Goal: Contribute content: Contribute content

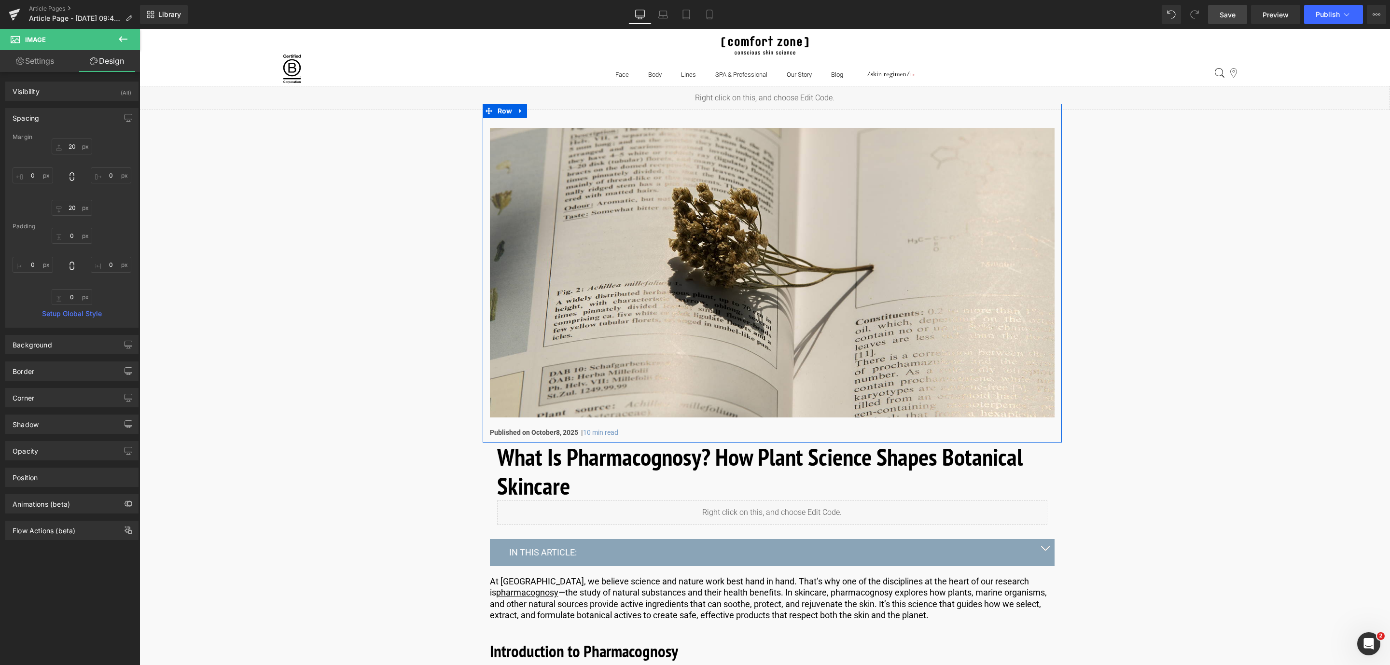
scroll to position [1665, 0]
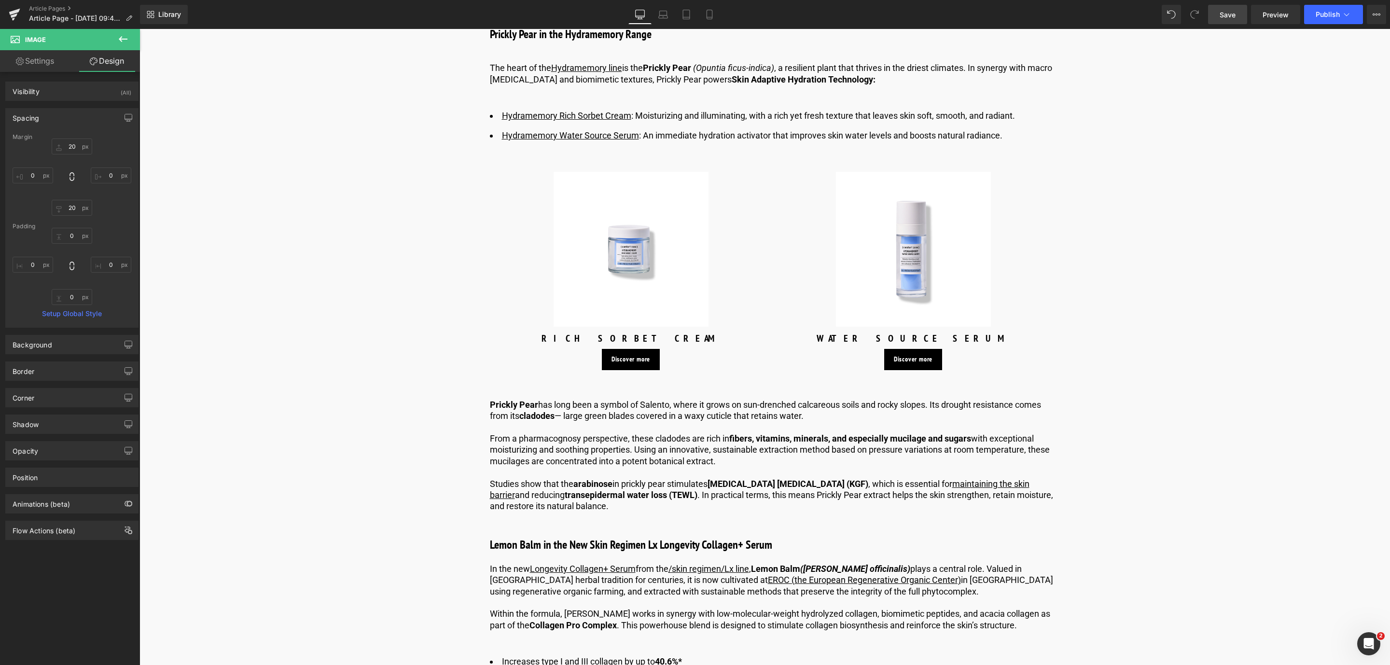
click at [1227, 16] on span "Save" at bounding box center [1228, 15] width 16 height 10
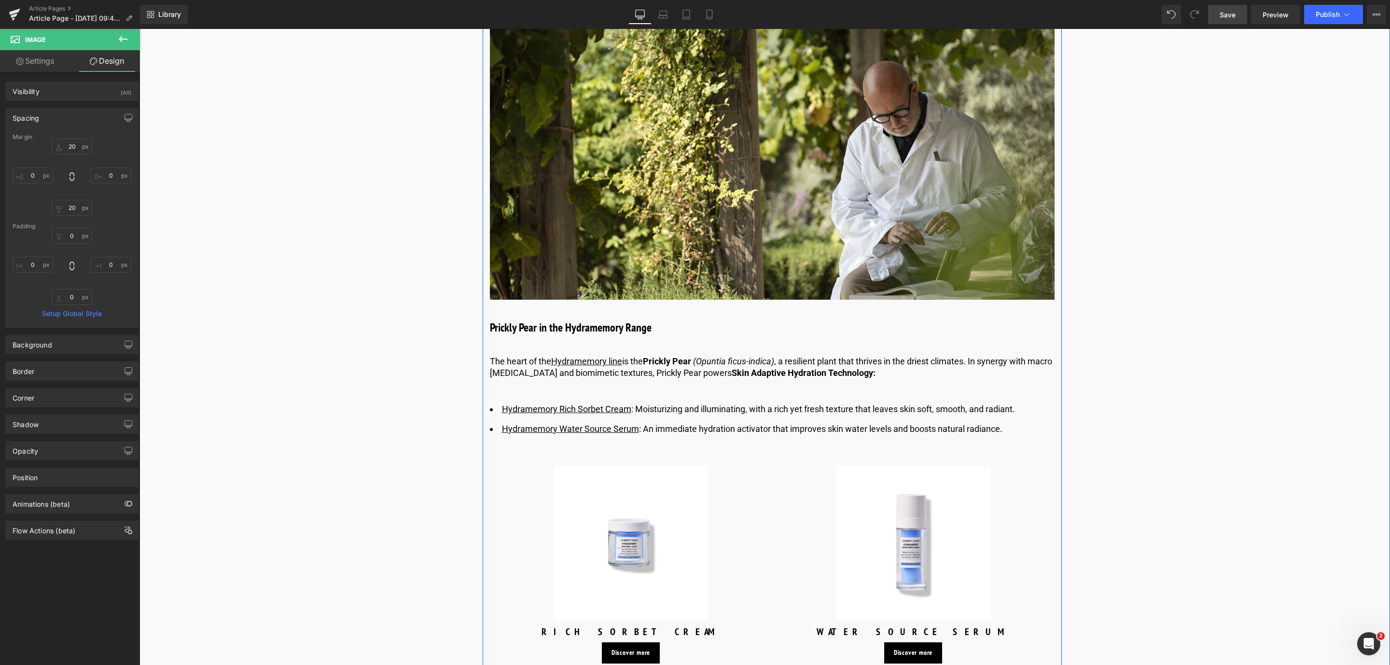
scroll to position [1376, 0]
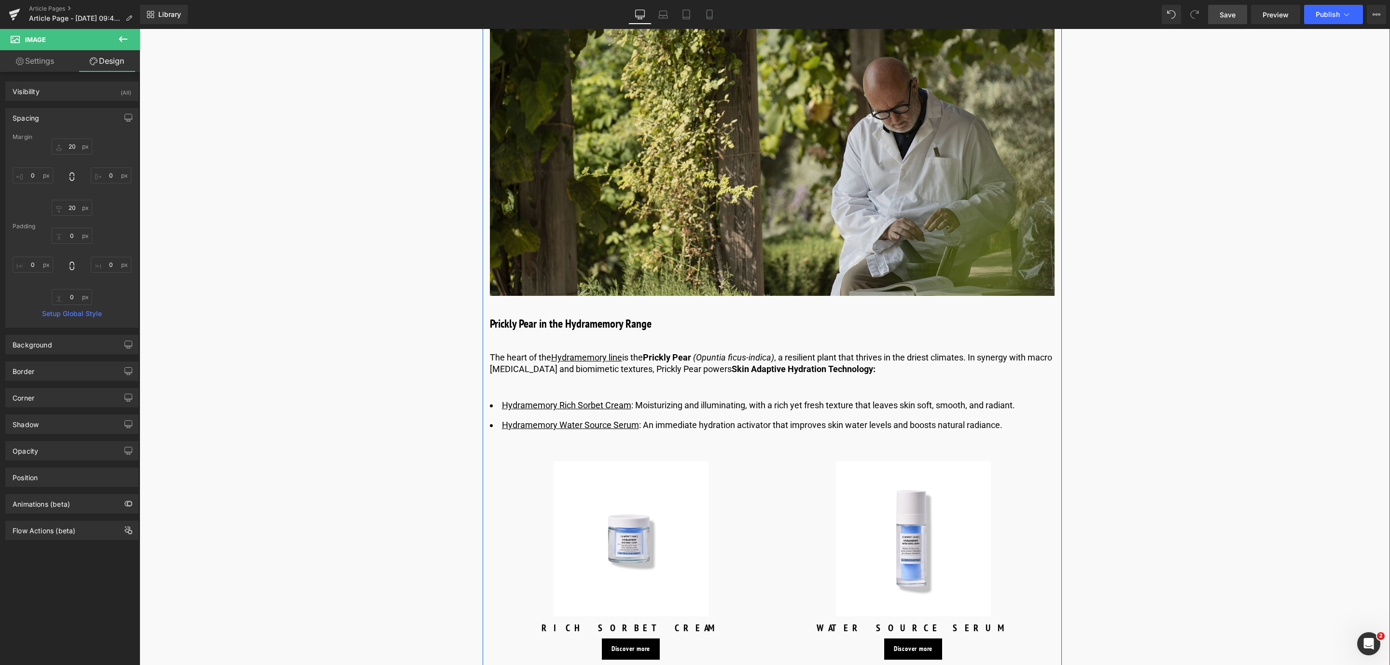
click at [709, 196] on img at bounding box center [772, 151] width 565 height 290
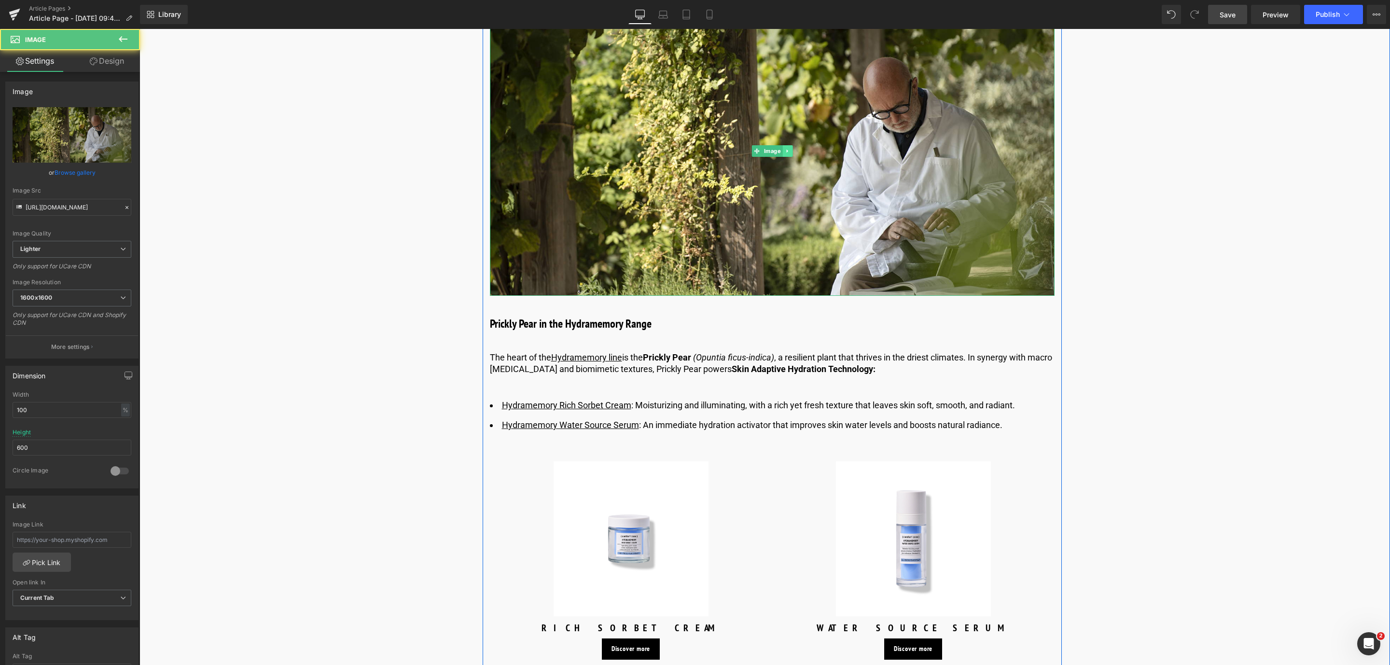
click at [789, 151] on link at bounding box center [788, 151] width 10 height 12
click at [784, 151] on link at bounding box center [783, 151] width 10 height 12
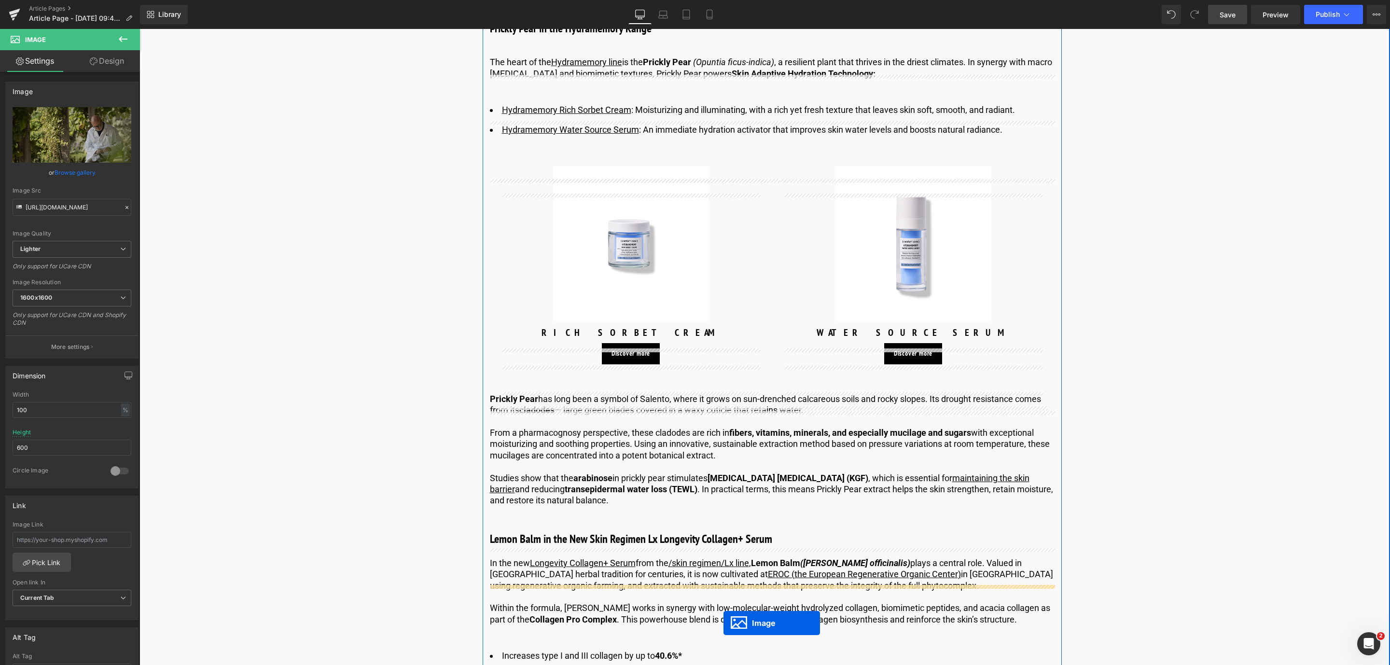
scroll to position [1724, 0]
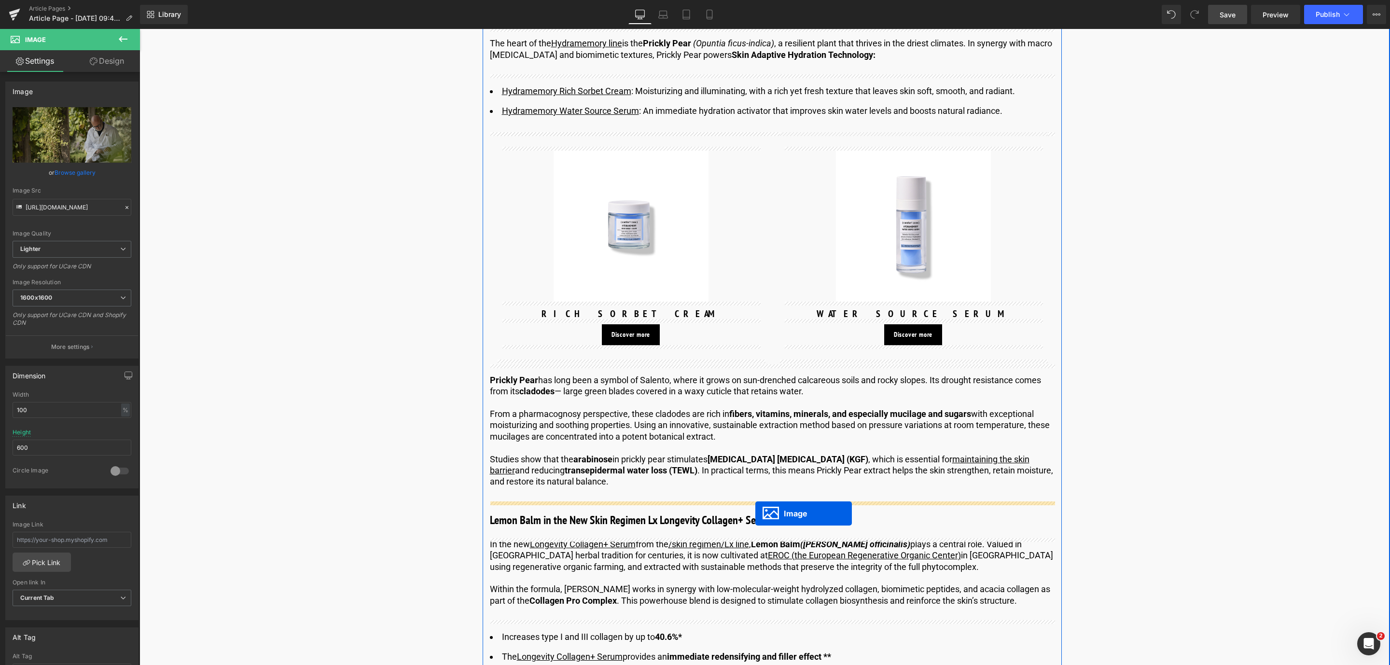
drag, startPoint x: 758, startPoint y: 455, endPoint x: 755, endPoint y: 513, distance: 58.0
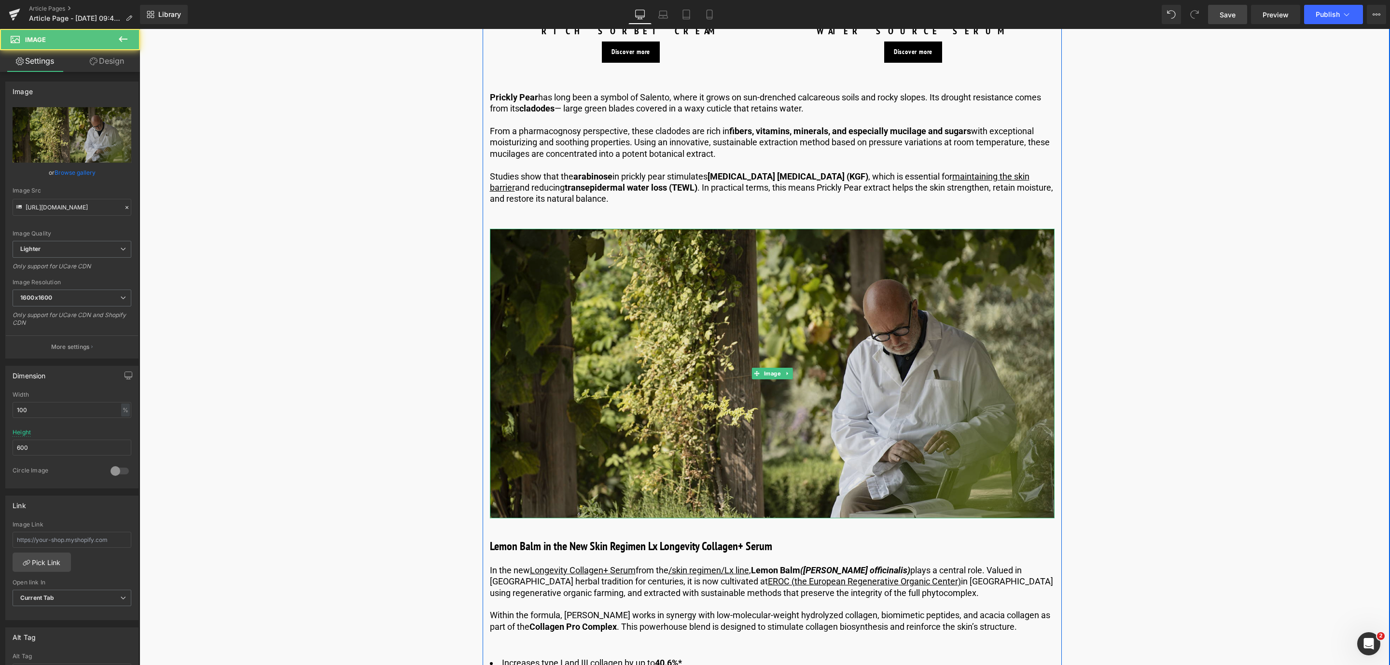
scroll to position [1980, 0]
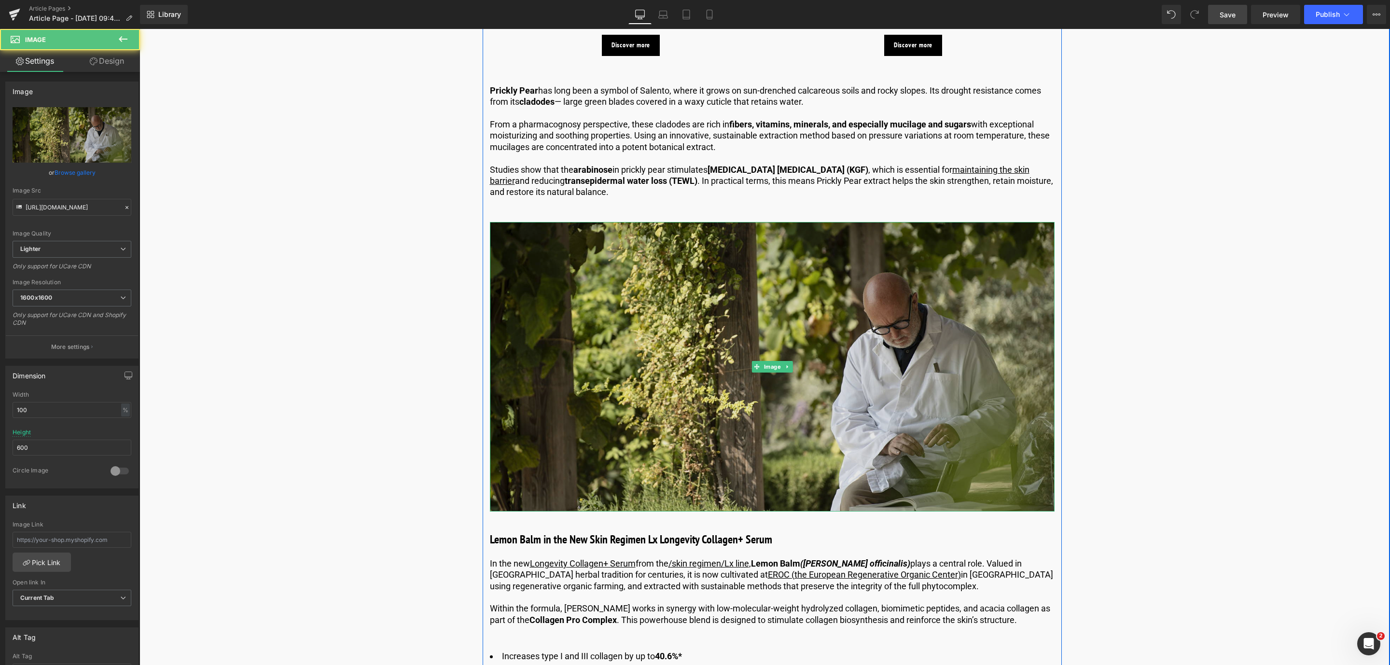
click at [608, 343] on img at bounding box center [772, 367] width 565 height 290
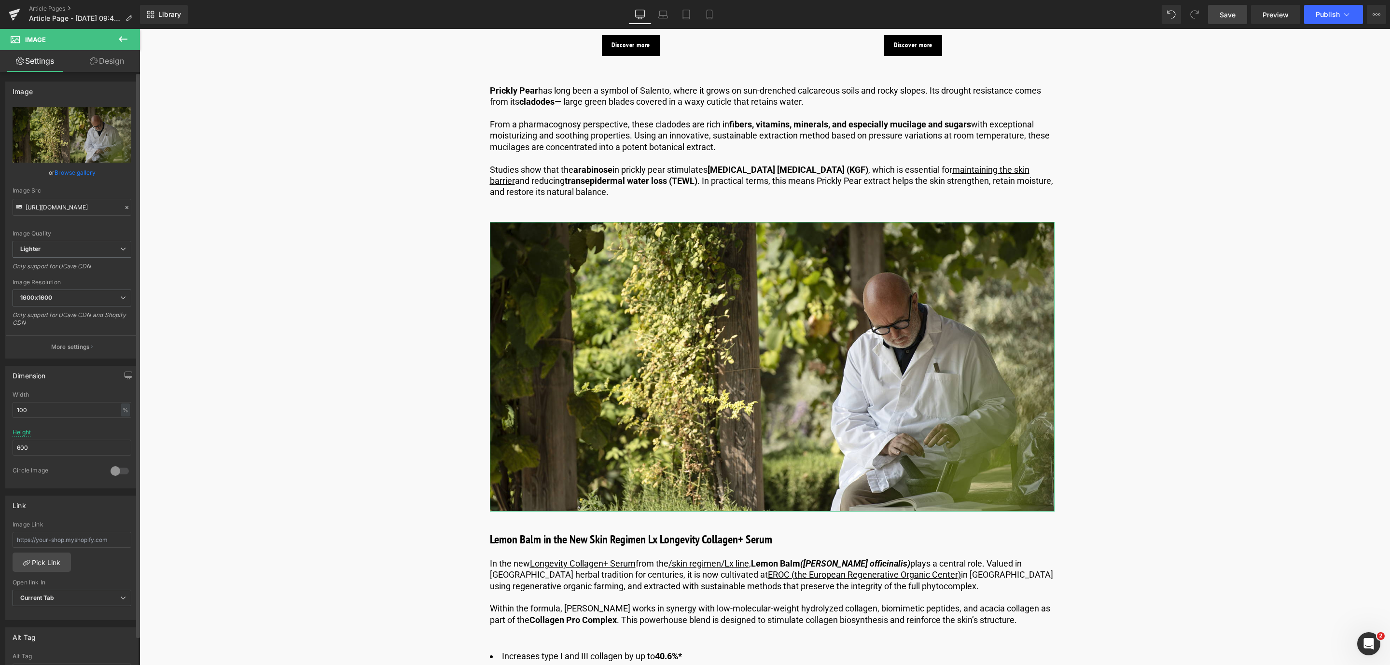
click at [65, 174] on link "Browse gallery" at bounding box center [75, 172] width 41 height 17
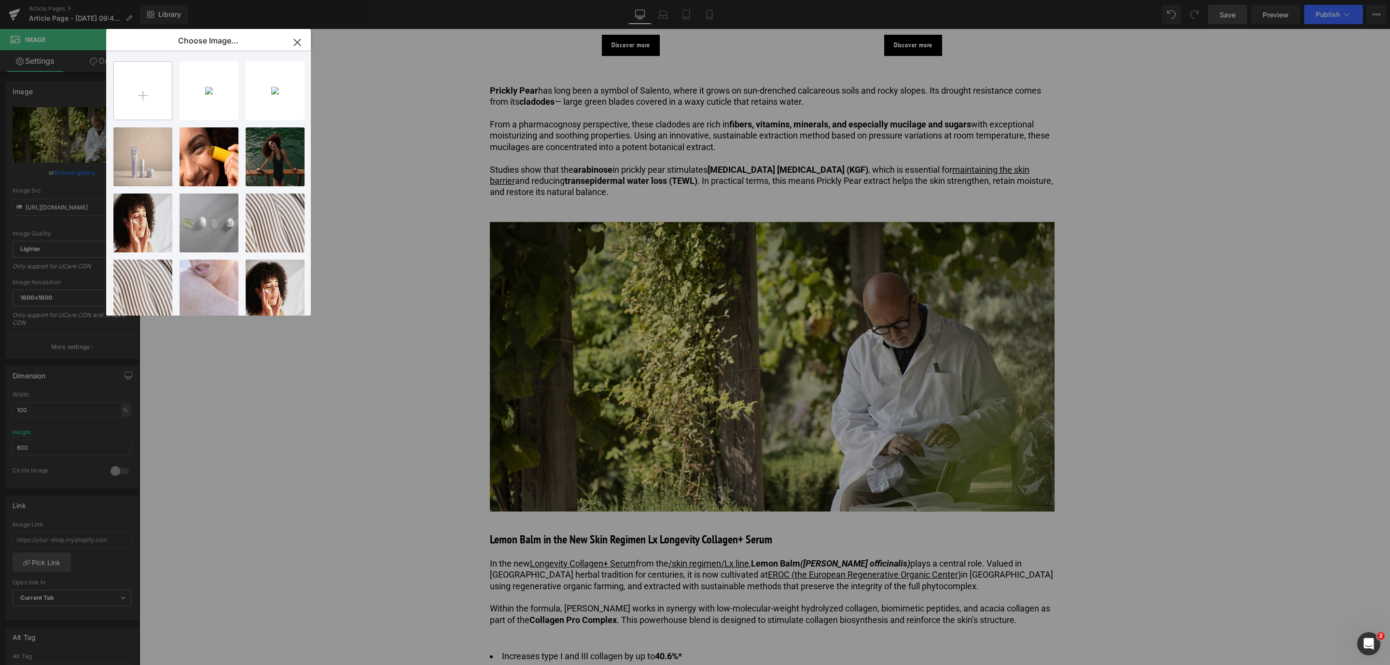
click at [148, 89] on input "file" at bounding box center [143, 91] width 58 height 58
type input "C:\fakepath\pharmacognosy_1600x1200_grid image2.jpg"
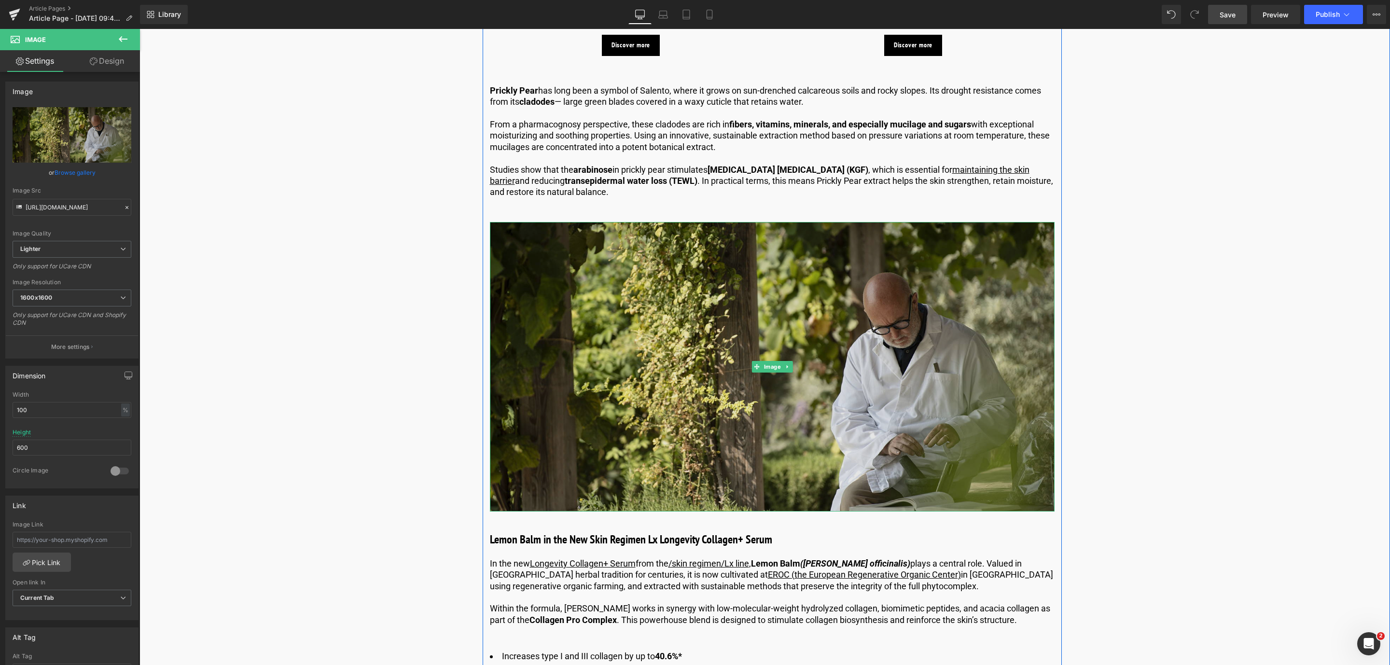
click at [607, 354] on img at bounding box center [772, 367] width 565 height 290
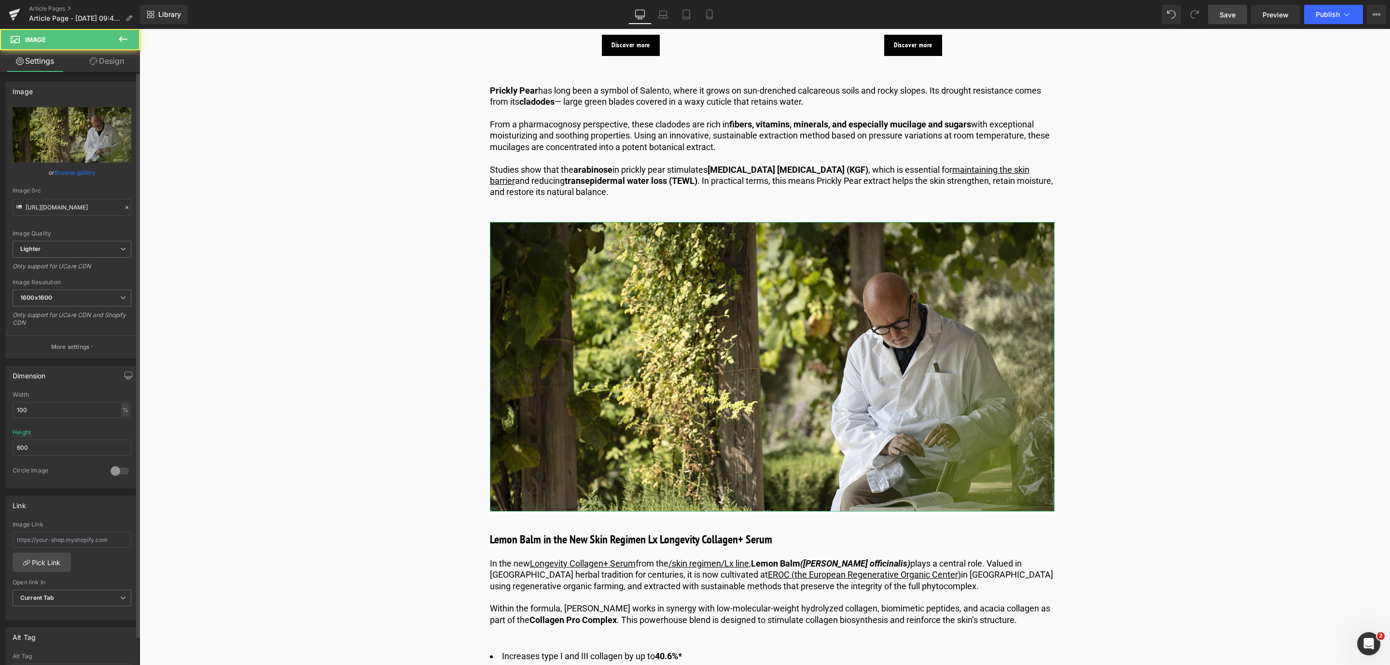
click at [70, 168] on link "Browse gallery" at bounding box center [75, 172] width 41 height 17
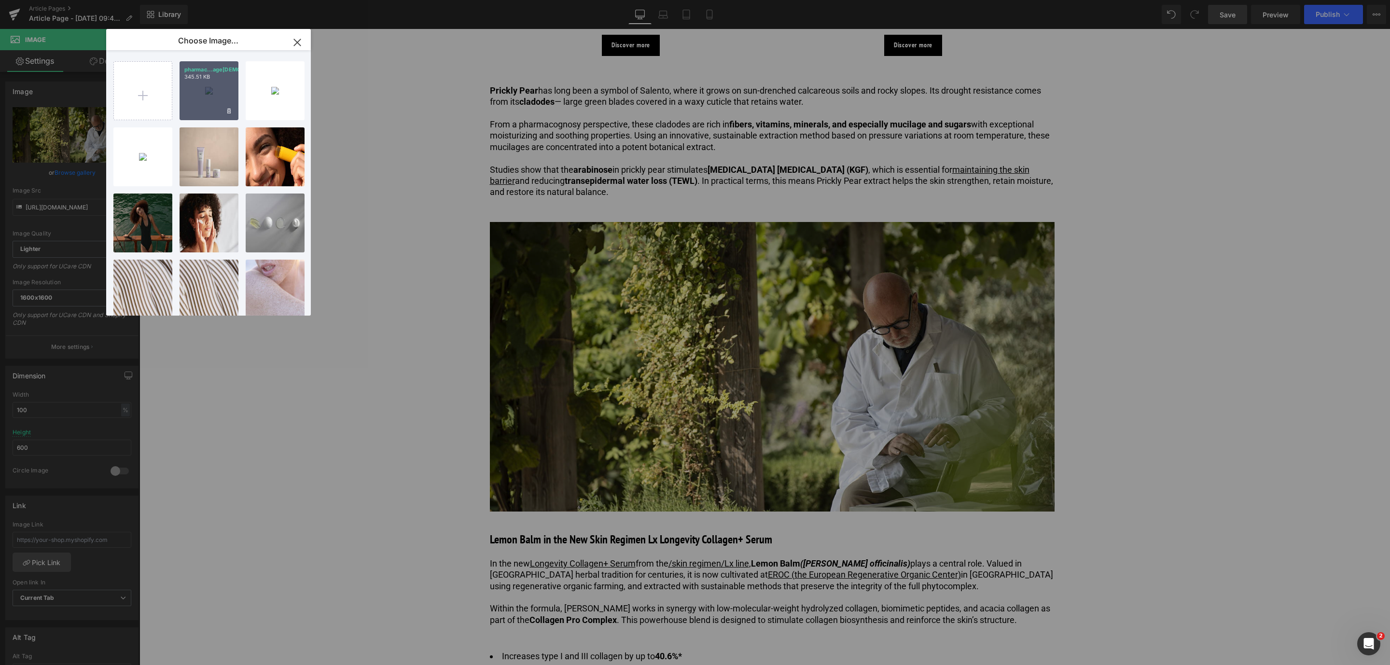
click at [196, 103] on div "pharmac...age[DEMOGRAPHIC_DATA].jpg 345.51 KB" at bounding box center [209, 90] width 59 height 59
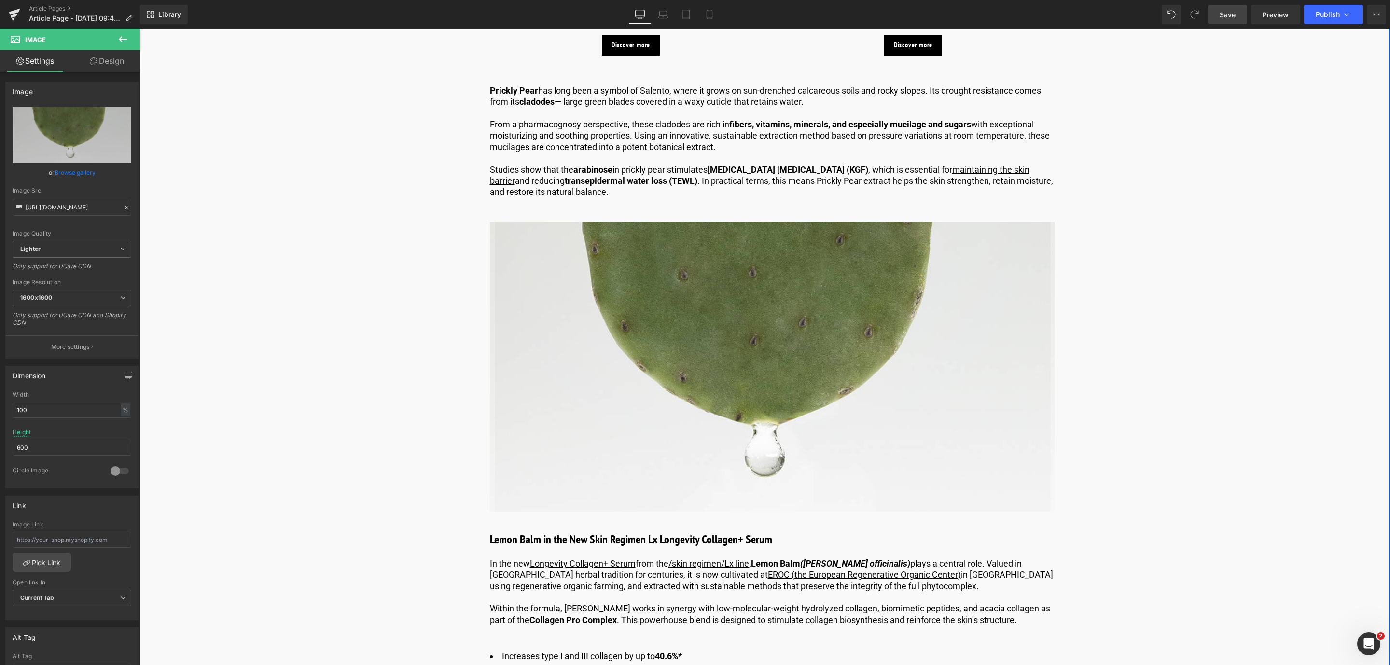
type input "[URL][DOMAIN_NAME]"
click at [1230, 14] on span "Save" at bounding box center [1228, 15] width 16 height 10
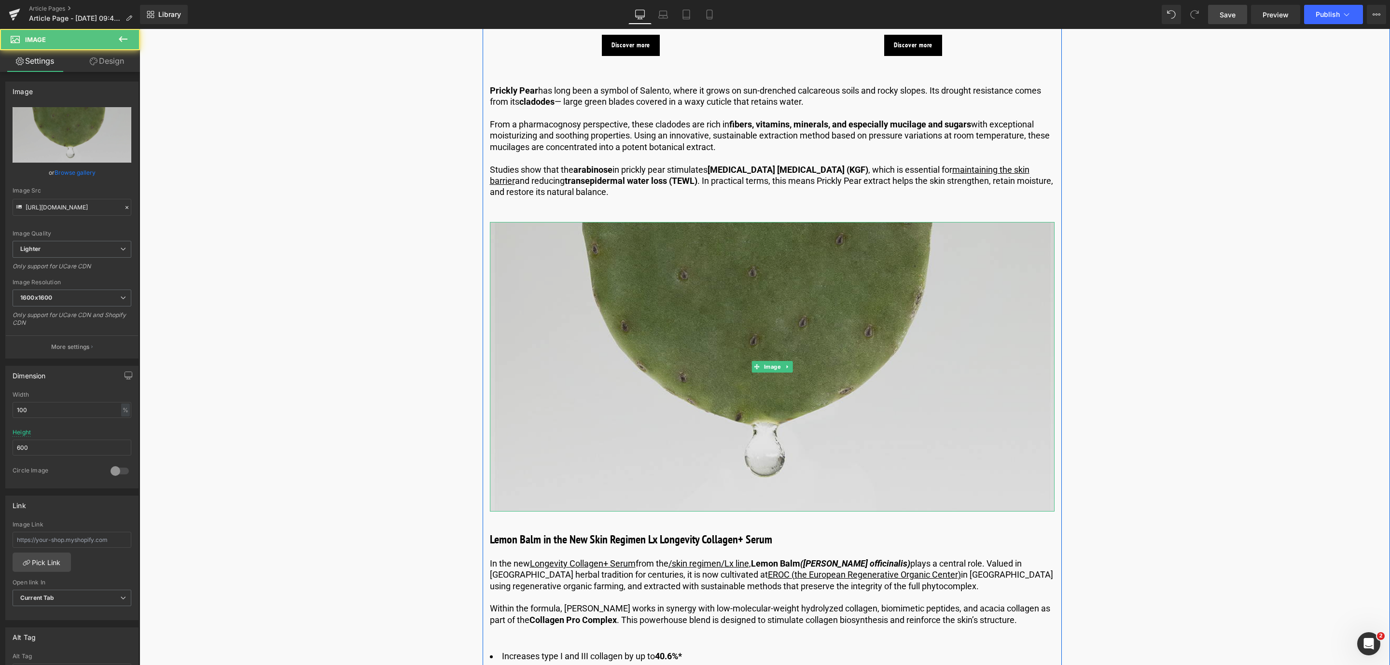
click at [709, 269] on img at bounding box center [772, 367] width 565 height 290
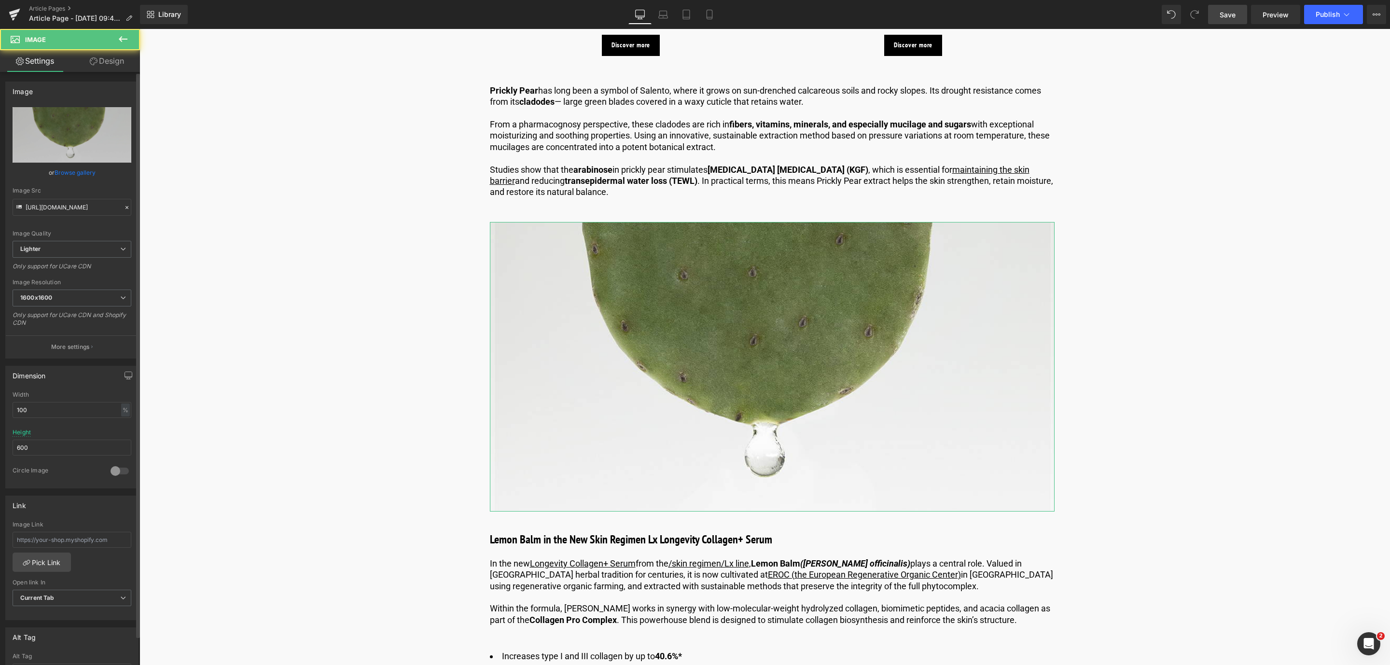
click at [66, 164] on link "Browse gallery" at bounding box center [75, 172] width 41 height 17
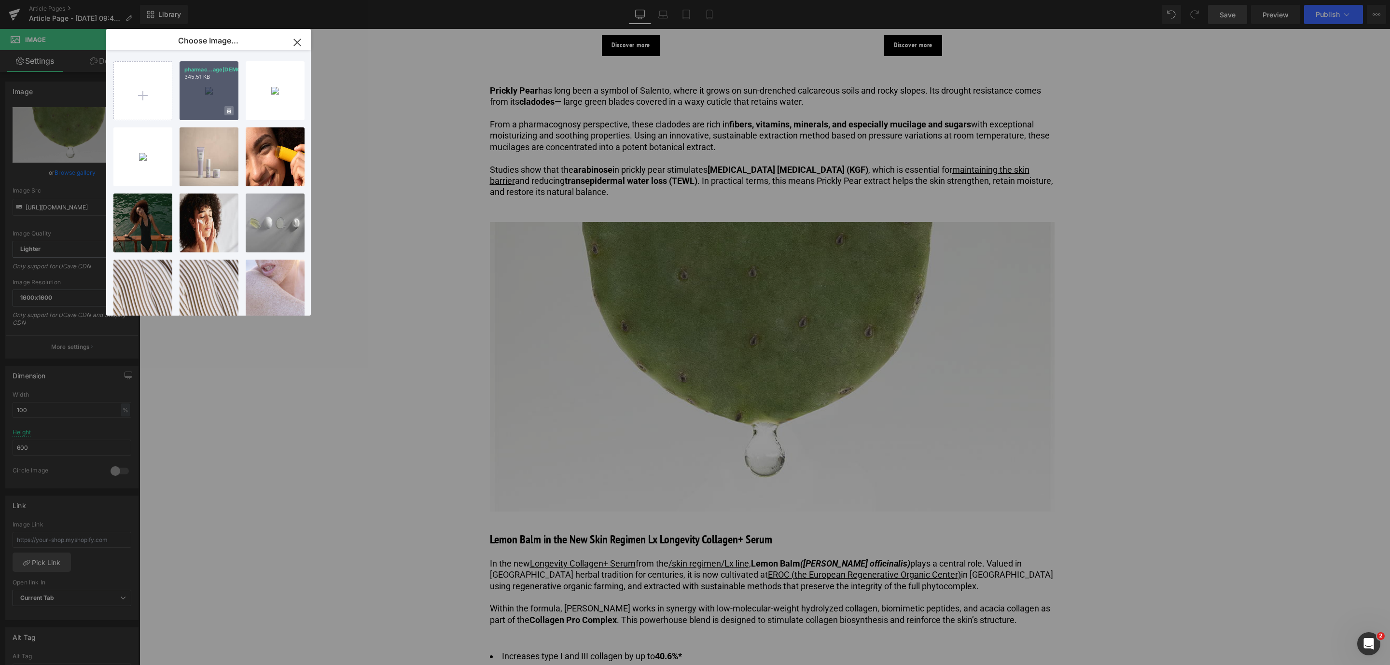
click at [233, 113] on span at bounding box center [228, 110] width 9 height 9
click at [196, 112] on span "Yes" at bounding box center [196, 111] width 24 height 10
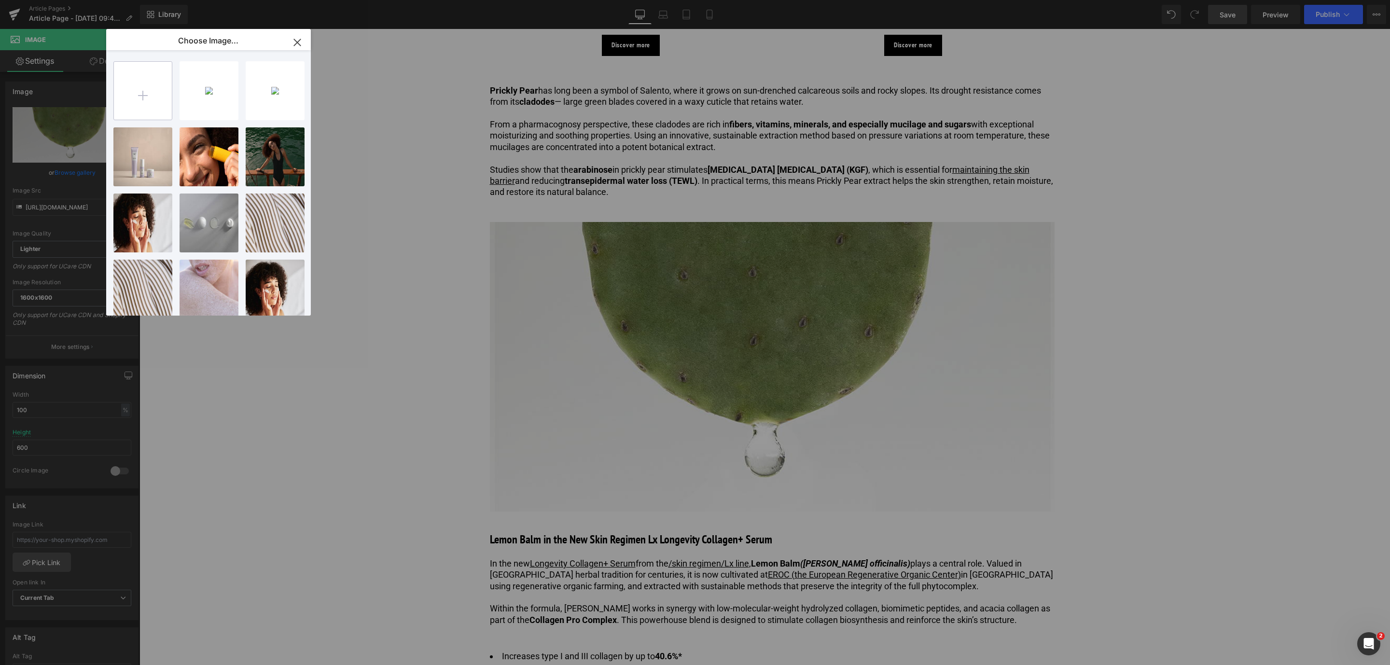
click at [148, 90] on input "file" at bounding box center [143, 91] width 58 height 58
type input "C:\fakepath\pharmacognosy_1600x1200_grid image2.jpg"
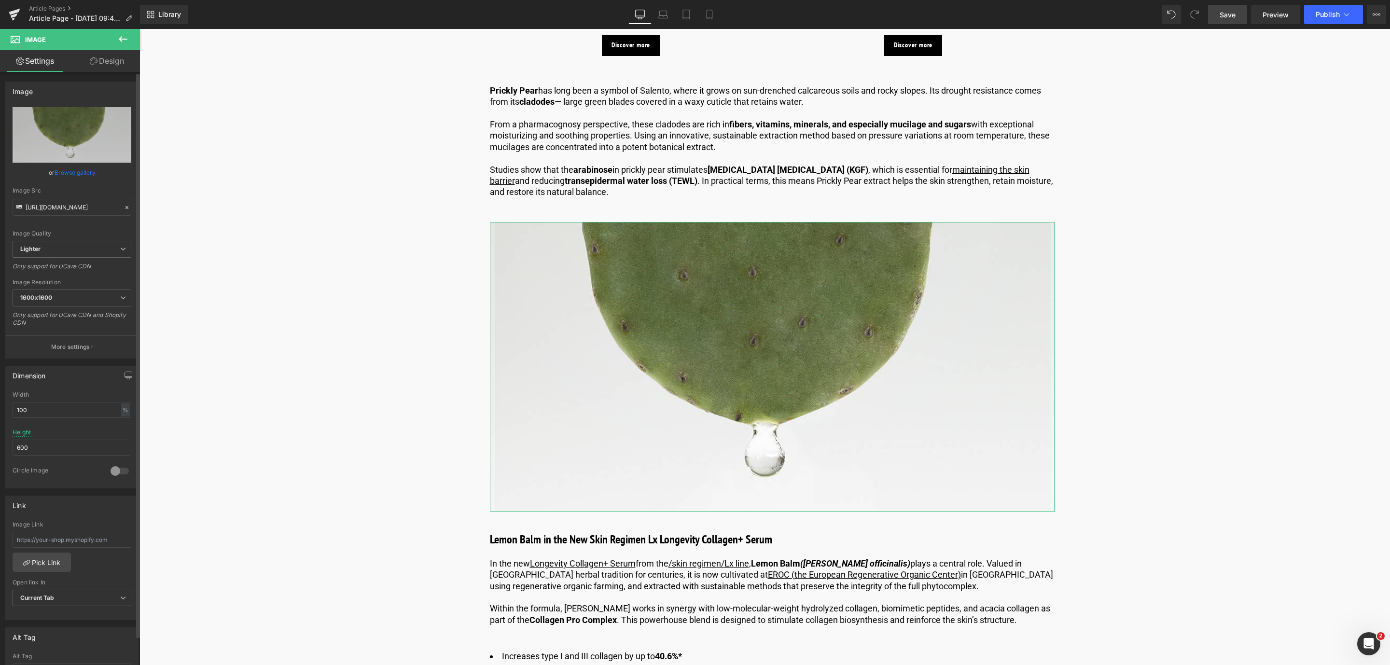
click at [83, 170] on link "Browse gallery" at bounding box center [75, 172] width 41 height 17
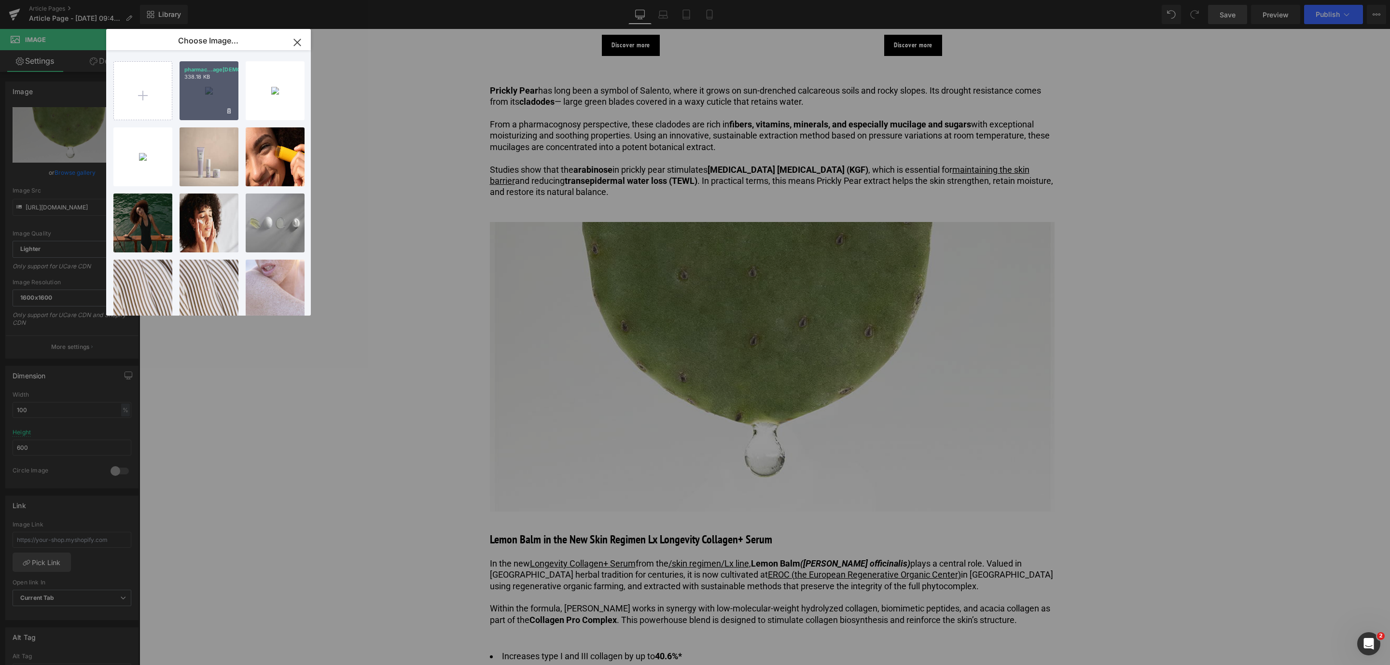
click at [184, 98] on div "pharmac...age[DEMOGRAPHIC_DATA].jpg 338.18 KB" at bounding box center [209, 90] width 59 height 59
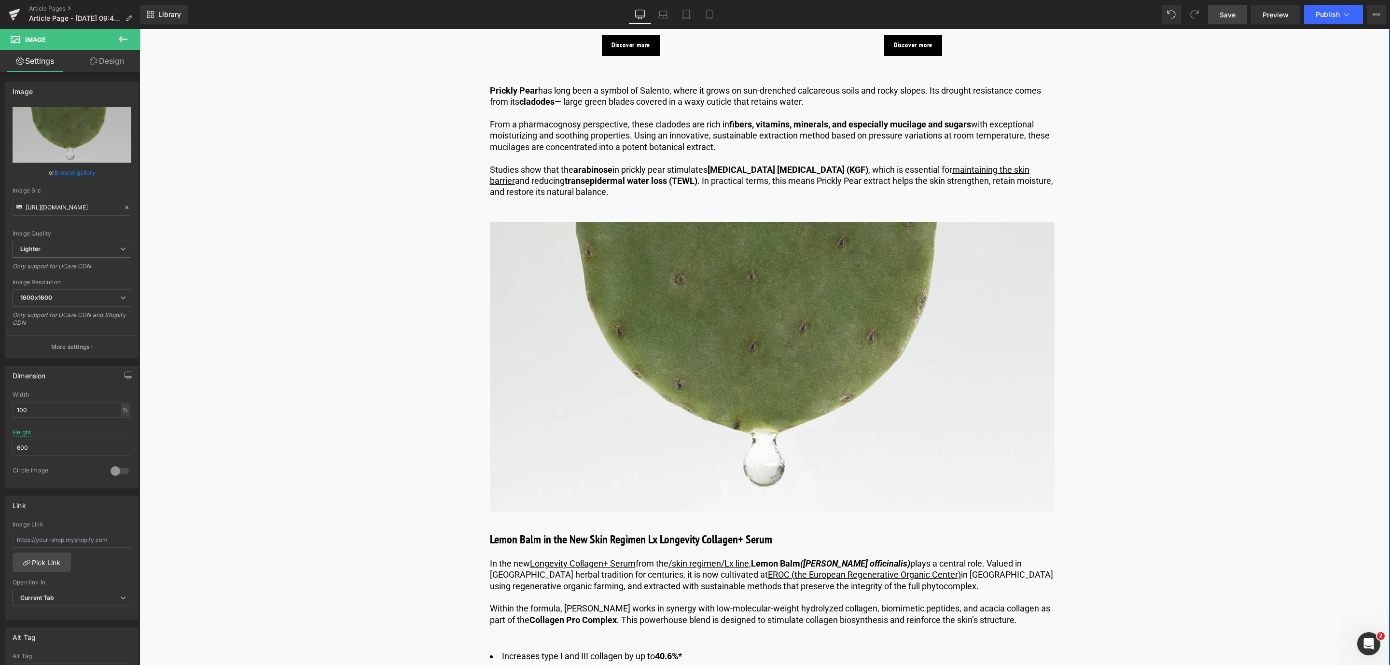
type input "[URL][DOMAIN_NAME]"
click at [1230, 14] on span "Save" at bounding box center [1228, 15] width 16 height 10
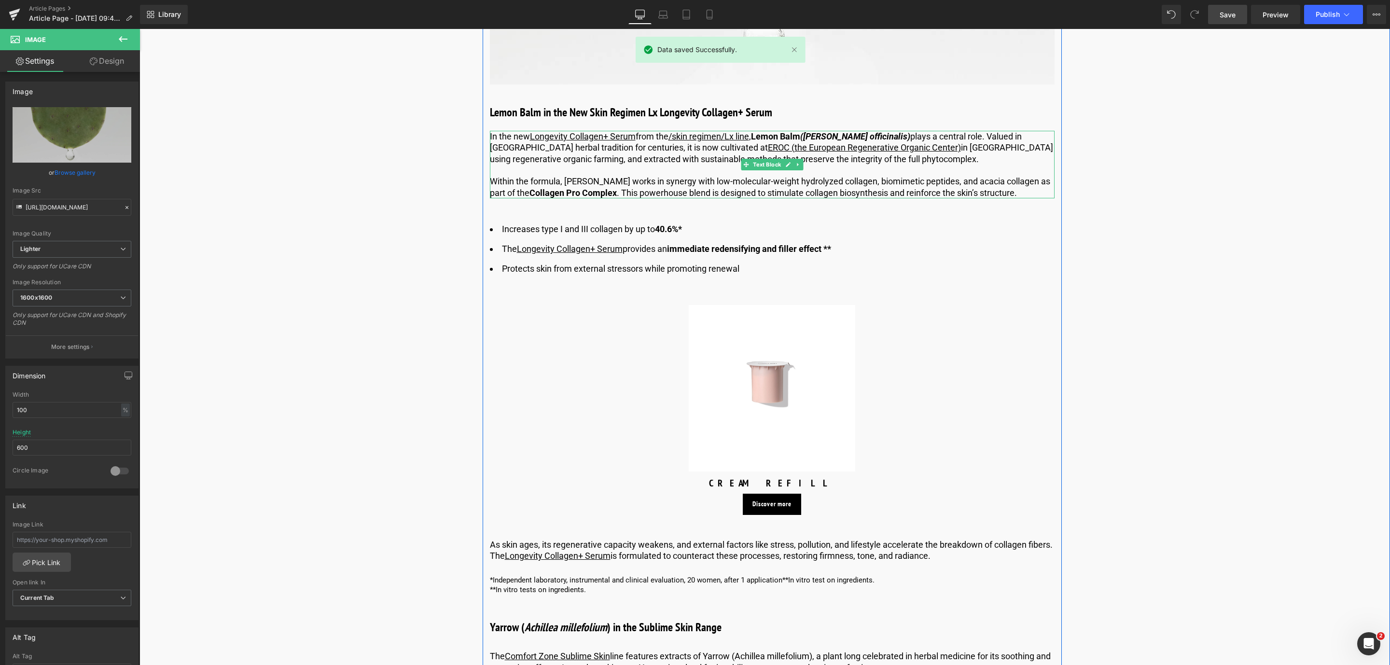
scroll to position [2414, 0]
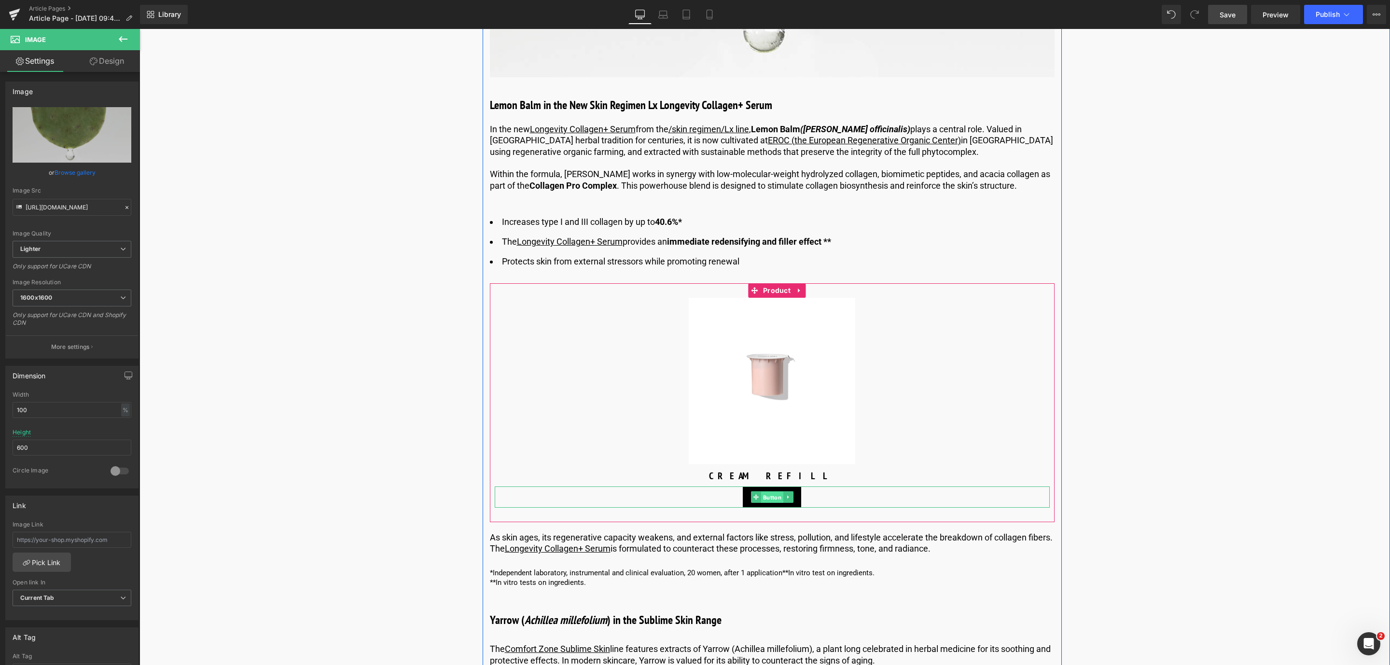
click at [764, 498] on span "Button" at bounding box center [772, 497] width 22 height 12
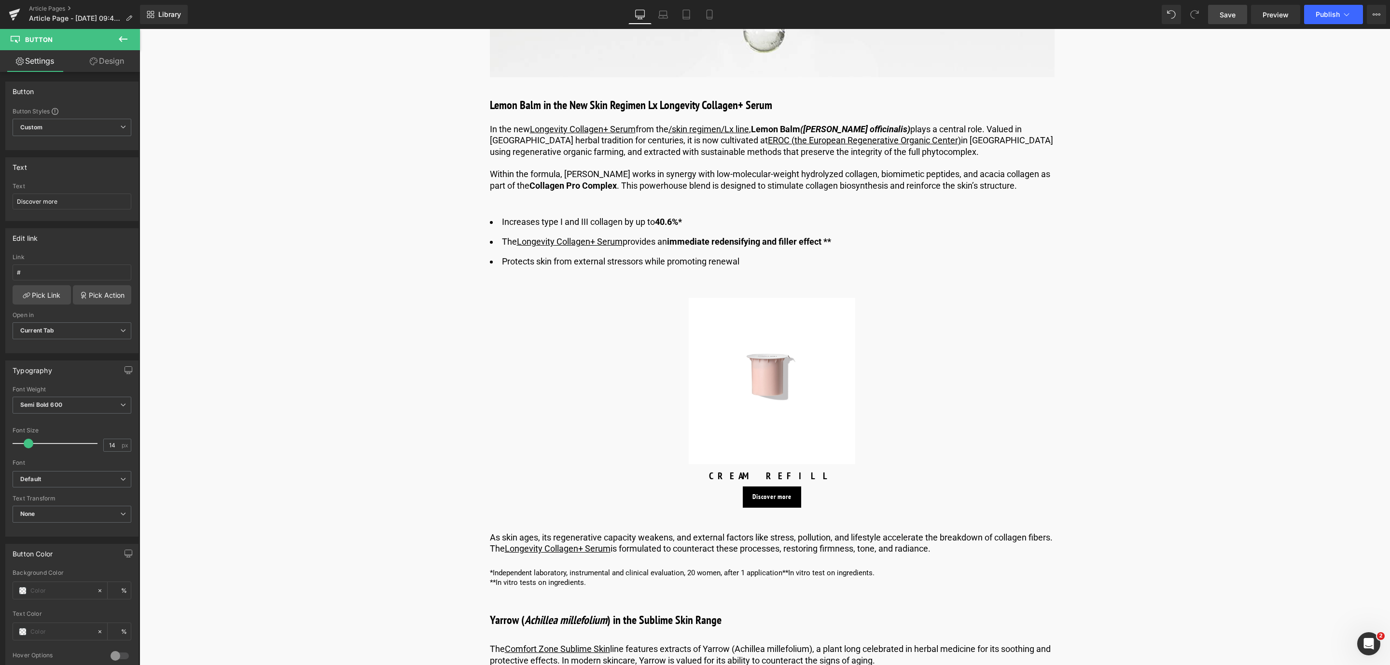
click at [1239, 19] on link "Save" at bounding box center [1227, 14] width 39 height 19
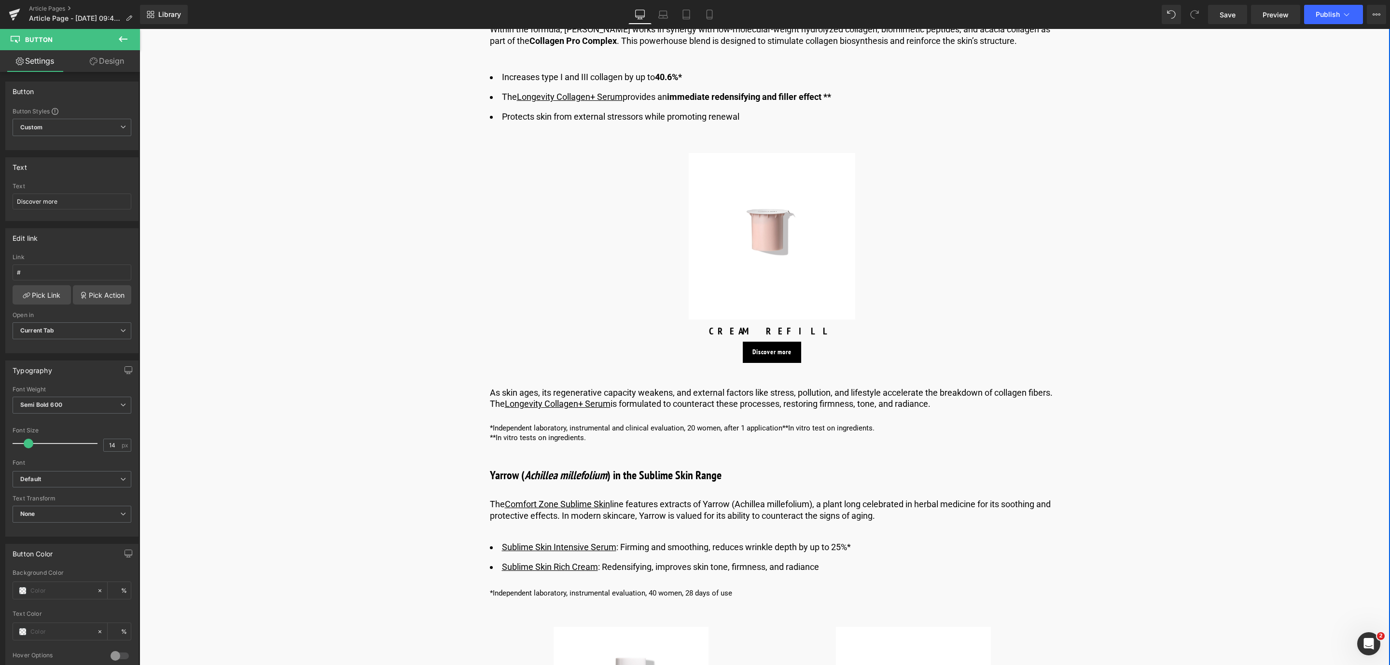
scroll to position [2197, 0]
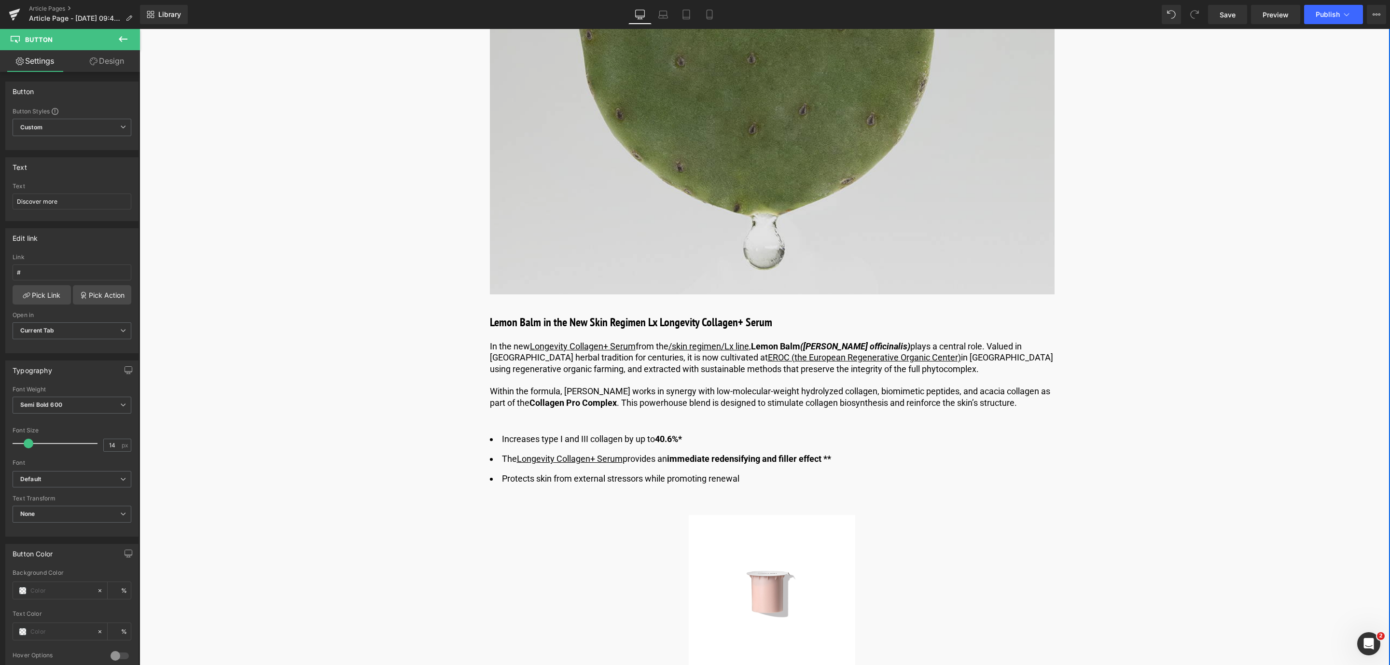
click at [745, 210] on img at bounding box center [772, 150] width 565 height 290
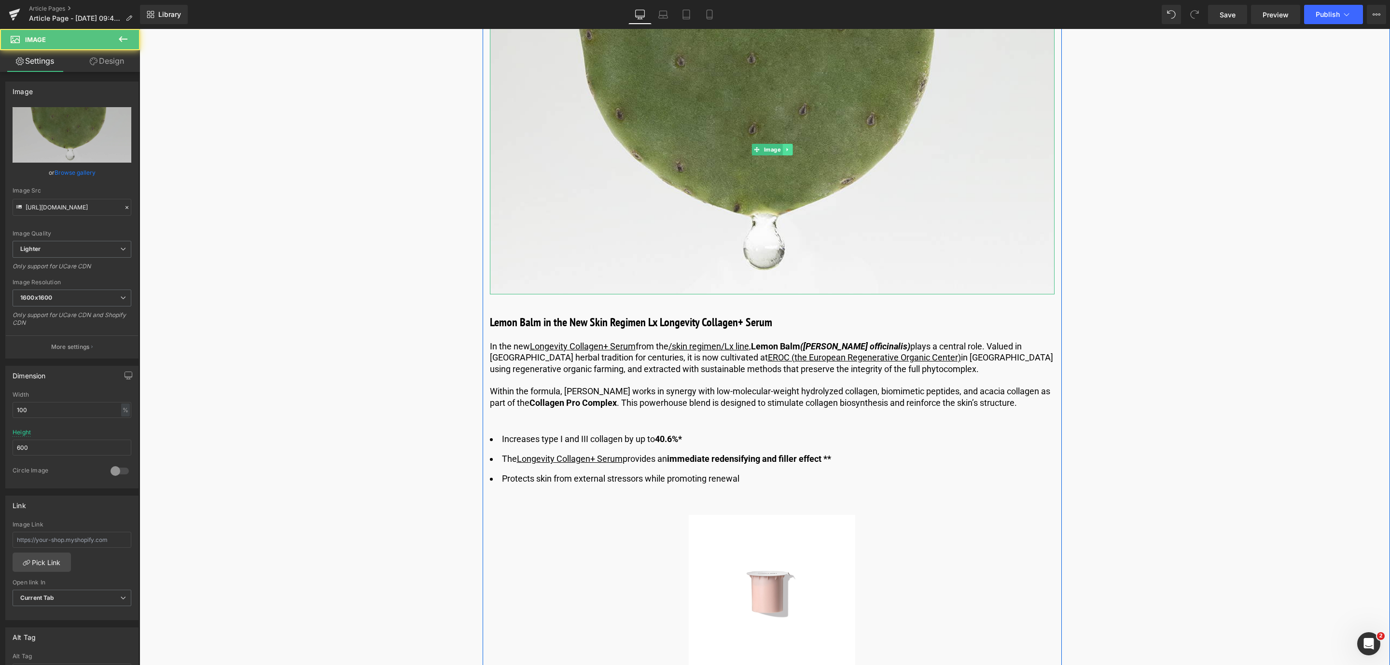
click at [789, 147] on link at bounding box center [788, 150] width 10 height 12
click at [780, 151] on icon at bounding box center [782, 150] width 5 height 6
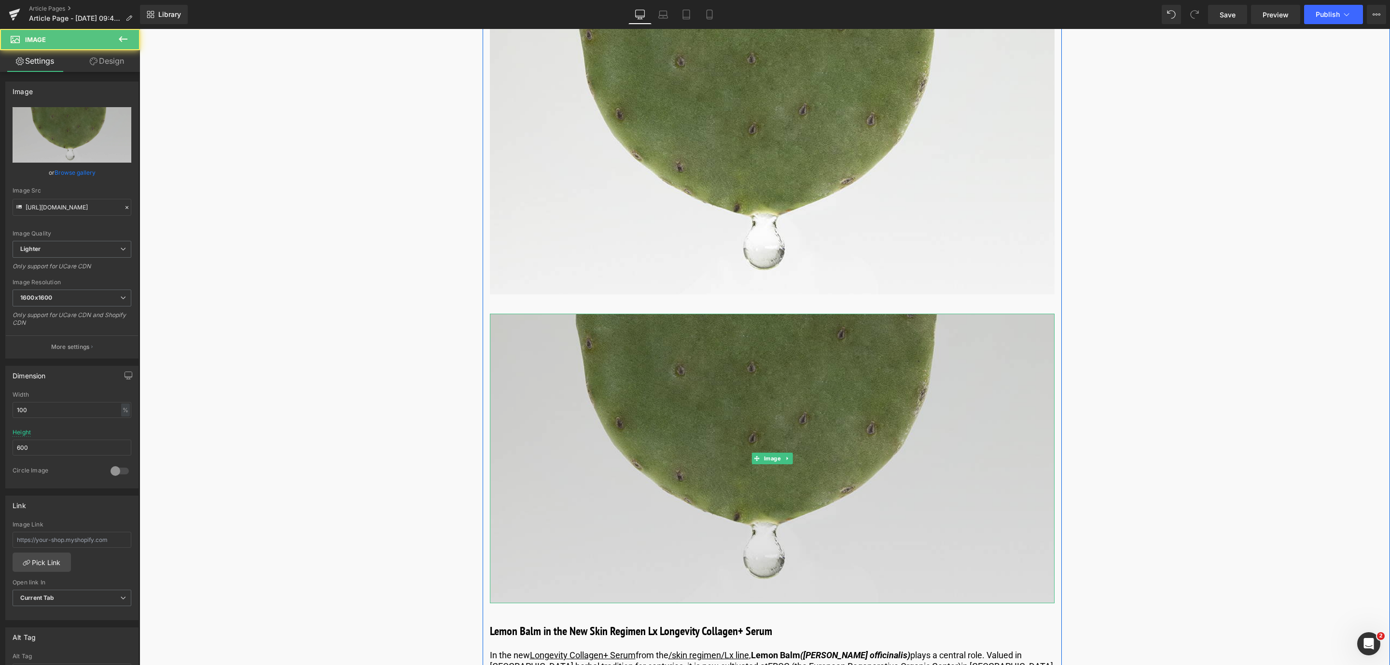
click at [753, 450] on img at bounding box center [772, 459] width 565 height 290
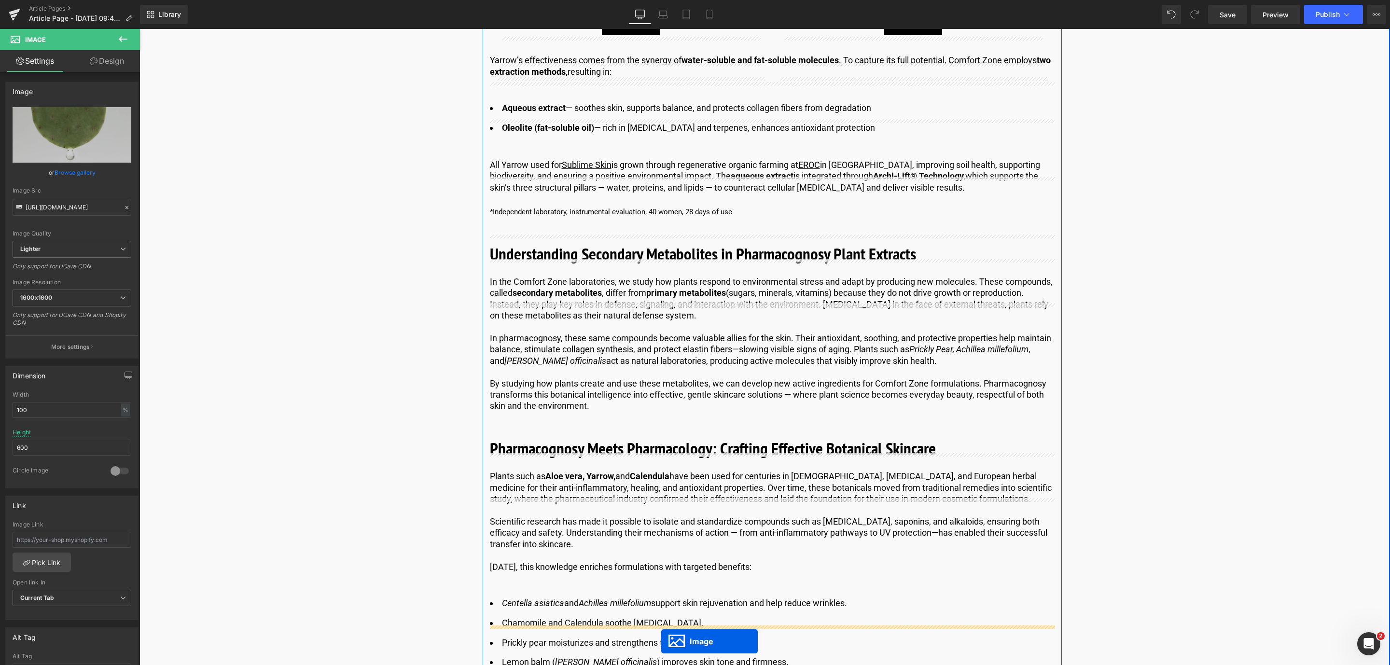
scroll to position [3421, 0]
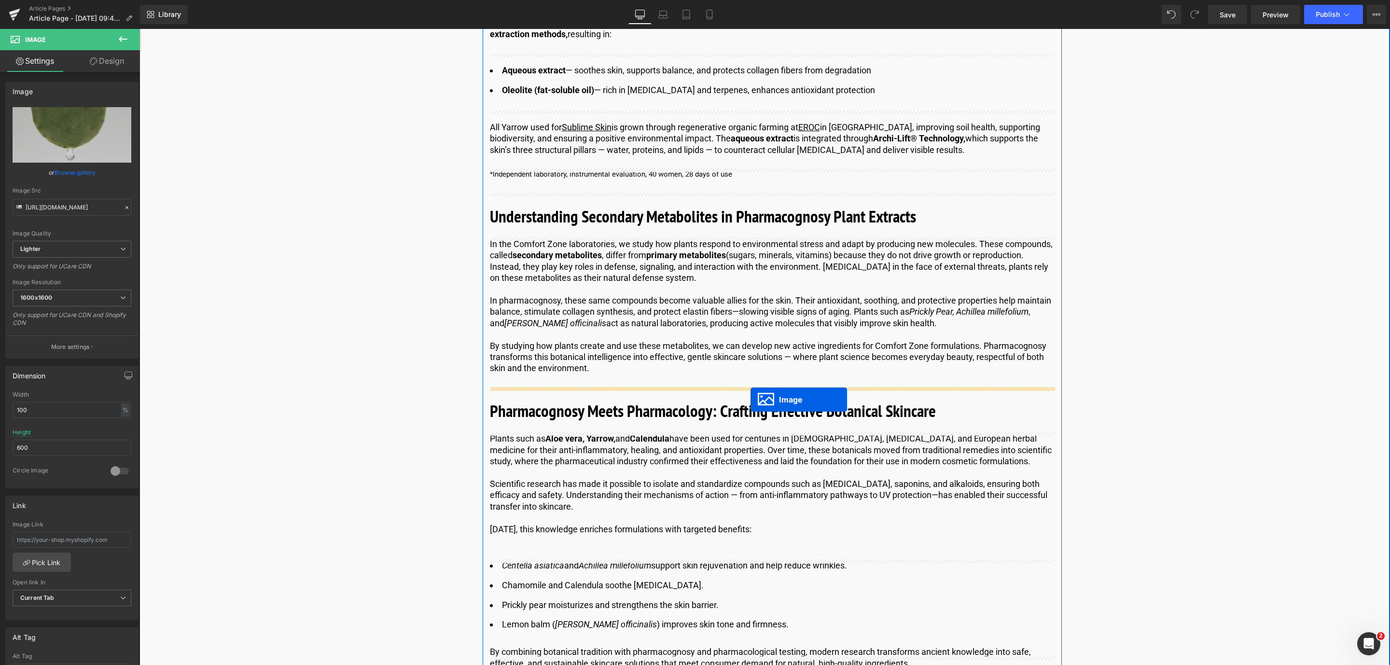
drag, startPoint x: 752, startPoint y: 456, endPoint x: 751, endPoint y: 399, distance: 57.5
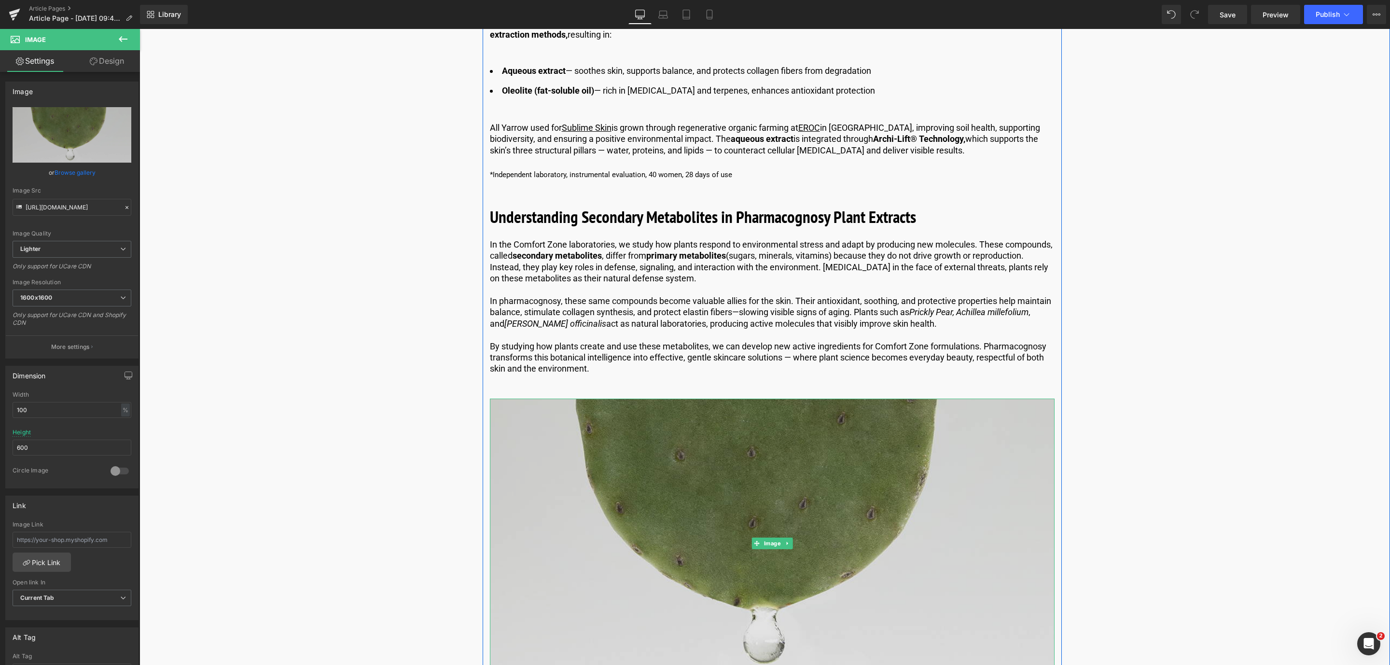
drag, startPoint x: 675, startPoint y: 468, endPoint x: 625, endPoint y: 442, distance: 56.6
click at [675, 468] on img at bounding box center [772, 544] width 565 height 290
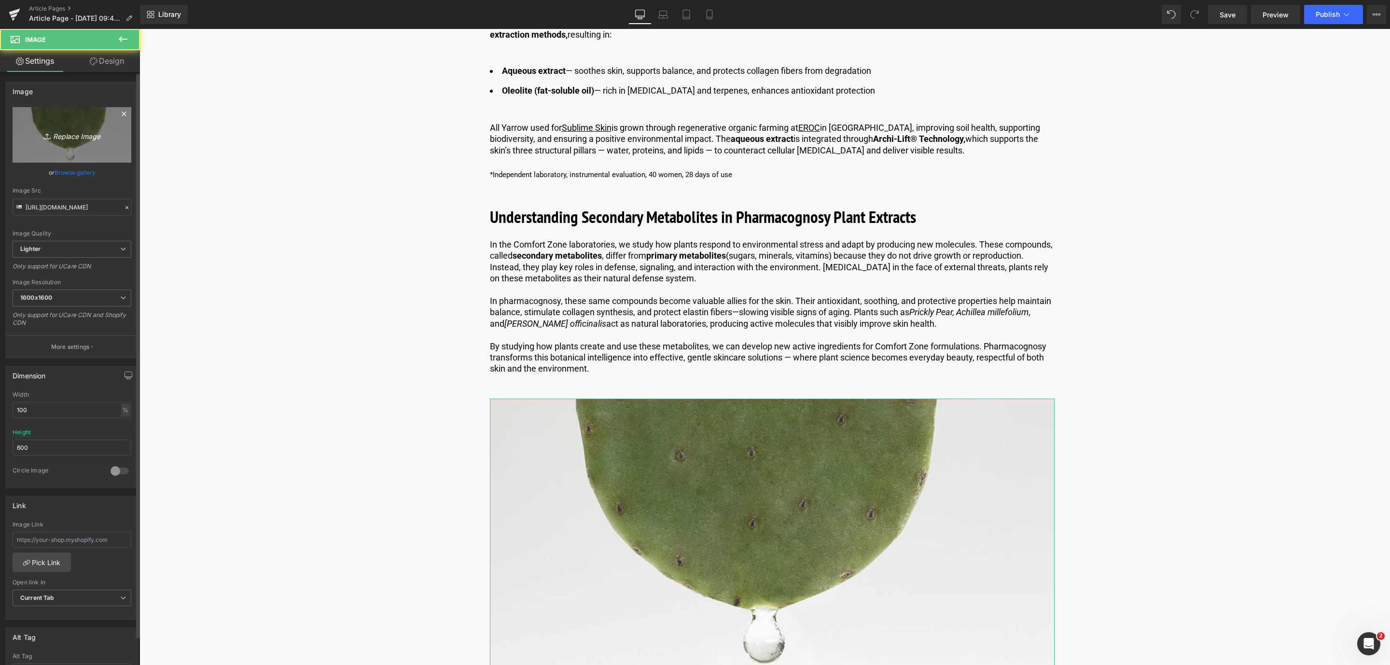
click at [91, 162] on link "Replace Image" at bounding box center [72, 135] width 119 height 56
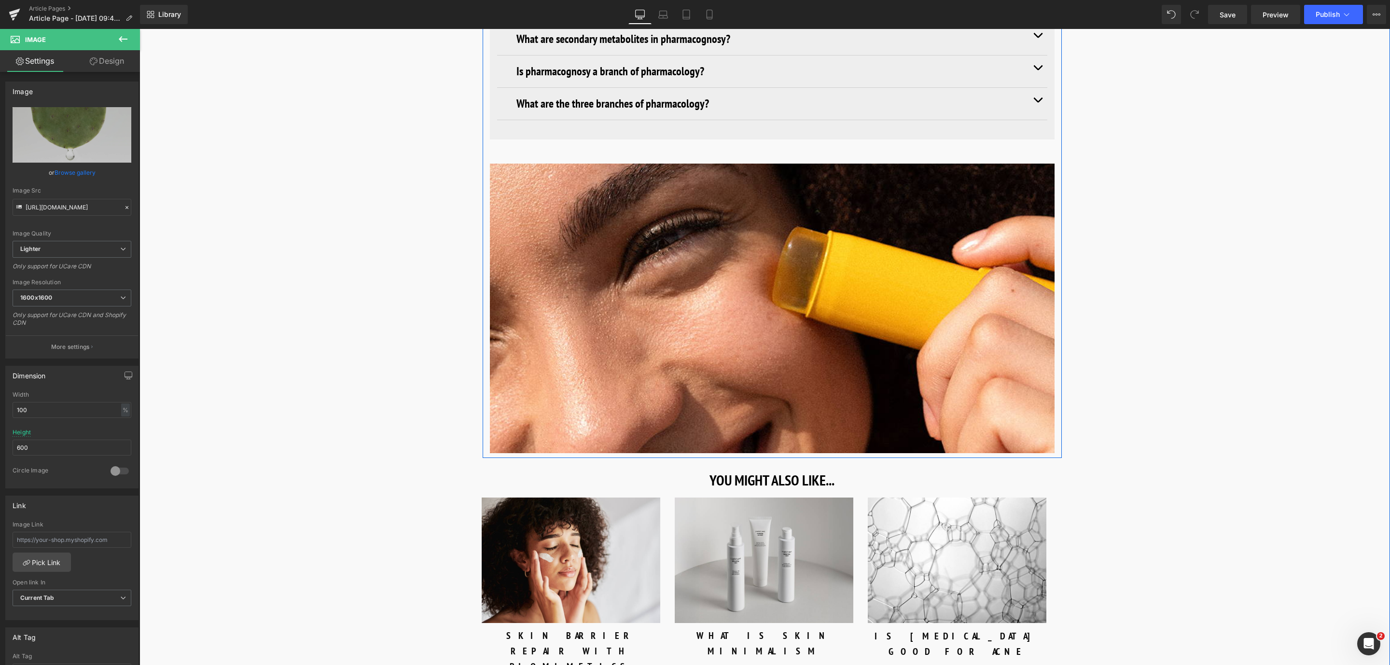
scroll to position [4617, 0]
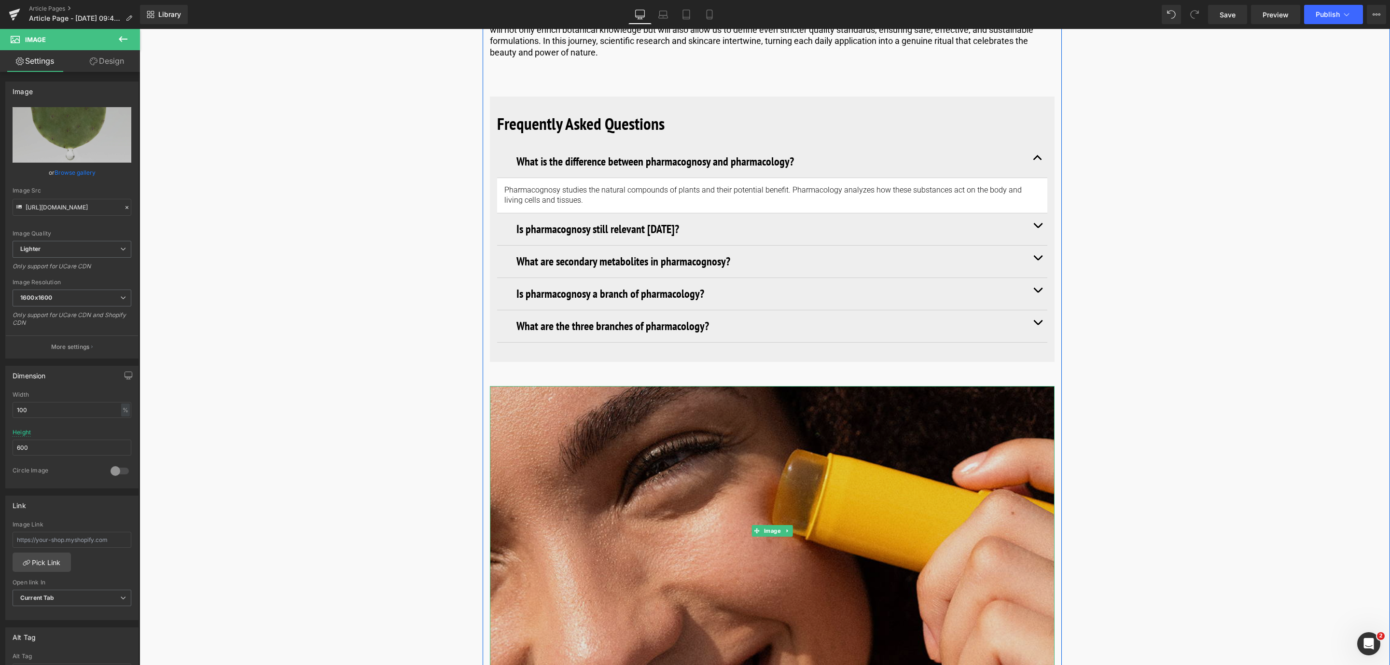
click at [803, 426] on img at bounding box center [772, 531] width 565 height 290
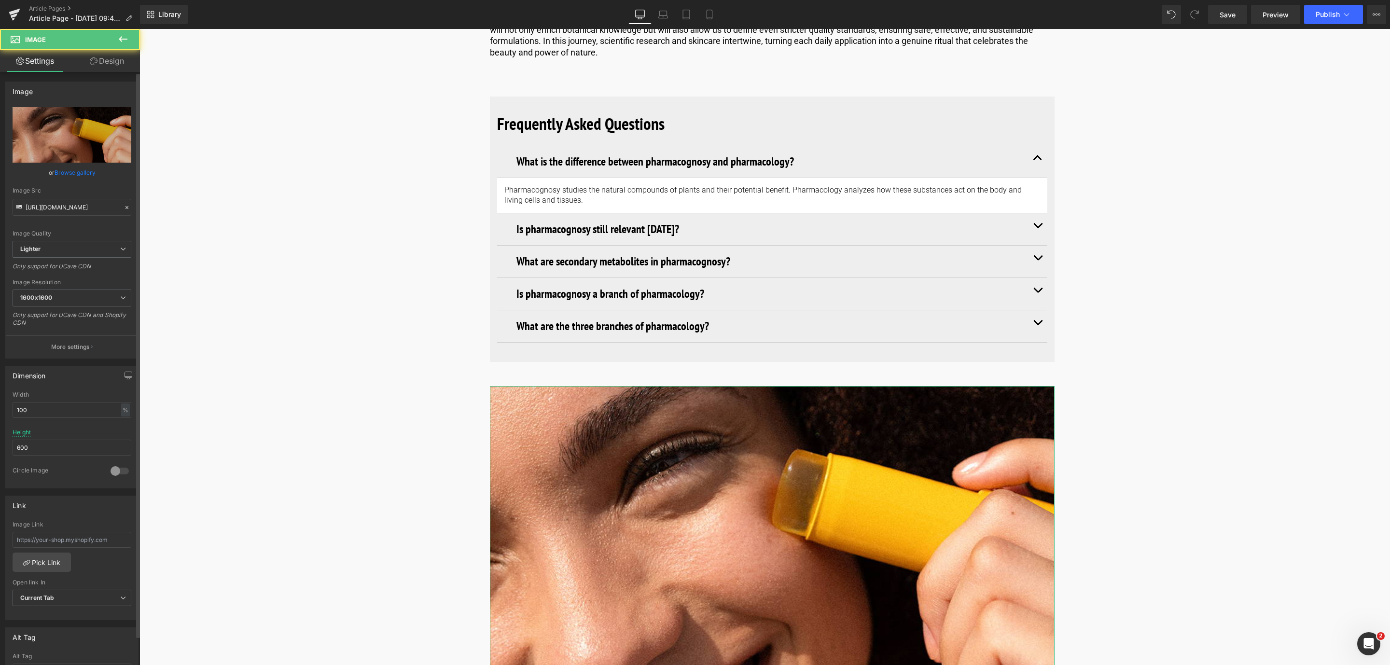
click at [91, 174] on link "Browse gallery" at bounding box center [75, 172] width 41 height 17
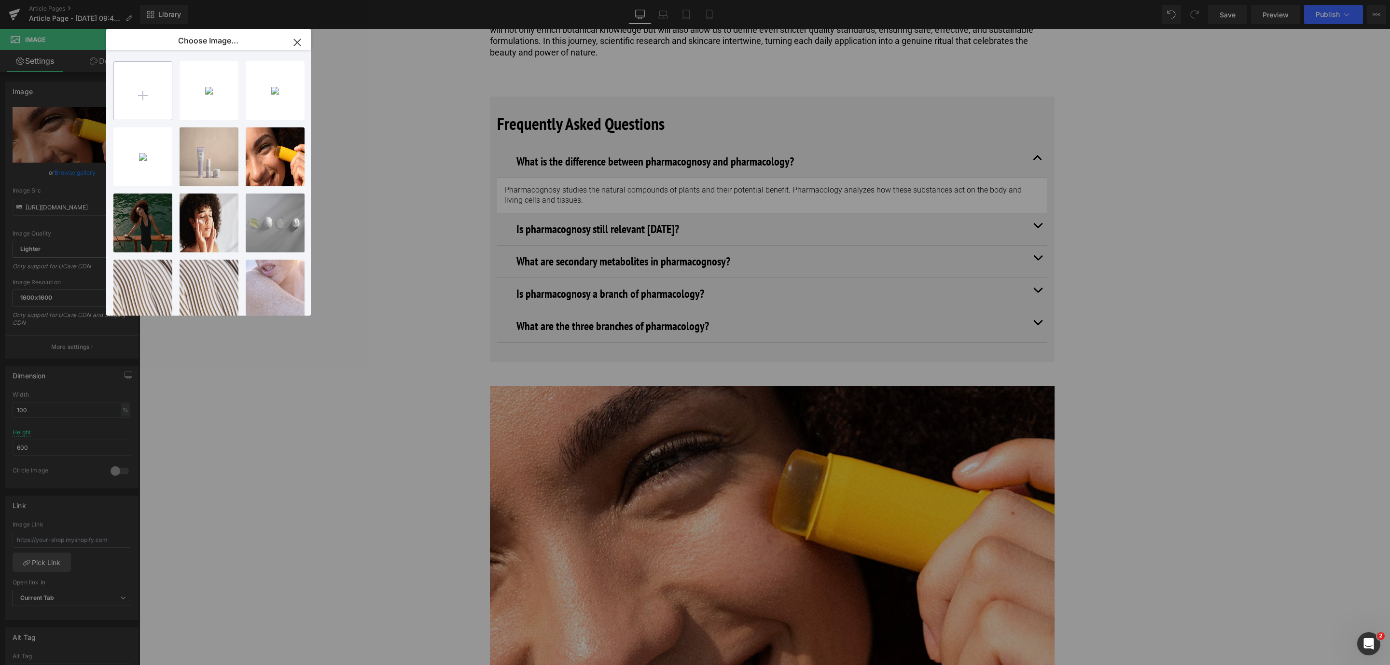
click at [153, 82] on input "file" at bounding box center [143, 91] width 58 height 58
type input "C:\fakepath\pharmacognosy_1600x1200_closing paragraph.jpg"
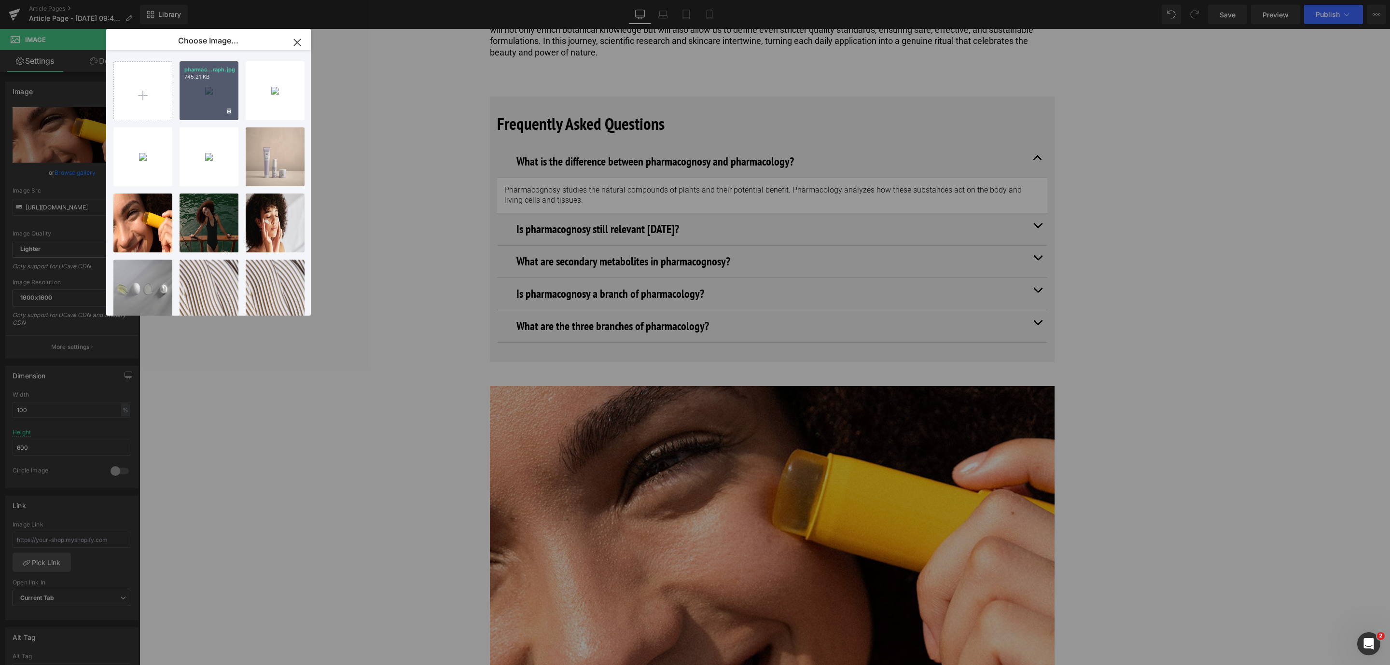
click at [212, 91] on div "pharmac...raph.jpg 745.21 KB" at bounding box center [209, 90] width 59 height 59
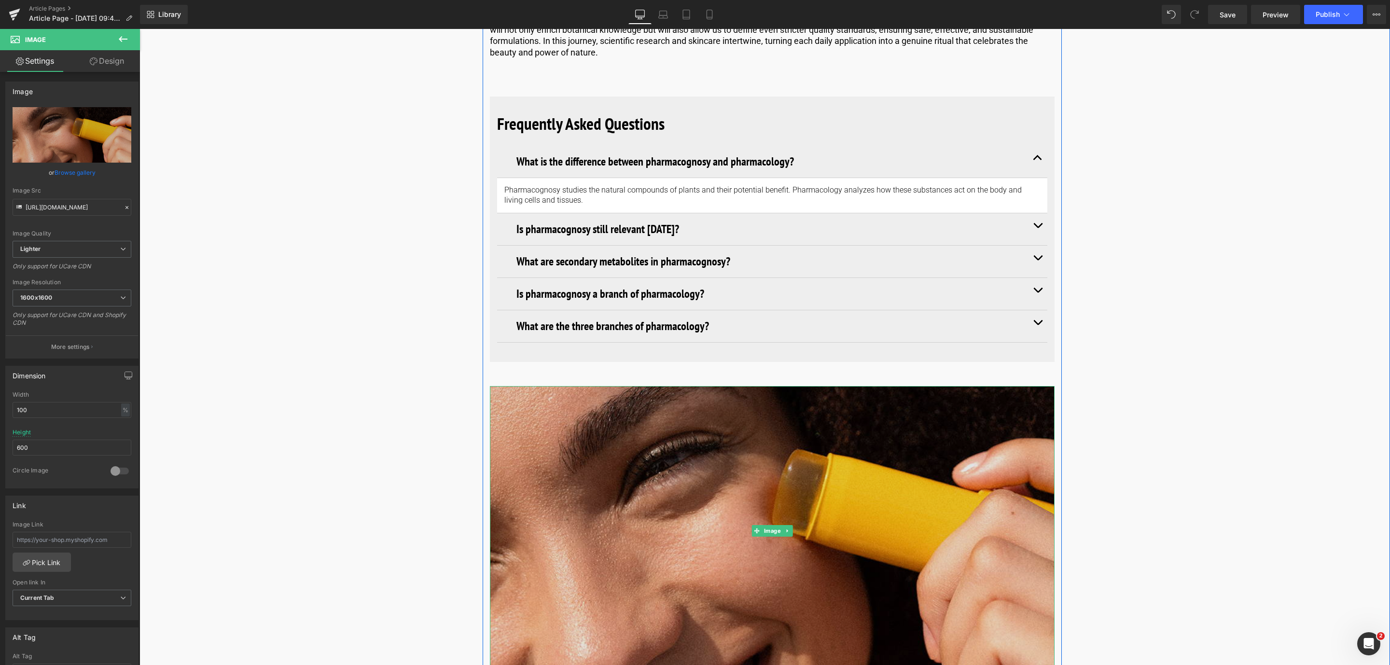
click at [648, 440] on img at bounding box center [772, 531] width 565 height 290
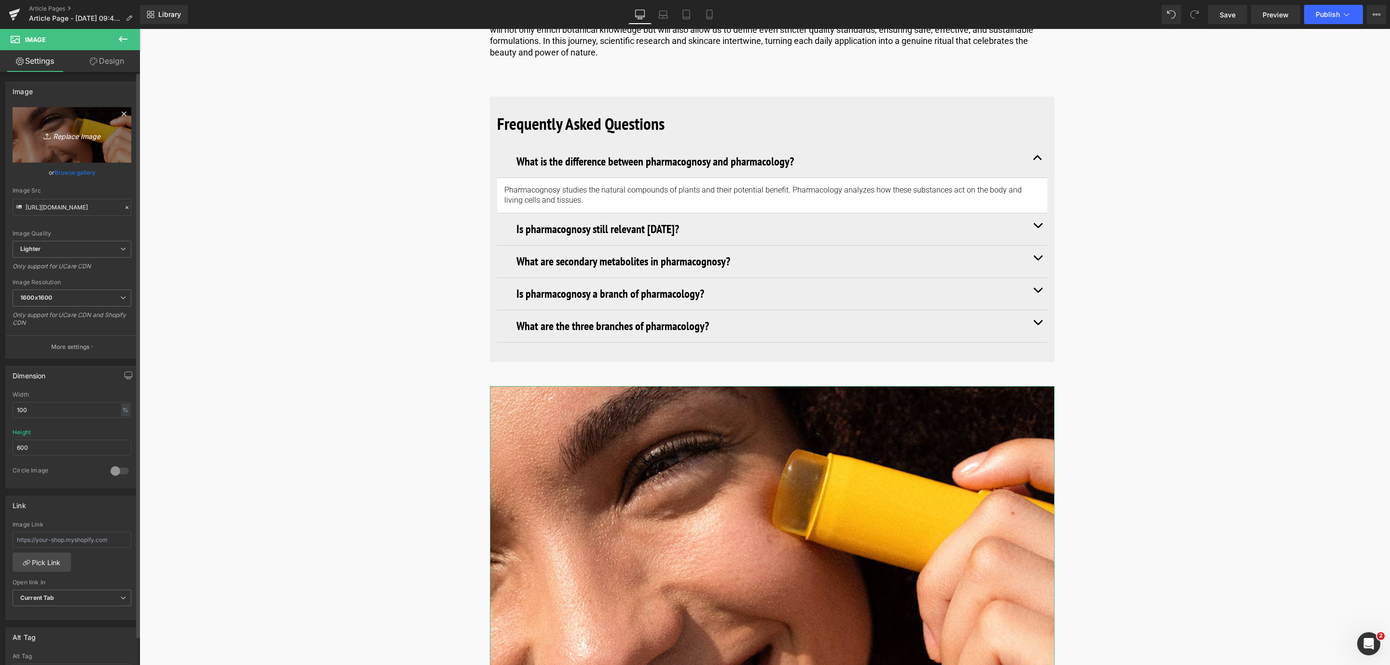
click at [72, 134] on icon "Replace Image" at bounding box center [71, 135] width 77 height 12
click at [68, 169] on link "Browse gallery" at bounding box center [75, 172] width 41 height 17
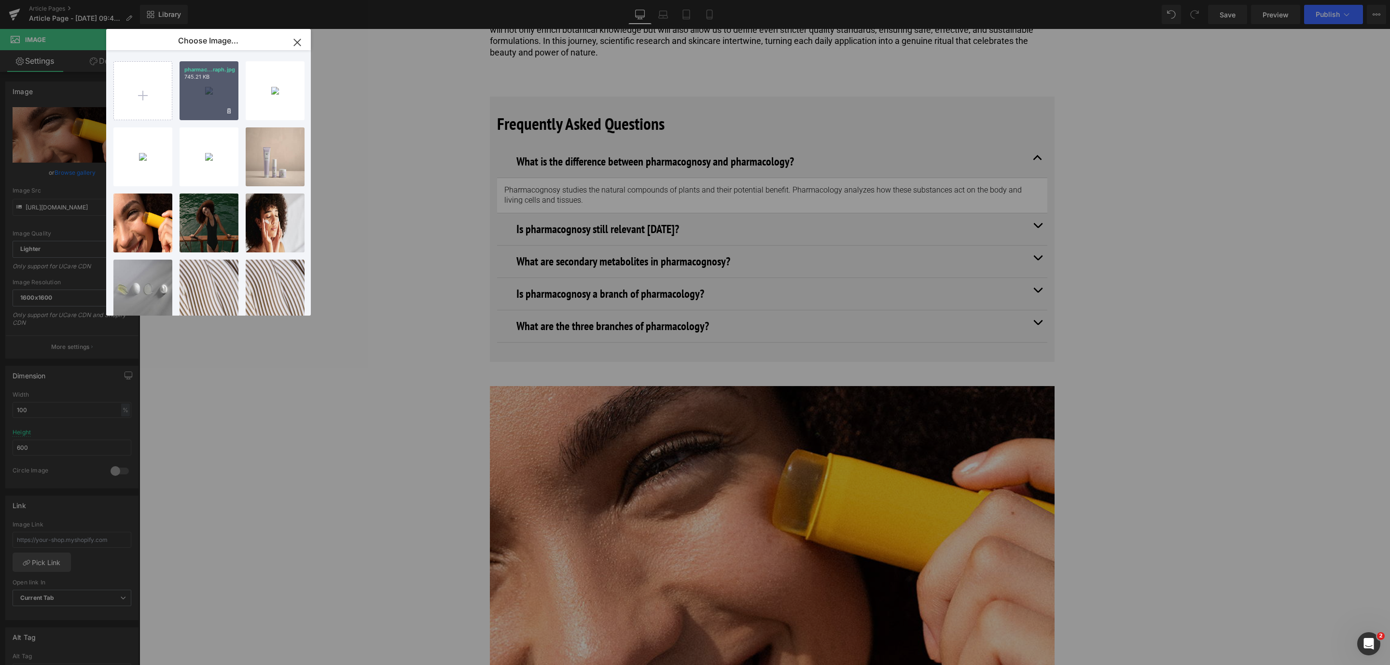
click at [206, 90] on div "pharmac...raph.jpg 745.21 KB" at bounding box center [209, 90] width 59 height 59
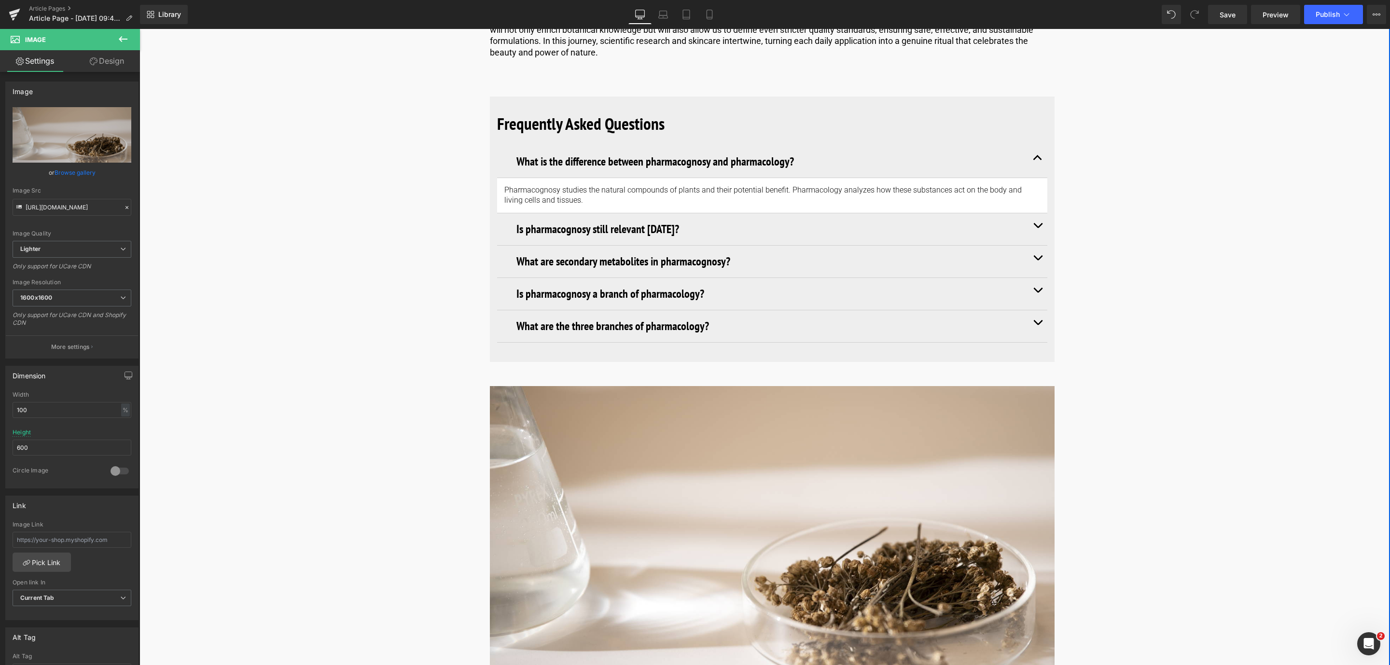
type input "[URL][DOMAIN_NAME]"
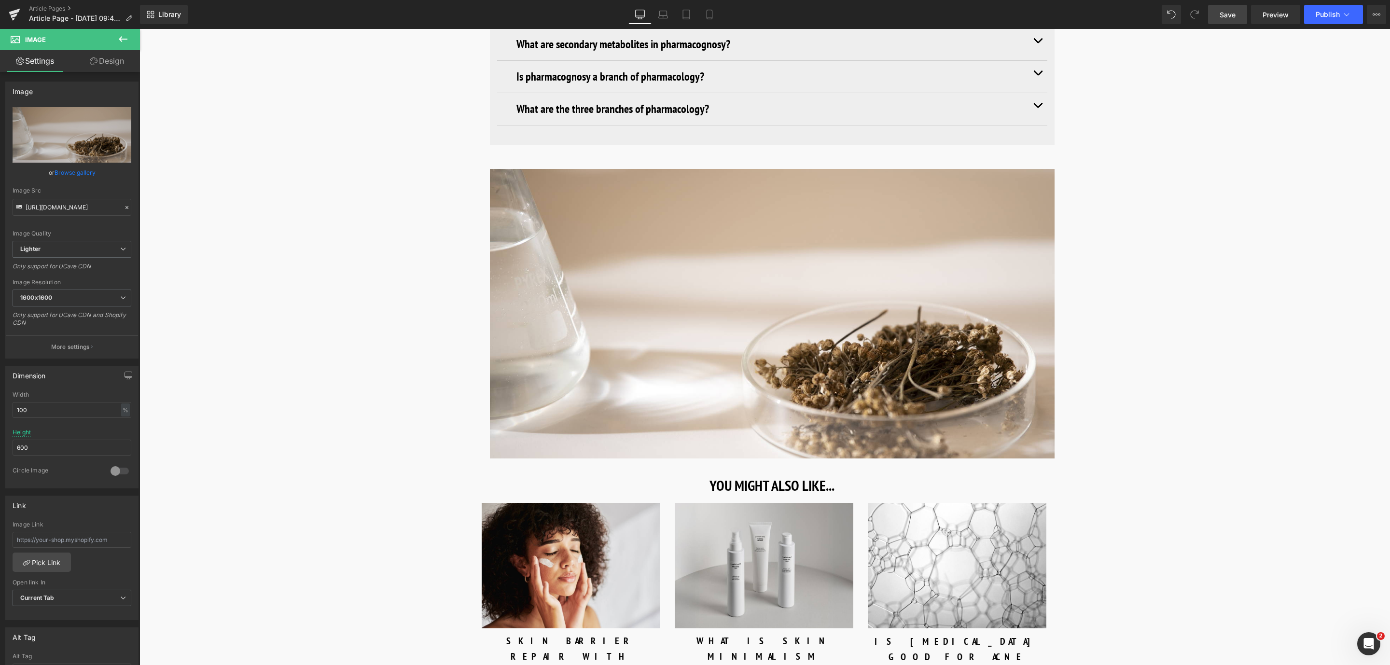
drag, startPoint x: 1231, startPoint y: 18, endPoint x: 585, endPoint y: 376, distance: 738.3
click at [1231, 18] on span "Save" at bounding box center [1228, 15] width 16 height 10
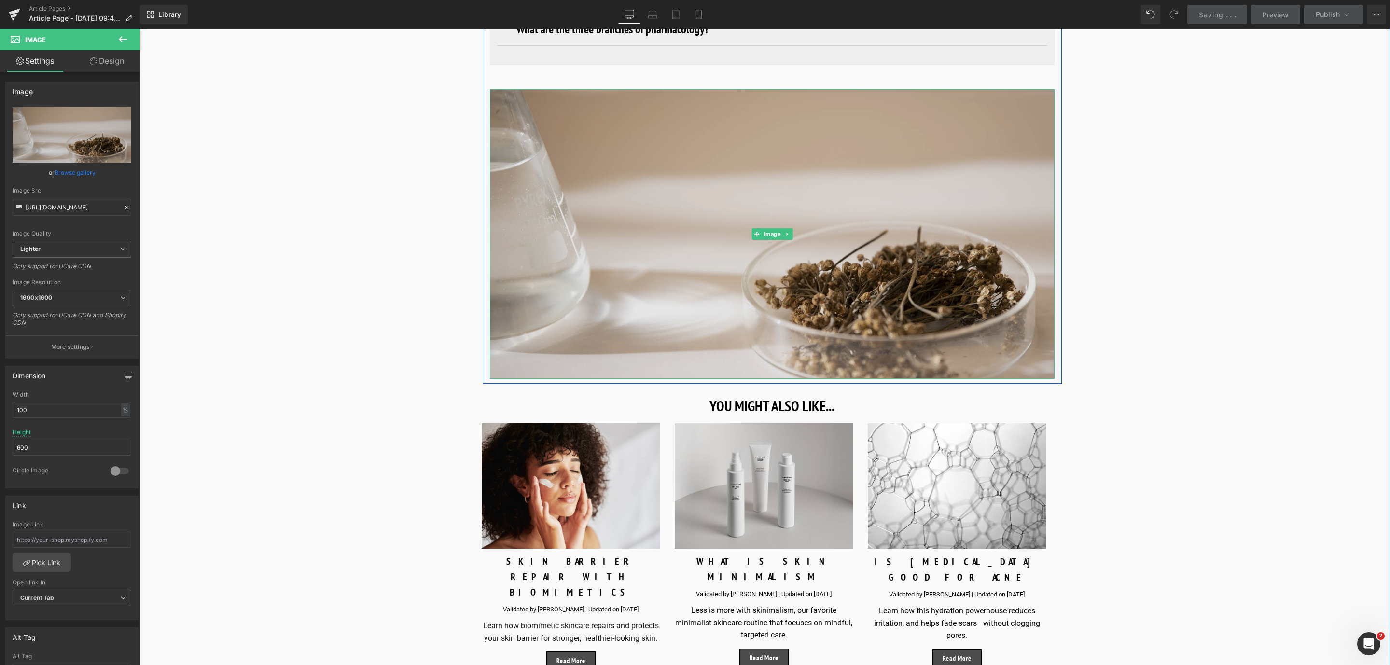
scroll to position [5052, 0]
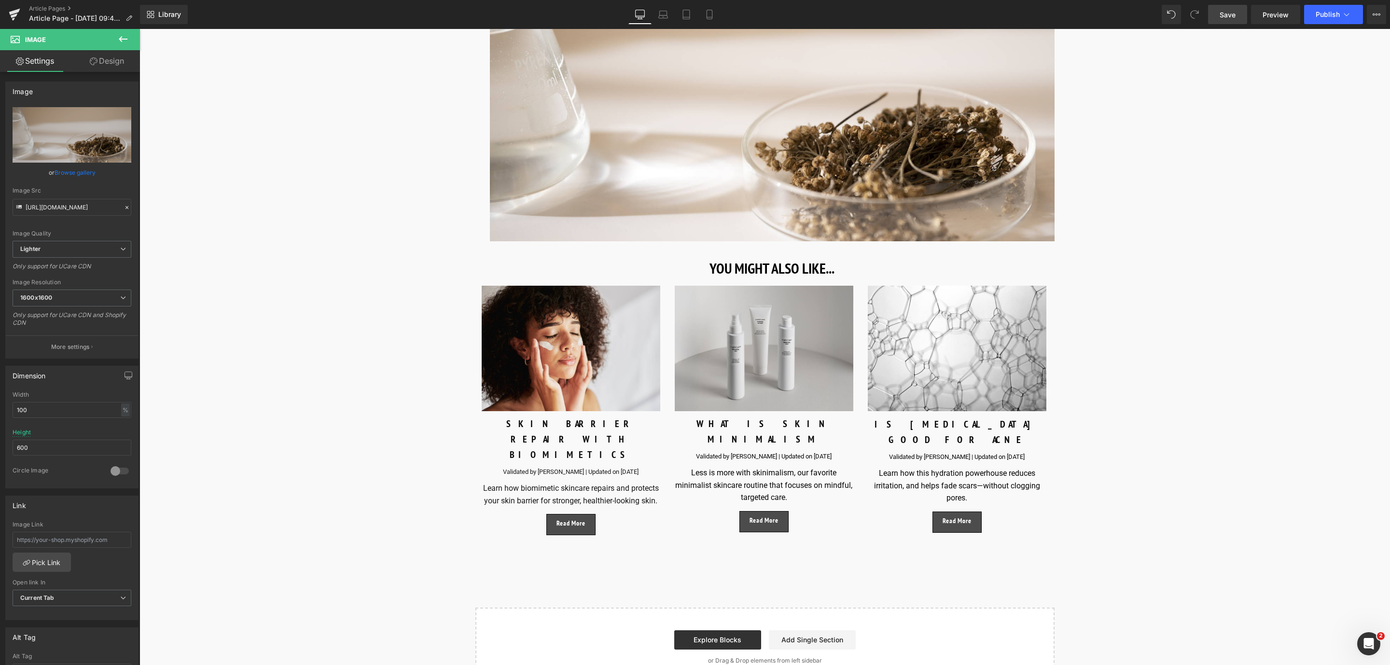
click at [1240, 16] on link "Save" at bounding box center [1227, 14] width 39 height 19
click at [1234, 14] on span "Save" at bounding box center [1228, 15] width 16 height 10
click at [66, 6] on link "Article Pages" at bounding box center [84, 9] width 111 height 8
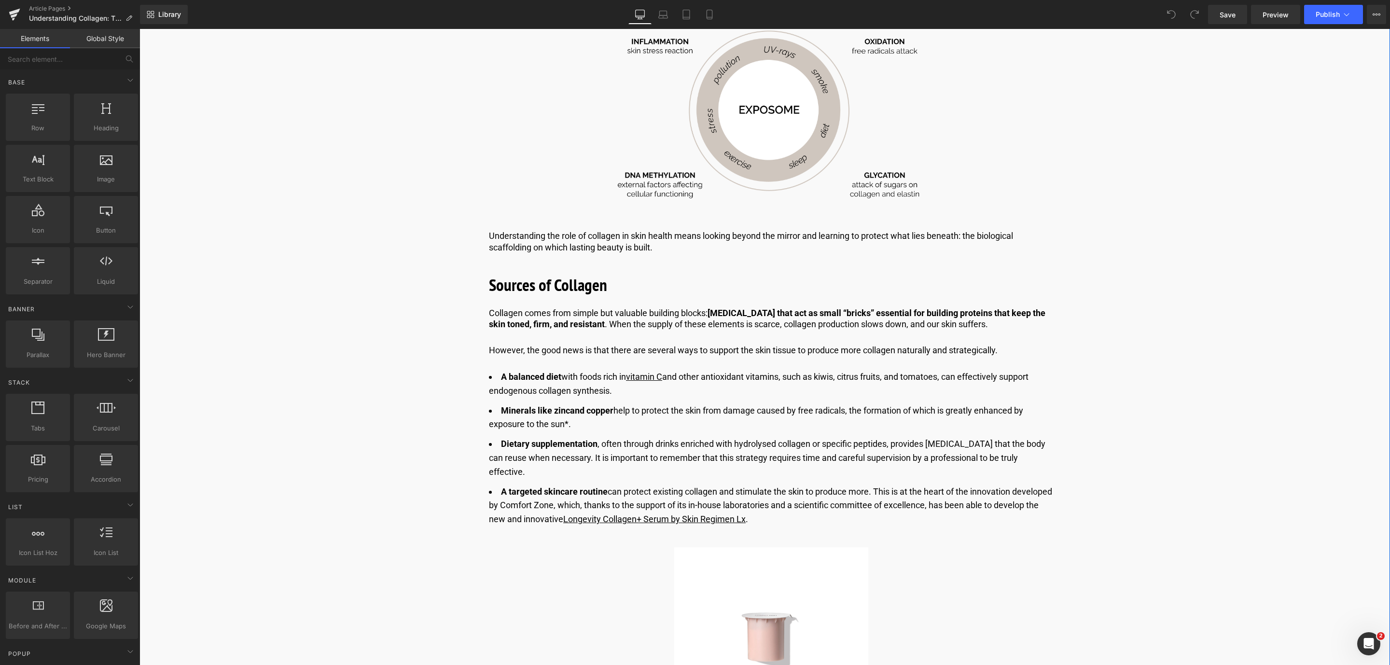
scroll to position [1014, 0]
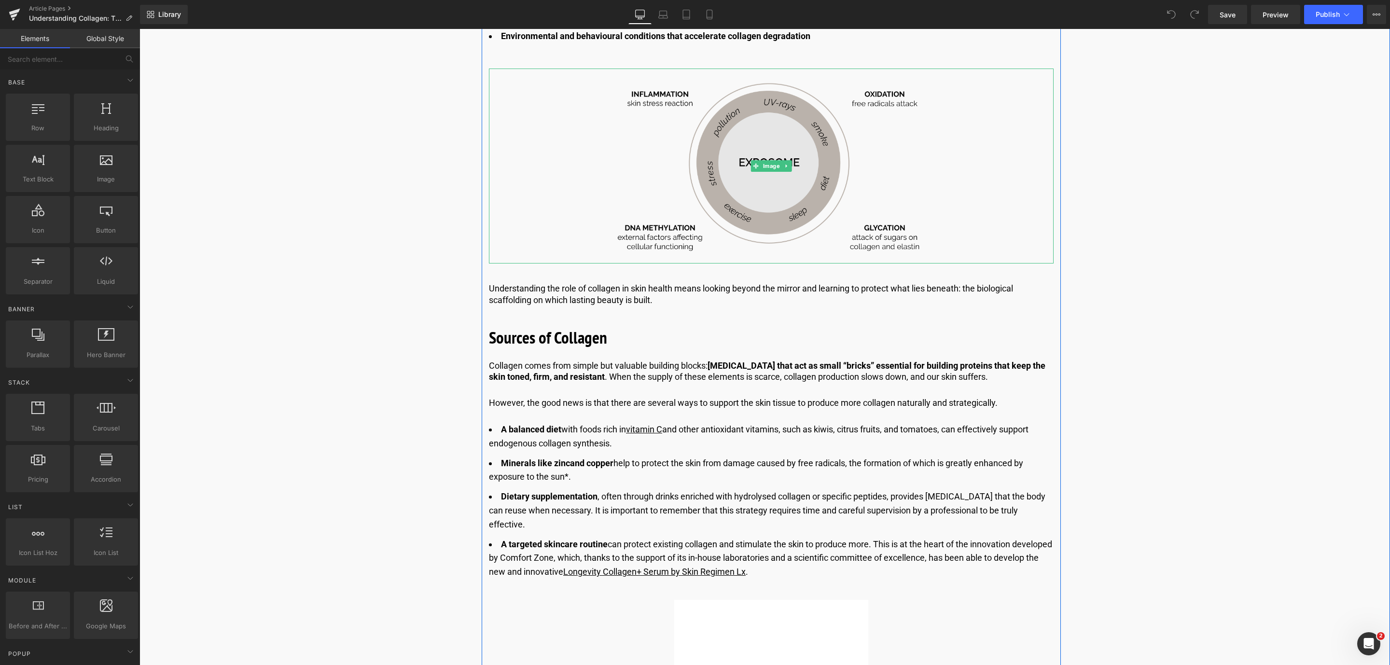
click at [783, 203] on img at bounding box center [771, 167] width 339 height 196
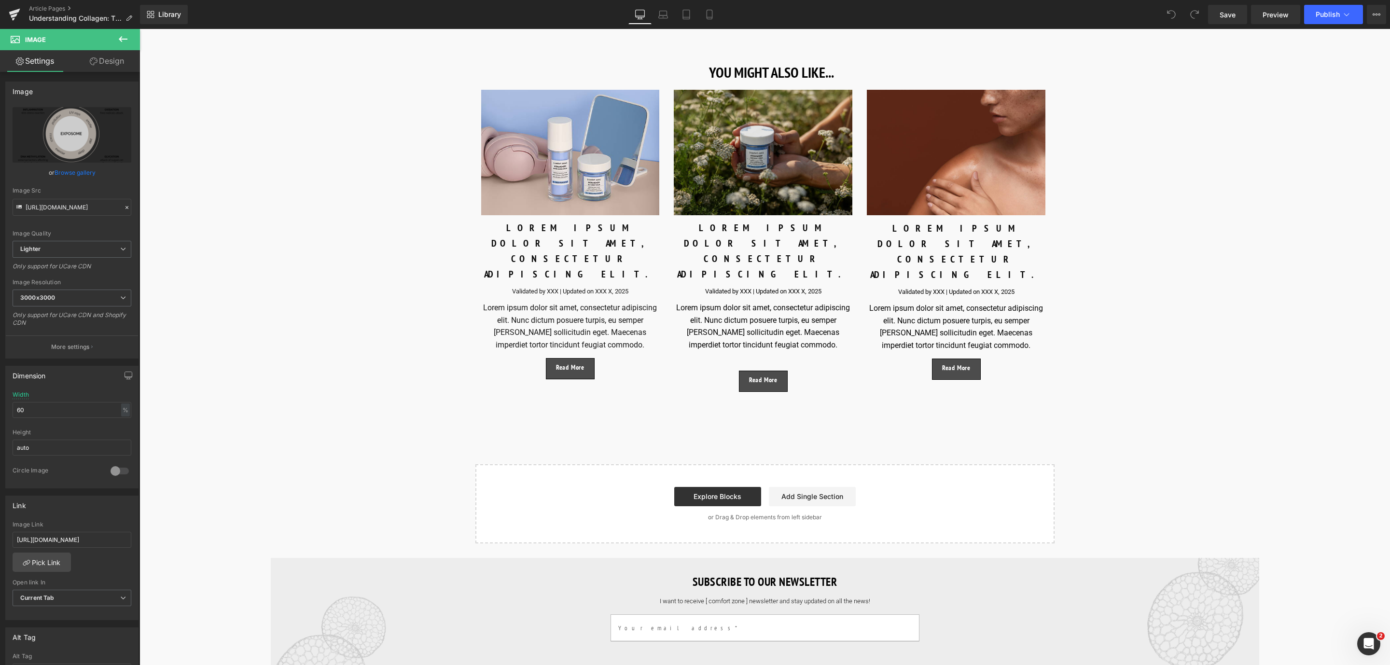
scroll to position [3548, 0]
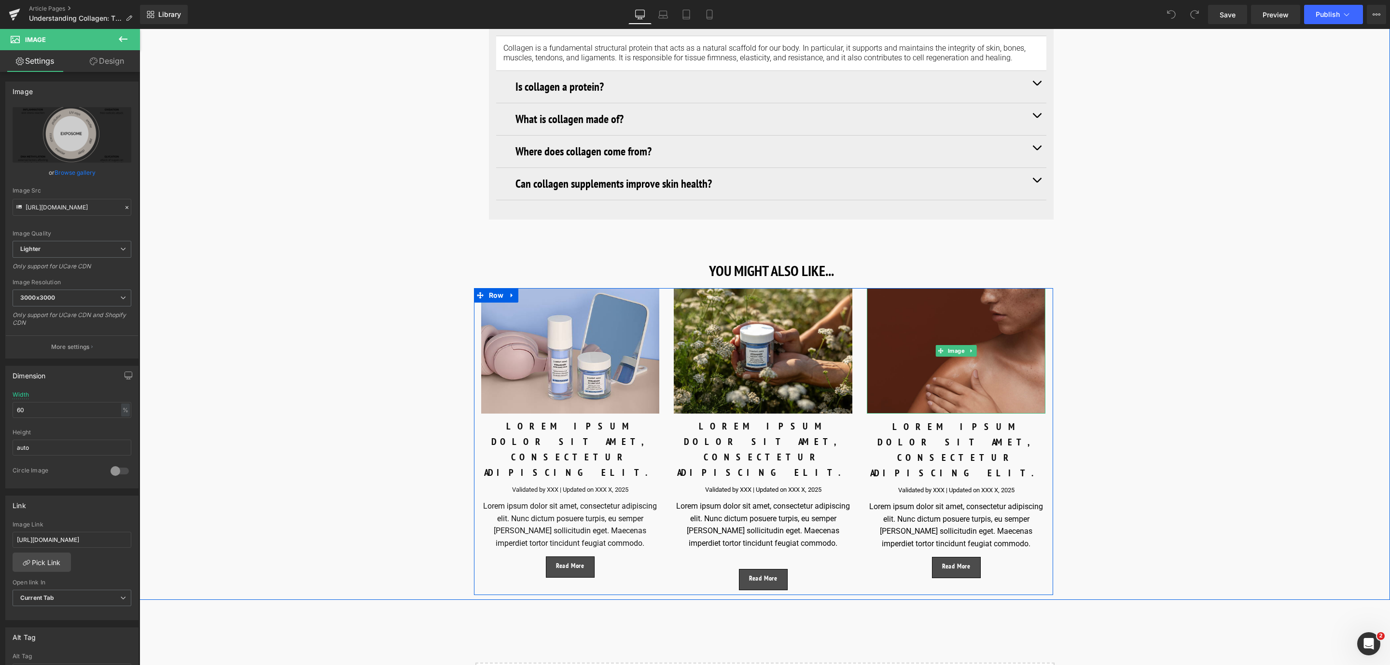
click at [939, 306] on img at bounding box center [956, 351] width 179 height 126
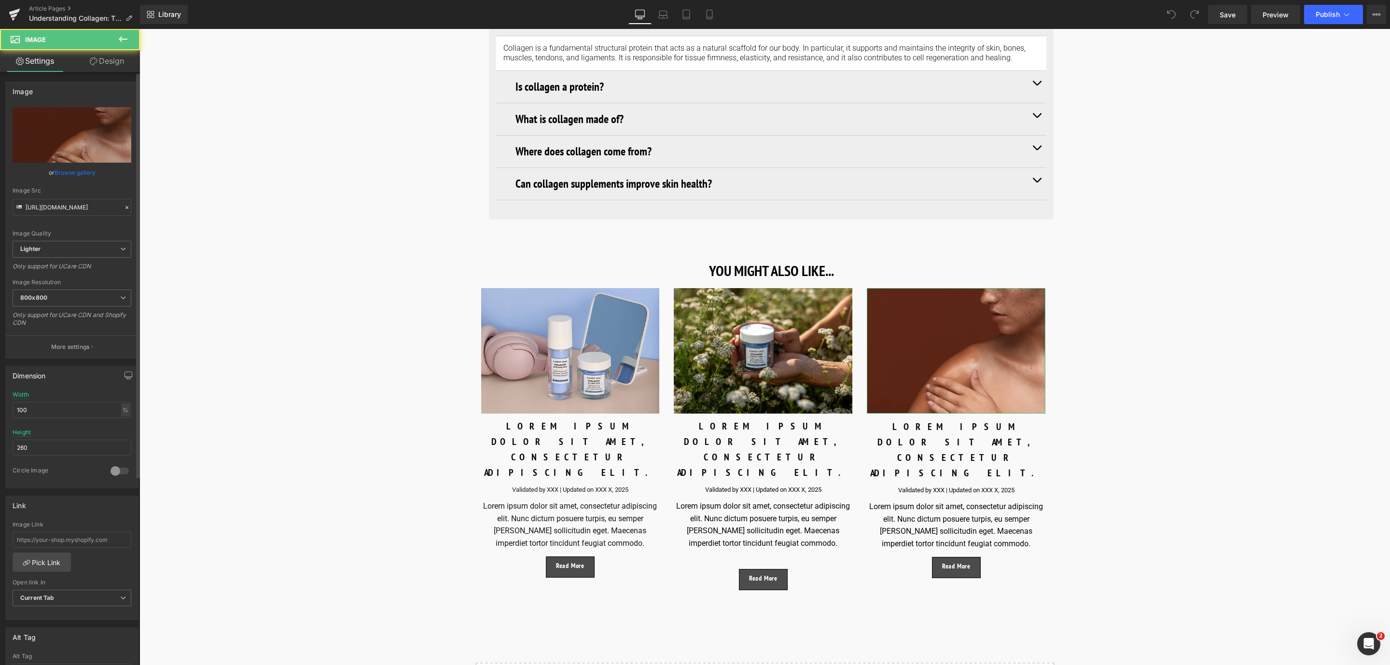
click at [91, 171] on link "Browse gallery" at bounding box center [75, 172] width 41 height 17
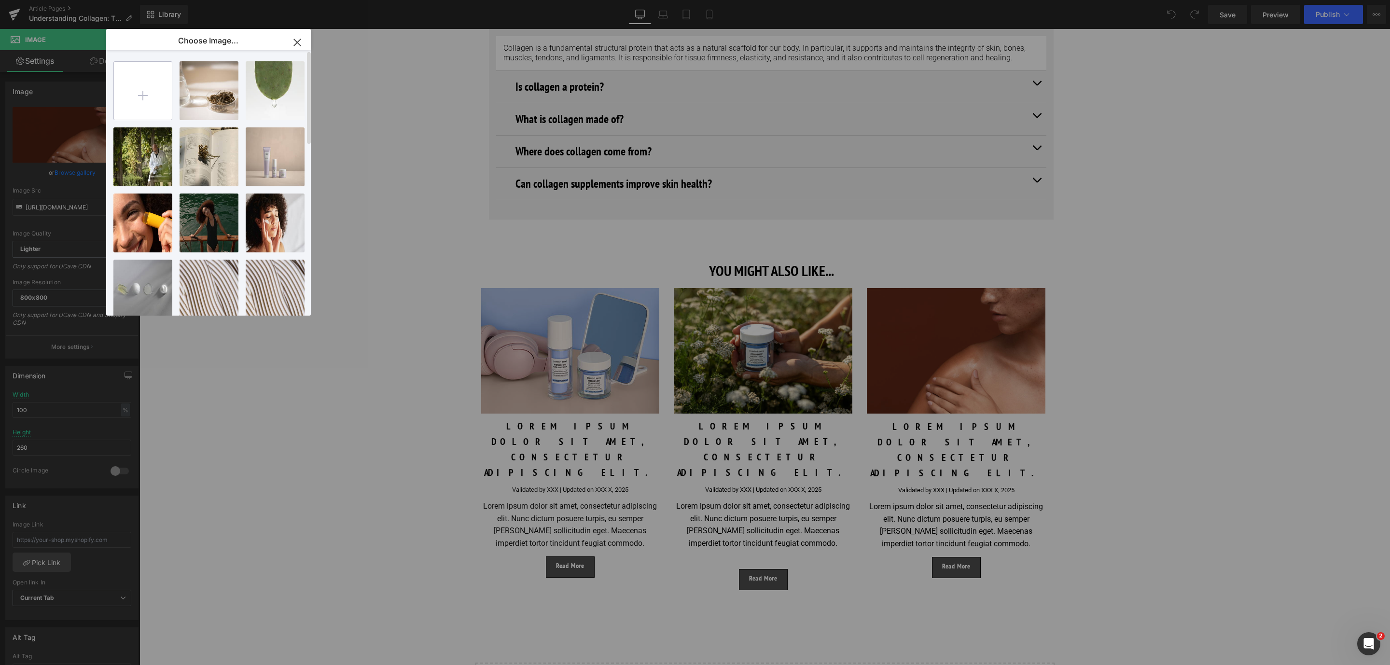
click at [138, 90] on input "file" at bounding box center [143, 91] width 58 height 58
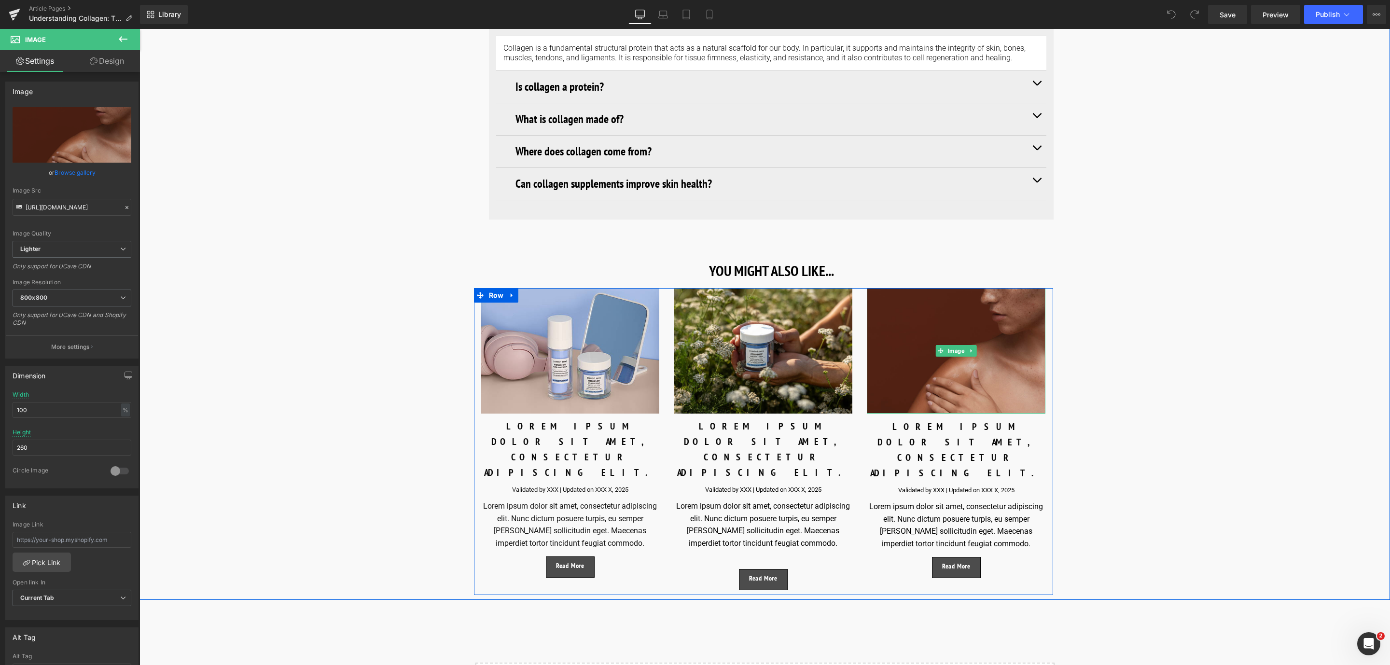
click at [915, 355] on img at bounding box center [956, 351] width 179 height 126
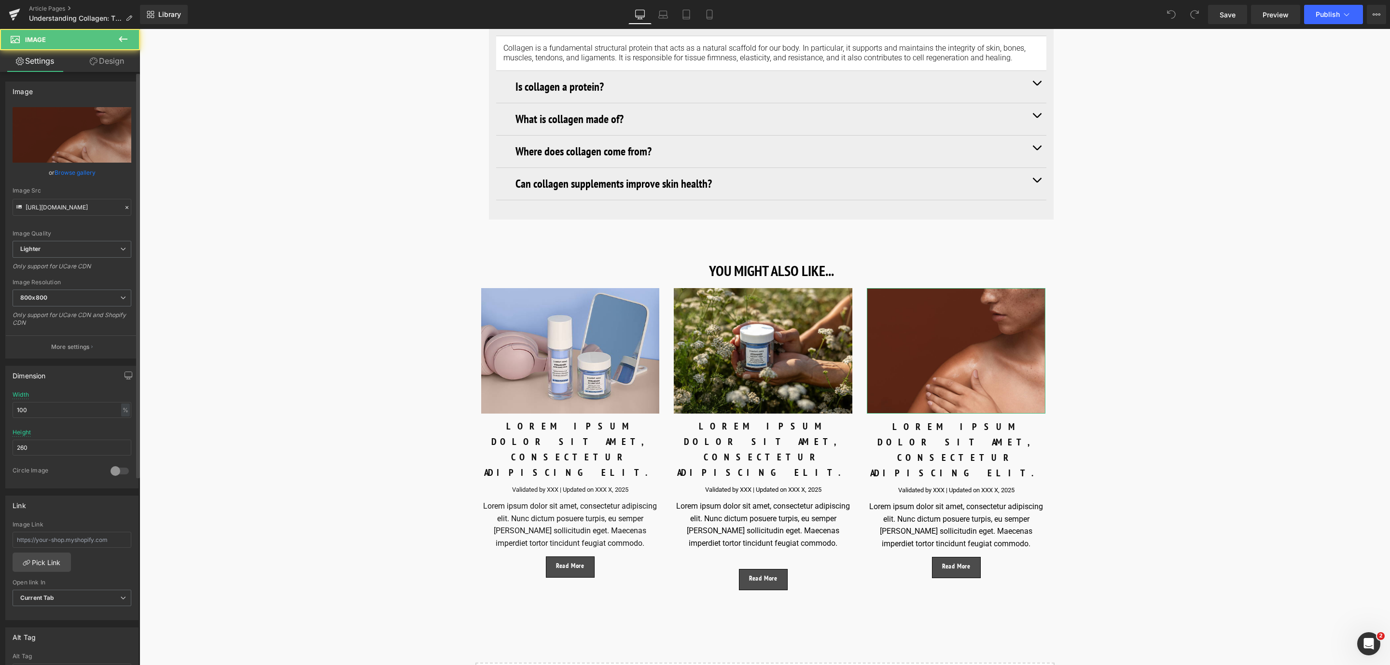
click at [62, 178] on link "Browse gallery" at bounding box center [75, 172] width 41 height 17
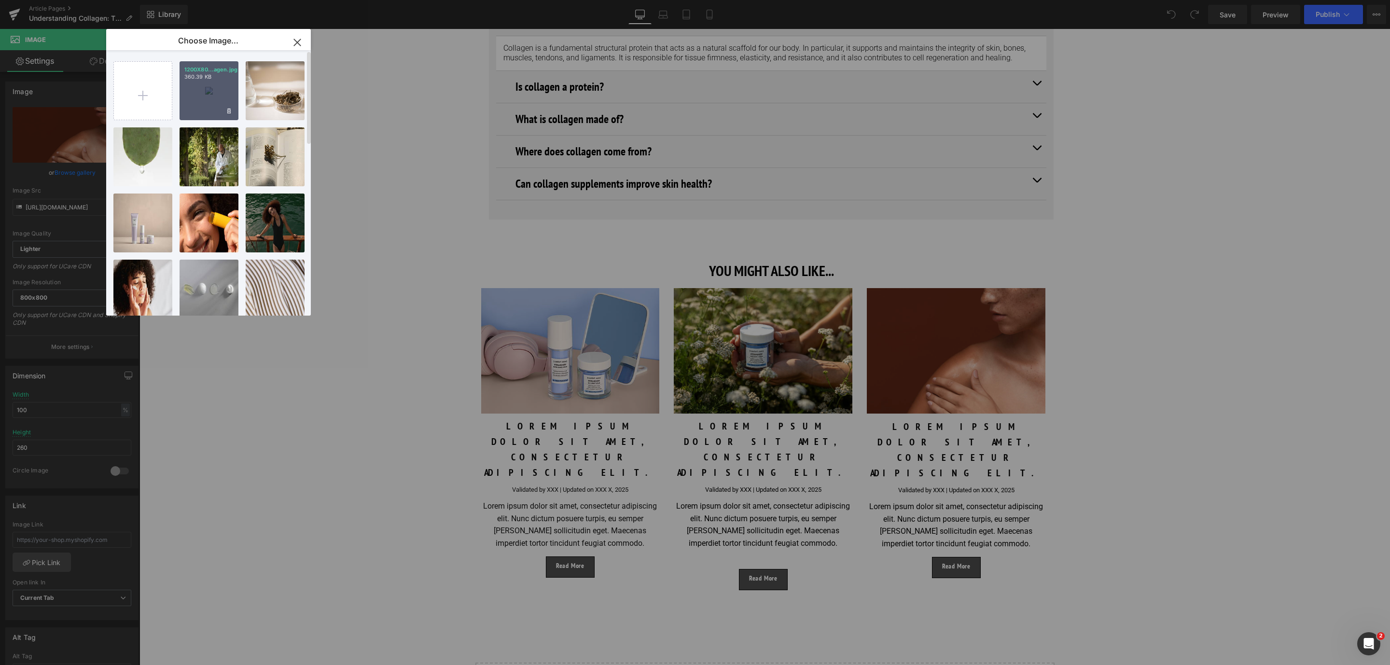
click at [186, 105] on div "1200X80...agen.jpg 360.39 KB" at bounding box center [209, 90] width 59 height 59
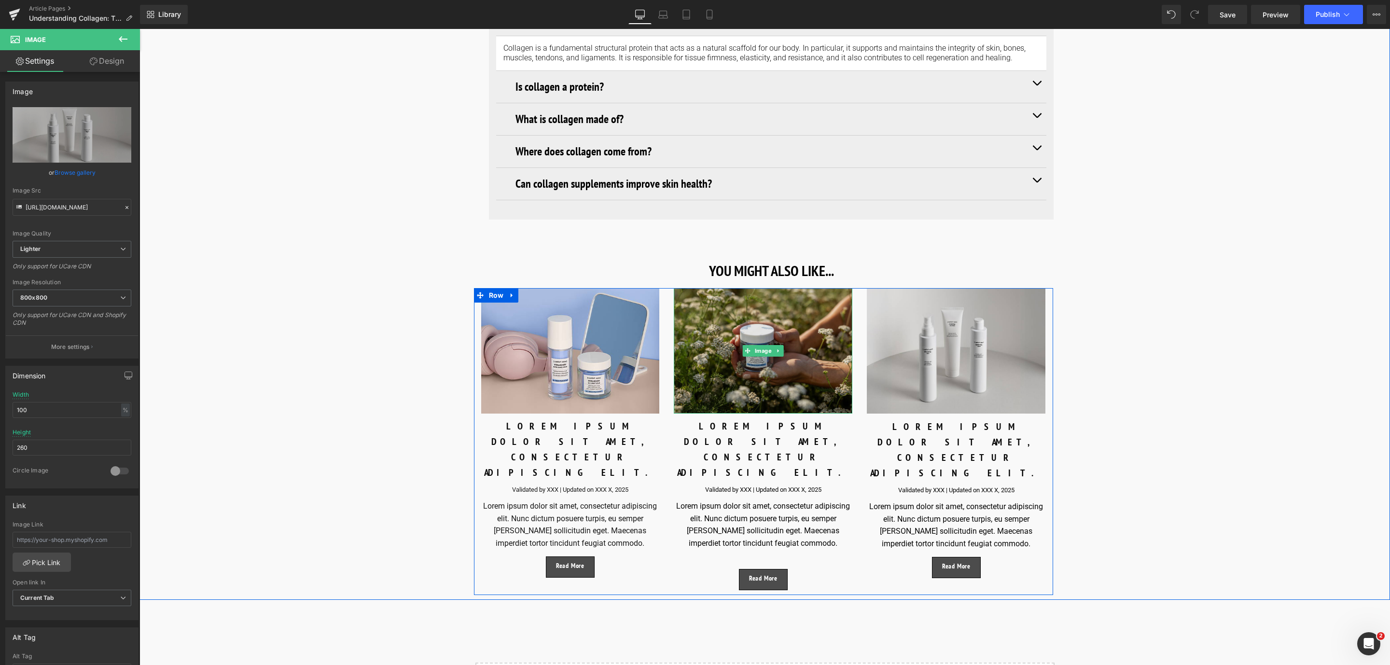
click at [724, 334] on img at bounding box center [763, 351] width 179 height 126
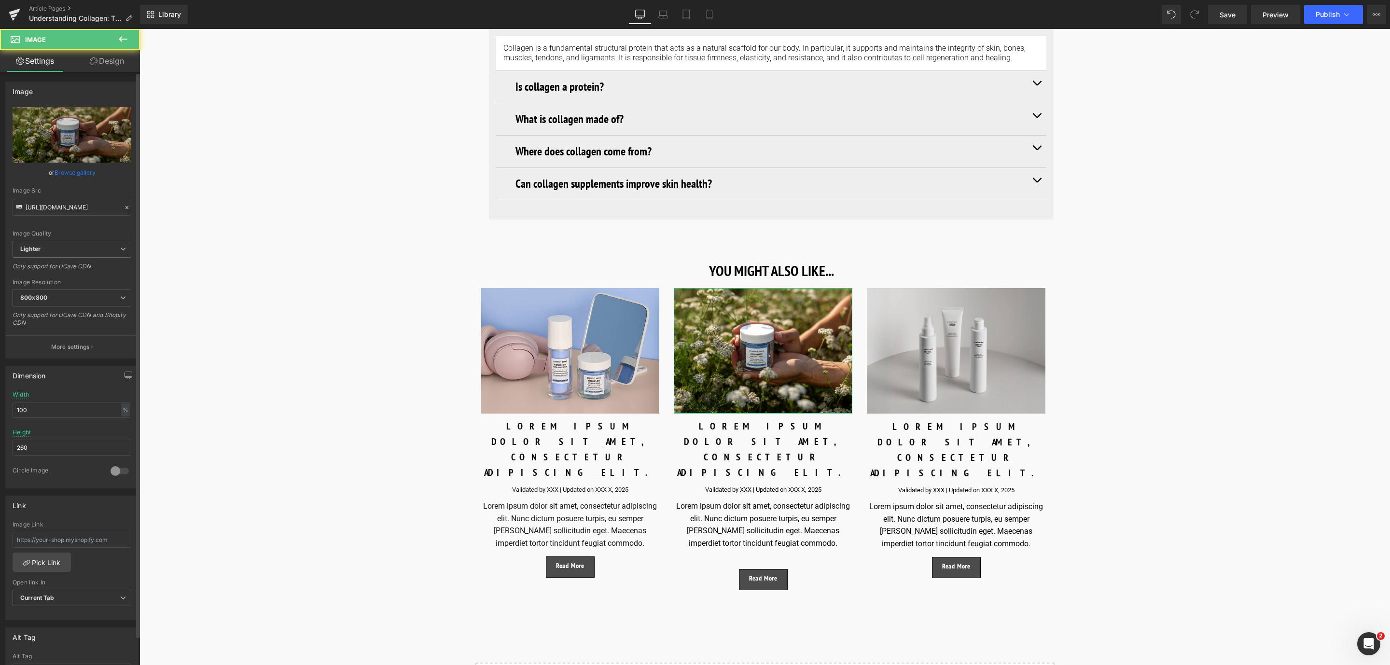
click at [93, 169] on link "Browse gallery" at bounding box center [75, 172] width 41 height 17
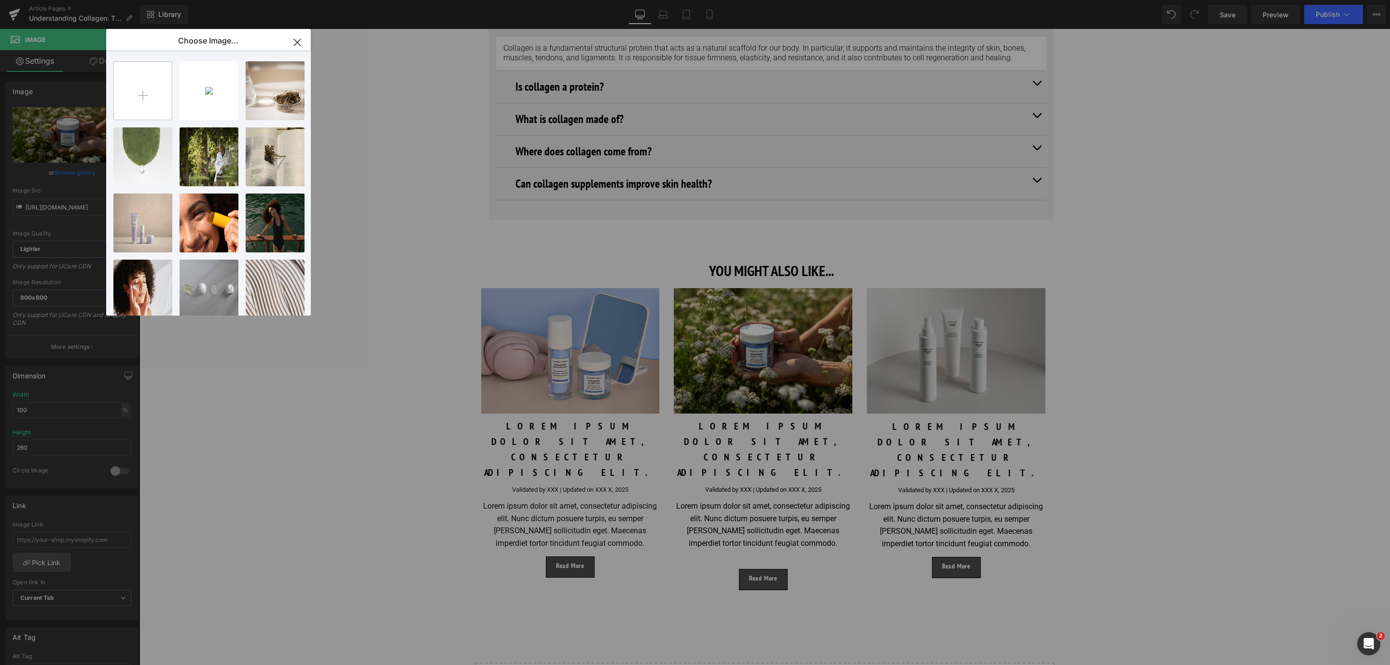
click at [148, 95] on input "file" at bounding box center [143, 91] width 58 height 58
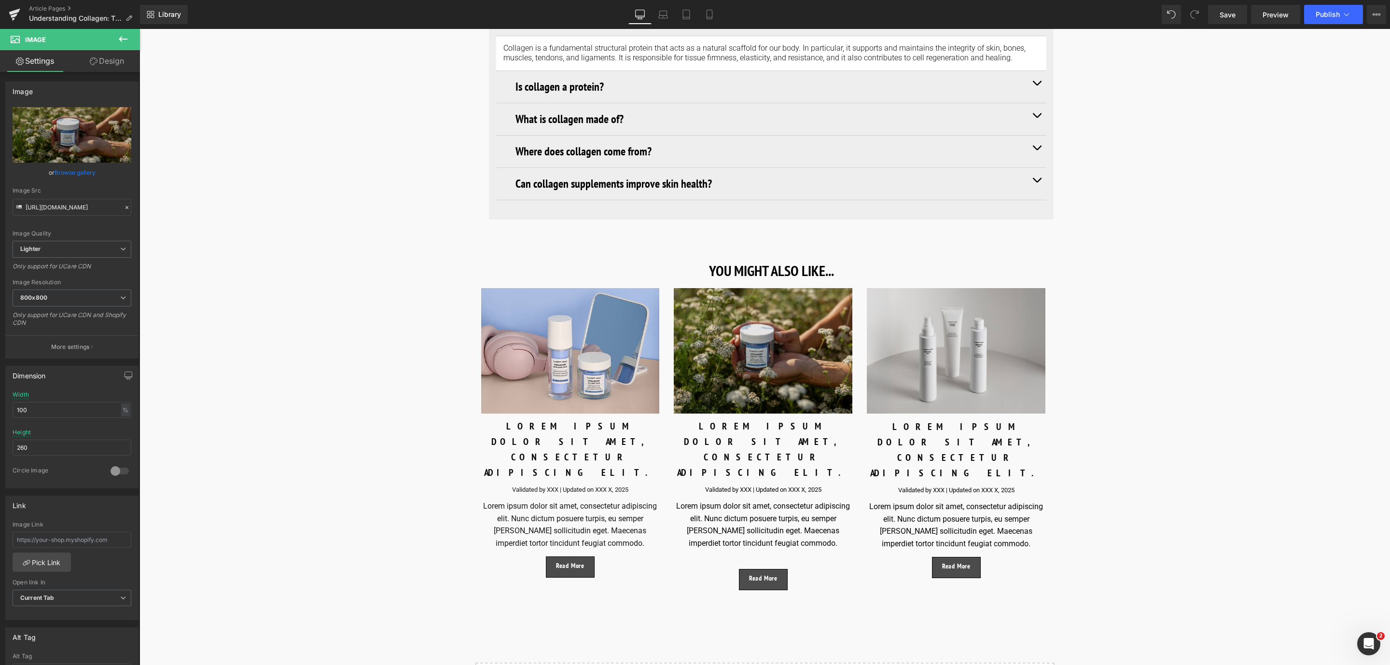
drag, startPoint x: 858, startPoint y: 355, endPoint x: 711, endPoint y: 322, distance: 151.0
click at [697, 310] on img at bounding box center [763, 351] width 179 height 126
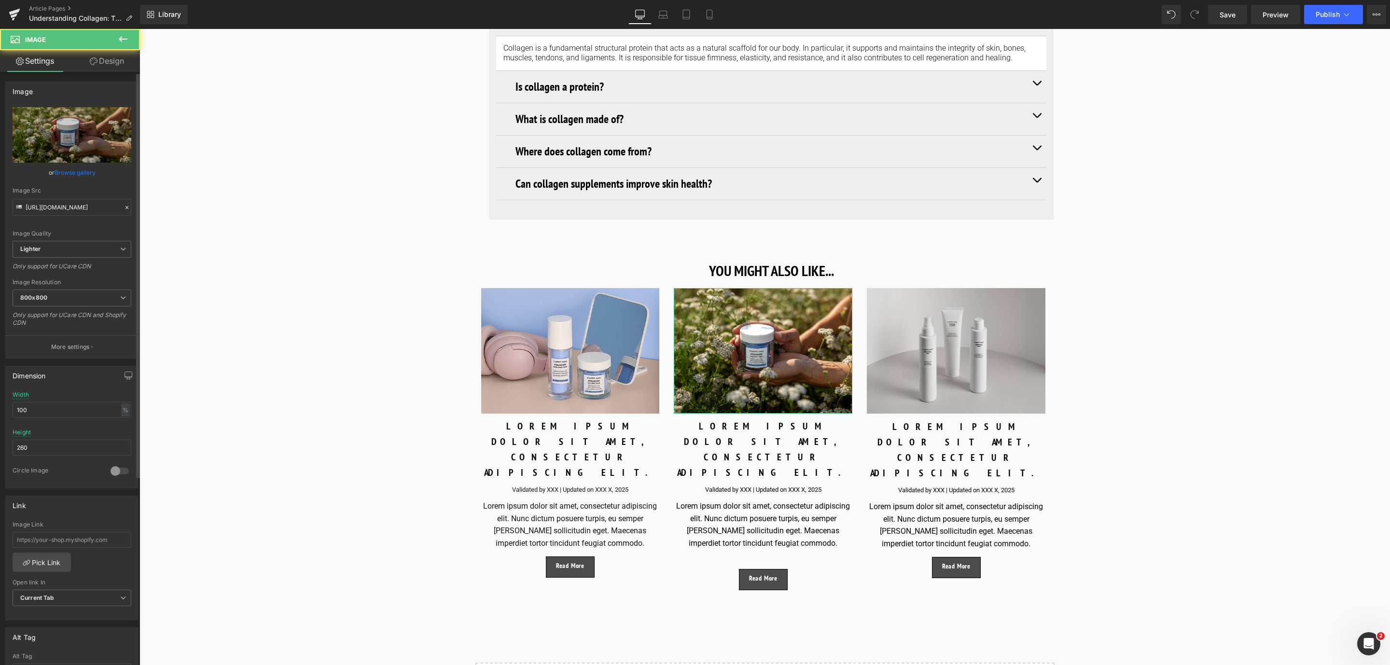
click at [76, 170] on link "Browse gallery" at bounding box center [75, 172] width 41 height 17
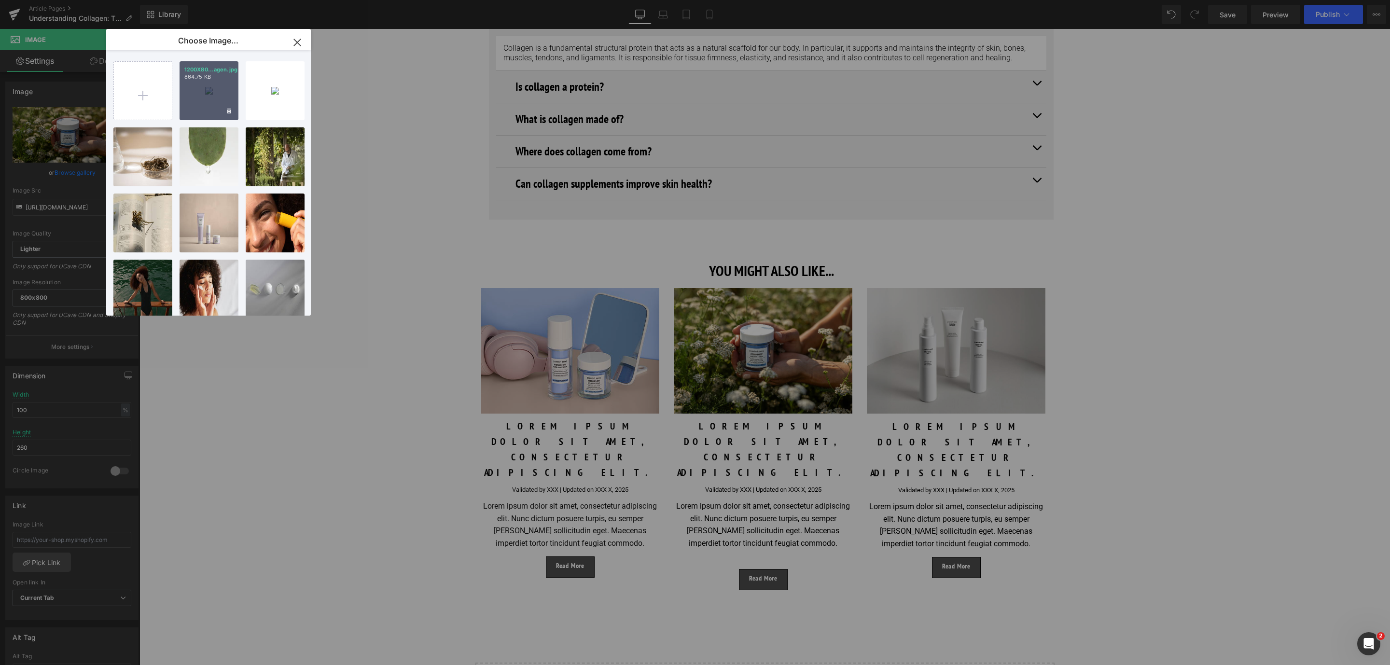
drag, startPoint x: 216, startPoint y: 77, endPoint x: 349, endPoint y: 252, distance: 220.2
click at [216, 77] on p "864.75 KB" at bounding box center [208, 76] width 49 height 7
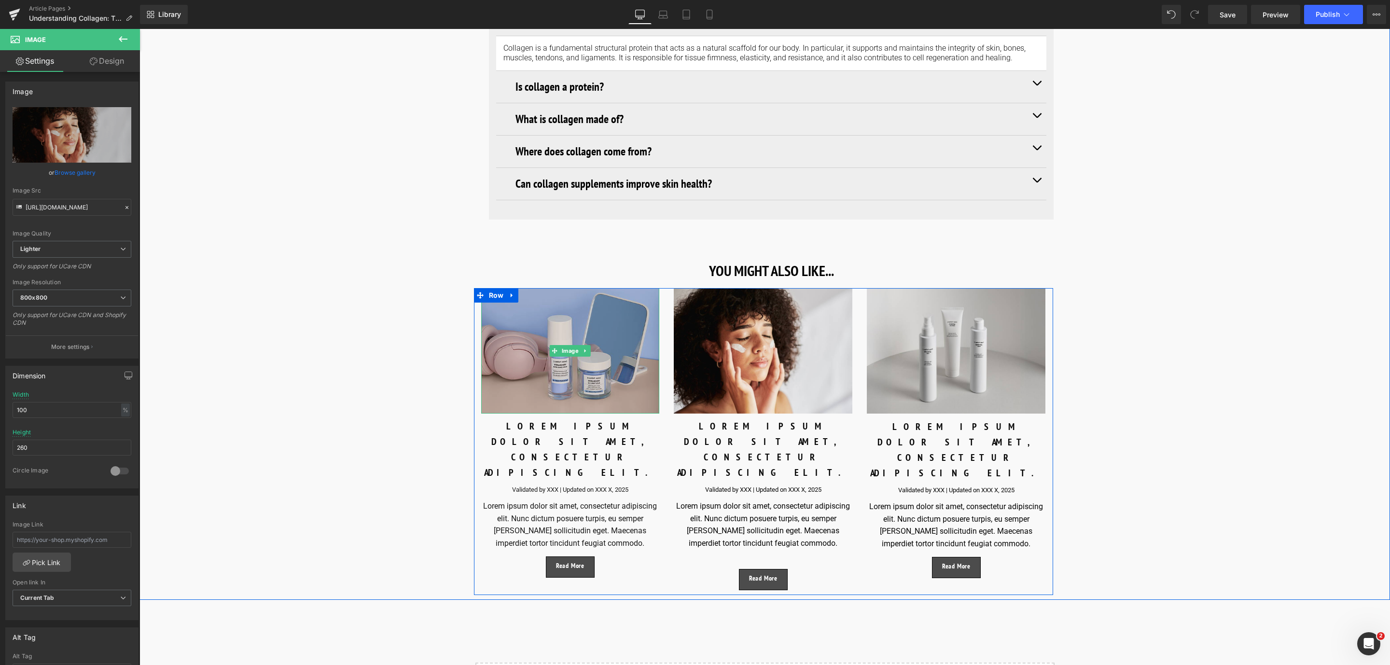
click at [503, 338] on img at bounding box center [570, 351] width 179 height 126
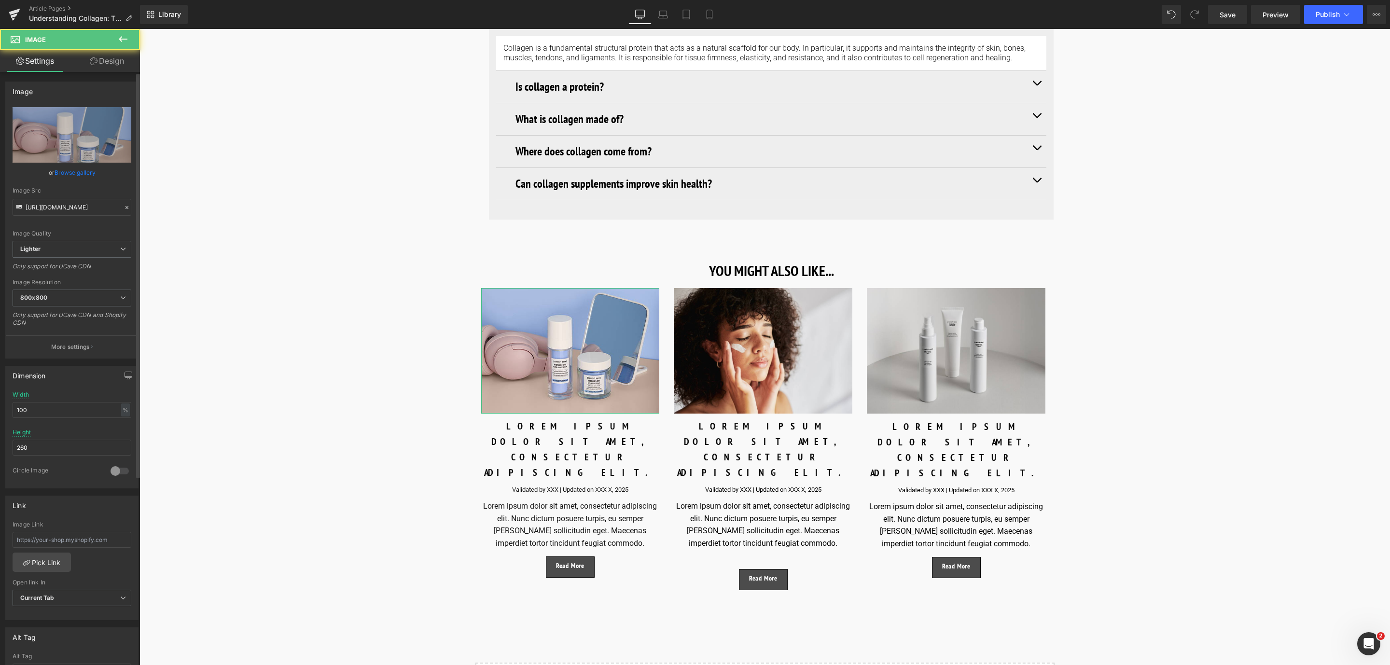
click at [77, 166] on link "Browse gallery" at bounding box center [75, 172] width 41 height 17
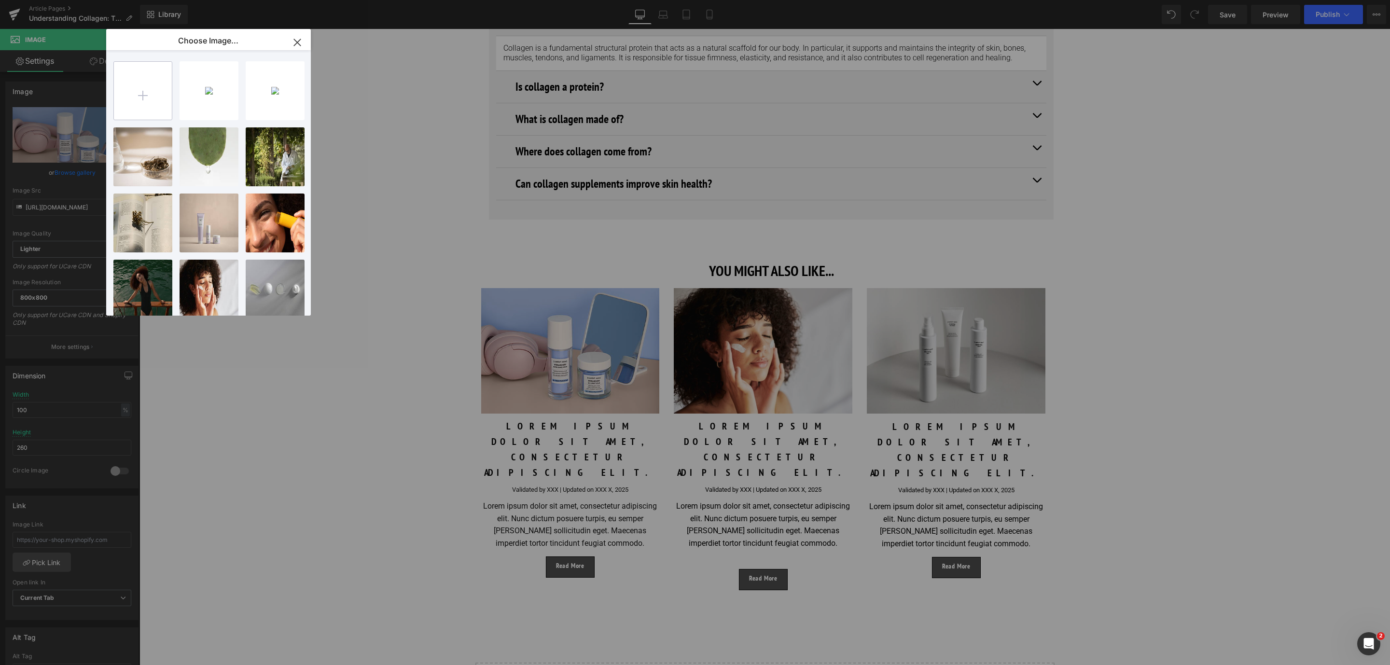
click at [127, 106] on input "file" at bounding box center [143, 91] width 58 height 58
type input "C:\fakepath\1200X800_final block 1_collagen.jpg"
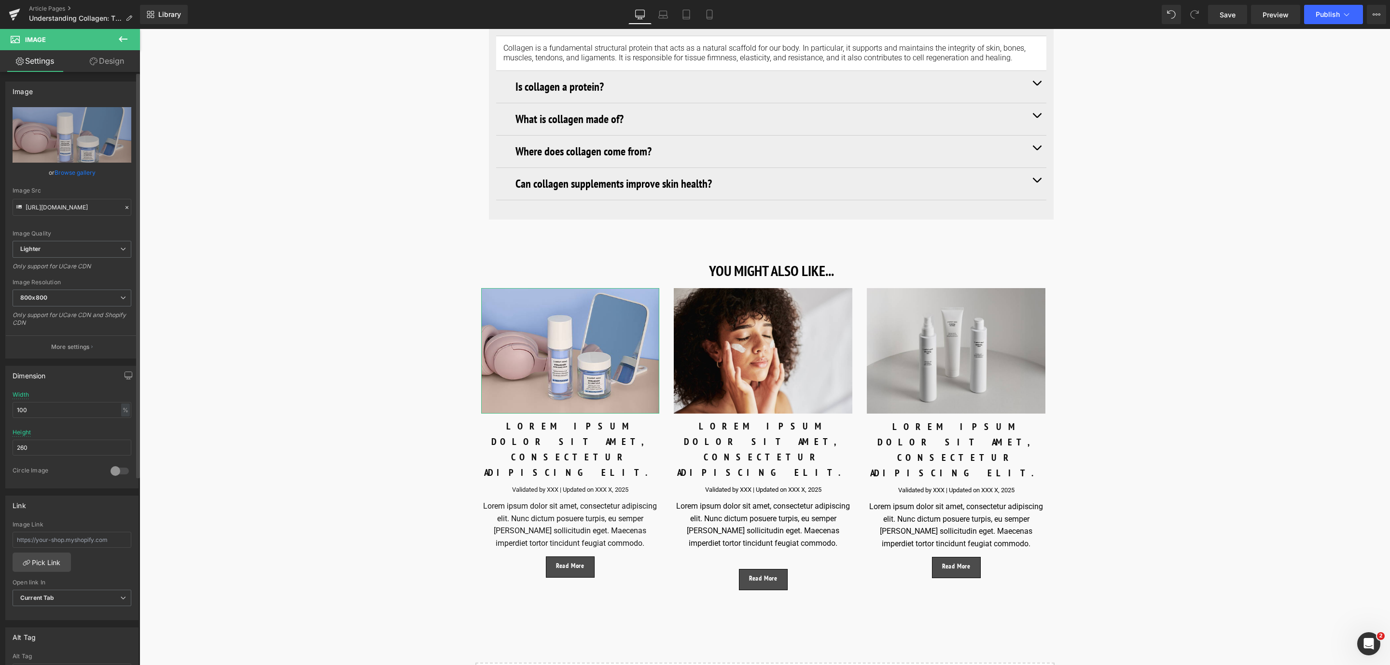
click at [89, 174] on link "Browse gallery" at bounding box center [75, 172] width 41 height 17
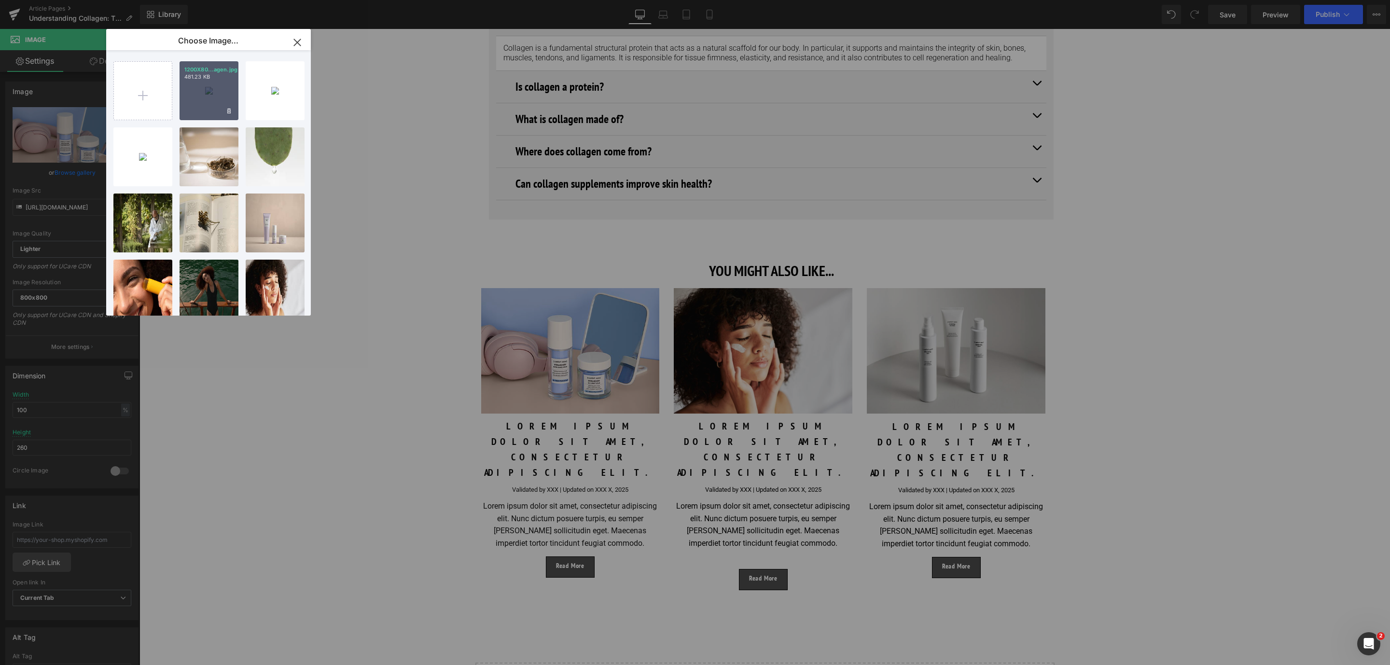
click at [208, 86] on div "1200X80...agen.jpg 481.23 KB" at bounding box center [209, 90] width 59 height 59
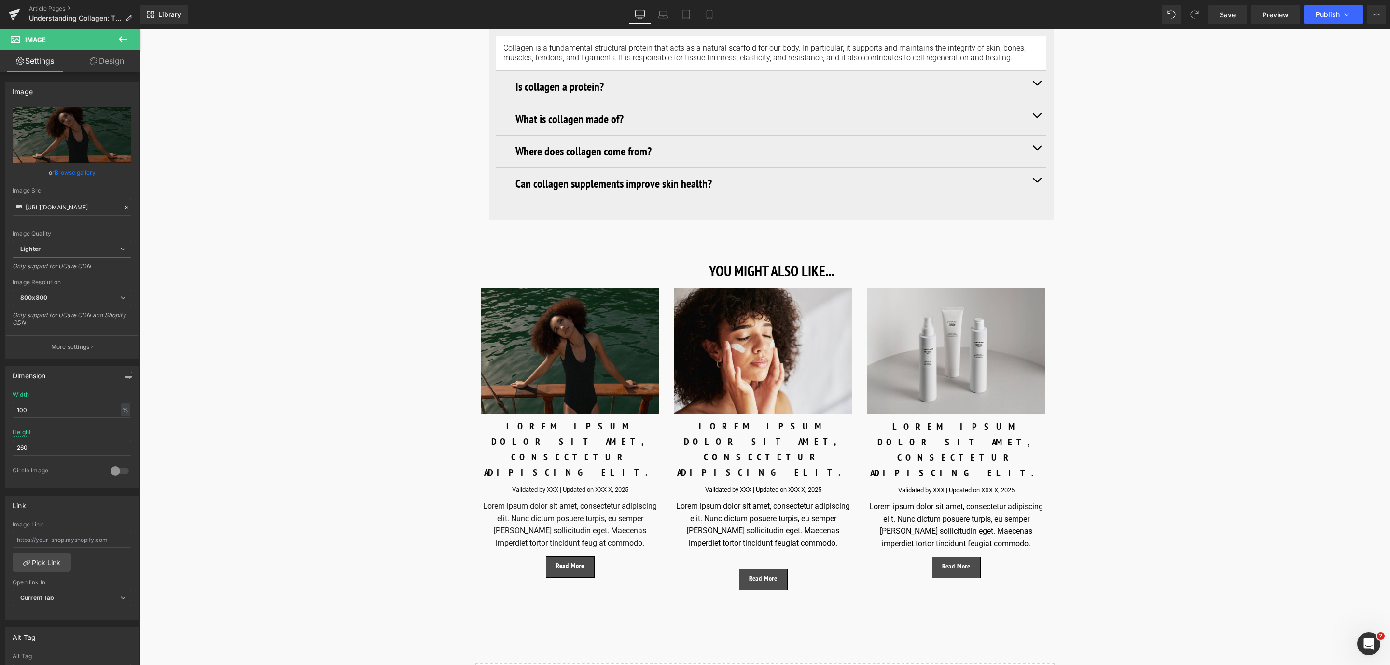
click at [1237, 3] on div "Library Desktop Desktop Laptop Tablet Mobile Save Preview Publish Scheduled Vie…" at bounding box center [765, 14] width 1250 height 29
click at [1233, 12] on span "Save" at bounding box center [1228, 15] width 16 height 10
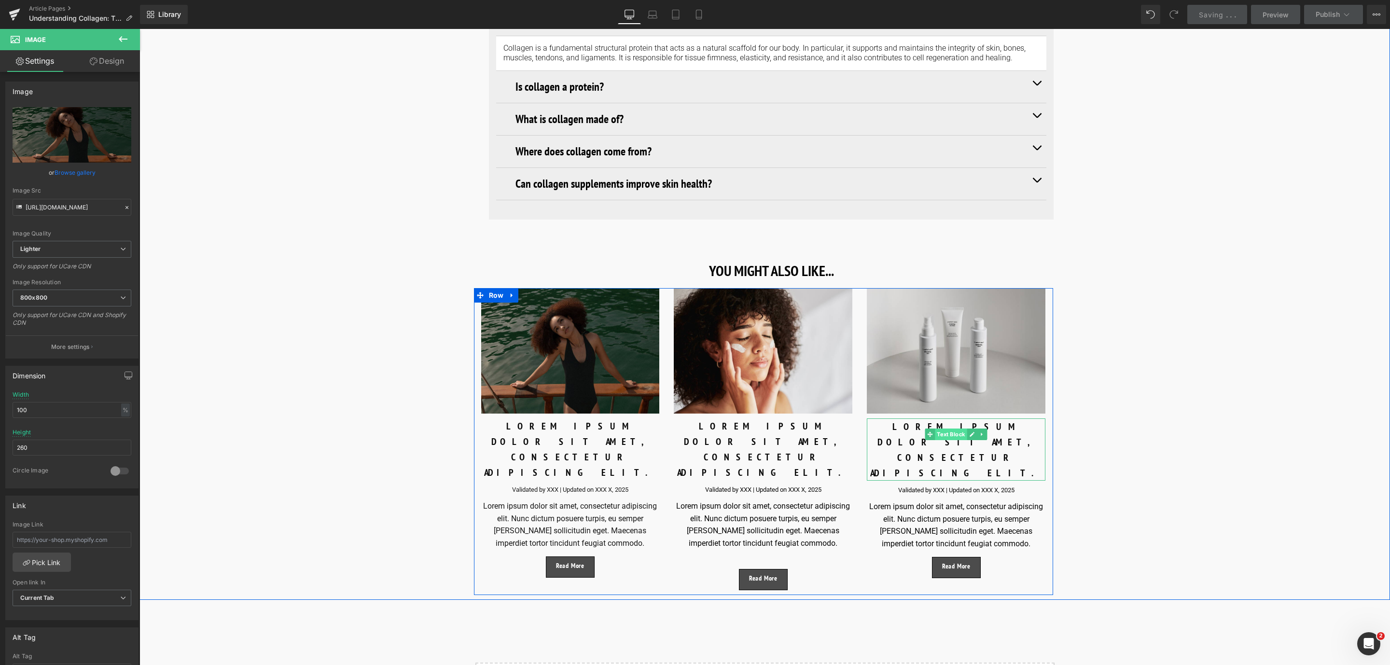
click at [964, 436] on span "Text Block" at bounding box center [952, 435] width 32 height 12
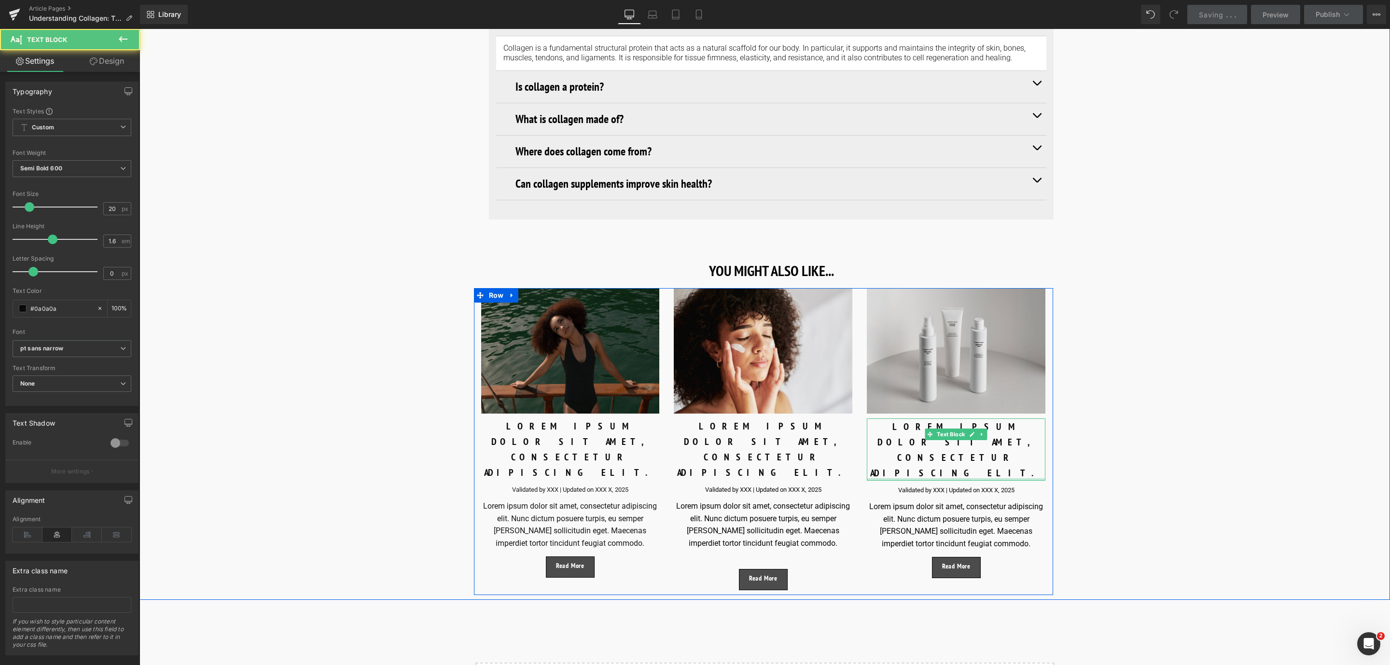
click at [1012, 478] on div at bounding box center [956, 479] width 179 height 2
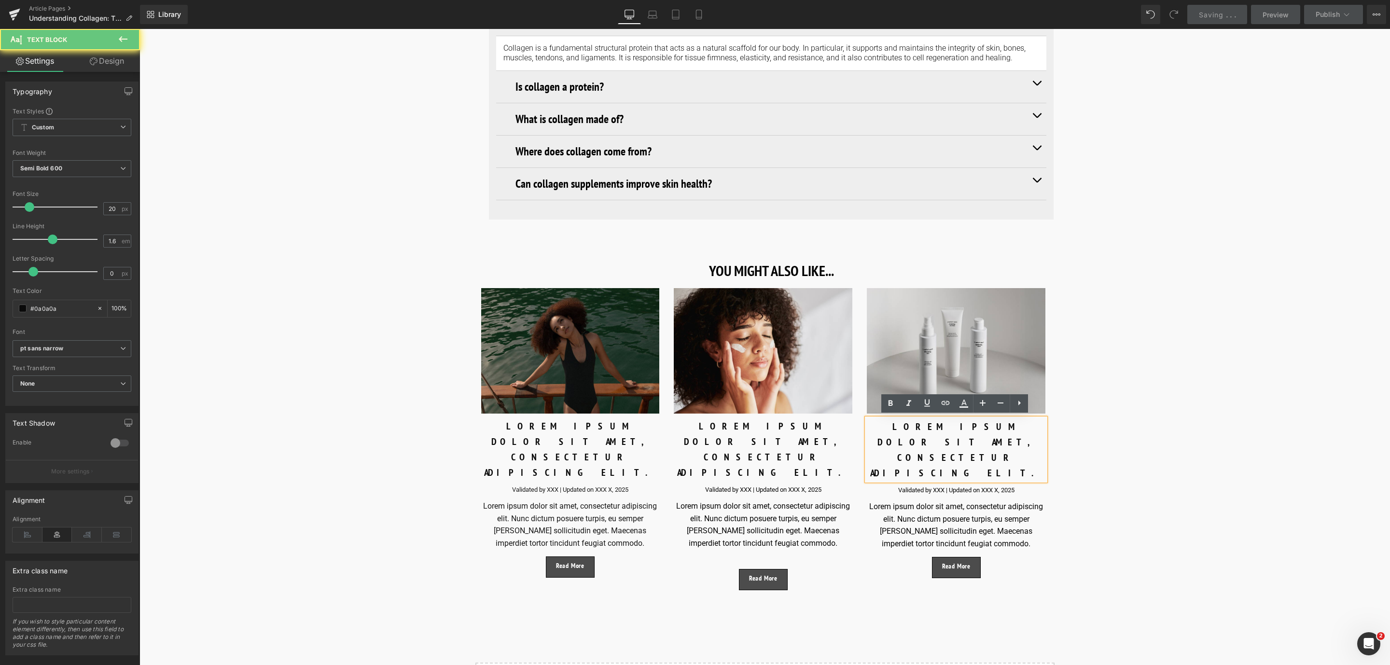
click at [997, 436] on p "LOREM IPSUM DOLOR SIT AMET, CONSECTETUR ADIPISCING ELIT." at bounding box center [956, 450] width 179 height 62
drag, startPoint x: 992, startPoint y: 444, endPoint x: 873, endPoint y: 423, distance: 121.4
click at [873, 423] on p "LOREM IPSUM DOLOR SIT AMET, CONSECTETUR ADIPISCING ELIT." at bounding box center [956, 450] width 179 height 62
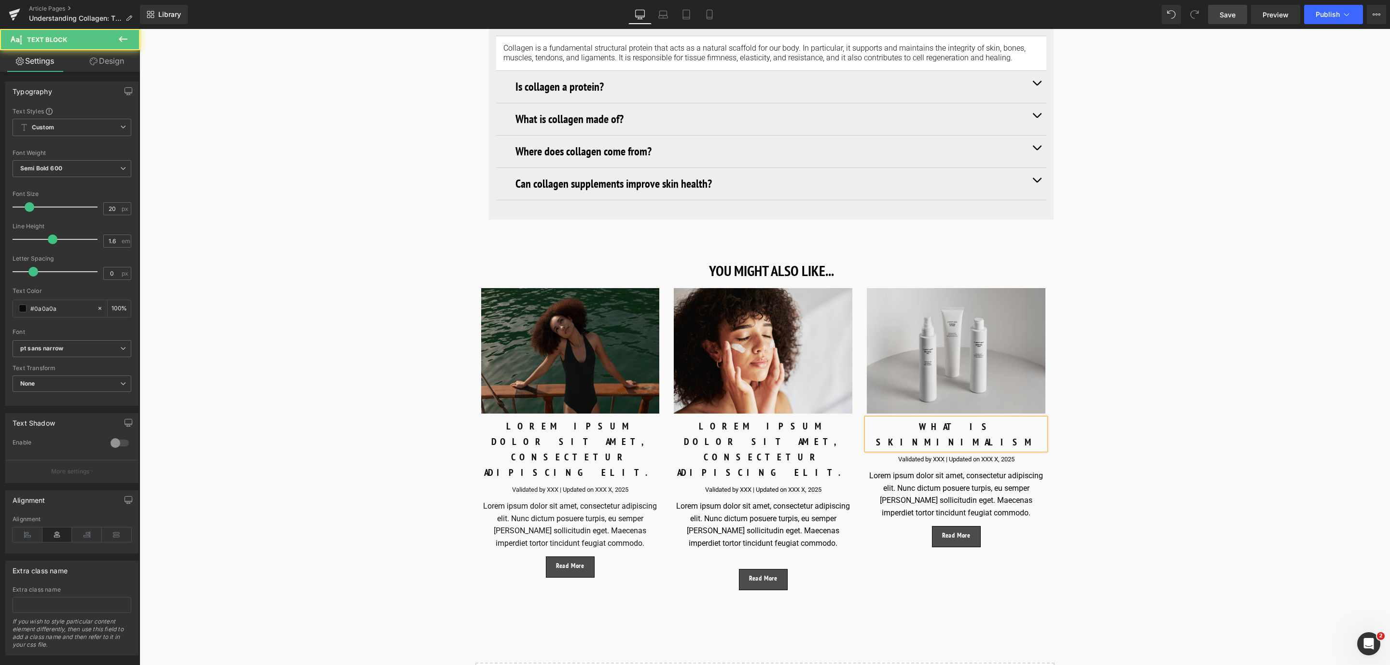
click at [964, 426] on p "WHAT IS SKINMINIMALISM" at bounding box center [956, 434] width 179 height 31
click at [1026, 426] on p "WHAT IS SKINIMALISM" at bounding box center [956, 434] width 179 height 31
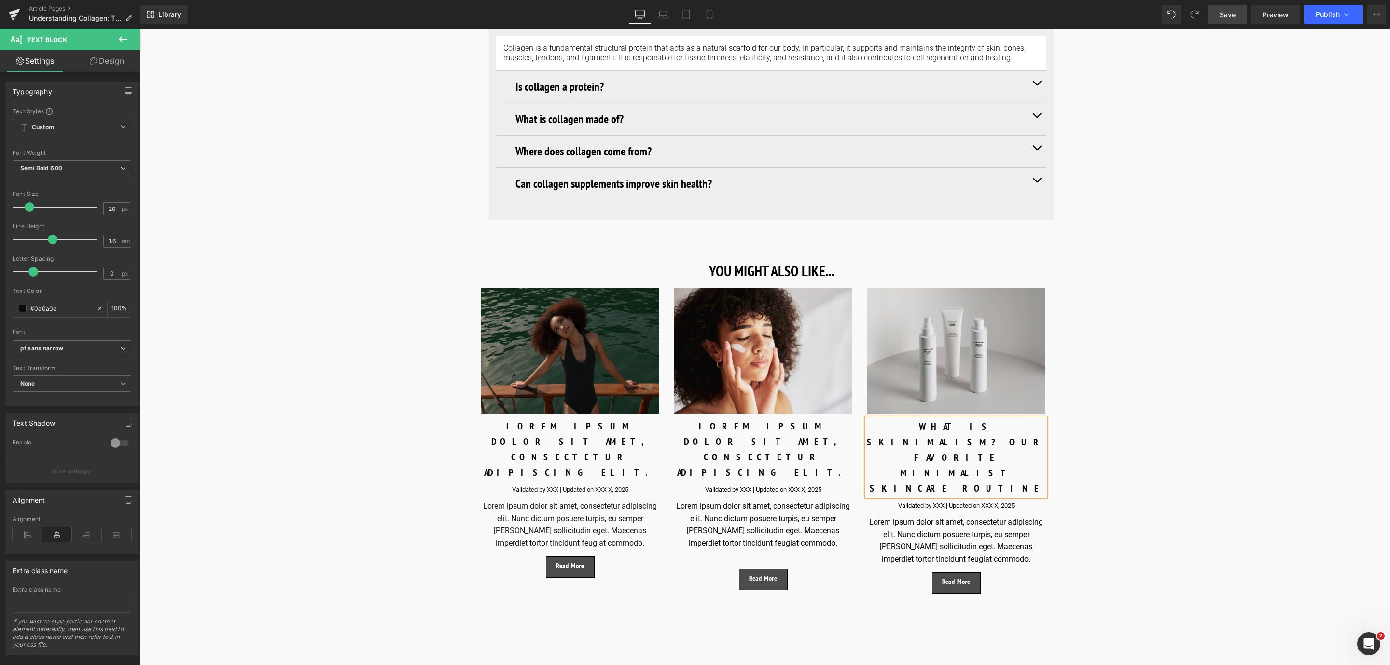
click at [919, 501] on div "Validated by XXX | Updated on XXX X, 2025 Text Block" at bounding box center [956, 506] width 179 height 10
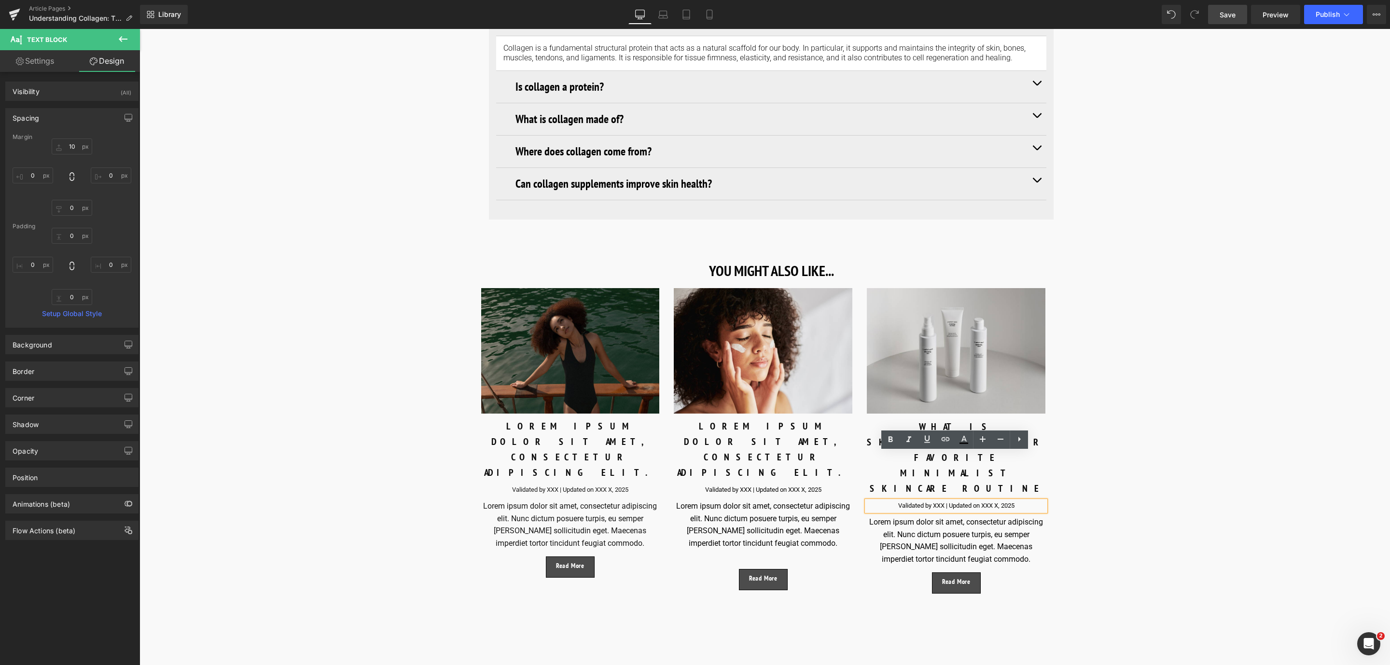
click at [939, 501] on div "Validated by XXX | Updated on XXX X, 2025" at bounding box center [956, 506] width 179 height 10
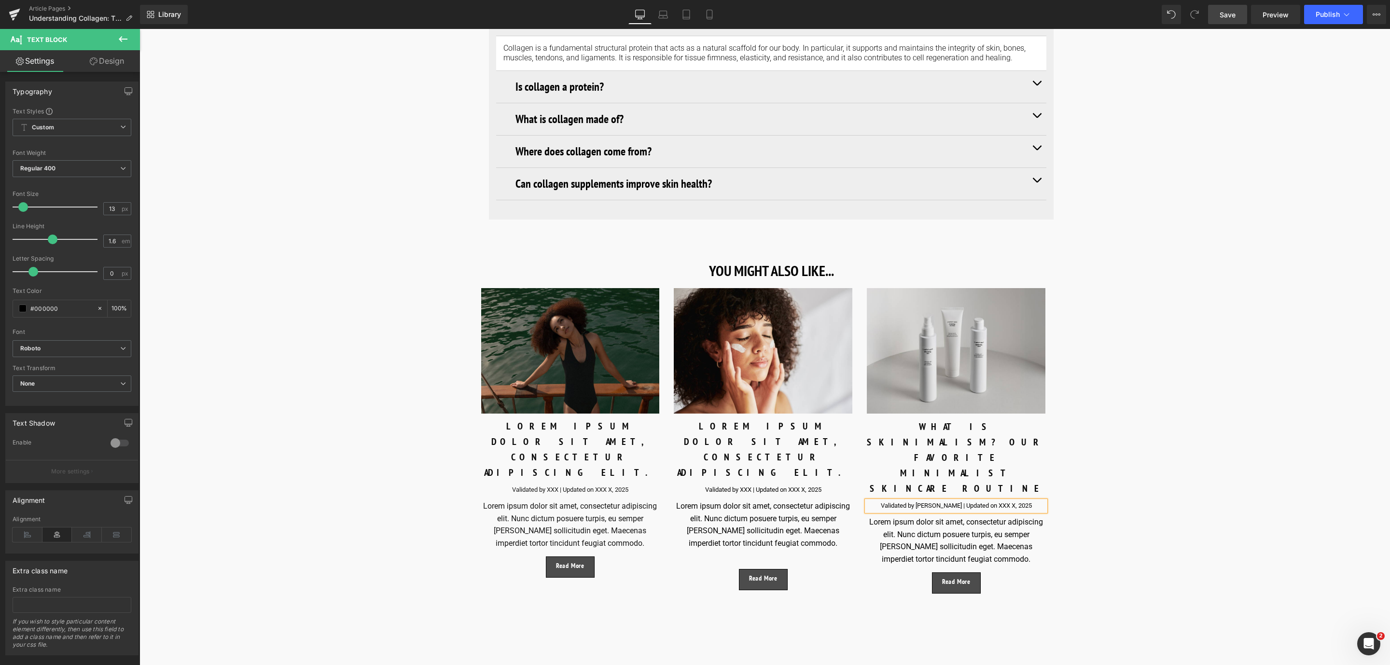
click at [1019, 501] on div "Validated by Maria Giulia Simonazzi | Updated on XXX X, 2025" at bounding box center [956, 506] width 179 height 10
click at [1226, 14] on span "Save" at bounding box center [1228, 15] width 16 height 10
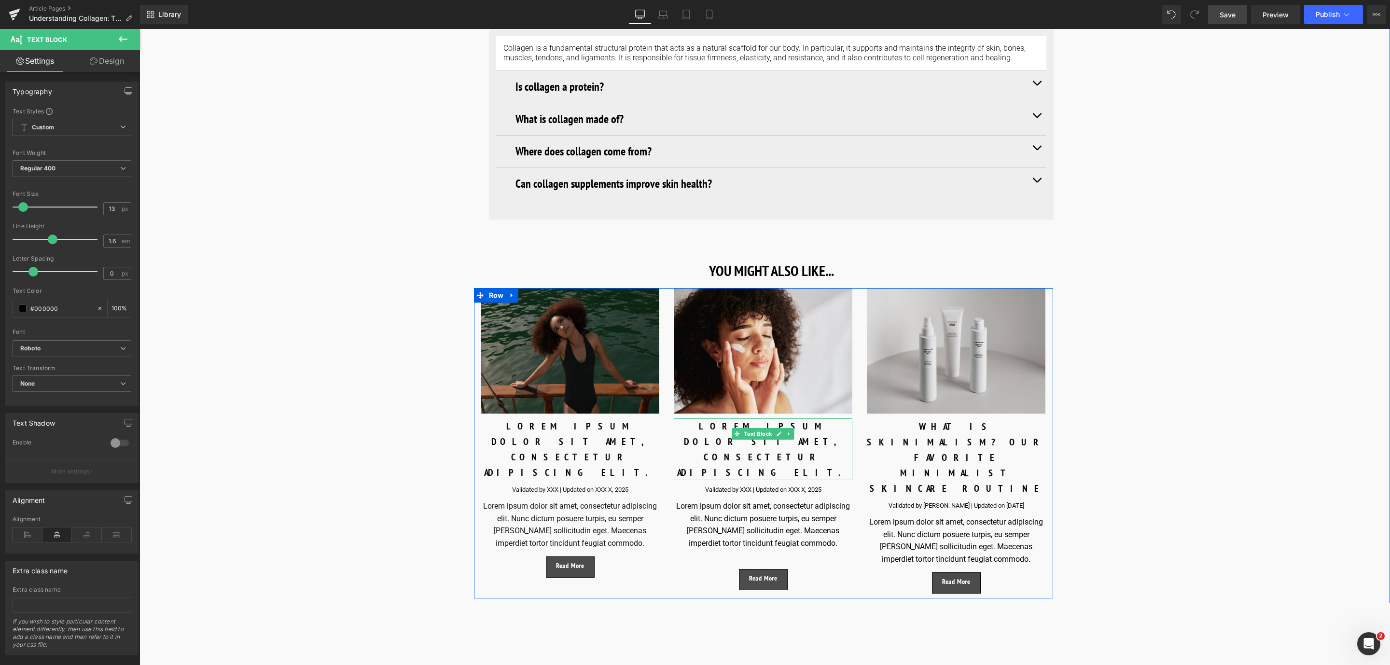
click at [705, 425] on div "LOREM IPSUM DOLOR SIT AMET, CONSECTETUR ADIPISCING ELIT." at bounding box center [763, 450] width 179 height 62
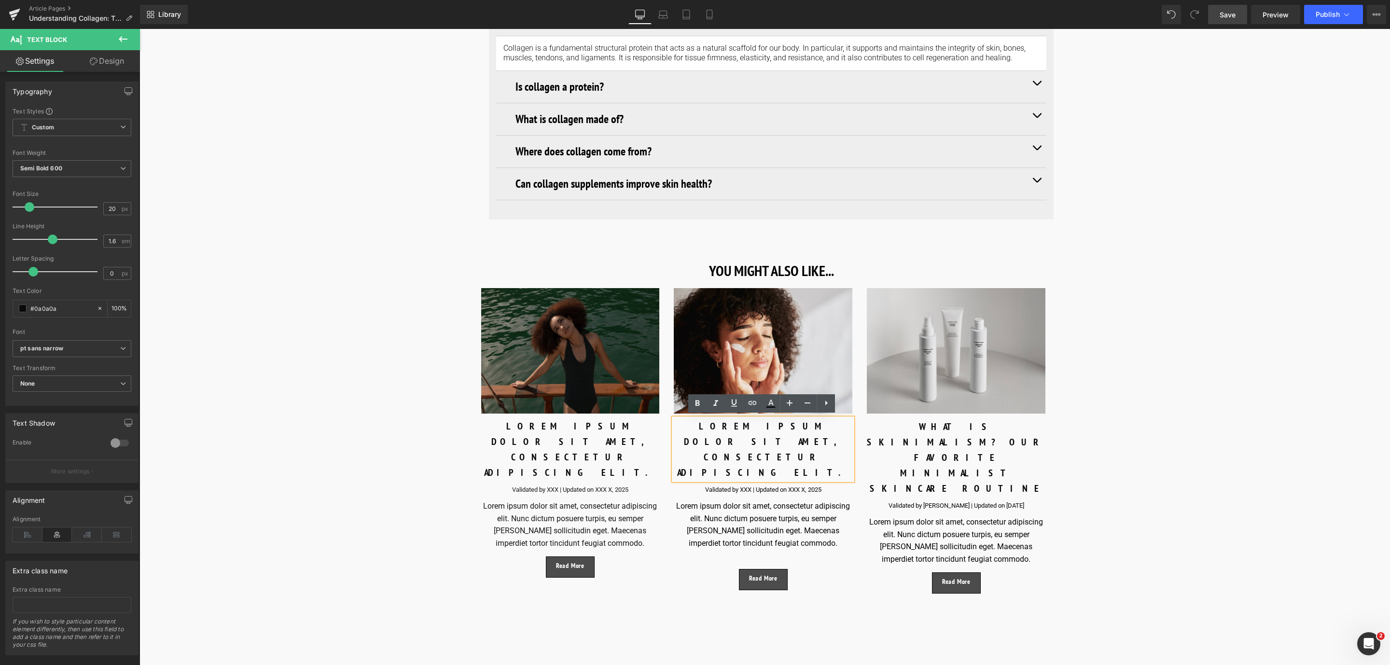
drag, startPoint x: 799, startPoint y: 439, endPoint x: 678, endPoint y: 425, distance: 121.5
click at [678, 425] on div "LOREM IPSUM DOLOR SIT AMET, CONSECTETUR ADIPISCING ELIT." at bounding box center [763, 450] width 179 height 62
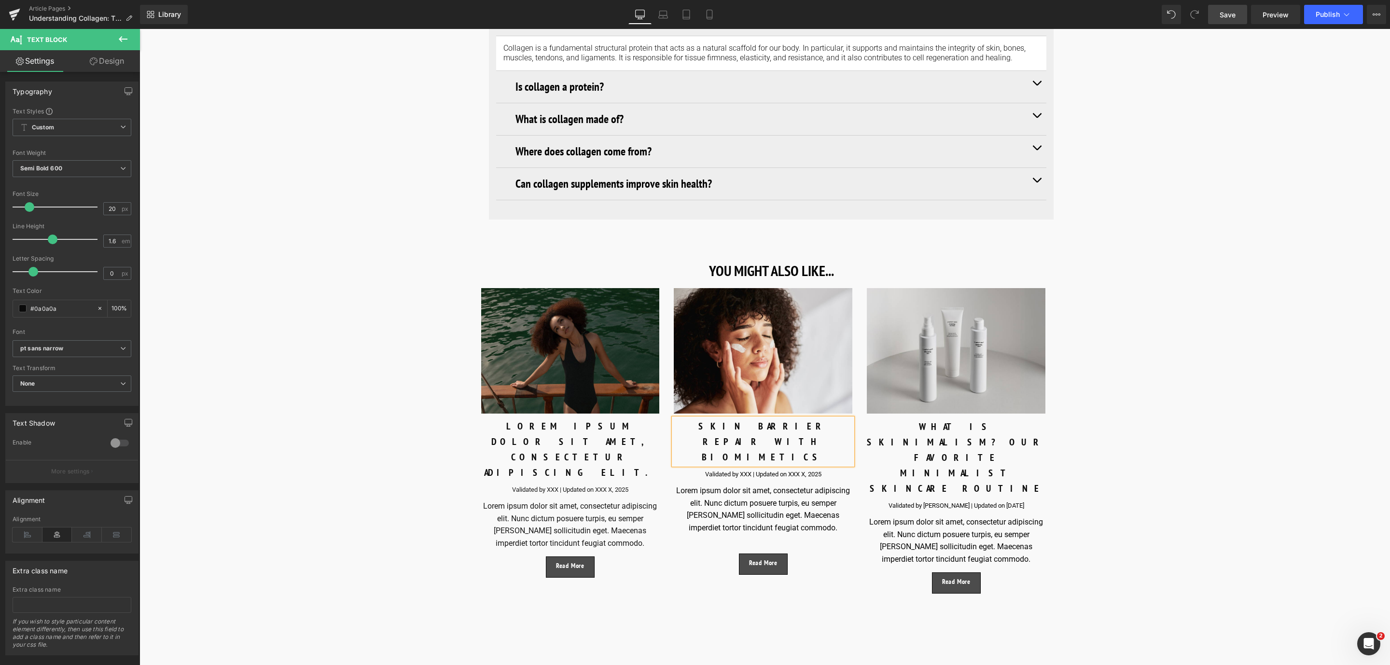
click at [140, 29] on div at bounding box center [140, 29] width 0 height 0
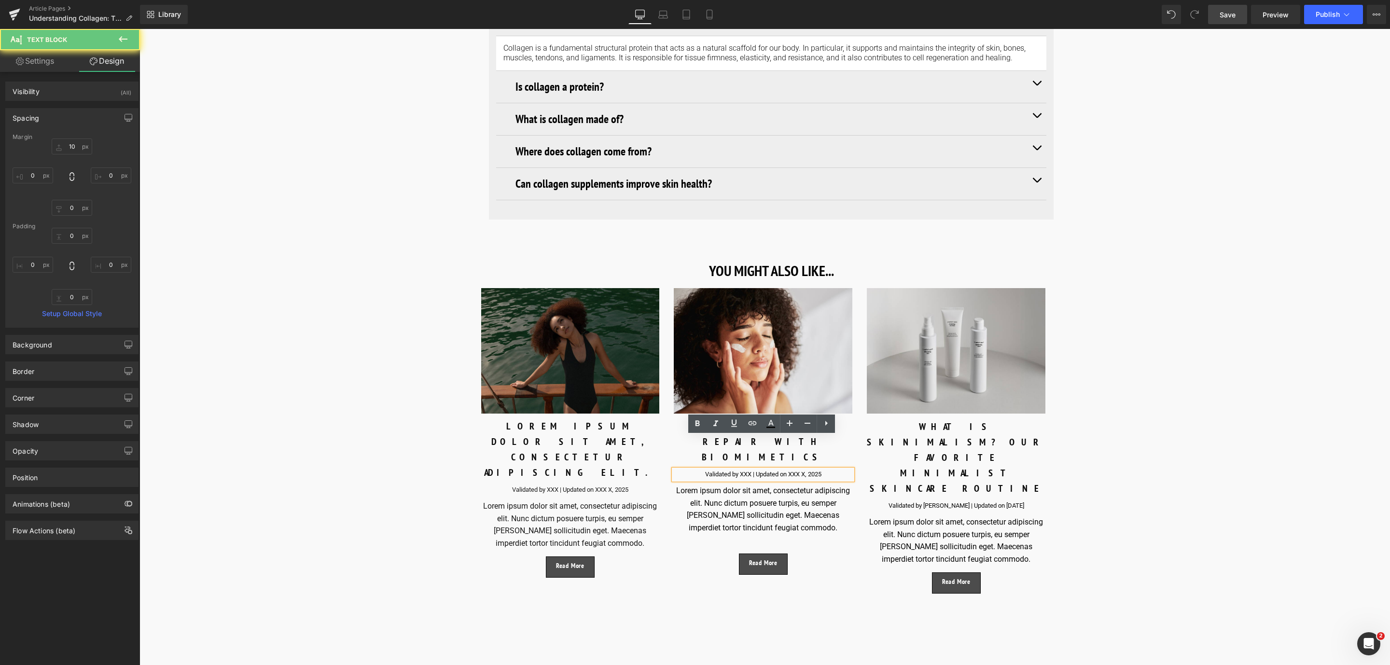
click at [750, 470] on div "Validated by XXX | Updated on XXX X, 2025" at bounding box center [763, 475] width 179 height 10
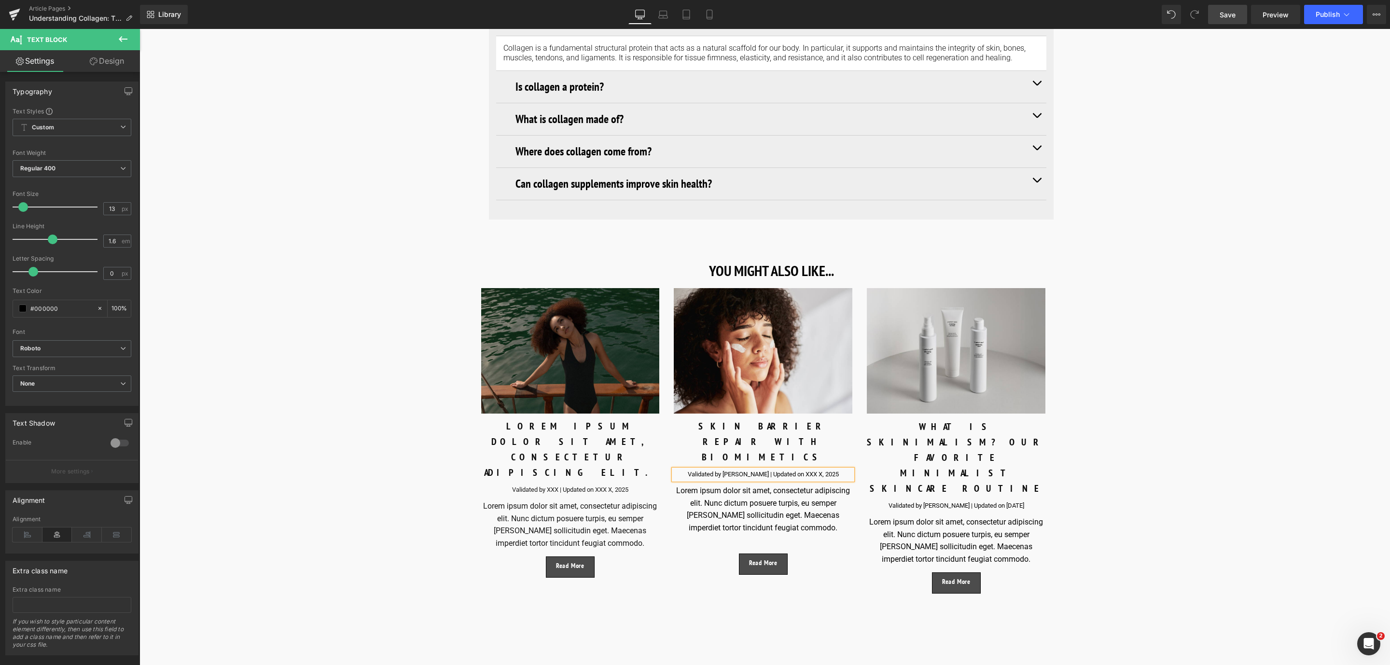
click at [800, 470] on div "Validated by Eve Merinville | Updated on XXX X, 2025" at bounding box center [763, 475] width 179 height 10
click at [519, 424] on div "LOREM IPSUM DOLOR SIT AMET, CONSECTETUR ADIPISCING ELIT." at bounding box center [570, 450] width 179 height 62
drag, startPoint x: 606, startPoint y: 439, endPoint x: 480, endPoint y: 427, distance: 126.1
click at [481, 427] on div "LOREM IPSUM DOLOR SIT AMET, CONSECTETUR ADIPISCING ELIT." at bounding box center [570, 450] width 179 height 62
click at [528, 485] on p "Validated by XXX | Updated on XXX X, 2025" at bounding box center [570, 490] width 179 height 10
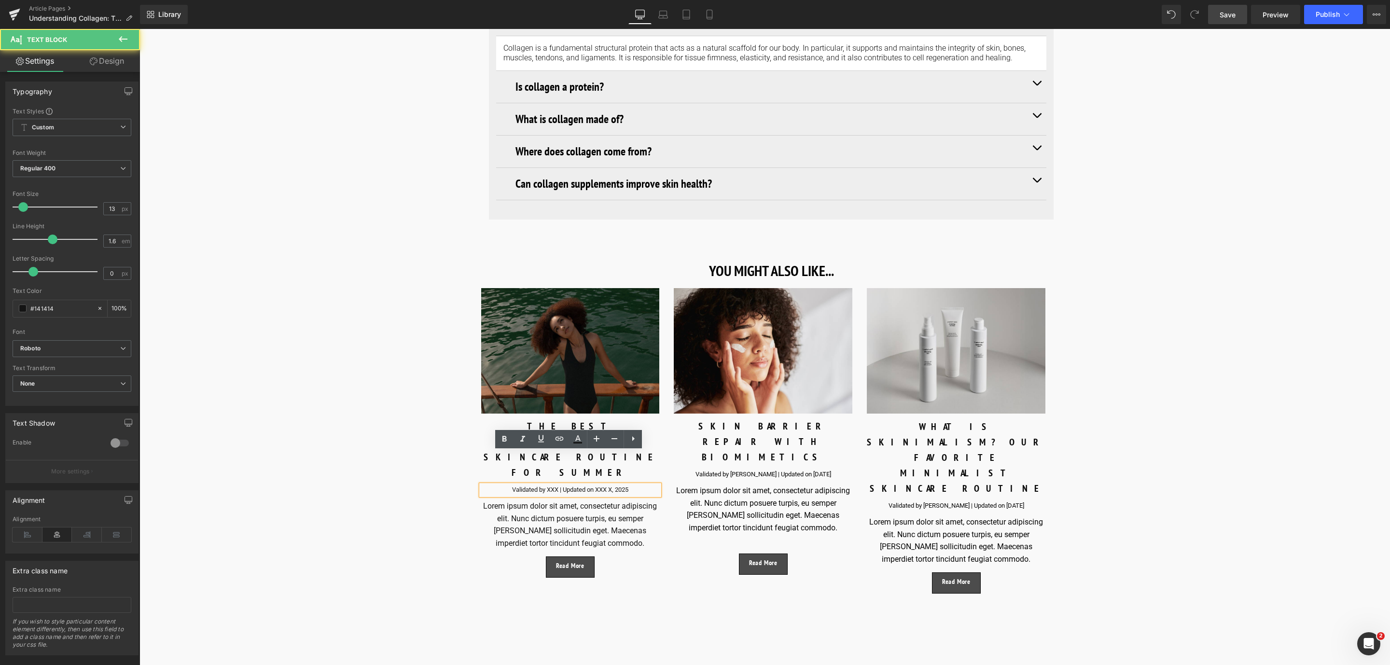
click at [557, 485] on p "Validated by XXX | Updated on XXX X, 2025" at bounding box center [570, 490] width 179 height 10
click at [605, 485] on p "Validated by Eve Merinville | Updated on XXX X, 2025" at bounding box center [570, 490] width 179 height 10
click at [604, 485] on p "Validated by Eve Merinville | Updated on August 20, 2025" at bounding box center [570, 490] width 179 height 10
click at [1230, 6] on link "Save" at bounding box center [1227, 14] width 39 height 19
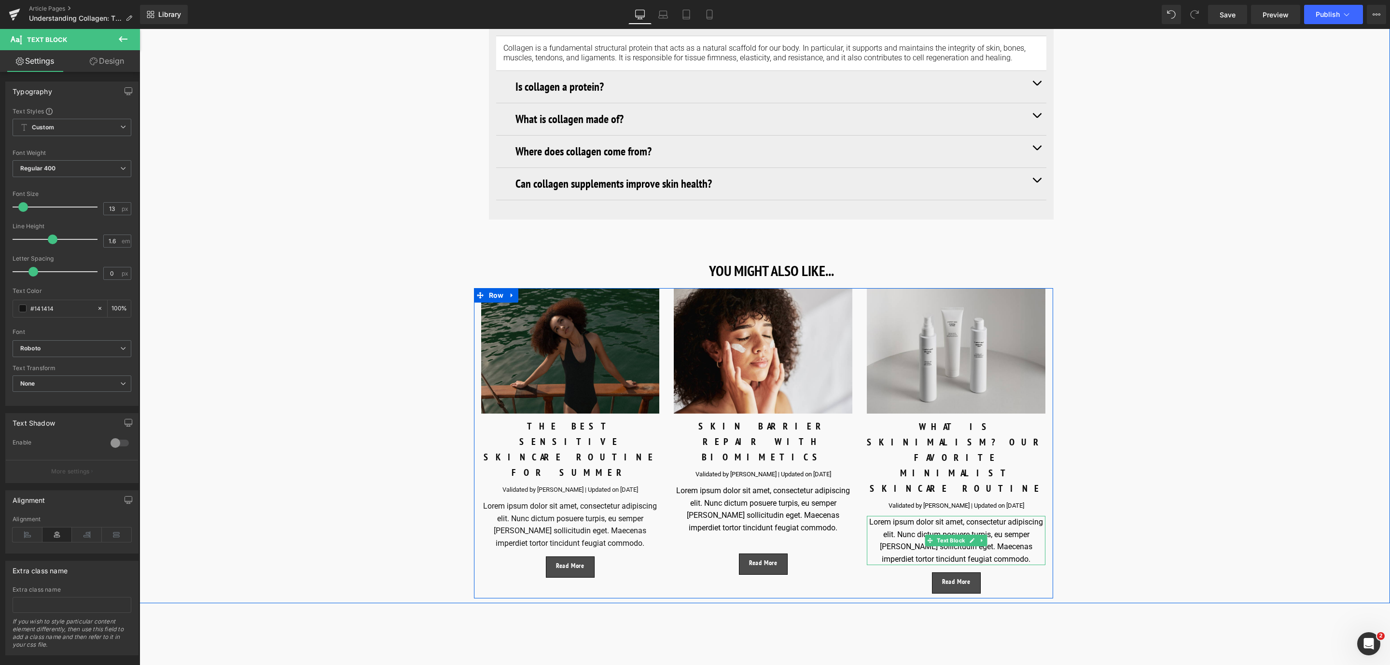
drag, startPoint x: 908, startPoint y: 494, endPoint x: 960, endPoint y: 517, distance: 56.2
click at [908, 516] on div "Lorem ipsum dolor sit amet, consectetur adipiscing elit. Nunc dictum posuere tu…" at bounding box center [956, 540] width 179 height 49
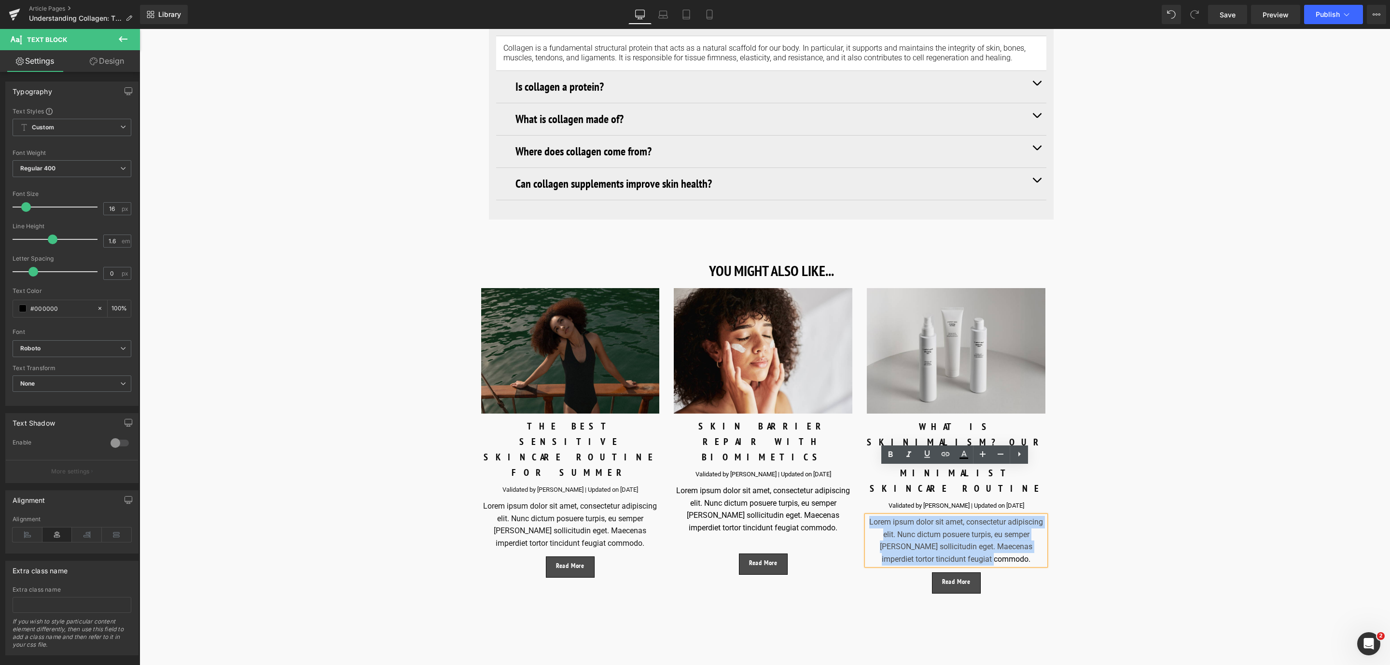
drag, startPoint x: 1007, startPoint y: 508, endPoint x: 866, endPoint y: 469, distance: 145.8
click at [867, 516] on div "Lorem ipsum dolor sit amet, consectetur adipiscing elit. Nunc dictum posuere tu…" at bounding box center [956, 540] width 179 height 49
paste div
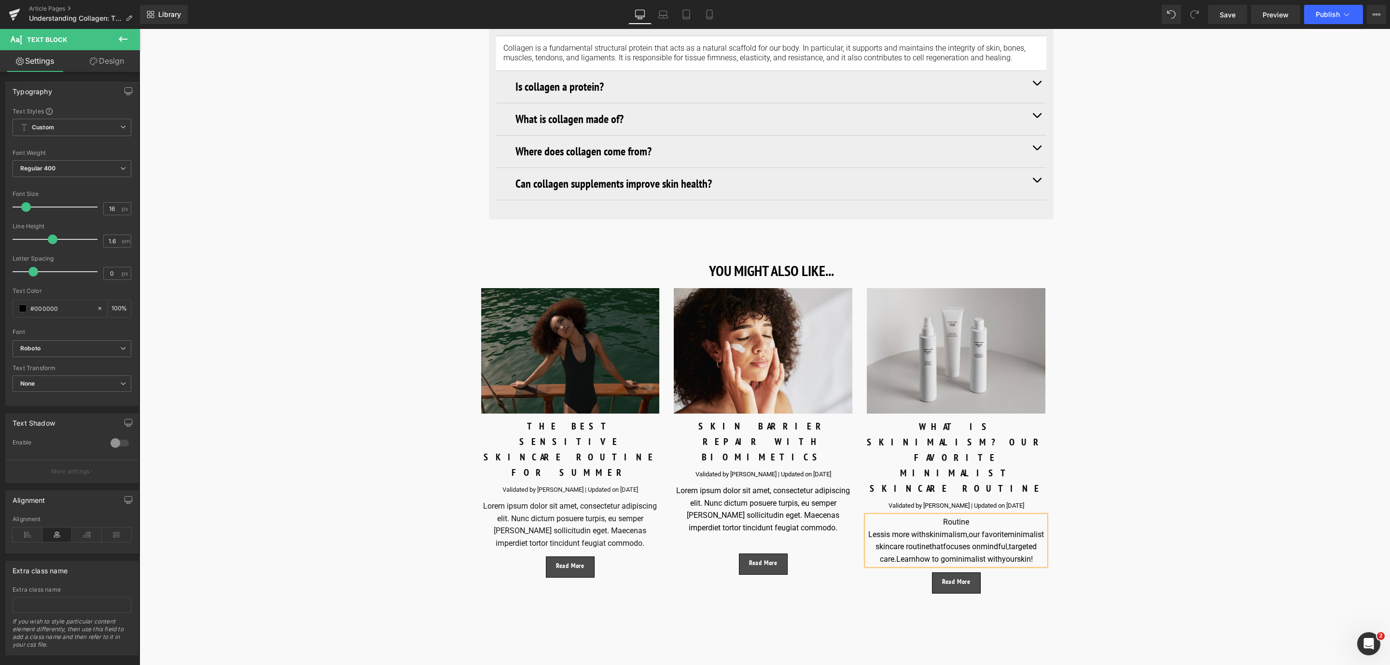
click at [869, 529] on div "Lessis more withskinimalism,our favoriteminimalist skincare routinethatfocuses …" at bounding box center [956, 547] width 179 height 37
click at [926, 517] on span "Less is more withskinimalism,our favoriteminimalist skincare routinethatfocuses…" at bounding box center [956, 534] width 178 height 34
click at [1002, 517] on span "Less is more with skinimalism,our favoriteminimalist skincare routinethatfocuse…" at bounding box center [956, 540] width 172 height 46
click at [899, 517] on span "Less is more with skinimalism, our favoriteminimalist skincare routinethatfocus…" at bounding box center [956, 540] width 172 height 46
click at [981, 517] on span "Less is more with skinimalism, our favorite minimalist skincare routinethatfocu…" at bounding box center [956, 540] width 172 height 46
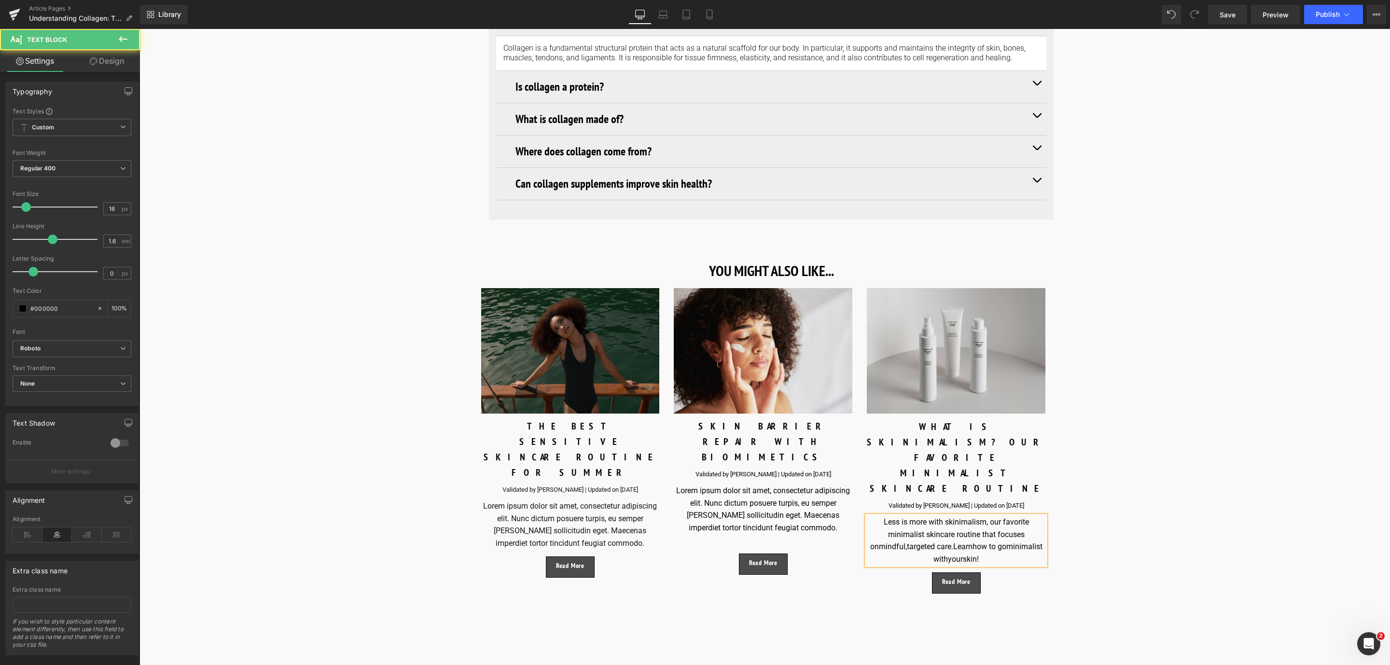
click at [874, 517] on span "Less is more with skinimalism, our favorite minimalist skincare routine that fo…" at bounding box center [956, 540] width 172 height 46
drag, startPoint x: 932, startPoint y: 497, endPoint x: 987, endPoint y: 513, distance: 56.8
click at [987, 516] on div "Less is more with skinimalism, our favorite minimalist skincare routine that fo…" at bounding box center [956, 540] width 179 height 49
drag, startPoint x: 953, startPoint y: 524, endPoint x: 681, endPoint y: 482, distance: 275.5
click at [953, 565] on span "Button" at bounding box center [956, 571] width 22 height 12
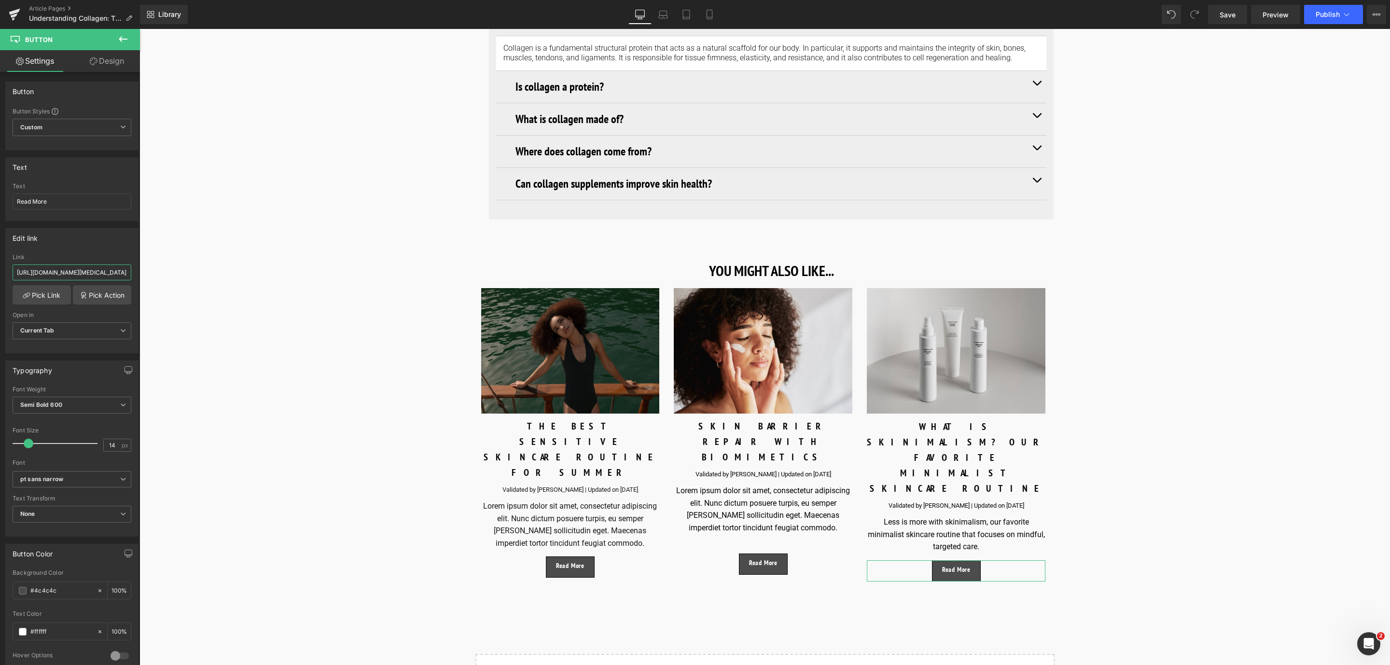
scroll to position [0, 66]
drag, startPoint x: 157, startPoint y: 306, endPoint x: 210, endPoint y: 271, distance: 63.6
paste input "https://world.comfortzoneskin.com/blogs/blog/our-favorite-minimalist-skincare-r…"
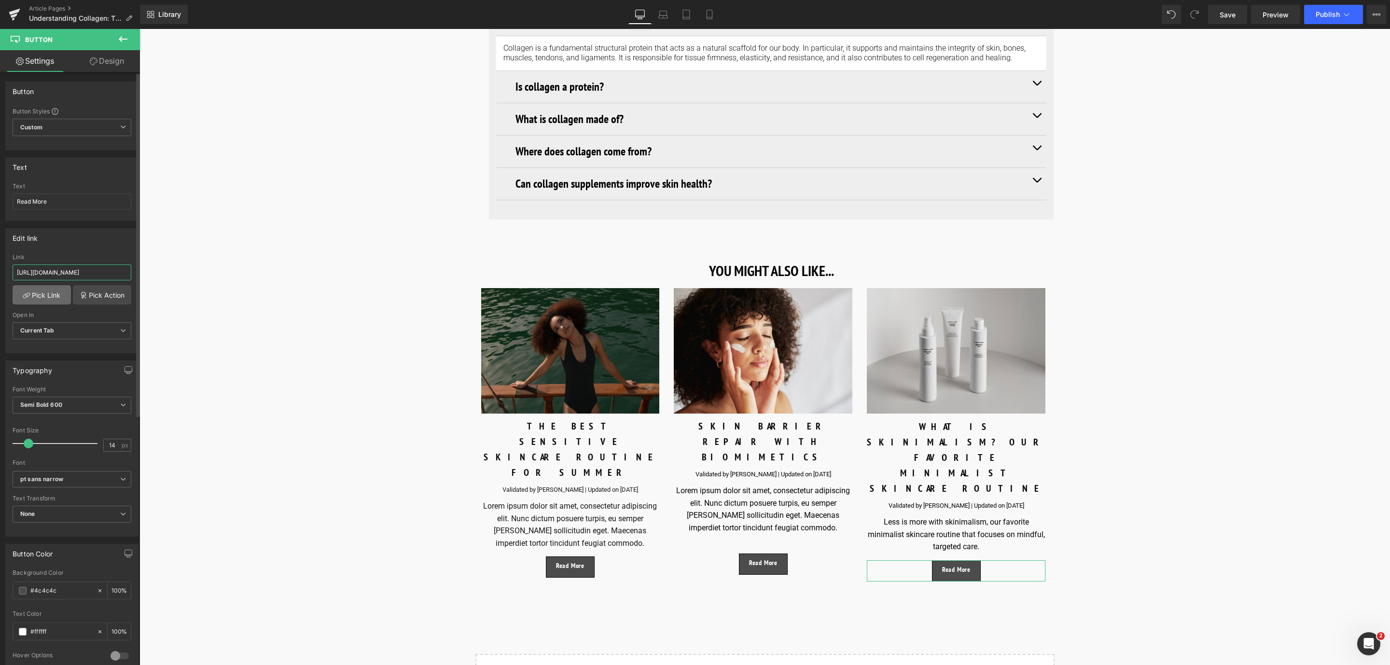
type input "https://world.comfortzoneskin.com/blogs/blog/our-favorite-minimalist-skincare-r…"
click at [57, 298] on link "Pick Link" at bounding box center [42, 294] width 58 height 19
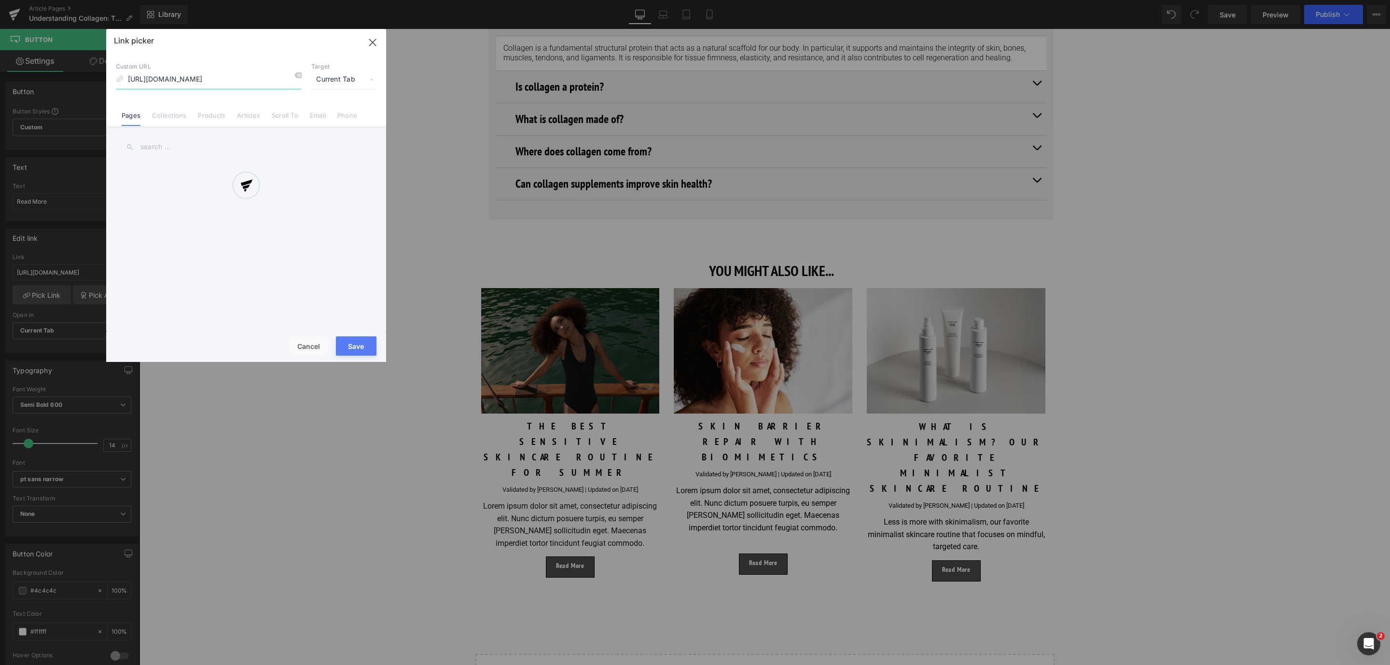
scroll to position [0, 111]
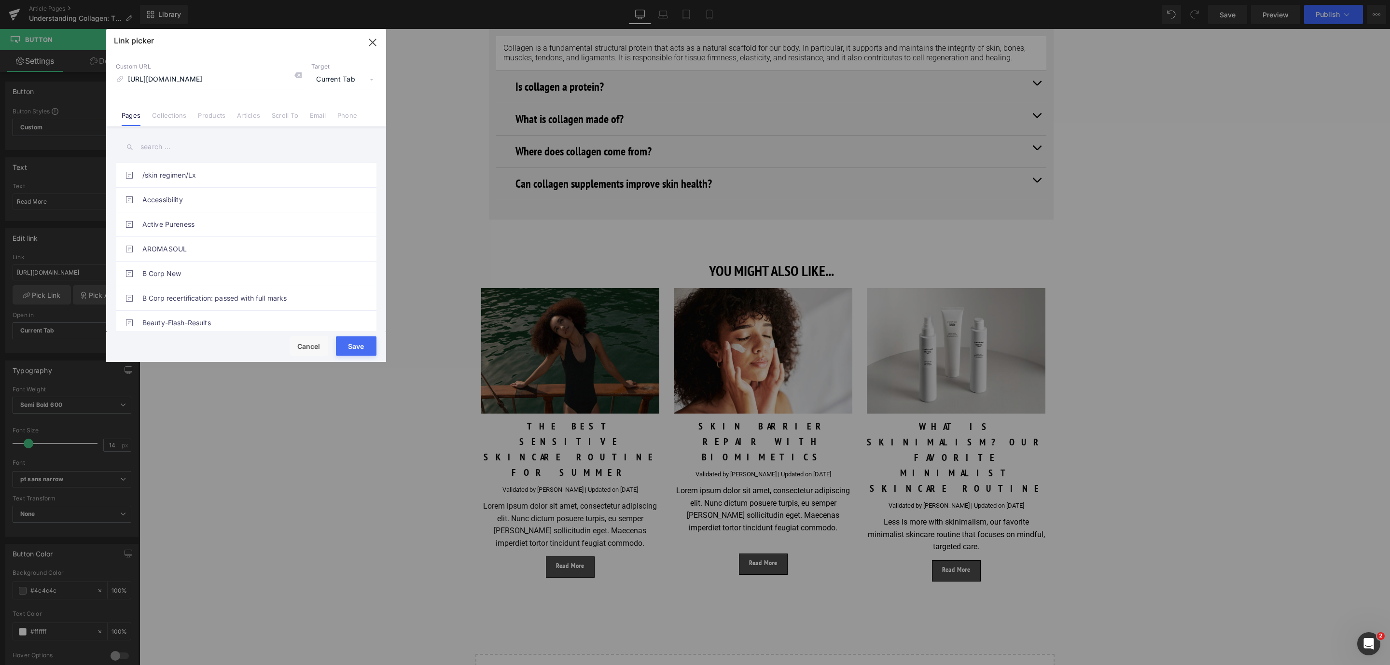
drag, startPoint x: 354, startPoint y: 346, endPoint x: 395, endPoint y: 473, distance: 133.1
click at [354, 346] on button "Save" at bounding box center [356, 345] width 41 height 19
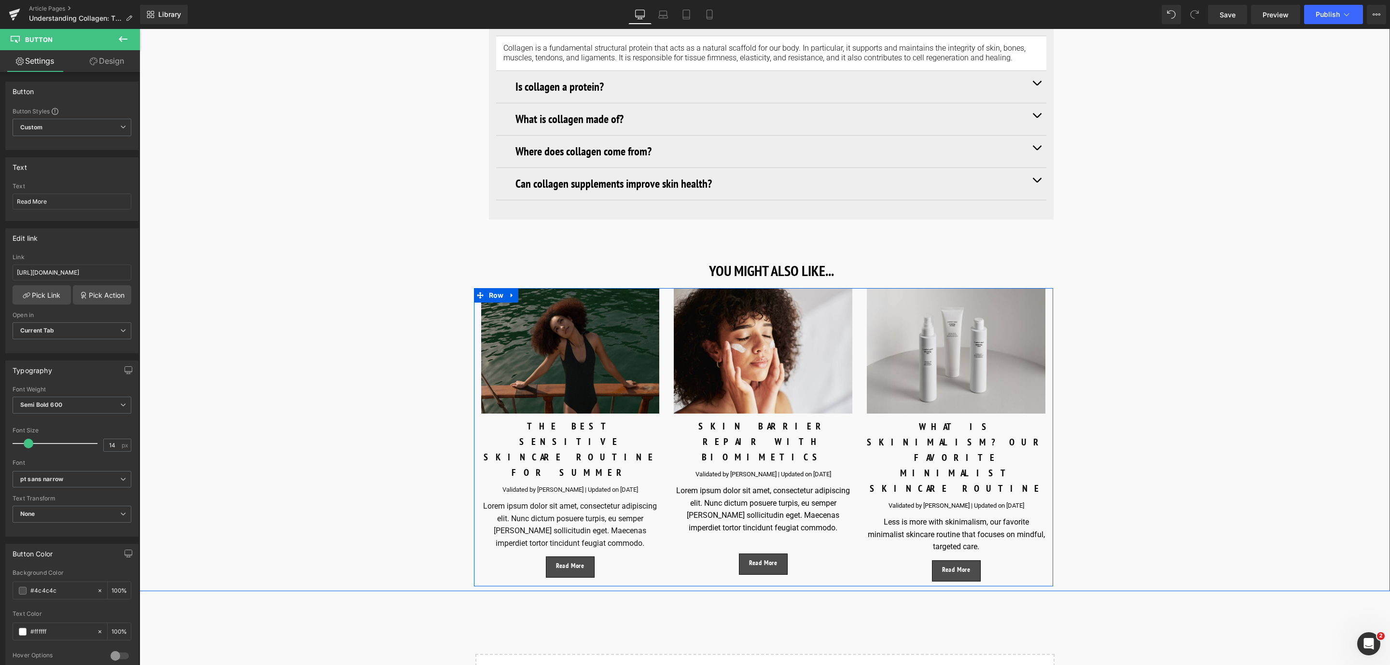
click at [718, 485] on div "Lorem ipsum dolor sit amet, consectetur adipiscing elit. Nunc dictum posuere tu…" at bounding box center [763, 516] width 179 height 62
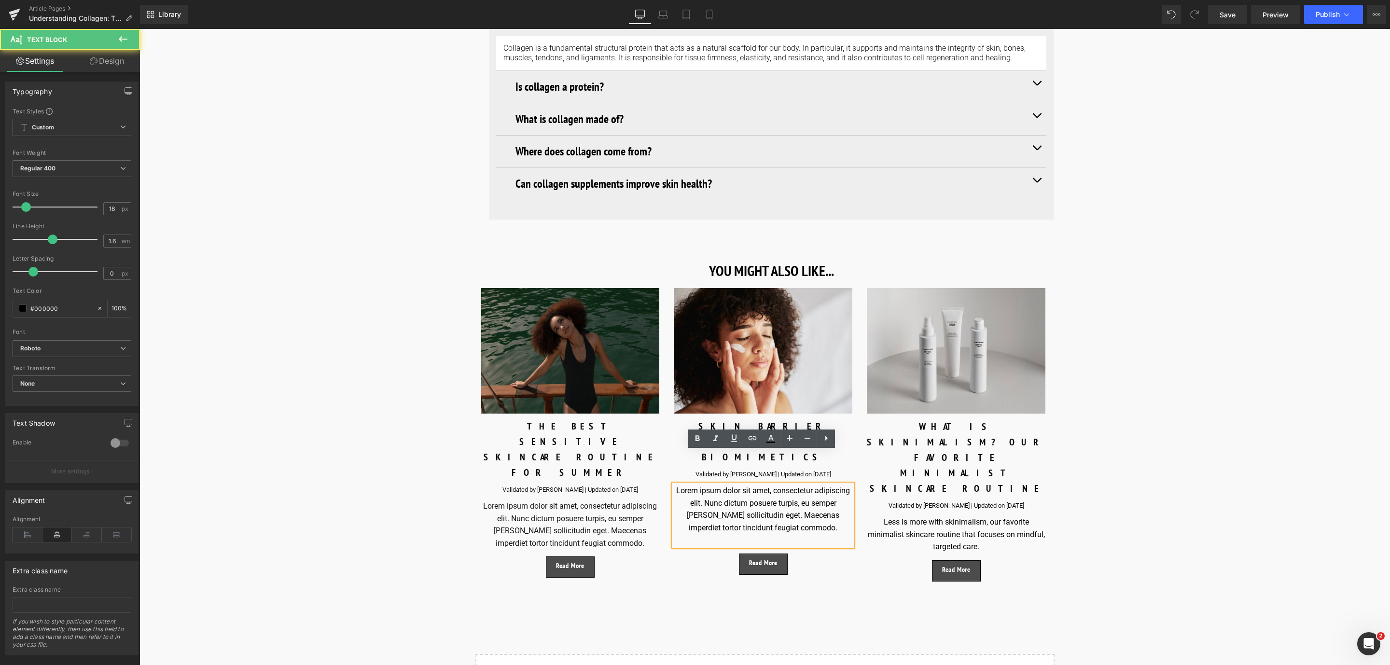
click at [800, 534] on div at bounding box center [763, 540] width 179 height 13
drag, startPoint x: 824, startPoint y: 500, endPoint x: 670, endPoint y: 459, distance: 160.2
click at [674, 485] on div "Lorem ipsum dolor sit amet, consectetur adipiscing elit. Nunc dictum posuere tu…" at bounding box center [763, 509] width 179 height 49
drag, startPoint x: 674, startPoint y: 460, endPoint x: 829, endPoint y: 491, distance: 158.2
click at [829, 491] on div "Lorem ipsum dolor sit amet, consectetur adipiscing elit. Nunc dictum posuere tu…" at bounding box center [763, 509] width 179 height 49
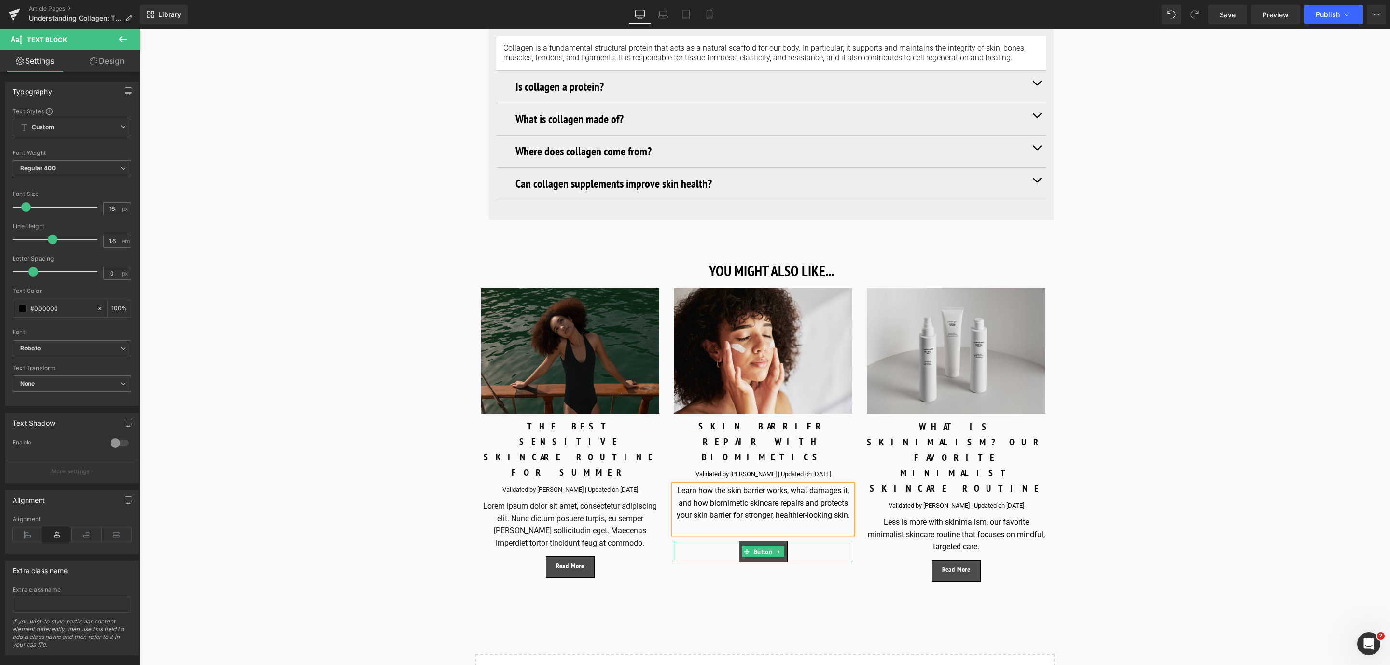
drag, startPoint x: 755, startPoint y: 516, endPoint x: 216, endPoint y: 313, distance: 575.4
click at [755, 546] on span "Button" at bounding box center [763, 552] width 22 height 12
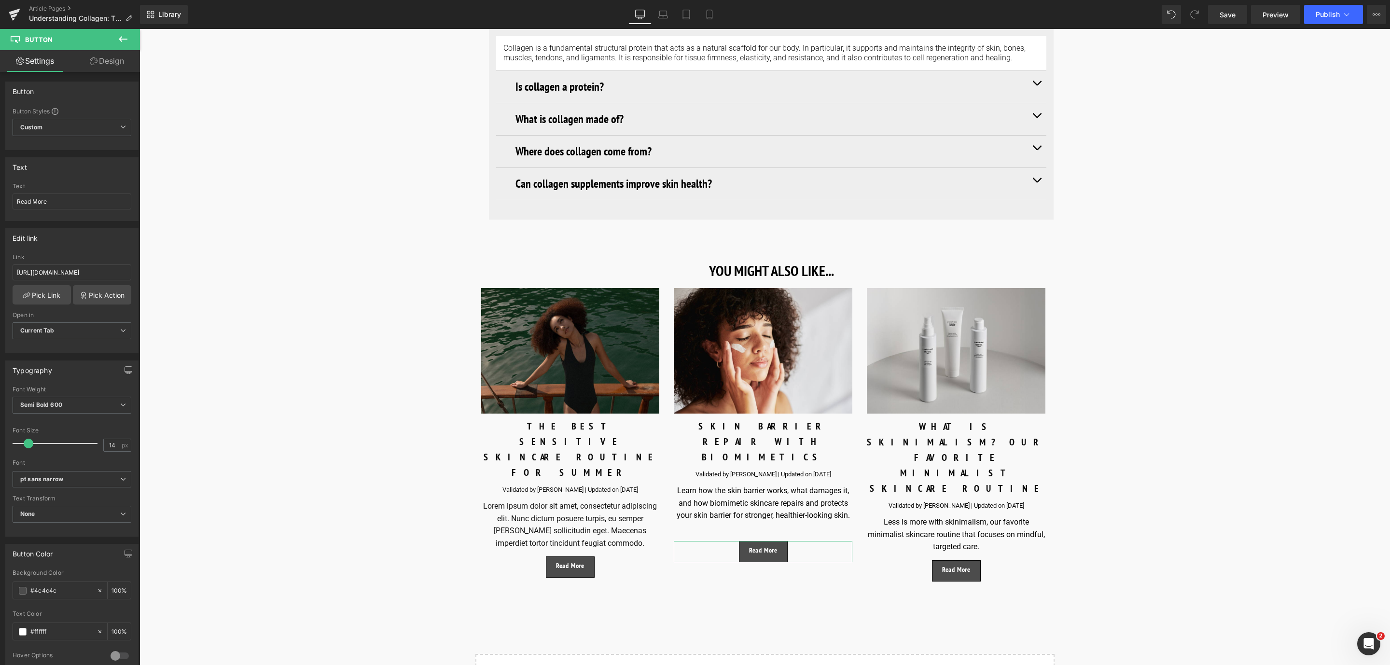
scroll to position [0, 84]
drag, startPoint x: 155, startPoint y: 303, endPoint x: 247, endPoint y: 275, distance: 95.3
type input "https://world.comfortzoneskin.com/blogs/blog/skin-barrier-repair-with-biomimeti…"
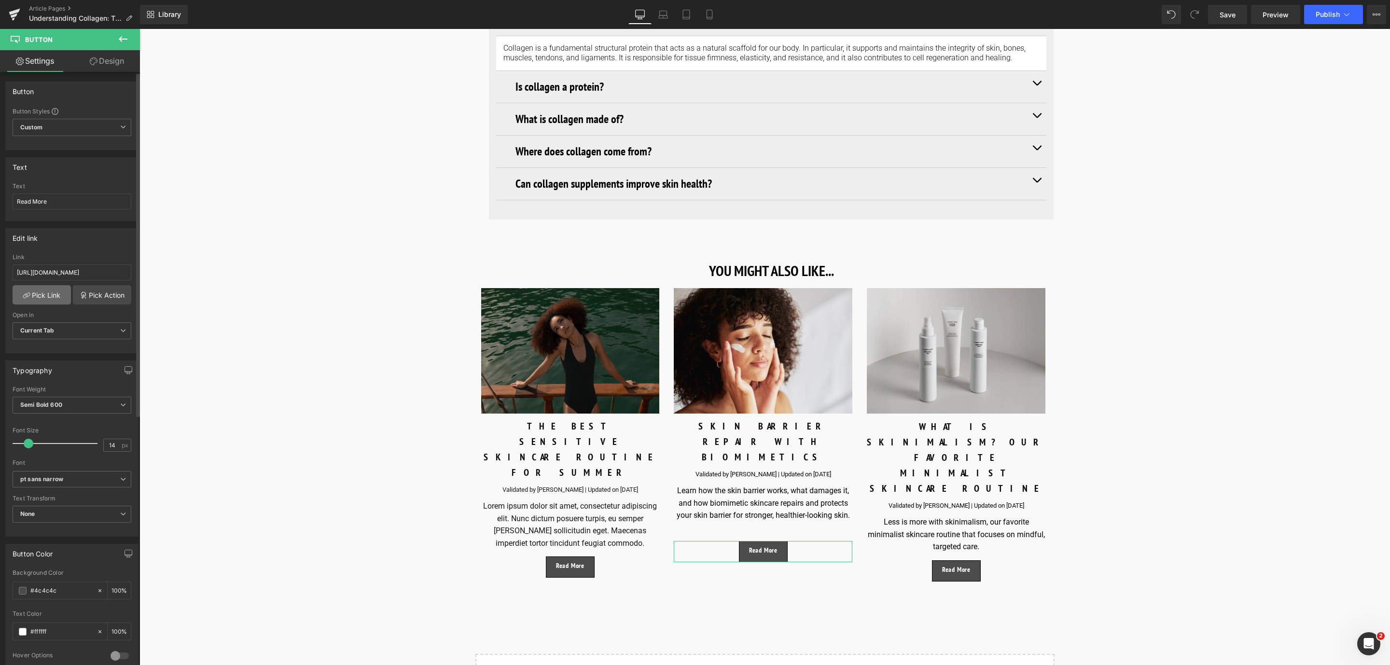
click at [46, 294] on link "Pick Link" at bounding box center [42, 294] width 58 height 19
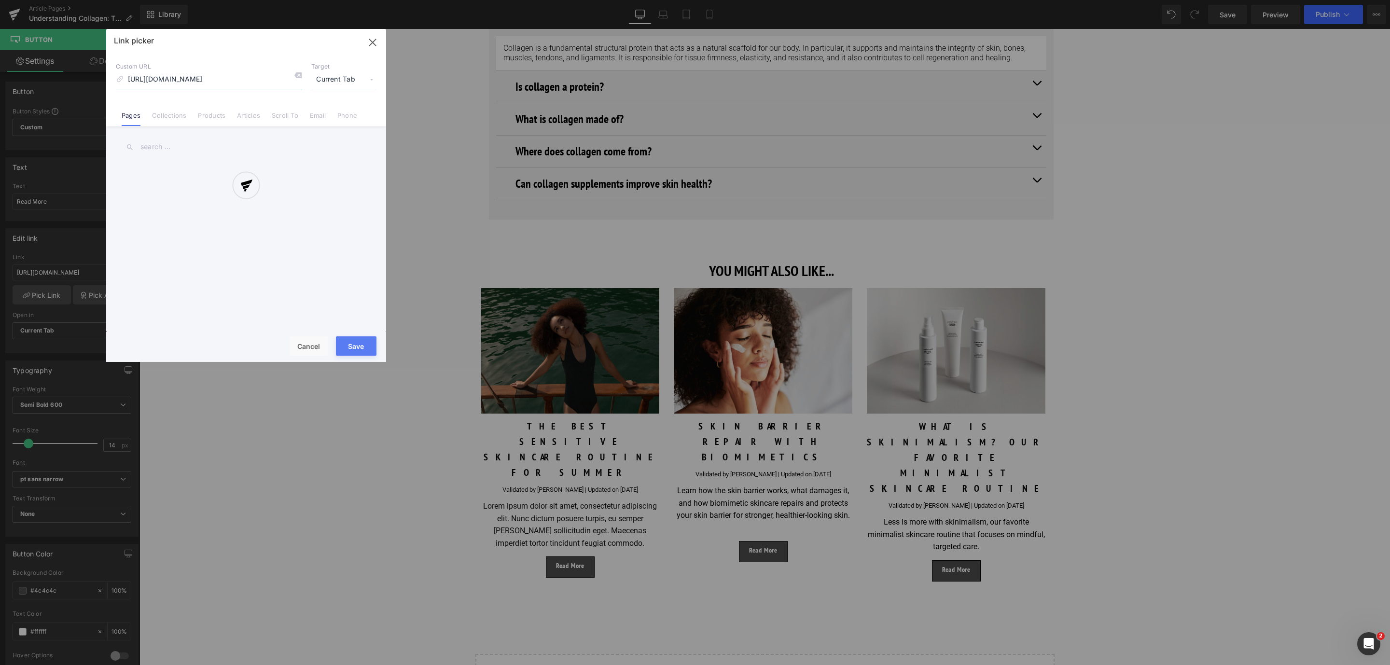
scroll to position [0, 99]
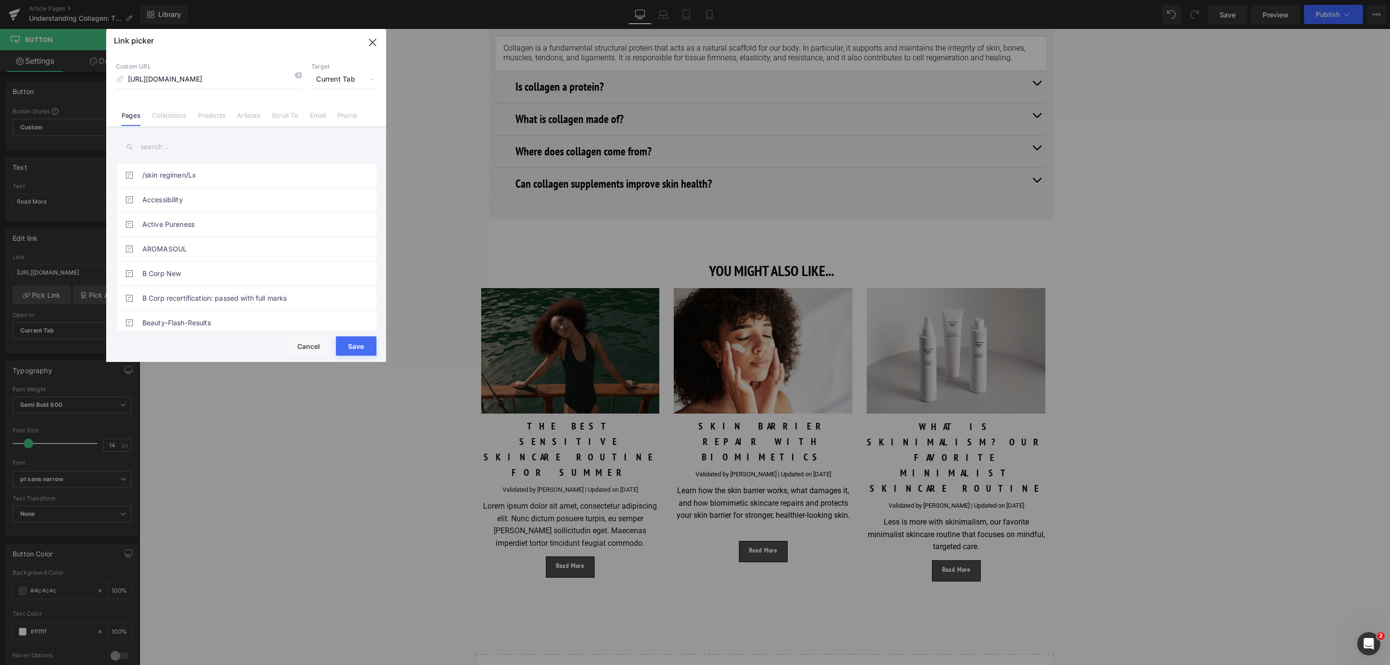
click at [353, 344] on button "Save" at bounding box center [356, 345] width 41 height 19
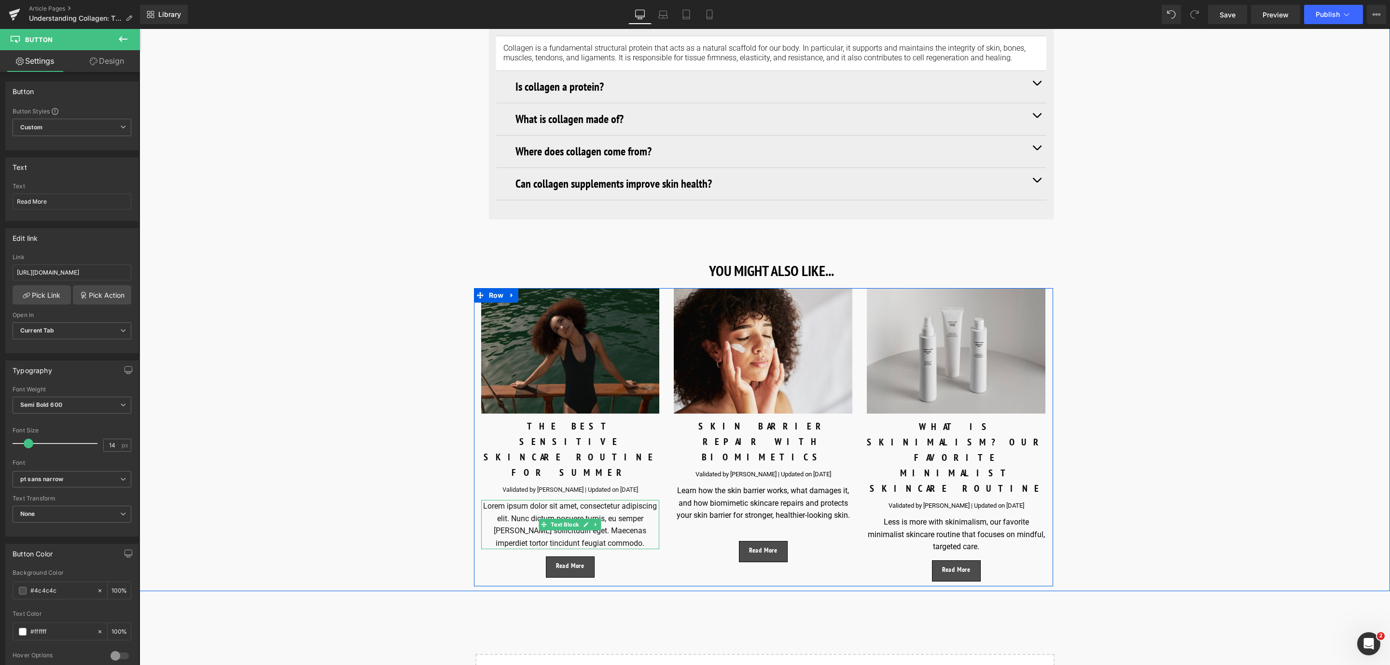
click at [506, 500] on p "Lorem ipsum dolor sit amet, consectetur adipiscing elit. Nunc dictum posuere tu…" at bounding box center [570, 524] width 179 height 49
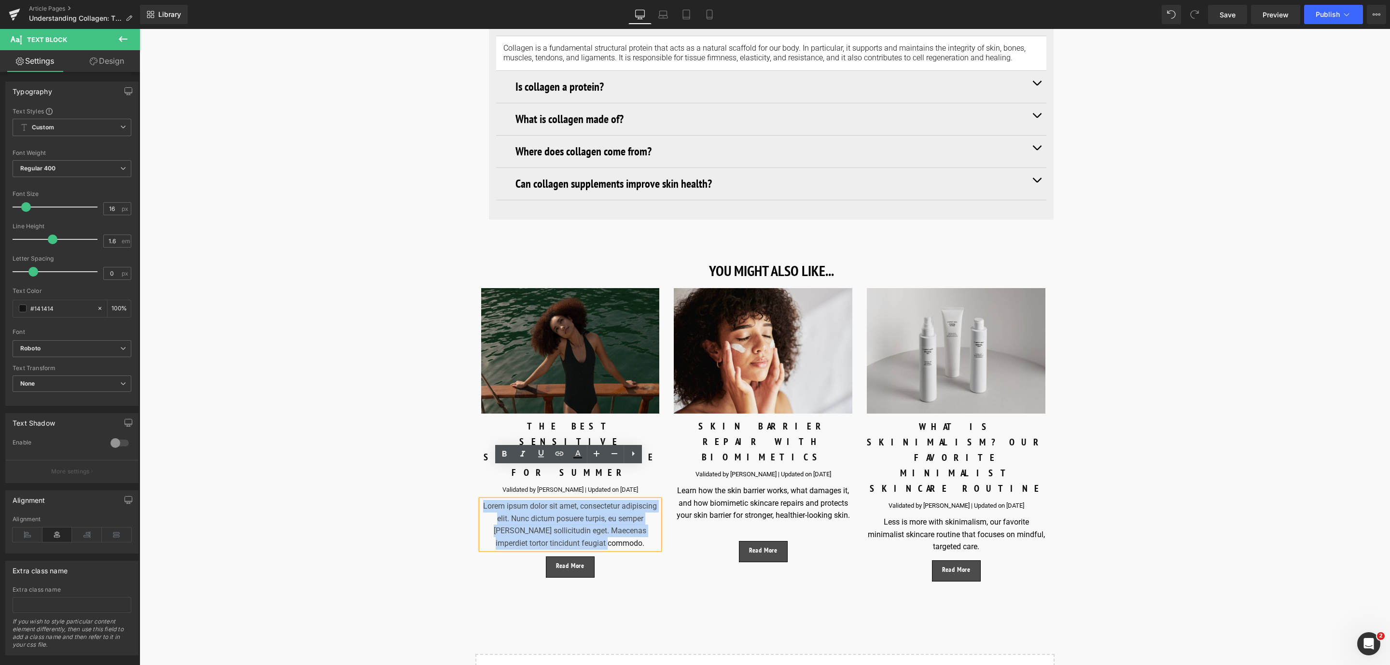
drag, startPoint x: 638, startPoint y: 513, endPoint x: 466, endPoint y: 476, distance: 175.6
paste div
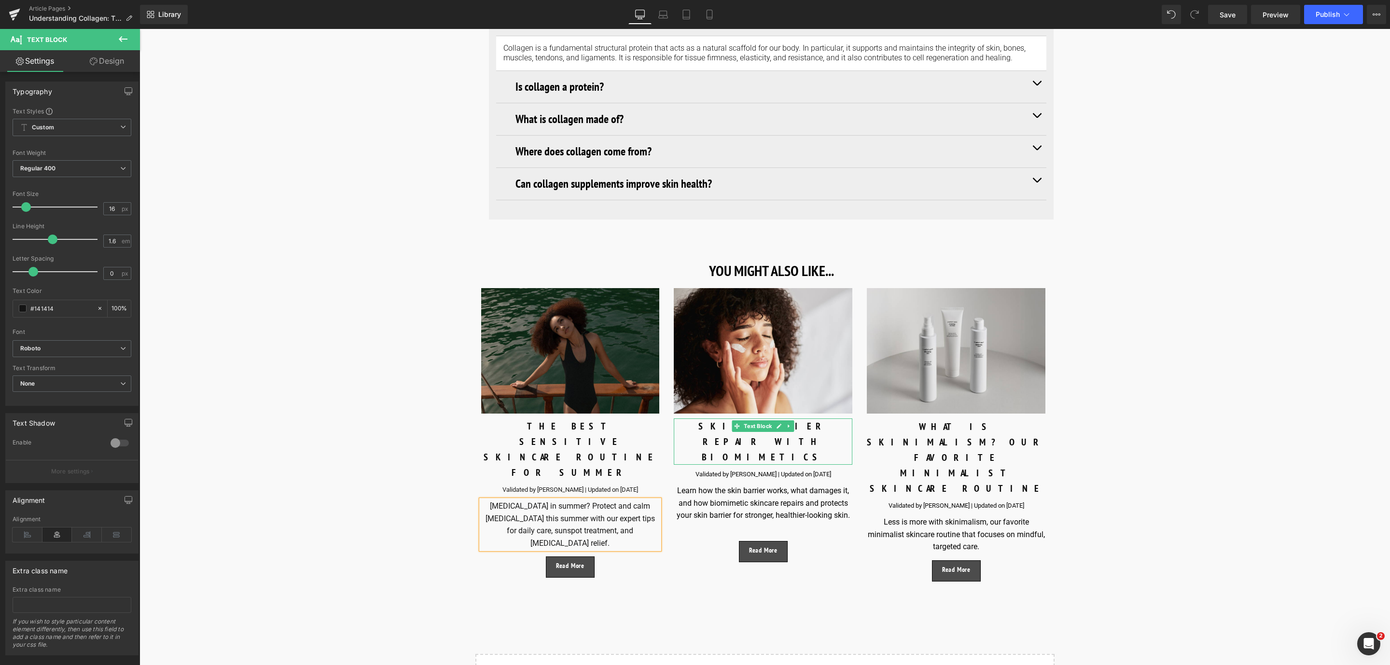
click at [794, 424] on div "SKIN BARRIER REPAIR WITH BIOMIMETICS" at bounding box center [763, 442] width 179 height 46
click at [793, 522] on div at bounding box center [763, 528] width 179 height 13
click at [570, 561] on span "Button" at bounding box center [570, 567] width 22 height 12
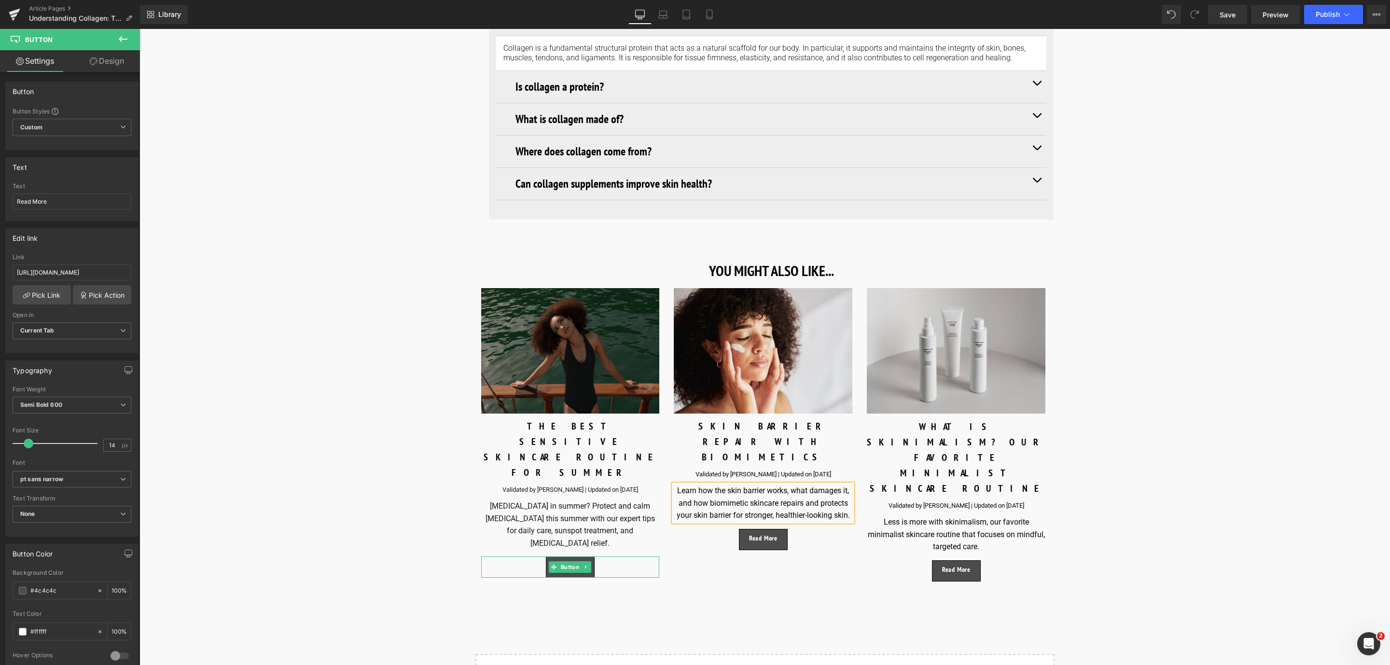
drag, startPoint x: 563, startPoint y: 519, endPoint x: 456, endPoint y: 472, distance: 116.9
click at [563, 561] on span "Button" at bounding box center [570, 567] width 22 height 12
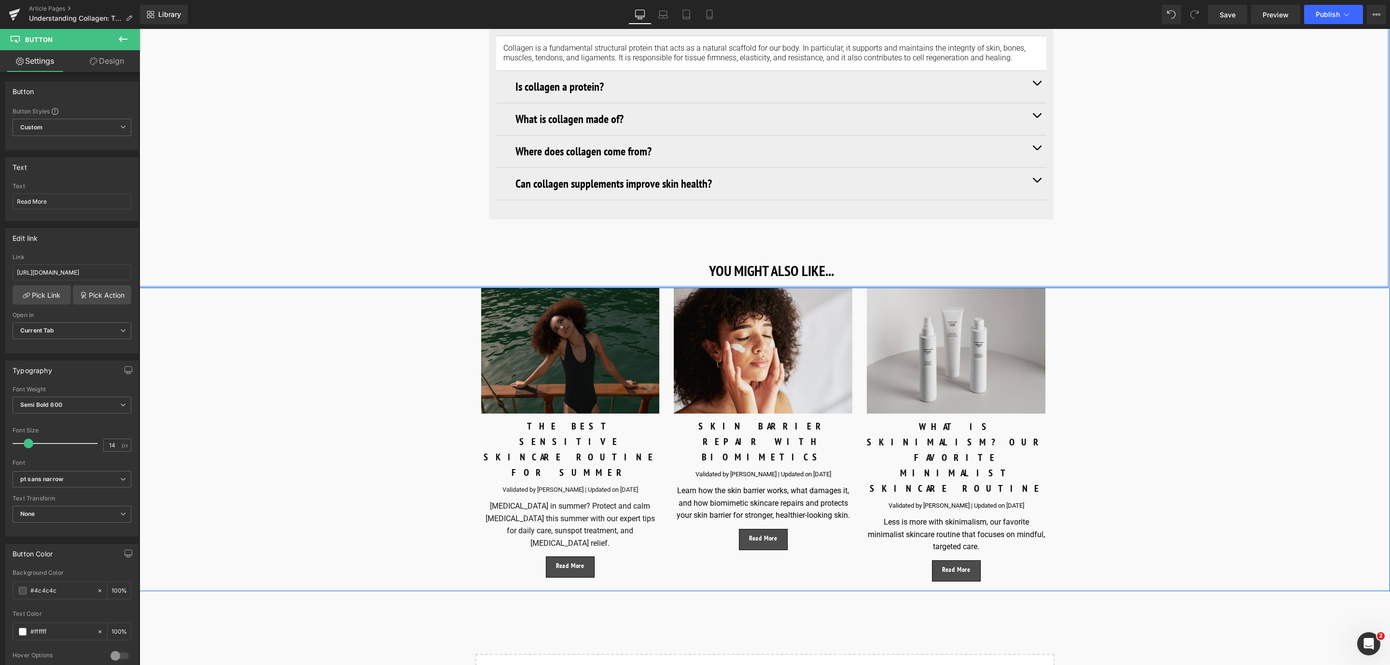
drag, startPoint x: 152, startPoint y: 300, endPoint x: 229, endPoint y: 284, distance: 79.3
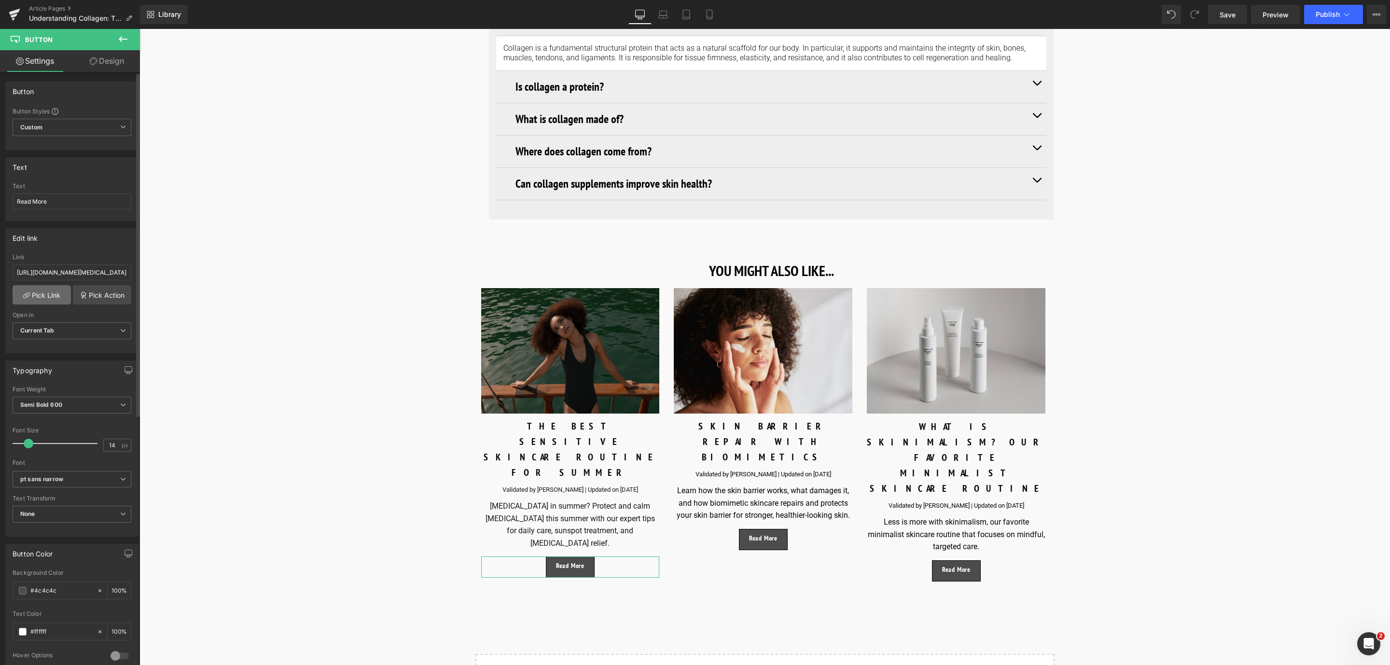
type input "https://world.comfortzoneskin.com/blogs/blog/sensitive-skin-care-summer"
click at [28, 297] on icon at bounding box center [28, 295] width 4 height 4
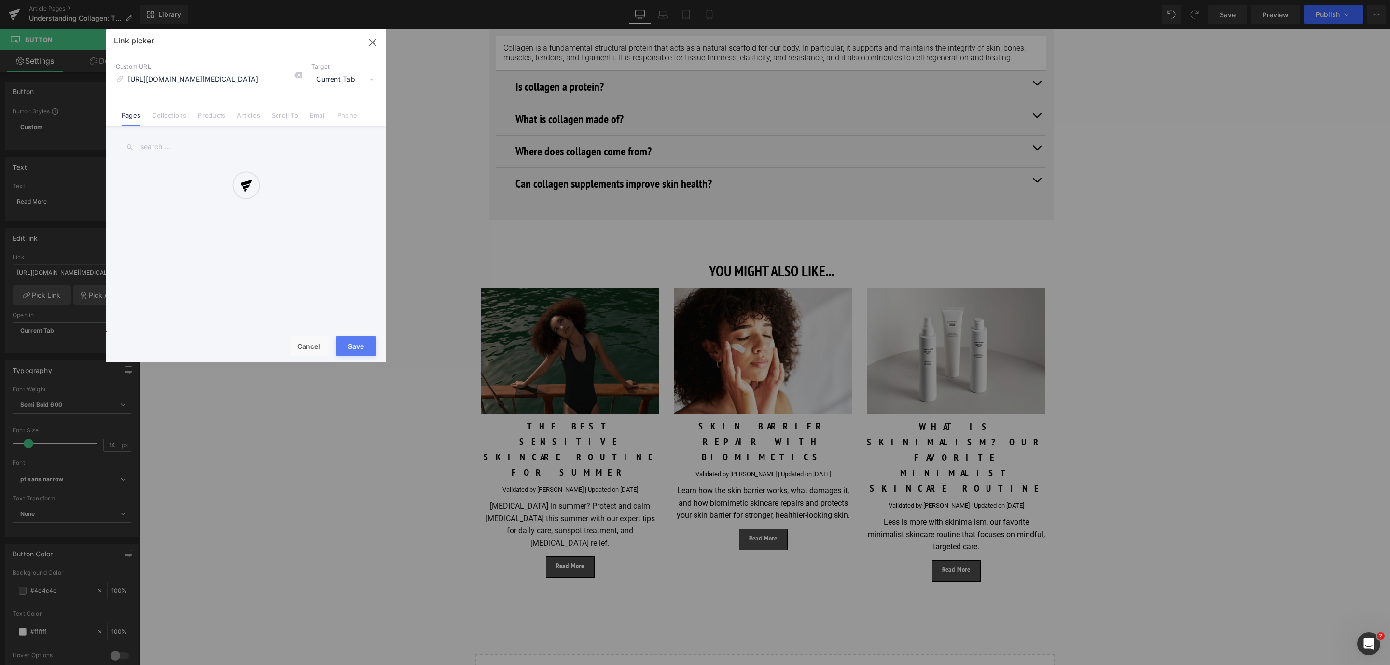
scroll to position [0, 72]
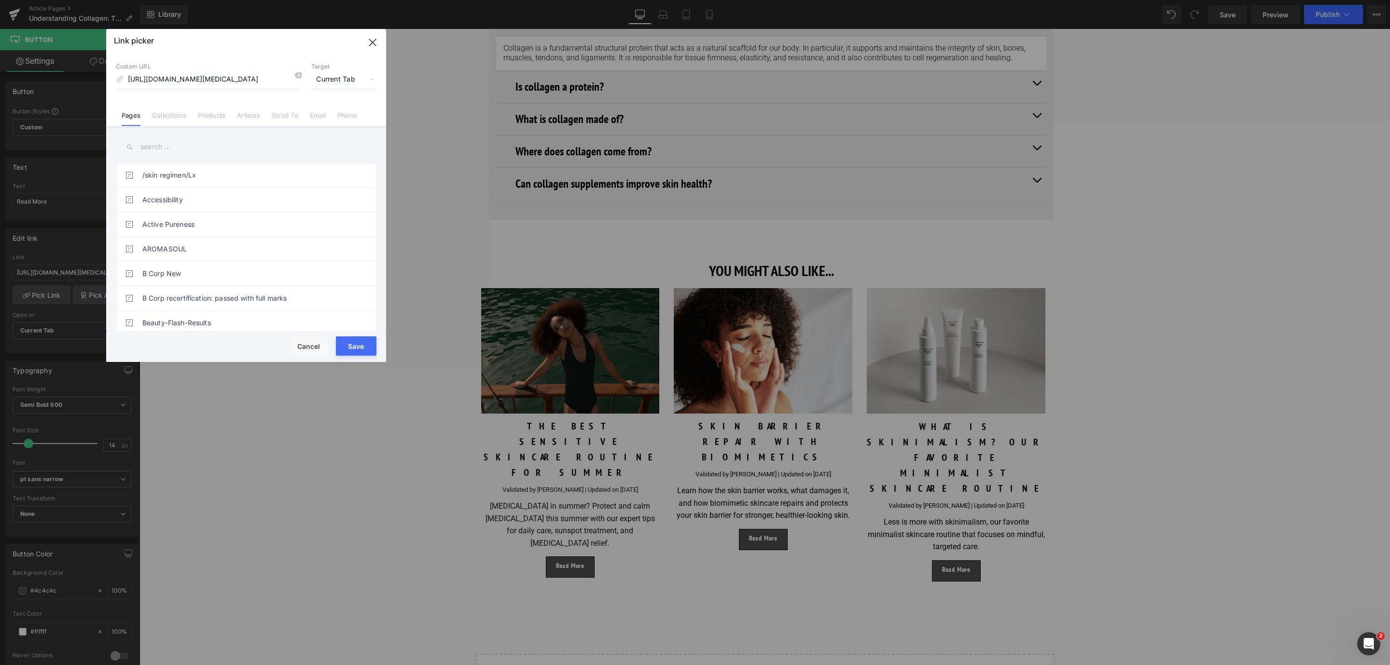
click at [361, 347] on button "Save" at bounding box center [356, 345] width 41 height 19
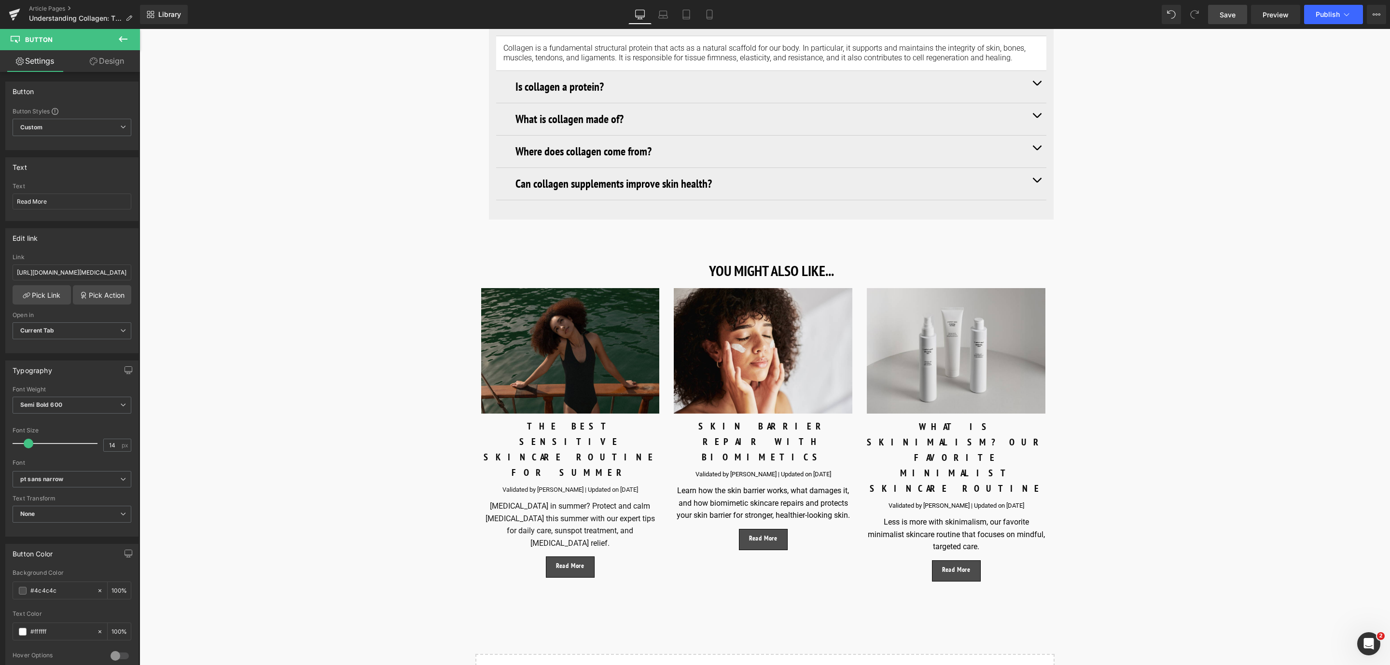
click at [1231, 14] on span "Save" at bounding box center [1228, 15] width 16 height 10
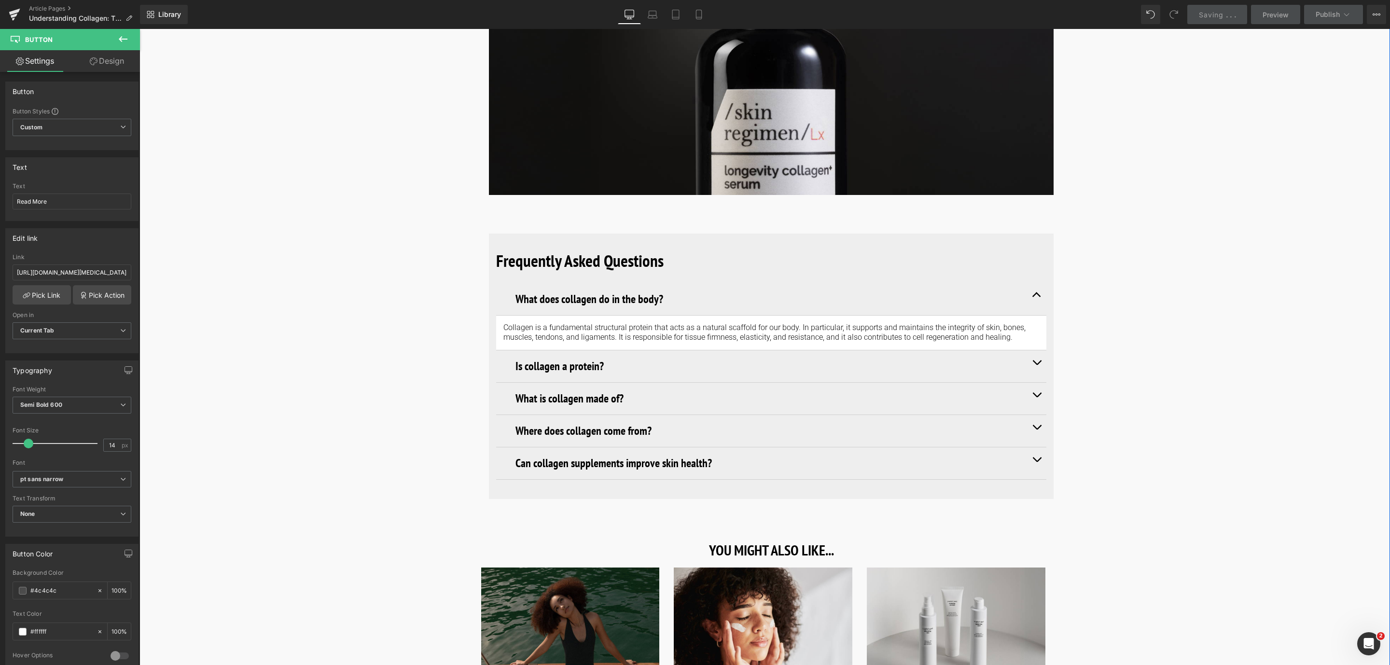
scroll to position [3258, 0]
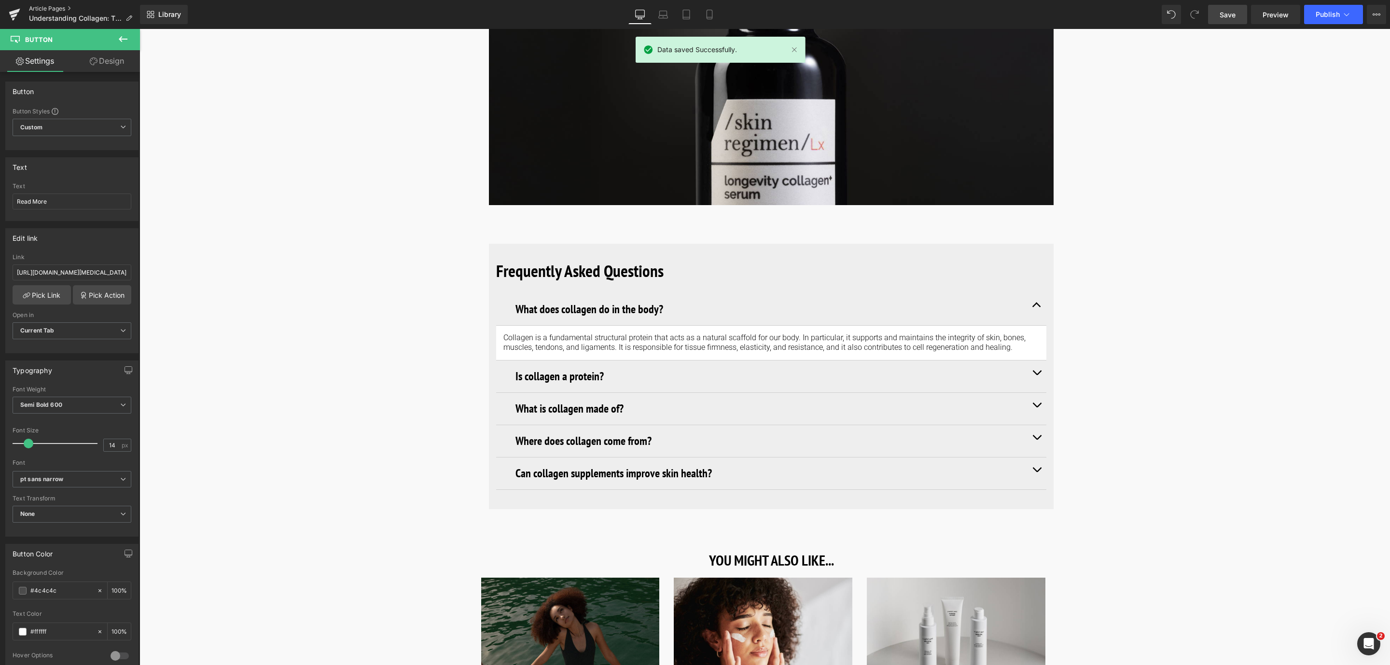
click at [46, 9] on link "Article Pages" at bounding box center [84, 9] width 111 height 8
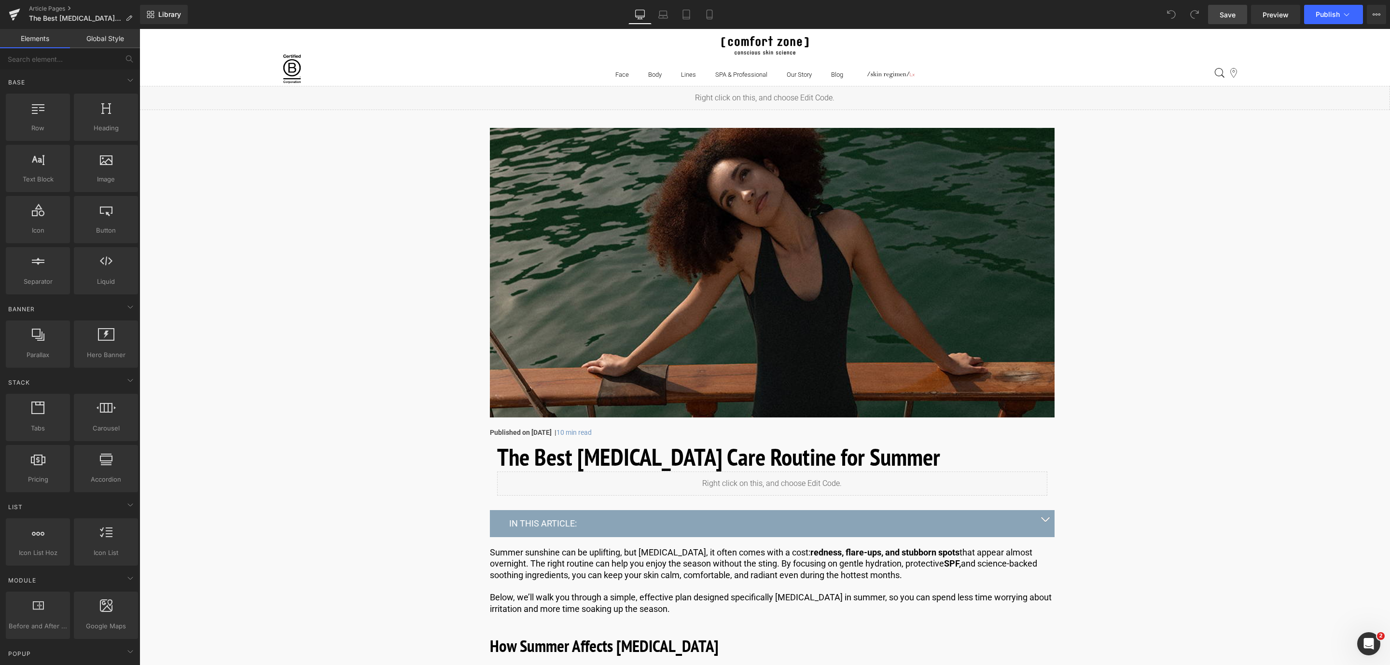
drag, startPoint x: 1234, startPoint y: 16, endPoint x: 1068, endPoint y: 549, distance: 558.3
click at [1234, 16] on span "Save" at bounding box center [1228, 15] width 16 height 10
click at [53, 11] on link "Article Pages" at bounding box center [84, 9] width 111 height 8
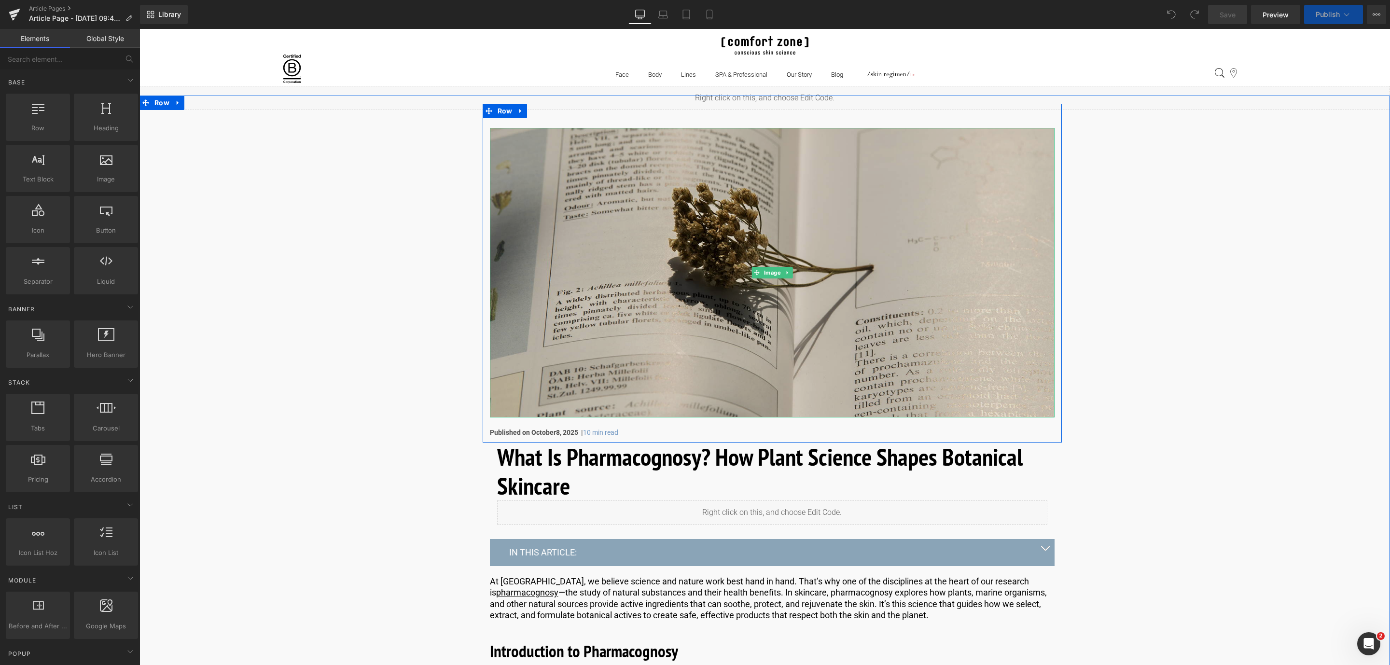
click at [626, 203] on img at bounding box center [772, 273] width 565 height 290
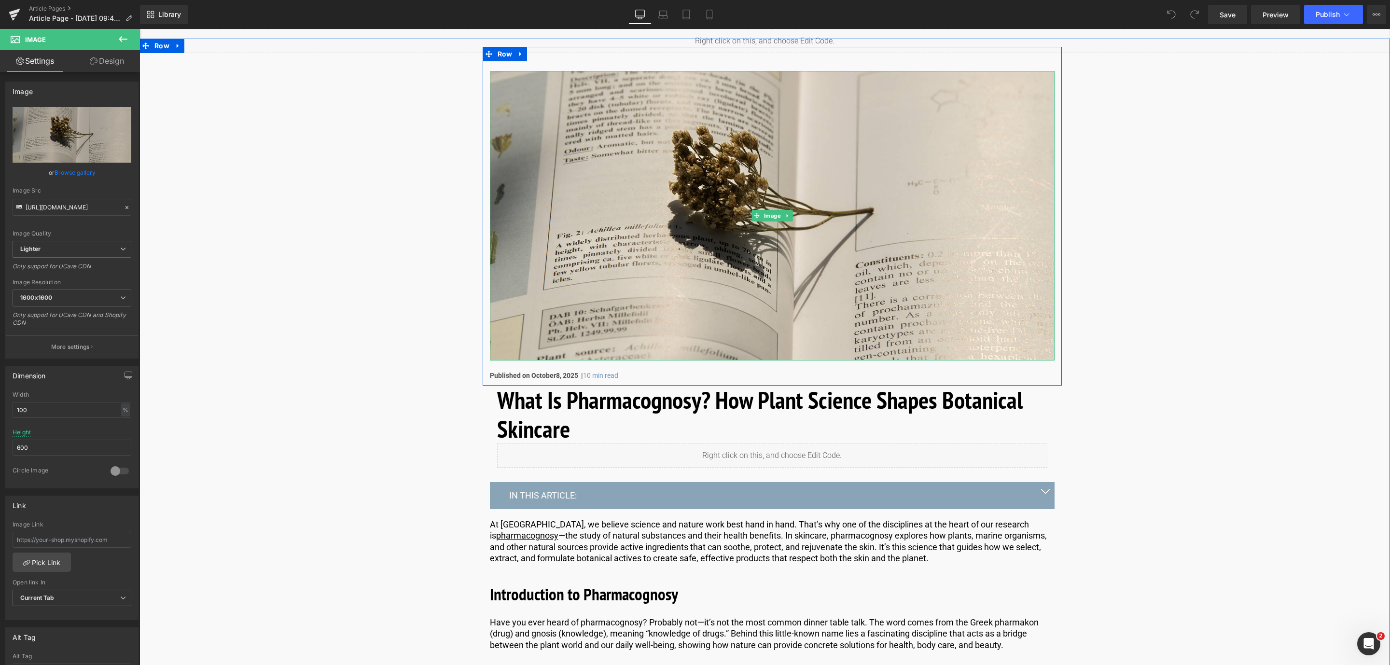
scroll to position [145, 0]
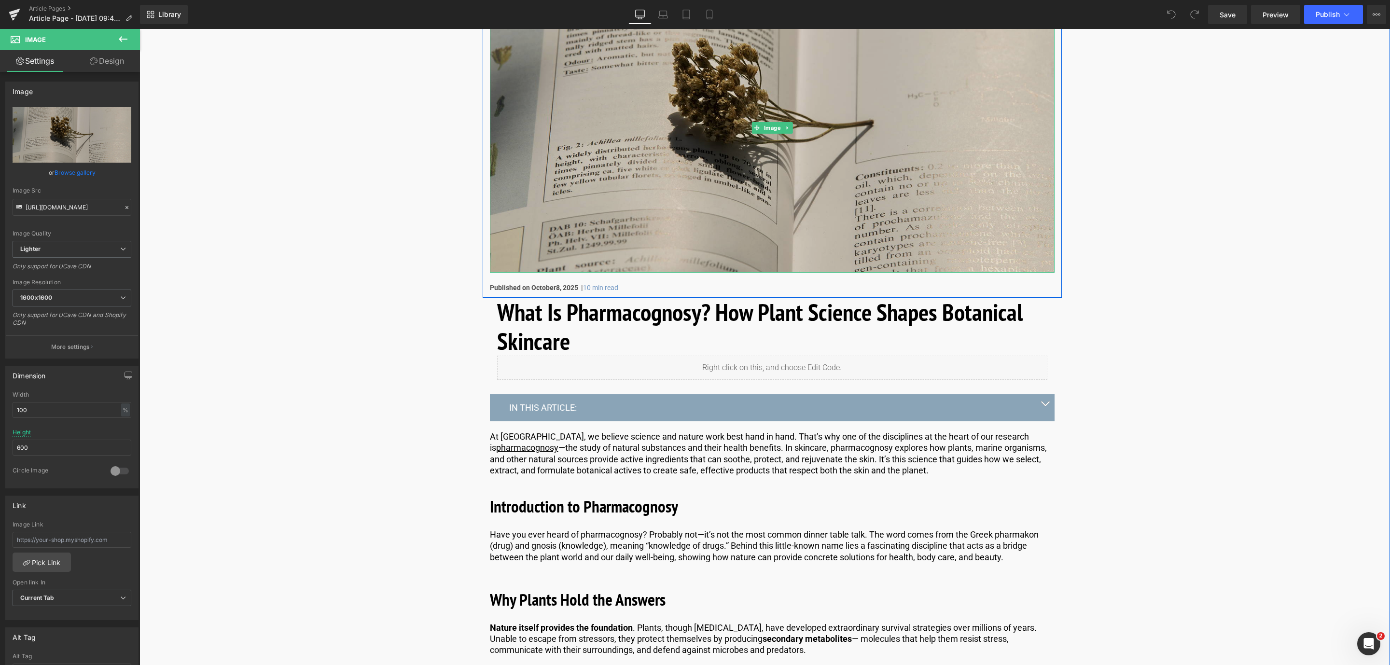
click at [541, 134] on img at bounding box center [772, 128] width 565 height 290
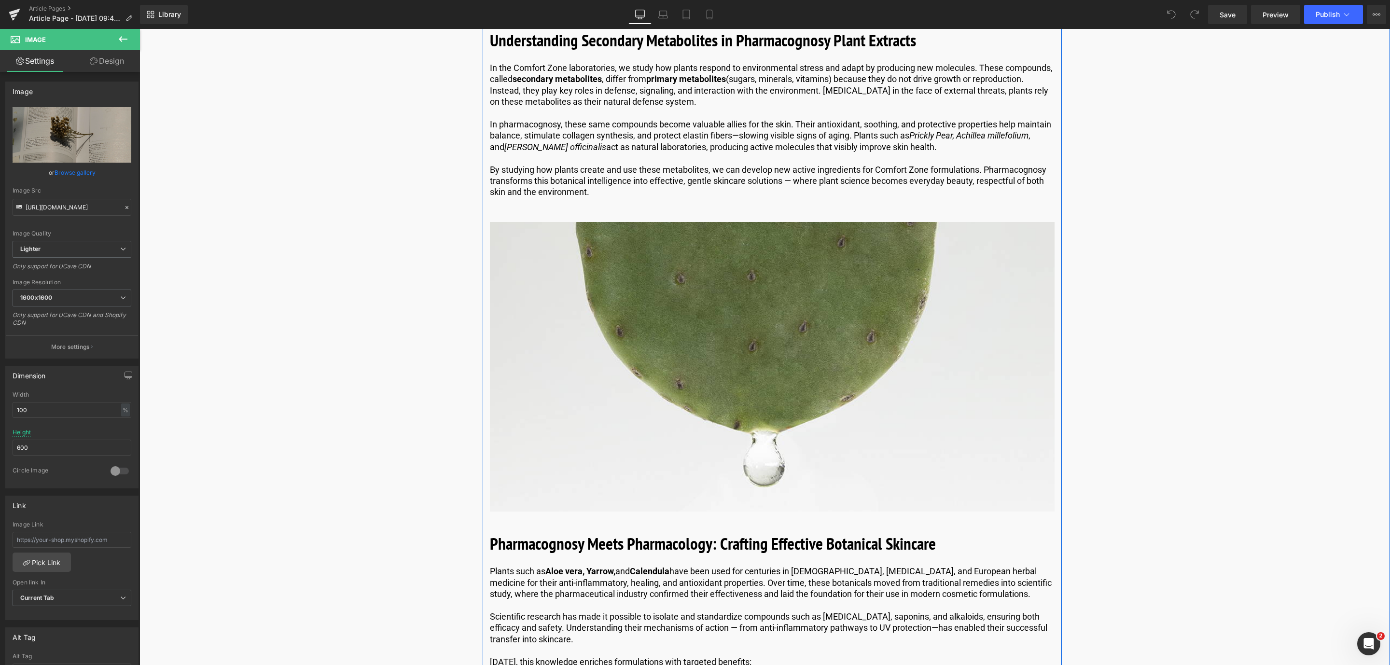
scroll to position [3693, 0]
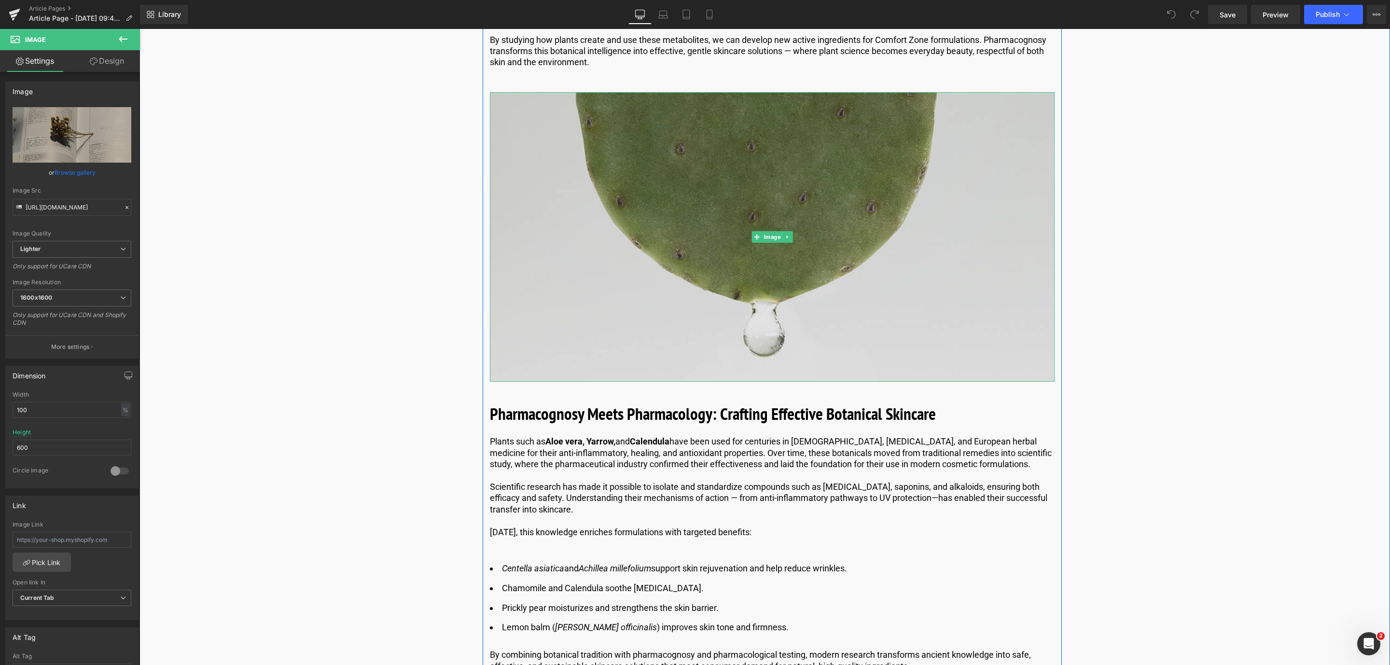
click at [630, 363] on img at bounding box center [772, 237] width 565 height 290
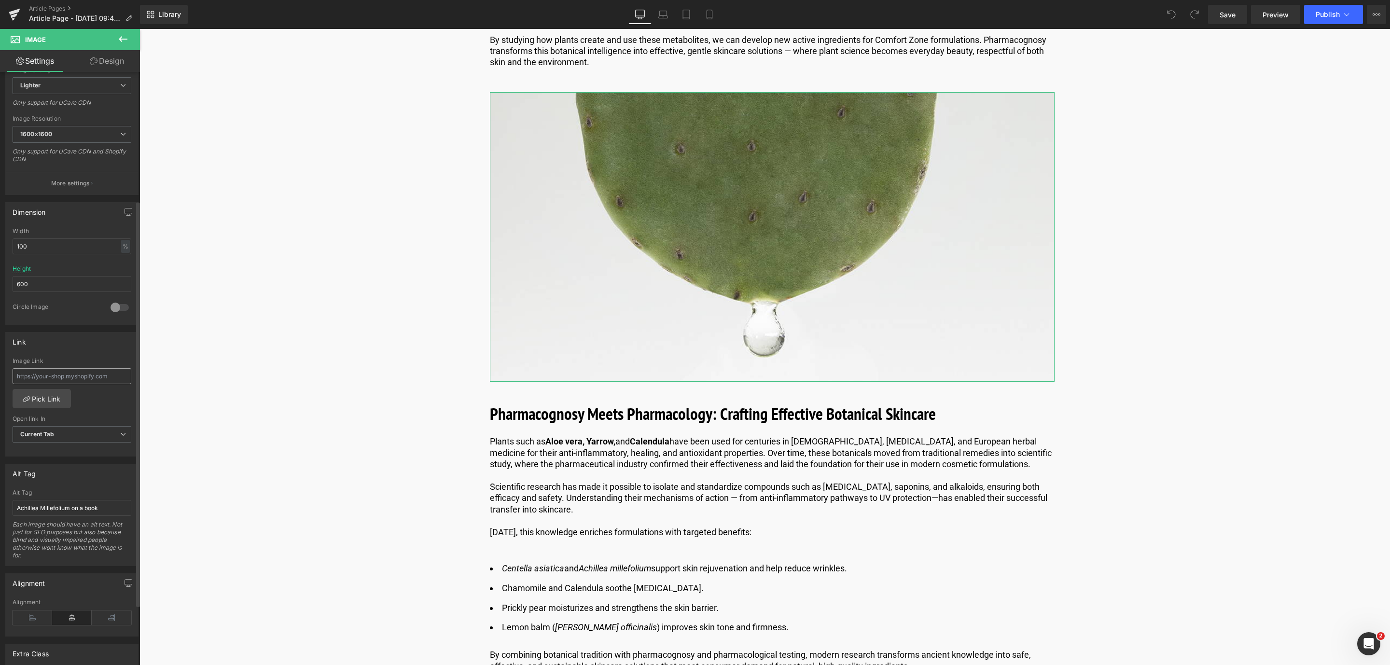
scroll to position [217, 0]
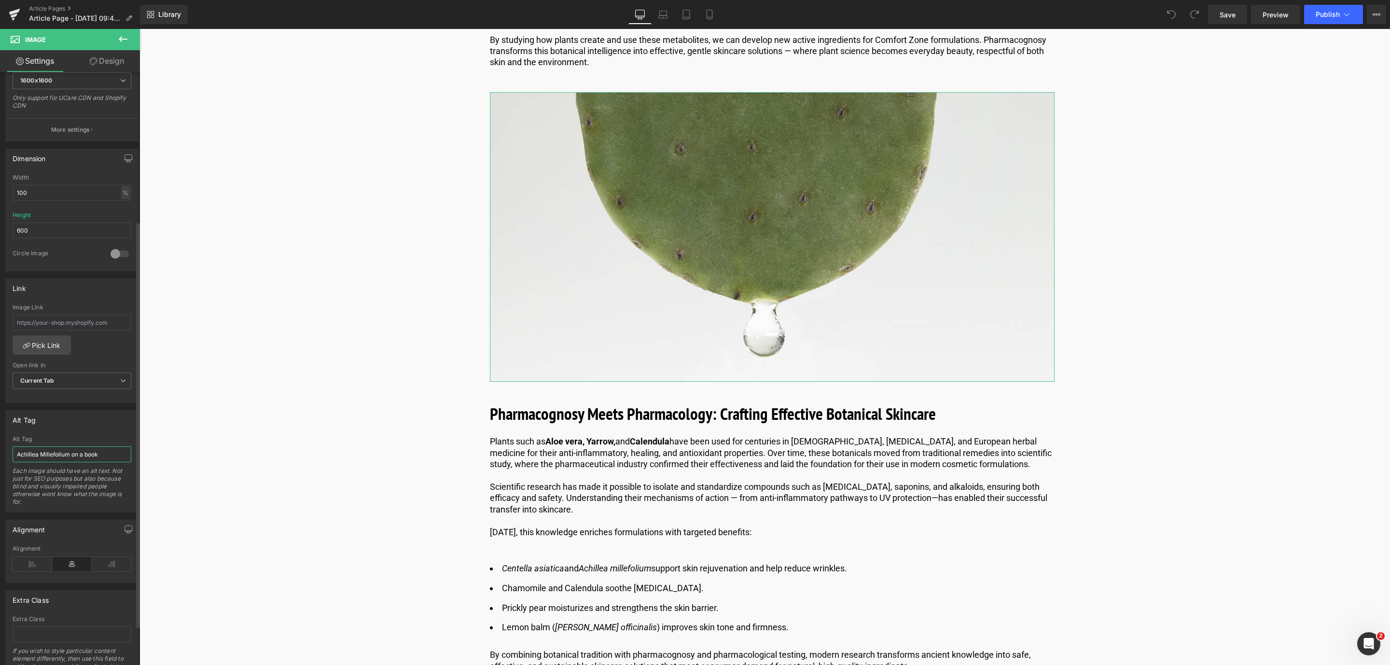
drag, startPoint x: 120, startPoint y: 461, endPoint x: 0, endPoint y: 458, distance: 120.2
click at [0, 458] on div "Alt Tag Achillea Millefolium on a book Alt Tag Achillea Millefolium on a book E…" at bounding box center [72, 458] width 144 height 110
type input "Aloe Vera plant"
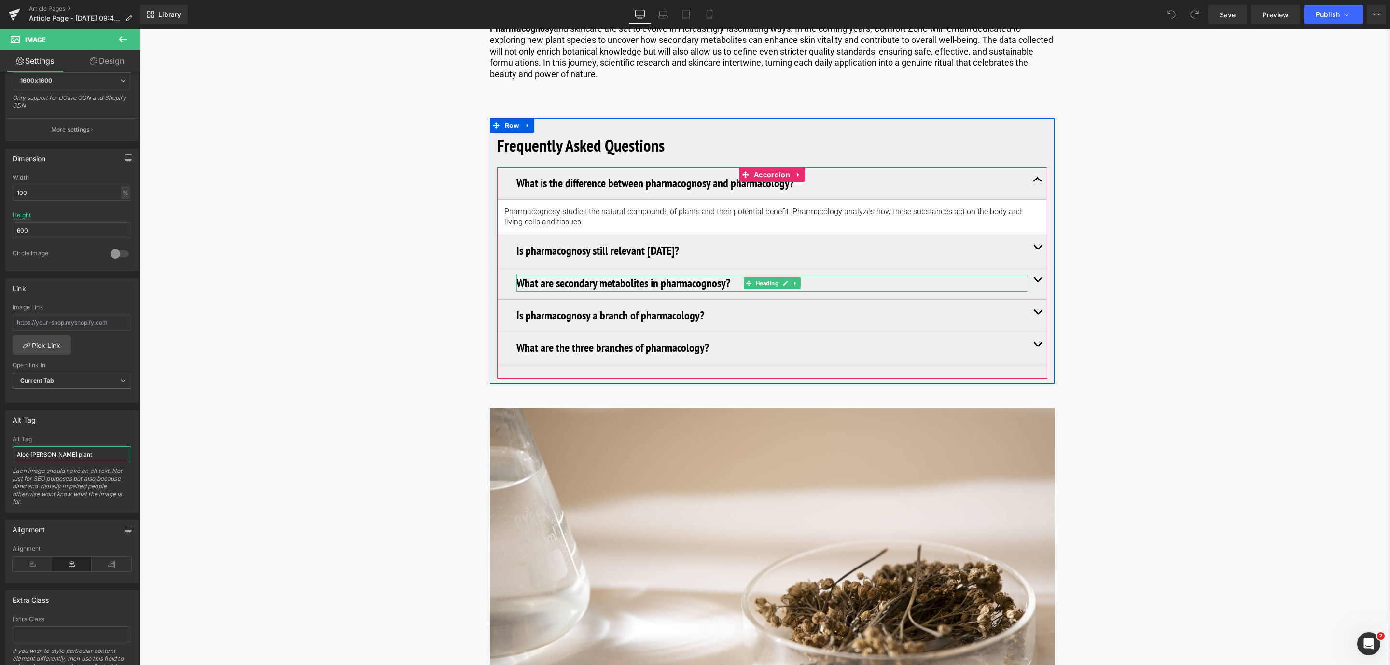
scroll to position [4707, 0]
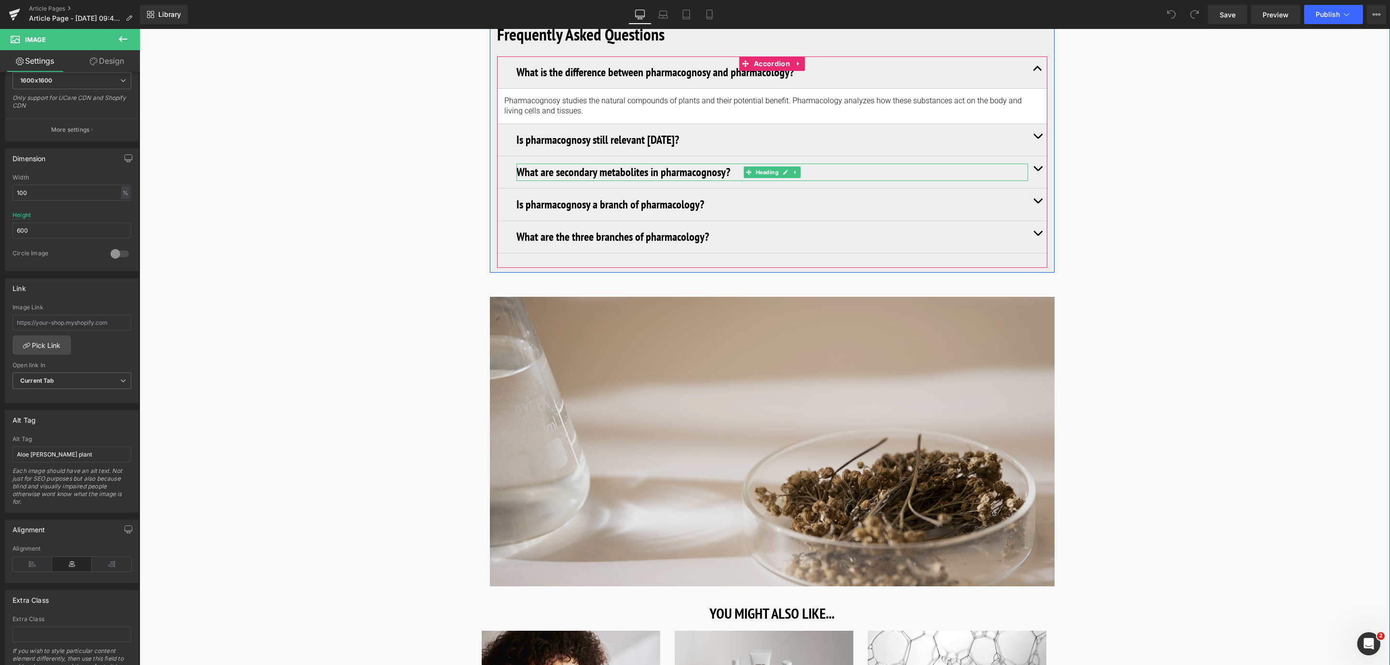
click at [629, 400] on img at bounding box center [772, 442] width 565 height 290
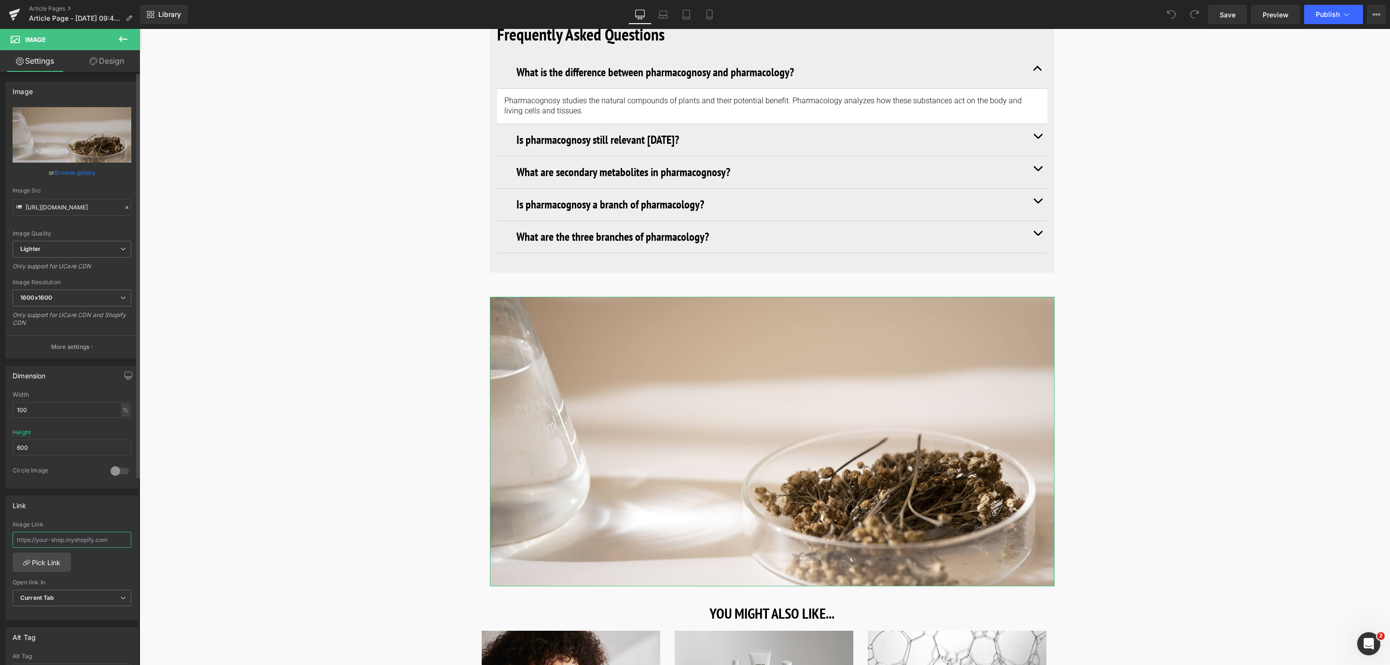
click at [53, 540] on input "text" at bounding box center [72, 540] width 119 height 16
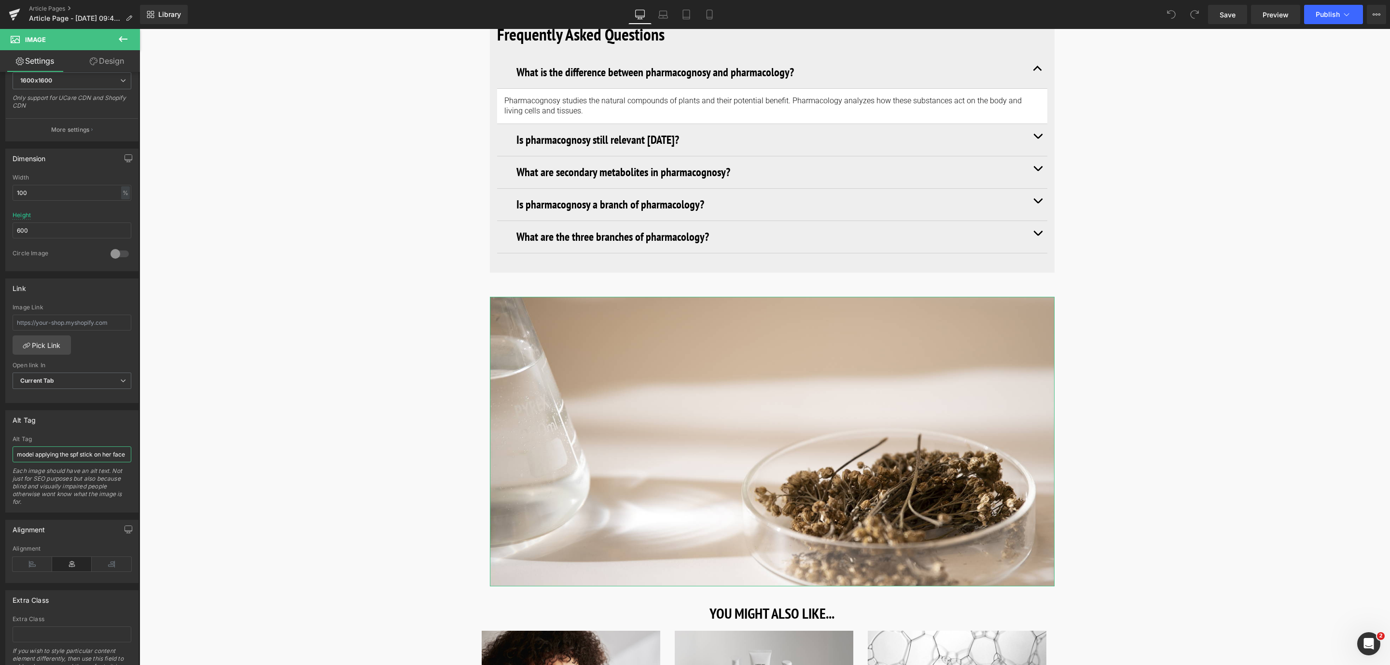
scroll to position [0, 4]
drag, startPoint x: 156, startPoint y: 493, endPoint x: 185, endPoint y: 471, distance: 36.2
type input "Achillea Millefolium in the lab"
click at [1221, 11] on span "Save" at bounding box center [1228, 15] width 16 height 10
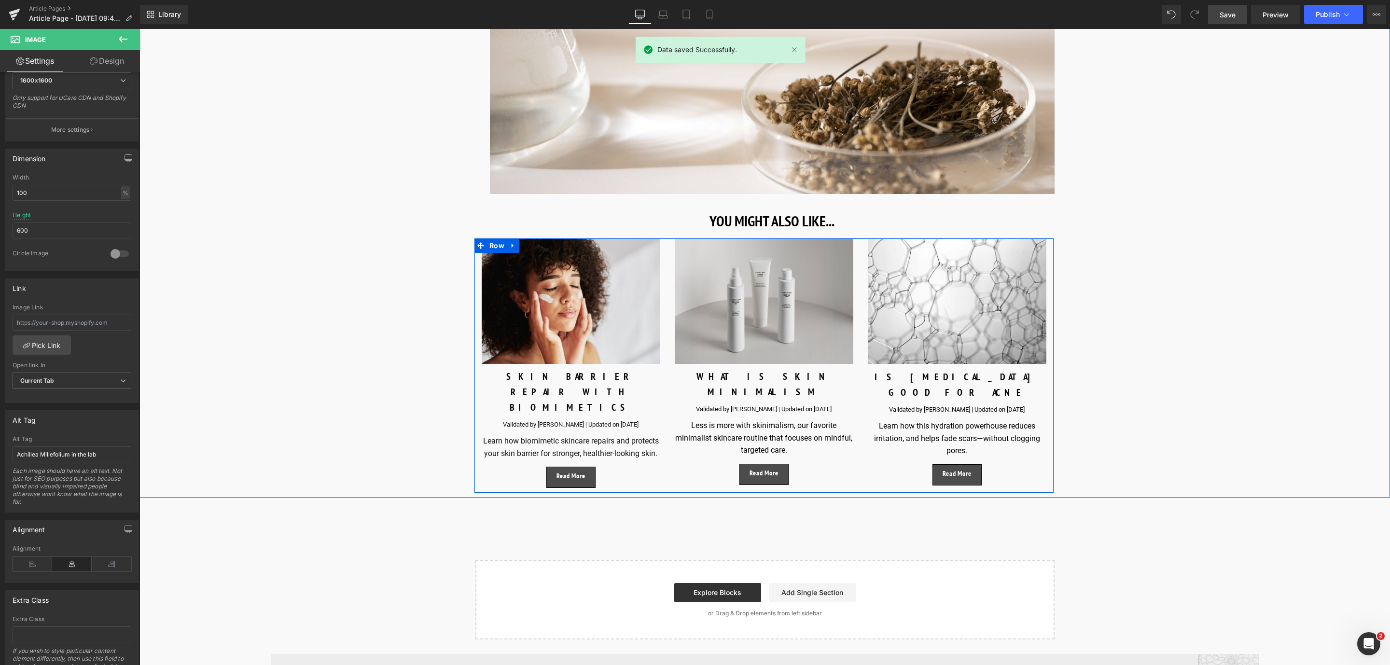
scroll to position [4924, 0]
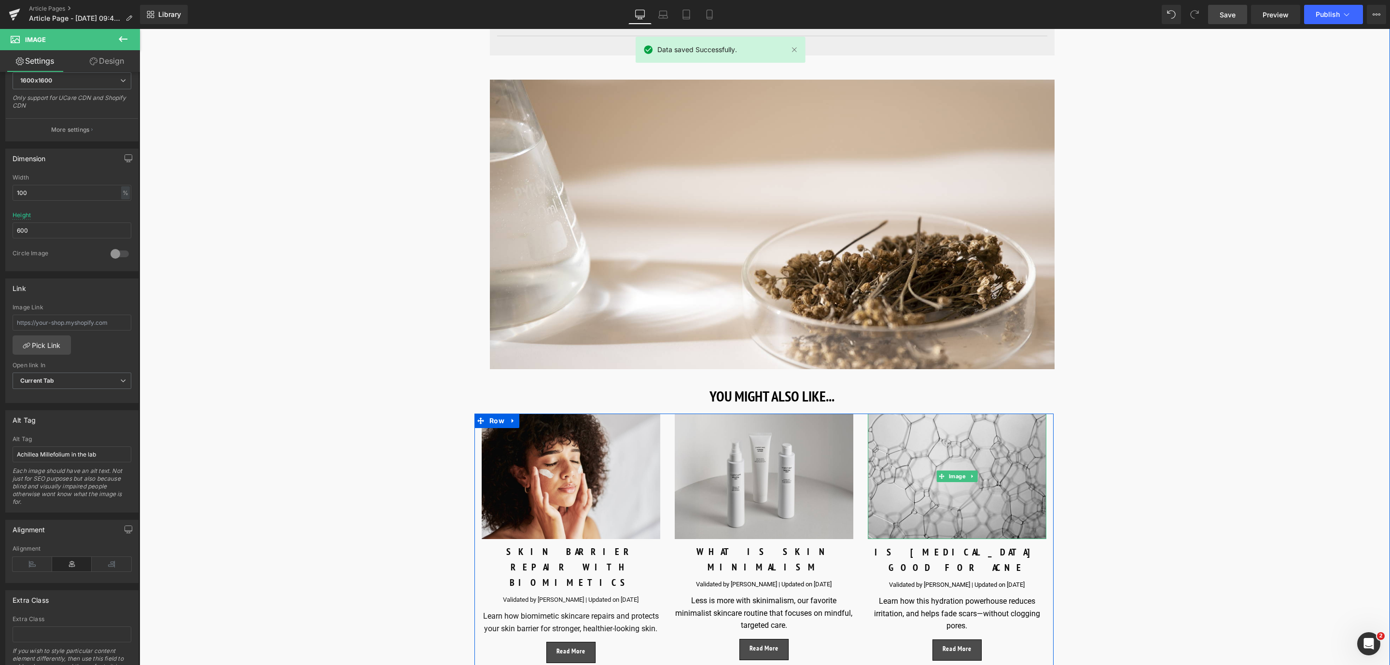
click at [952, 514] on img at bounding box center [957, 477] width 179 height 126
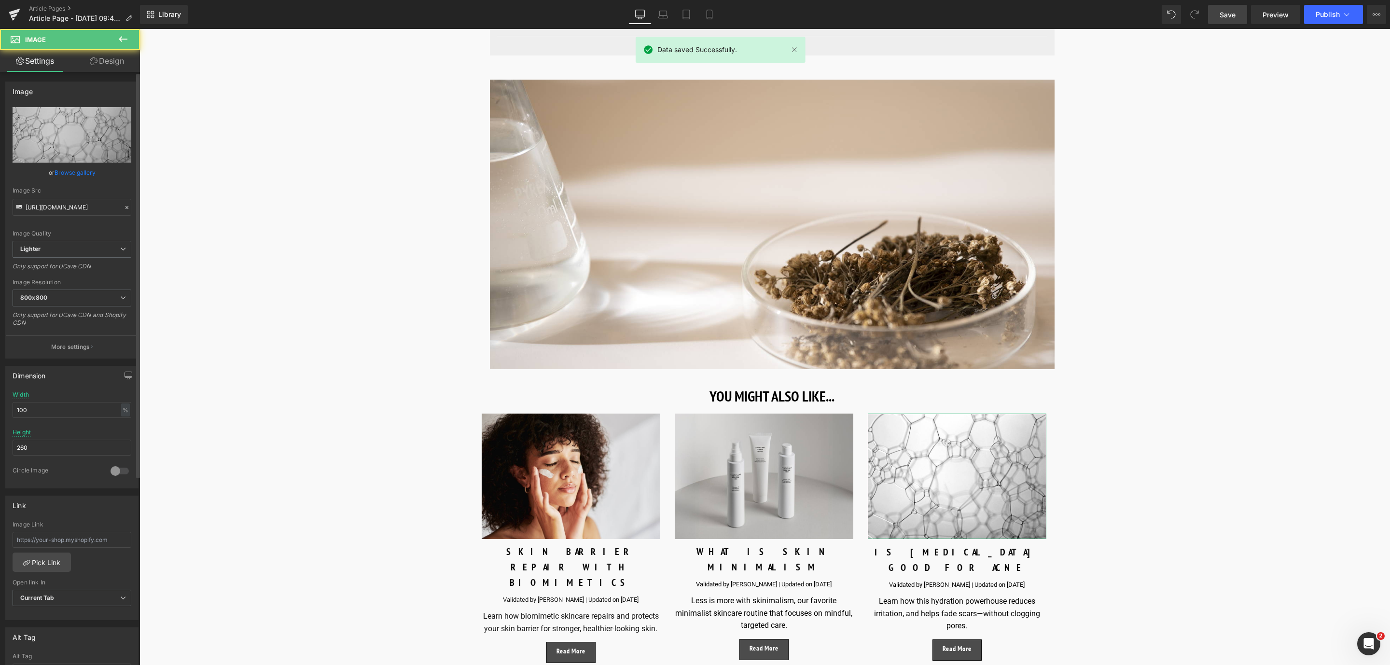
click at [65, 174] on link "Browse gallery" at bounding box center [75, 172] width 41 height 17
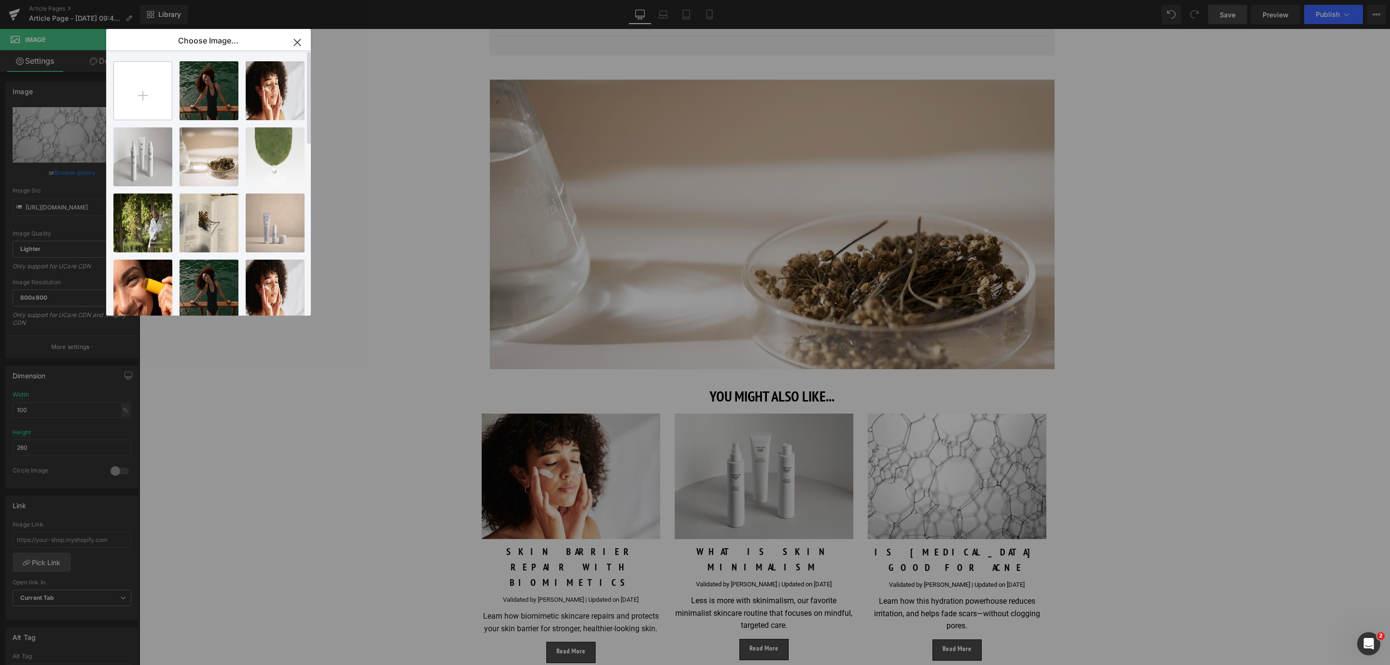
click at [140, 90] on input "file" at bounding box center [143, 91] width 58 height 58
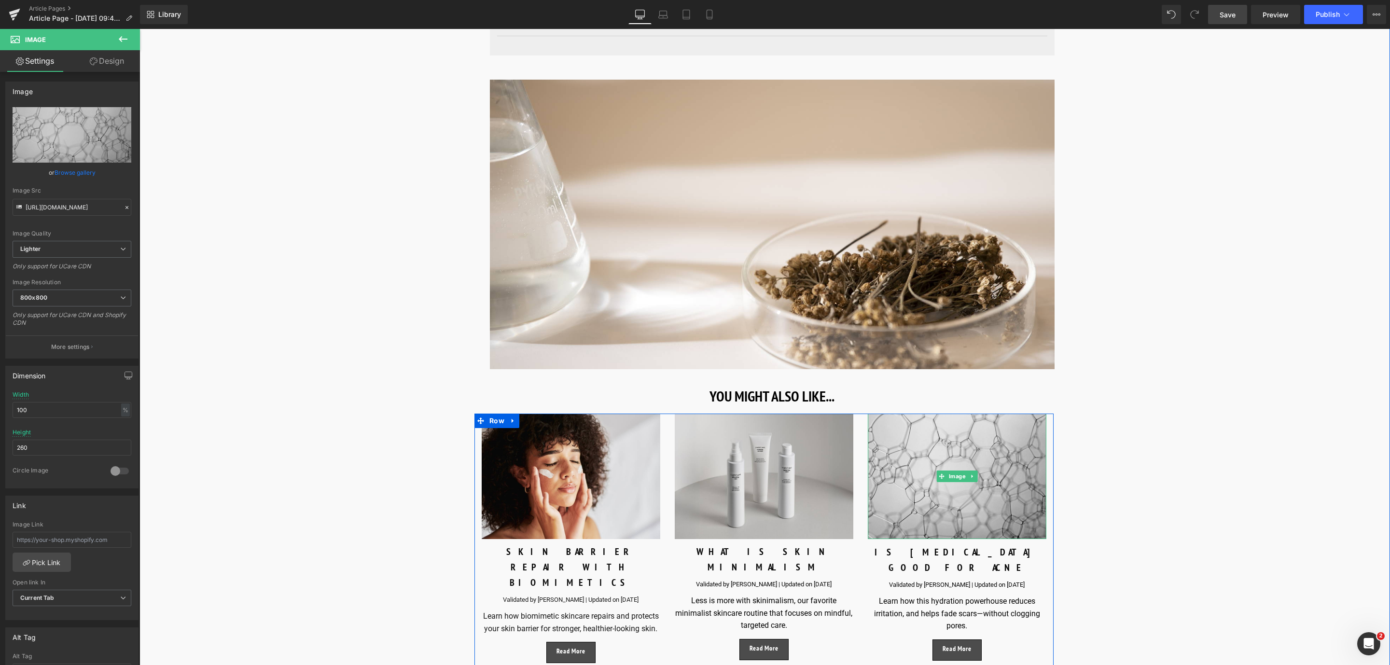
click at [923, 527] on img at bounding box center [957, 477] width 179 height 126
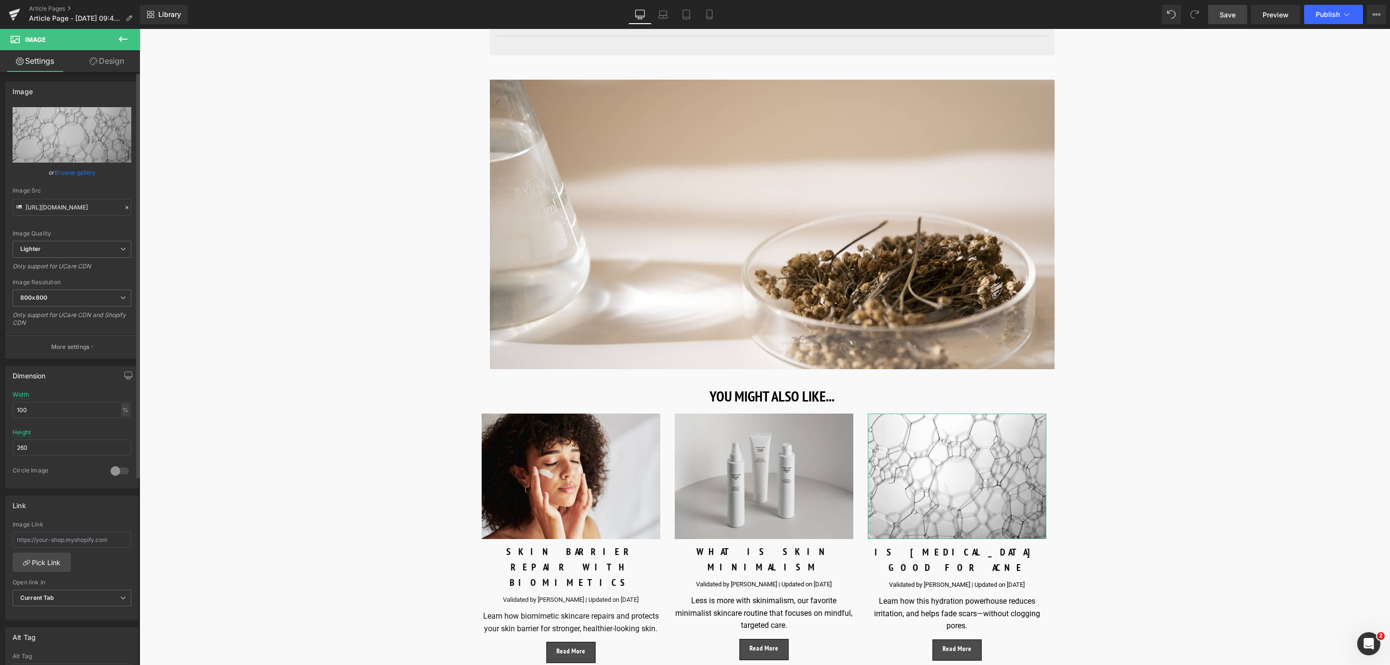
click at [81, 170] on link "Browse gallery" at bounding box center [75, 172] width 41 height 17
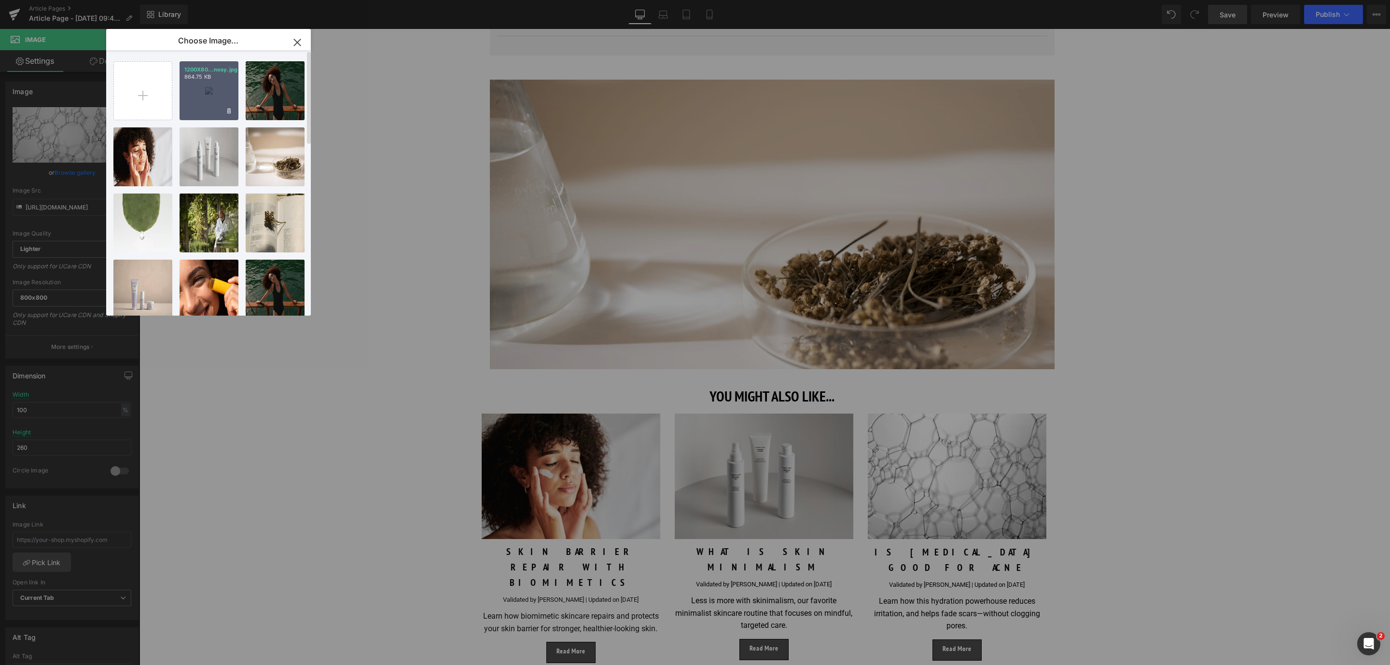
click at [184, 93] on div "1200X80...nosy.jpg 864.75 KB" at bounding box center [209, 90] width 59 height 59
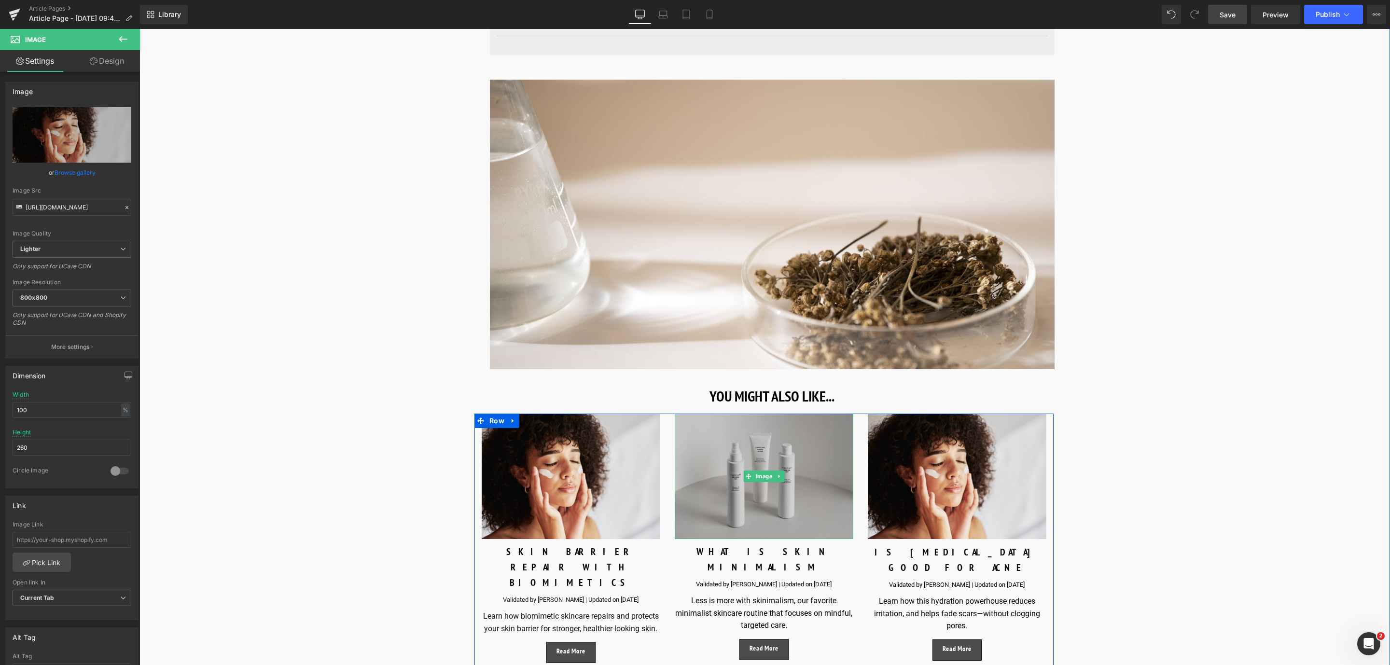
click at [741, 537] on img at bounding box center [764, 477] width 179 height 126
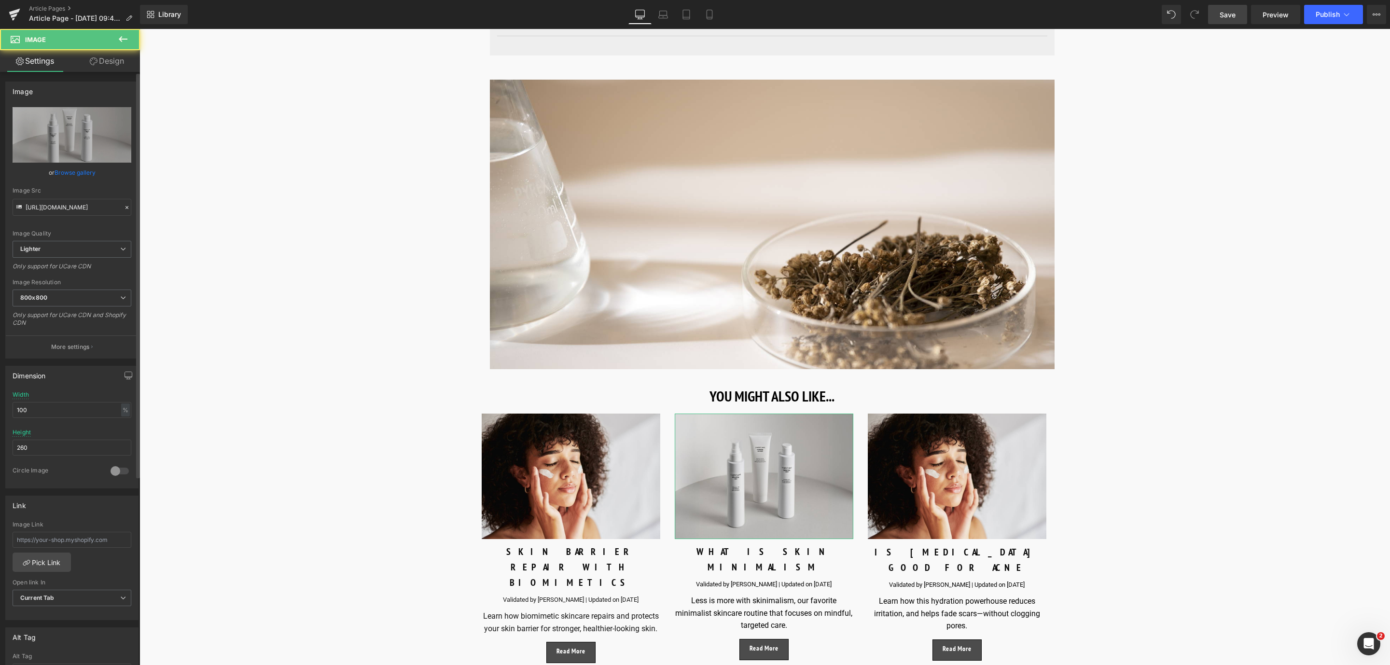
click at [77, 178] on link "Browse gallery" at bounding box center [75, 172] width 41 height 17
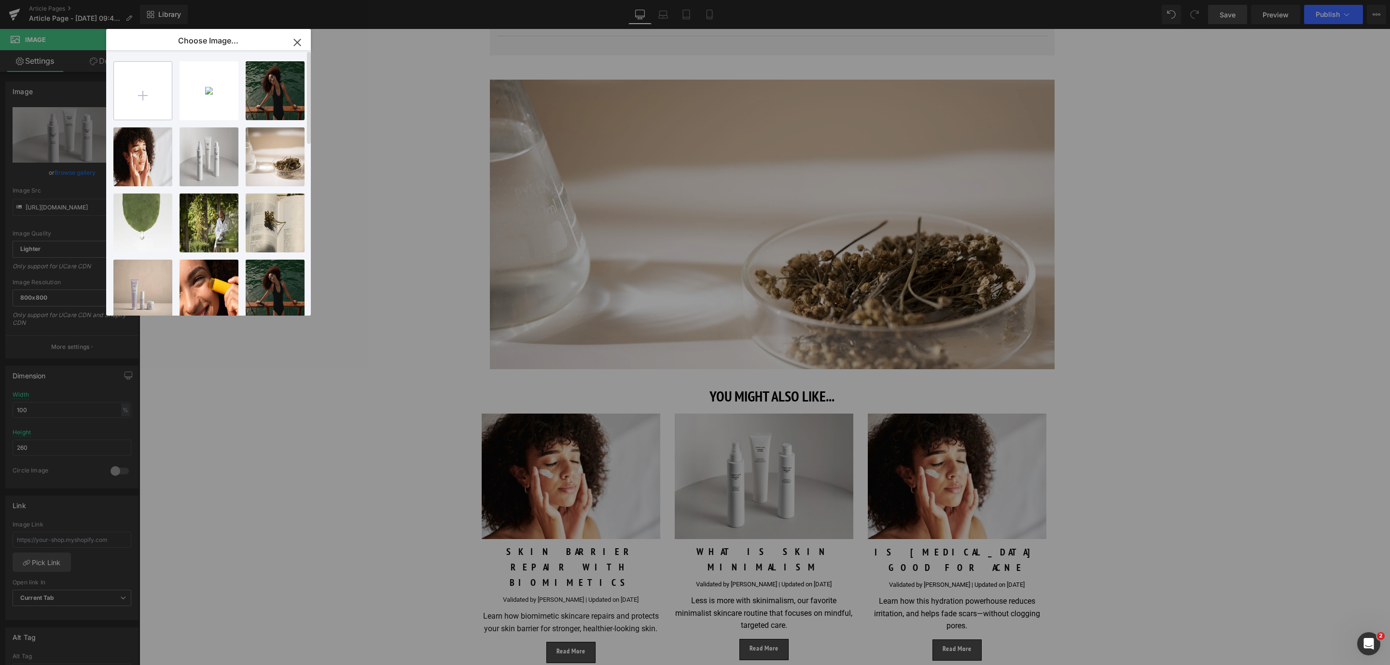
click at [159, 109] on input "file" at bounding box center [143, 91] width 58 height 58
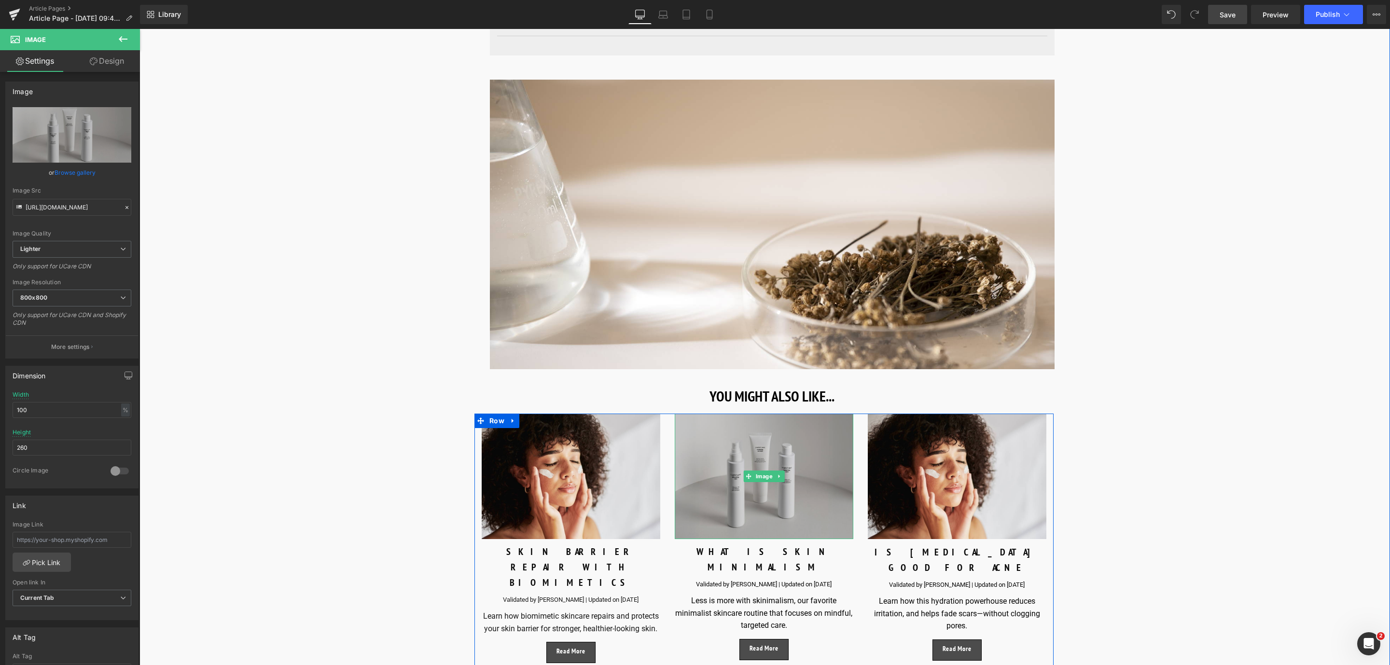
click at [719, 510] on img at bounding box center [764, 477] width 179 height 126
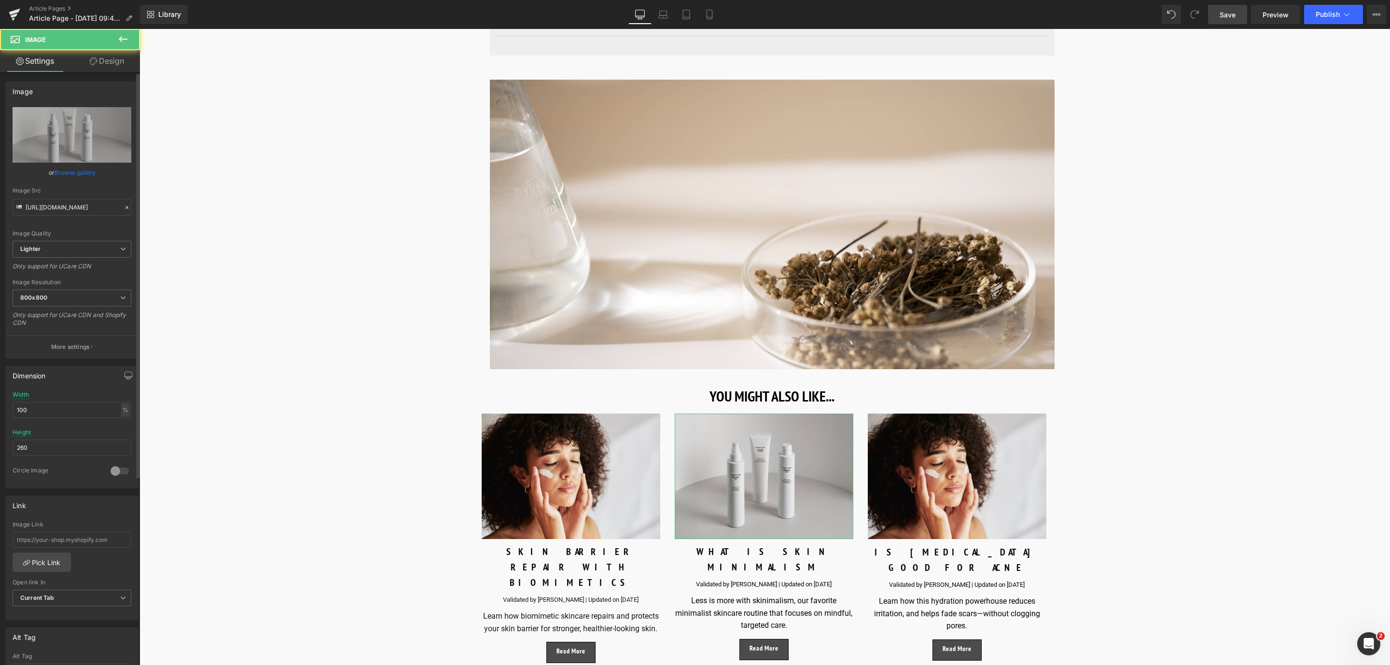
click at [75, 180] on link "Browse gallery" at bounding box center [75, 172] width 41 height 17
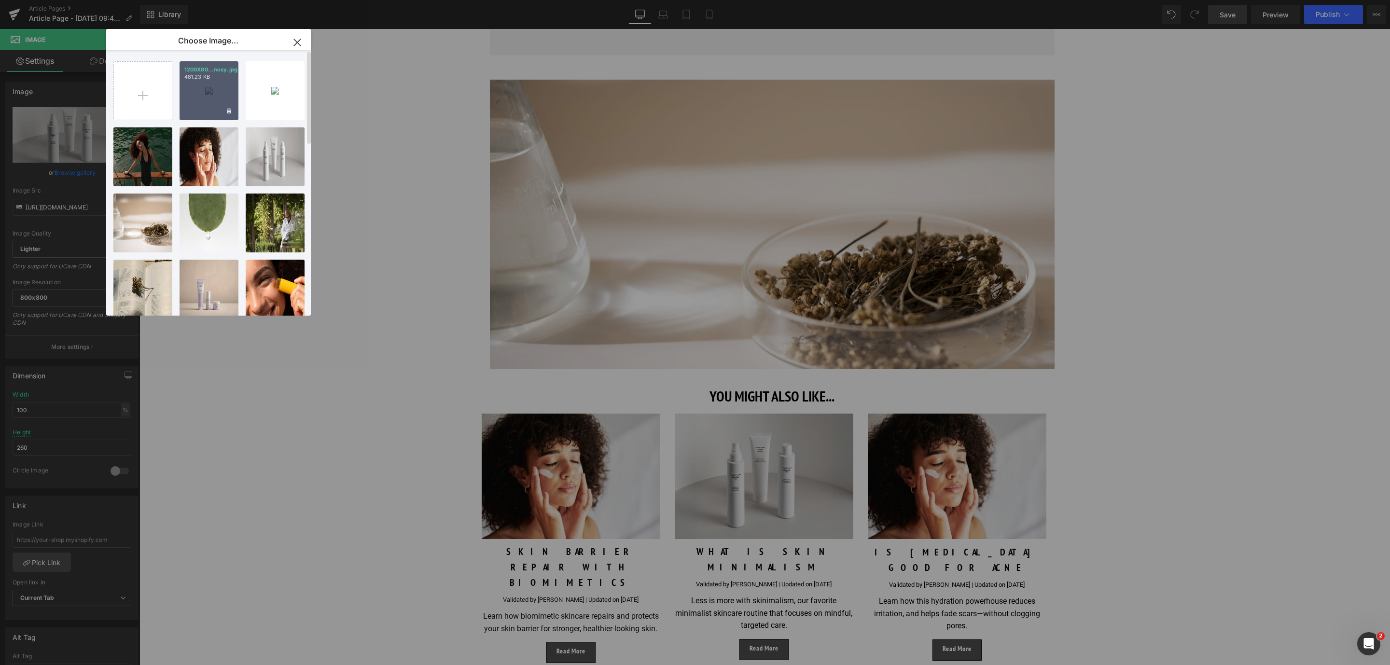
drag, startPoint x: 217, startPoint y: 96, endPoint x: 100, endPoint y: 74, distance: 118.8
click at [217, 96] on div "1200X80...nosy.jpg 481.23 KB" at bounding box center [209, 90] width 59 height 59
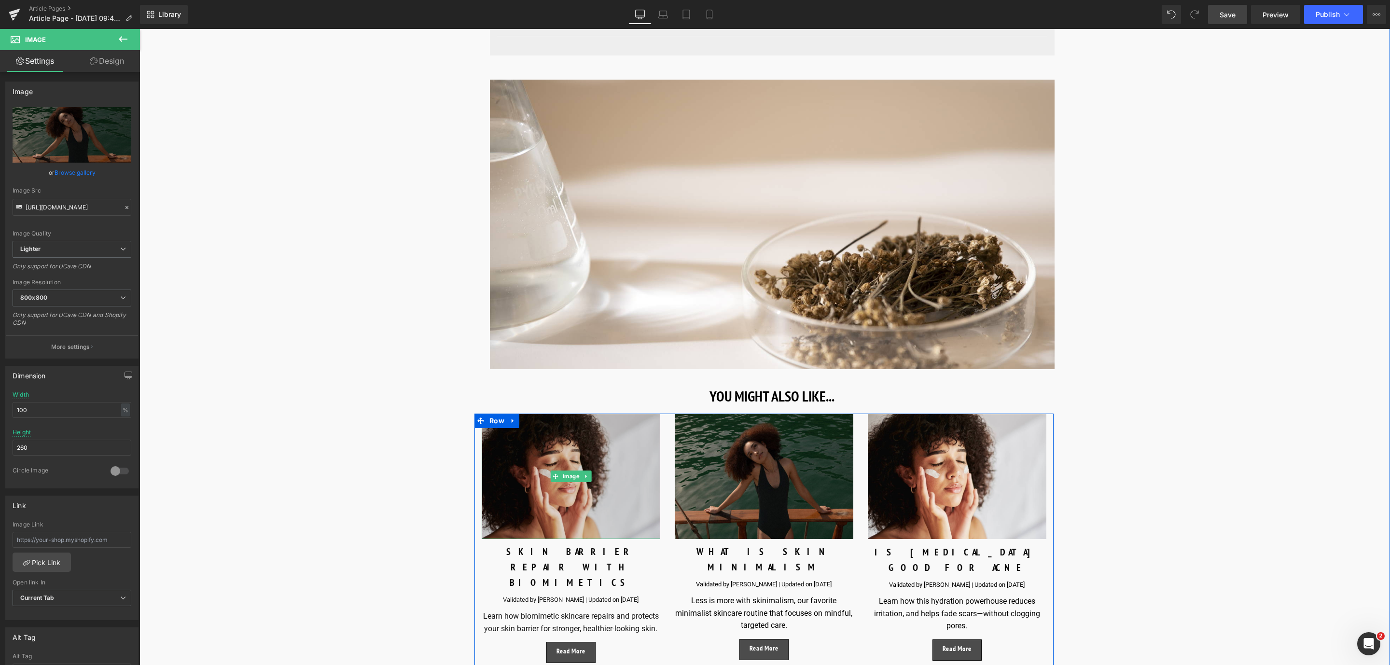
click at [522, 527] on img at bounding box center [571, 477] width 179 height 126
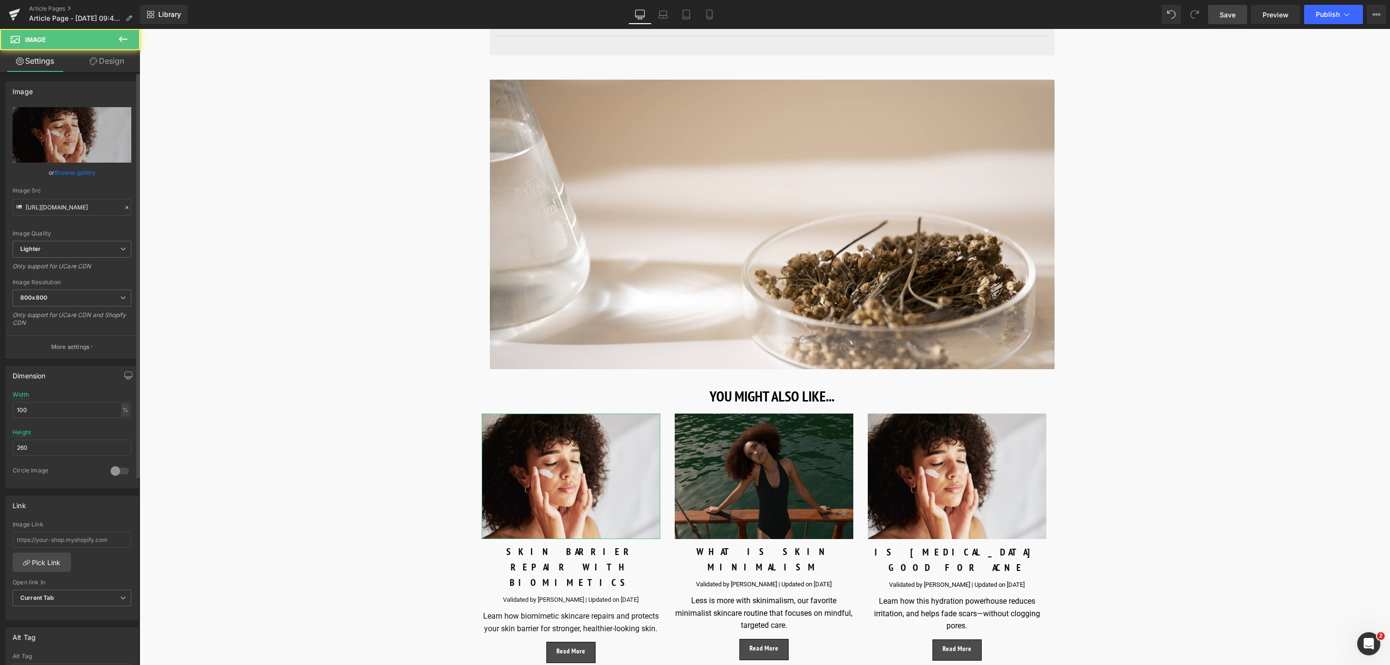
click at [79, 174] on link "Browse gallery" at bounding box center [75, 172] width 41 height 17
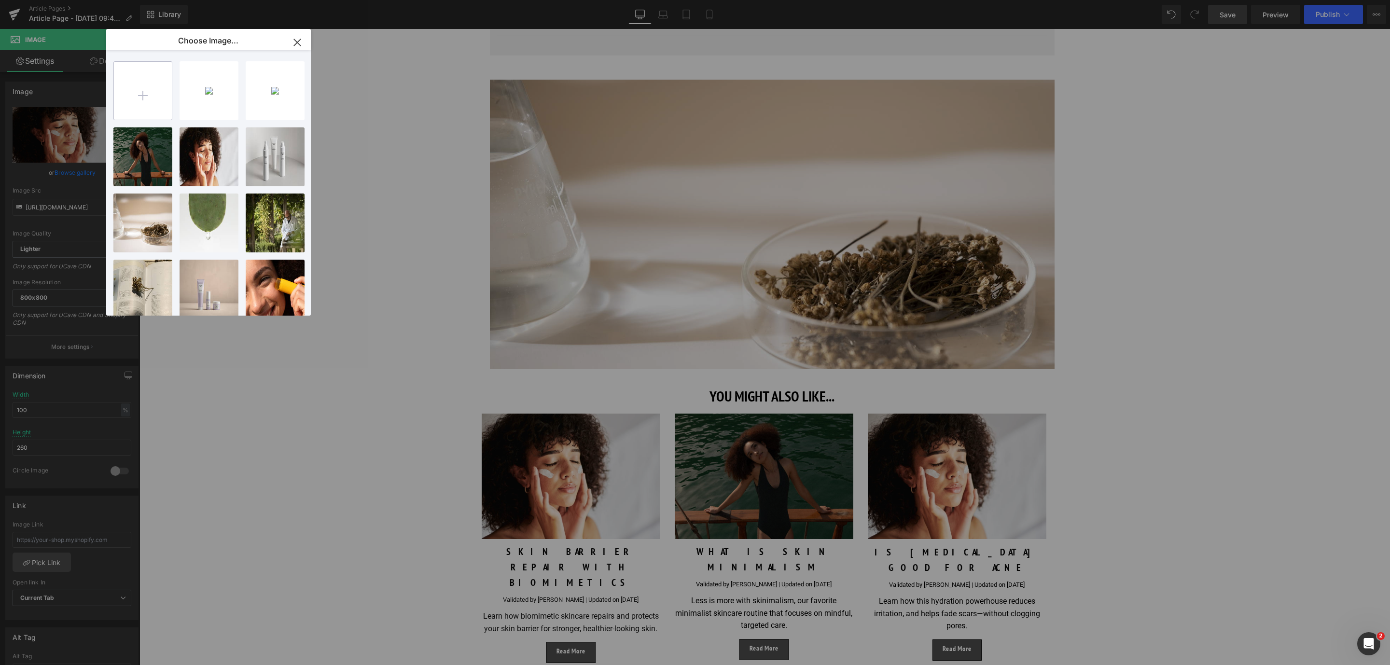
click at [152, 98] on input "file" at bounding box center [143, 91] width 58 height 58
type input "C:\fakepath\1200X800_final block 1_pharmacognosy.jpg"
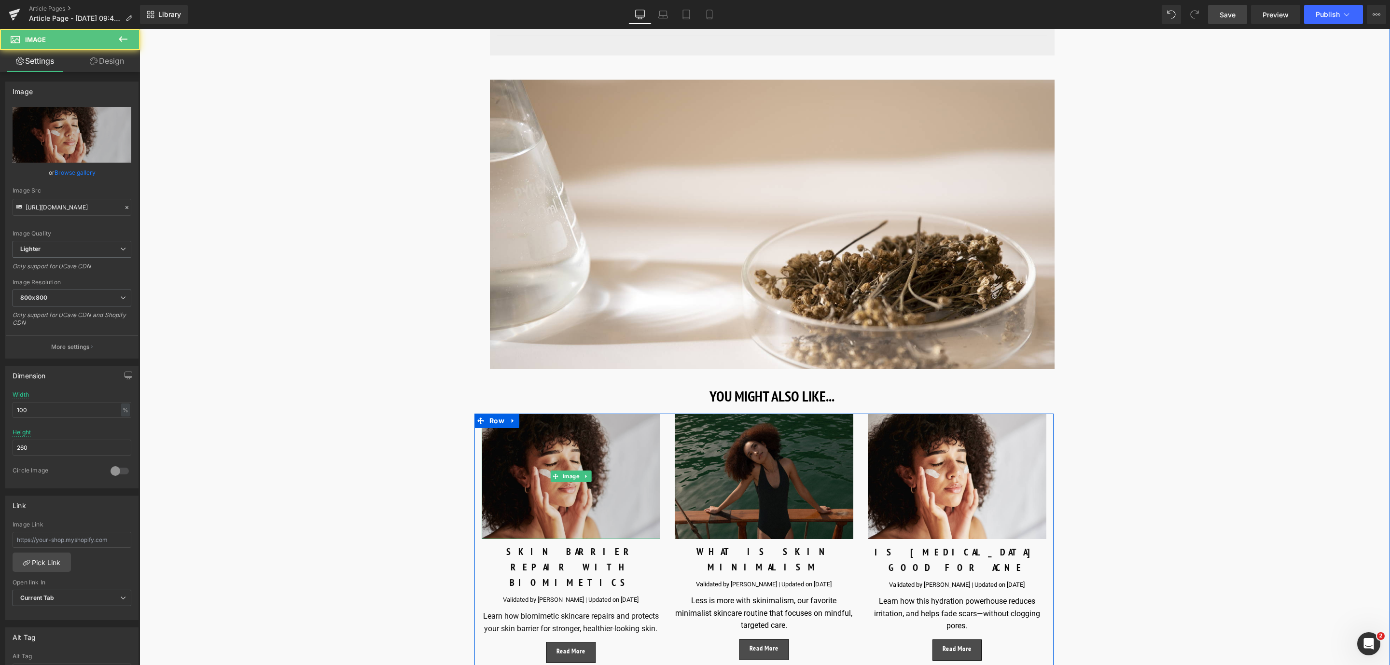
click at [551, 455] on img at bounding box center [571, 477] width 179 height 126
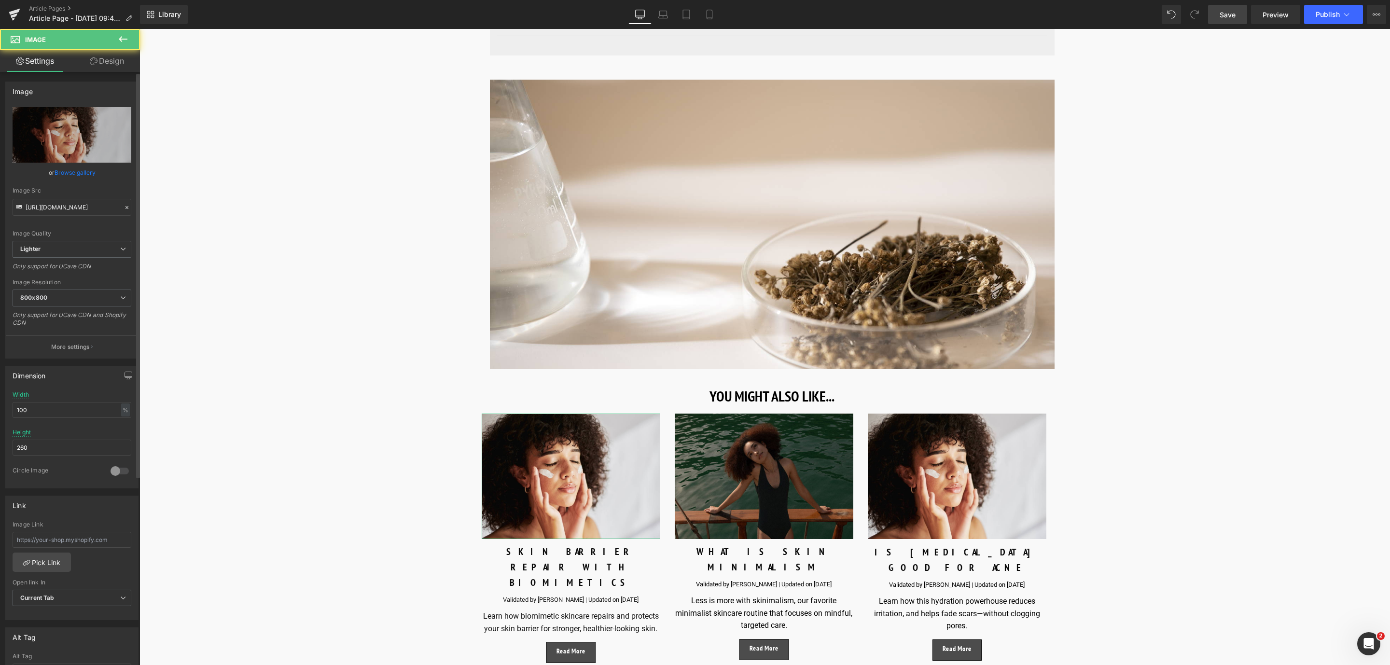
click at [61, 172] on link "Browse gallery" at bounding box center [75, 172] width 41 height 17
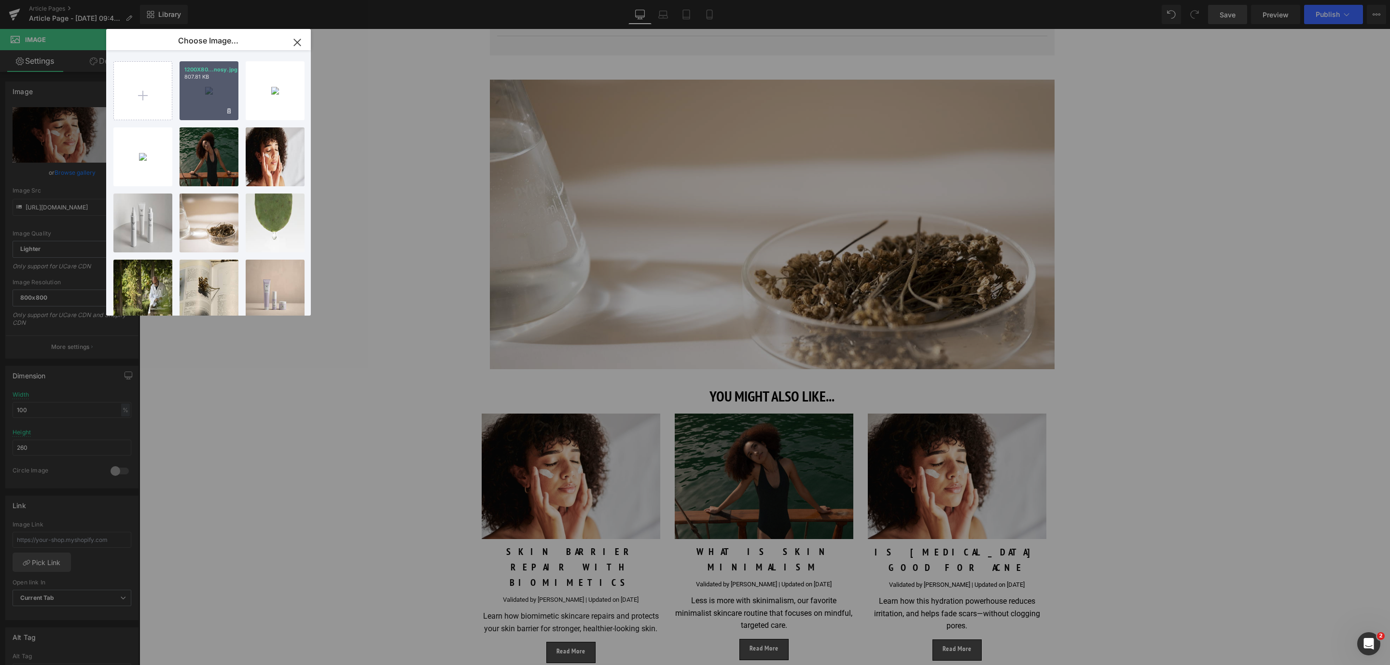
click at [206, 93] on div "1200X80...nosy.jpg 807.81 KB" at bounding box center [209, 90] width 59 height 59
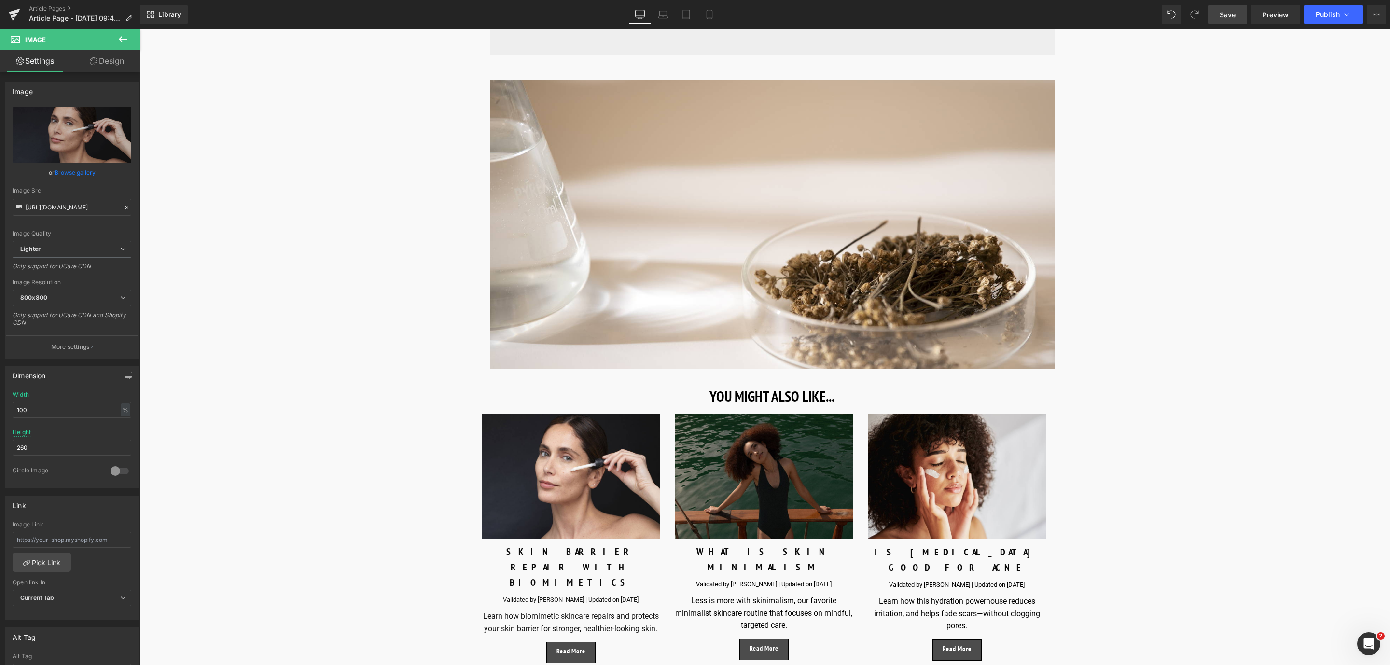
click at [1233, 8] on link "Save" at bounding box center [1227, 14] width 39 height 19
click at [903, 563] on p "IS [MEDICAL_DATA] GOOD FOR ACNE" at bounding box center [957, 560] width 179 height 31
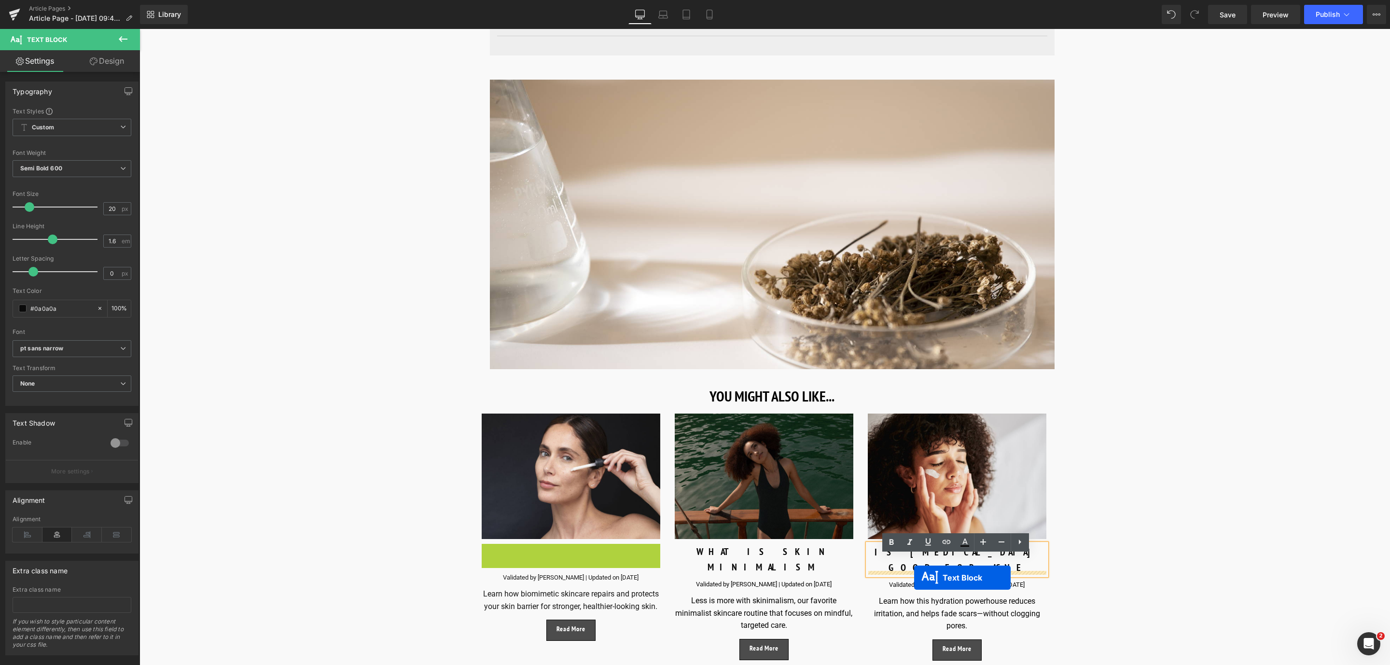
drag, startPoint x: 544, startPoint y: 562, endPoint x: 914, endPoint y: 578, distance: 371.1
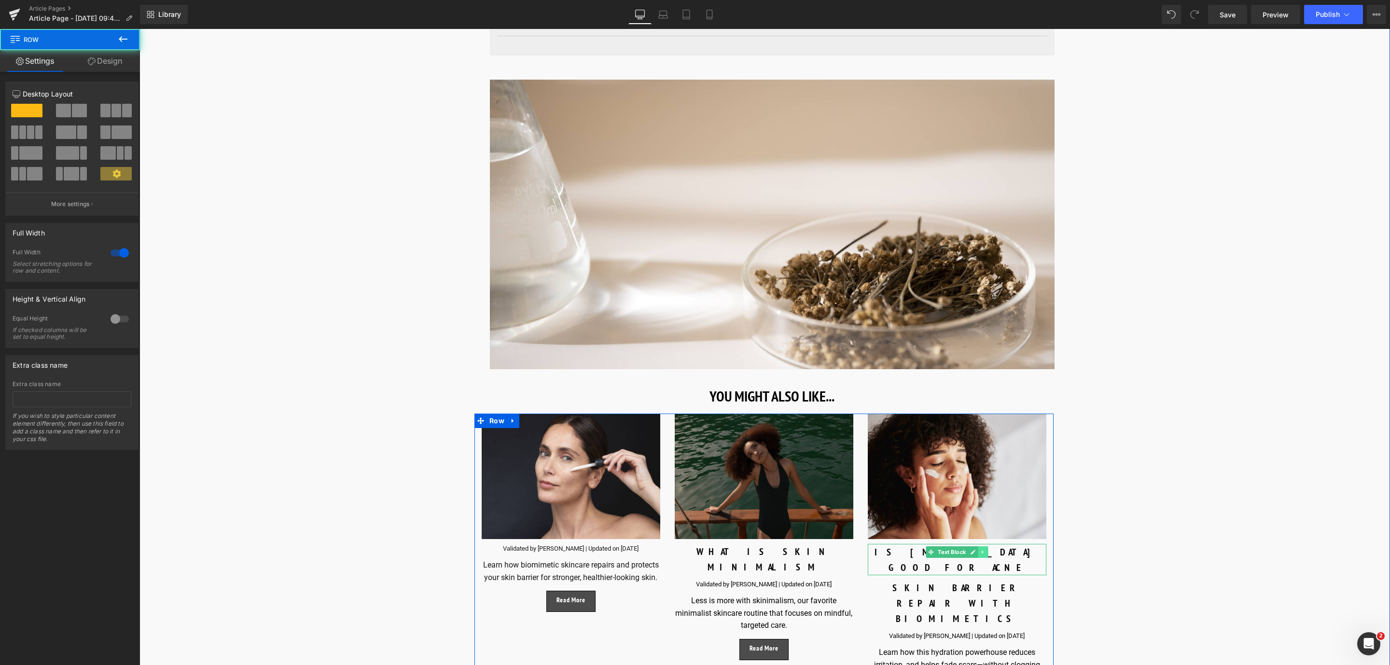
click at [982, 555] on icon at bounding box center [982, 552] width 5 height 6
click at [986, 555] on icon at bounding box center [988, 552] width 5 height 5
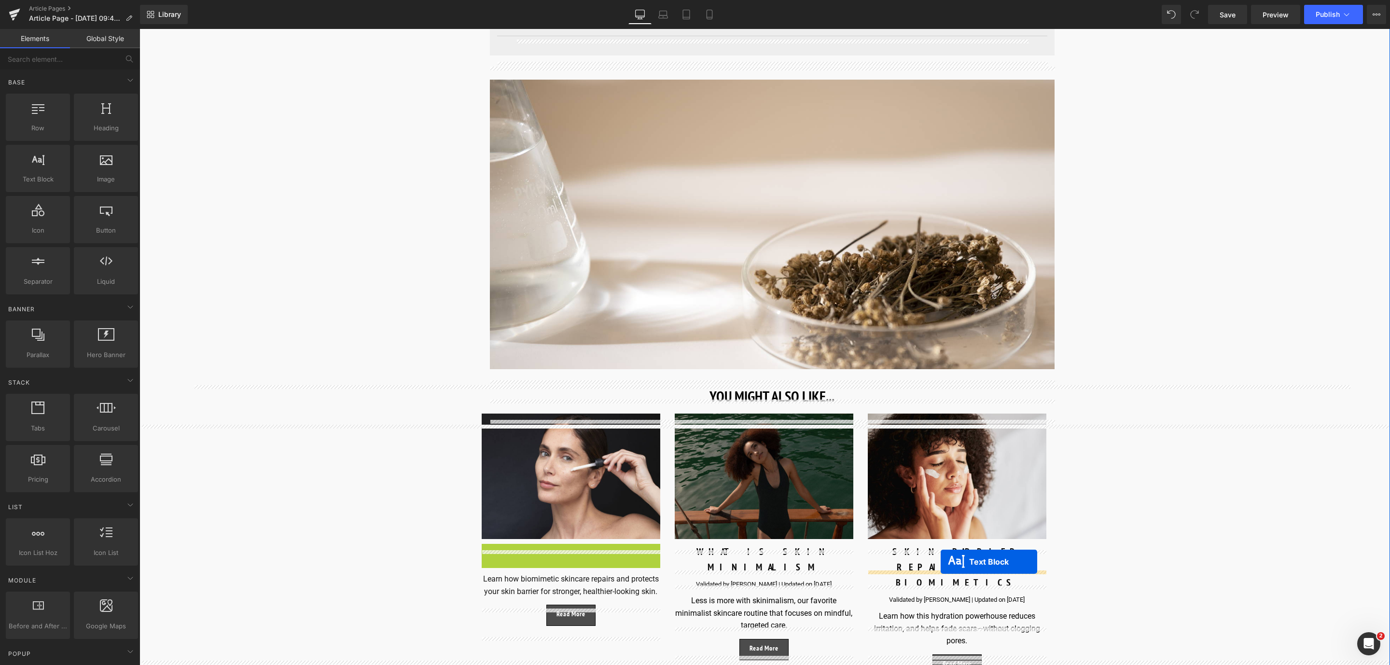
drag, startPoint x: 539, startPoint y: 560, endPoint x: 941, endPoint y: 562, distance: 401.6
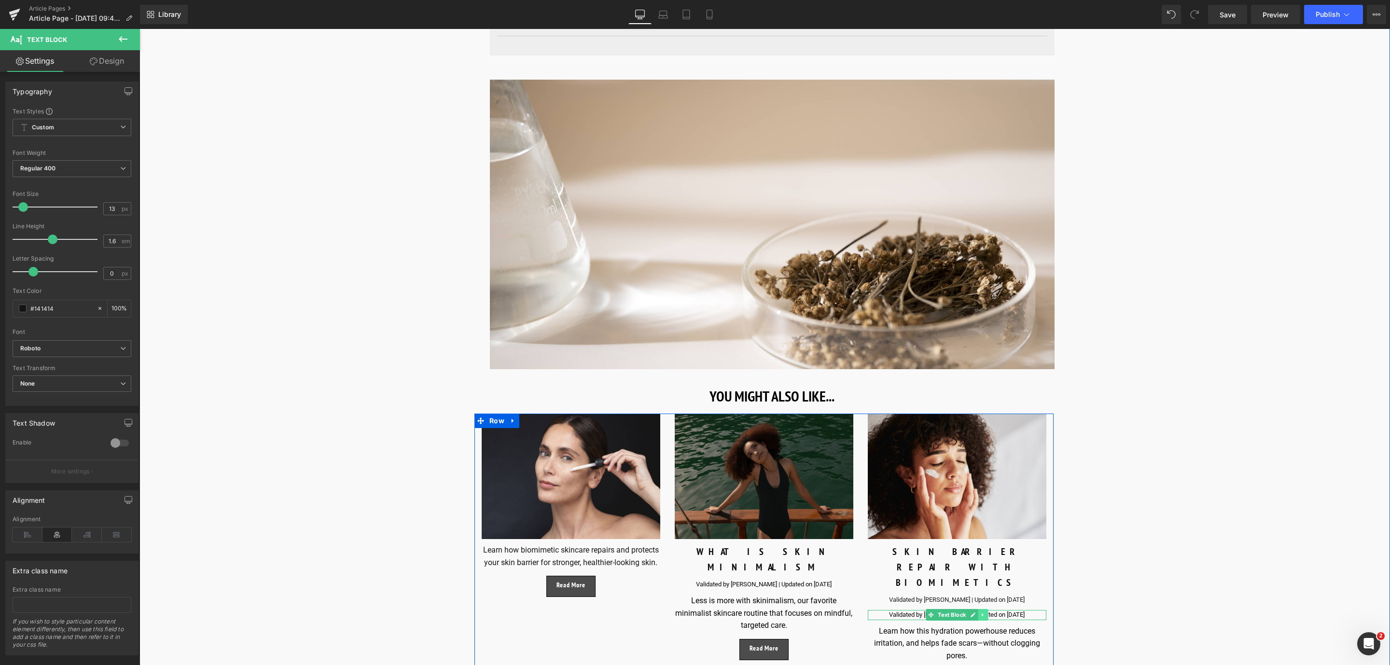
click at [982, 614] on icon at bounding box center [982, 615] width 1 height 3
click at [983, 609] on link at bounding box center [988, 615] width 10 height 12
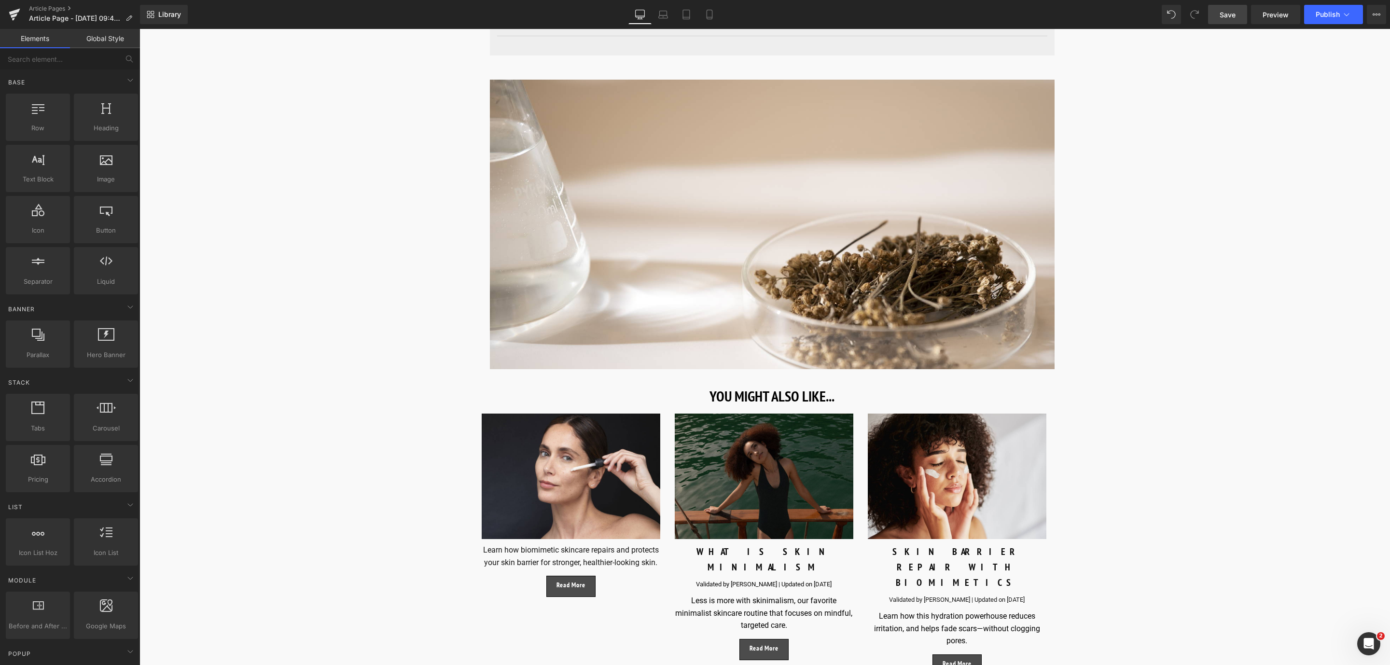
click at [1227, 14] on span "Save" at bounding box center [1228, 15] width 16 height 10
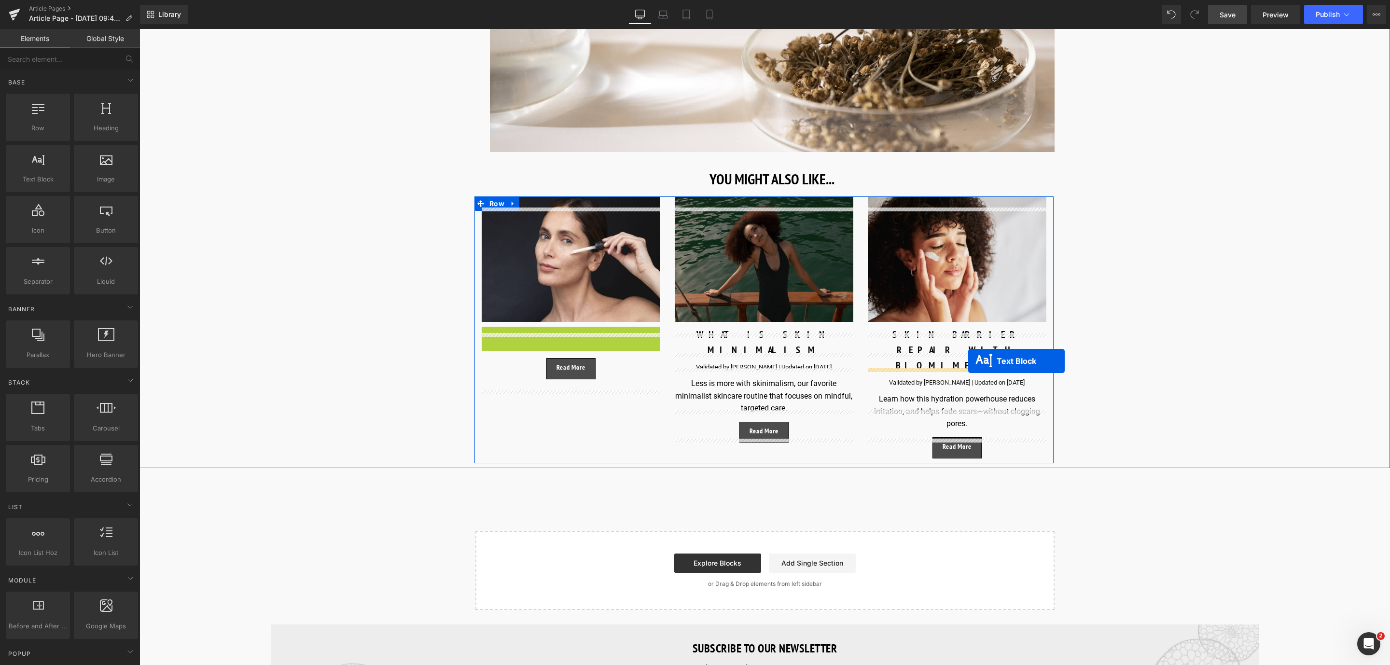
drag, startPoint x: 543, startPoint y: 349, endPoint x: 968, endPoint y: 361, distance: 425.9
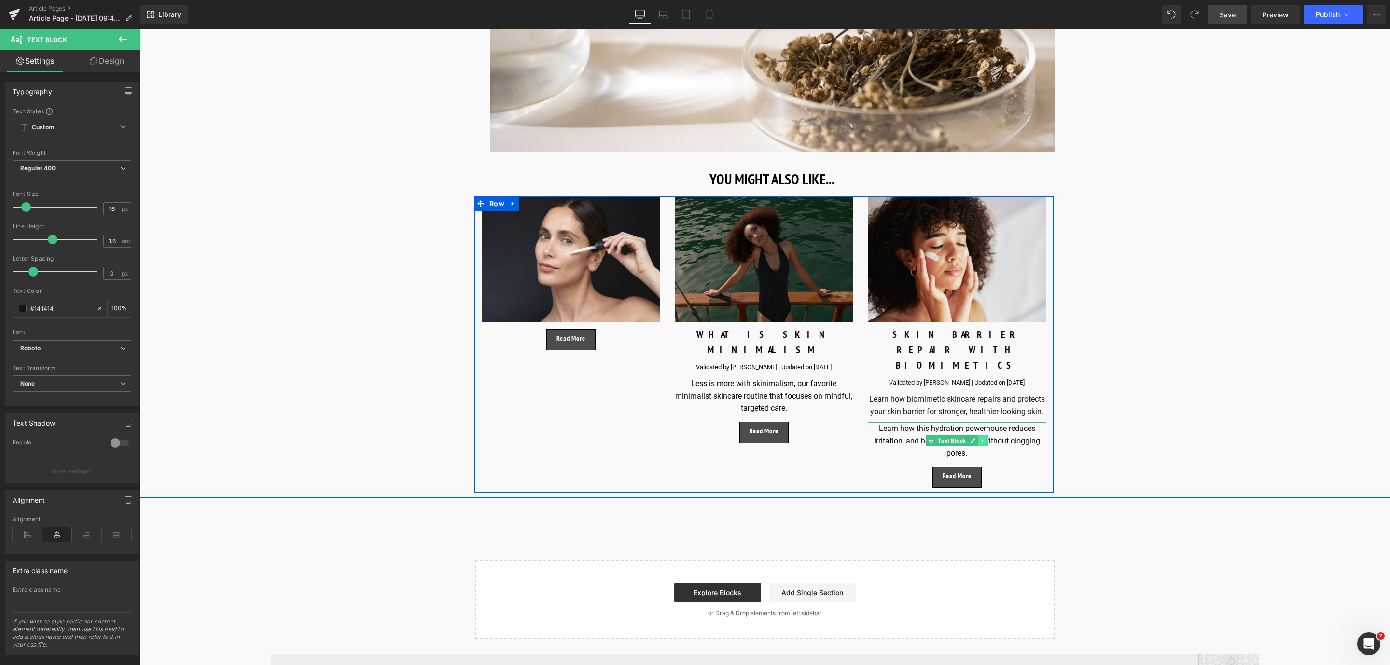
click at [978, 435] on link at bounding box center [983, 441] width 10 height 12
click at [986, 438] on icon at bounding box center [988, 440] width 5 height 5
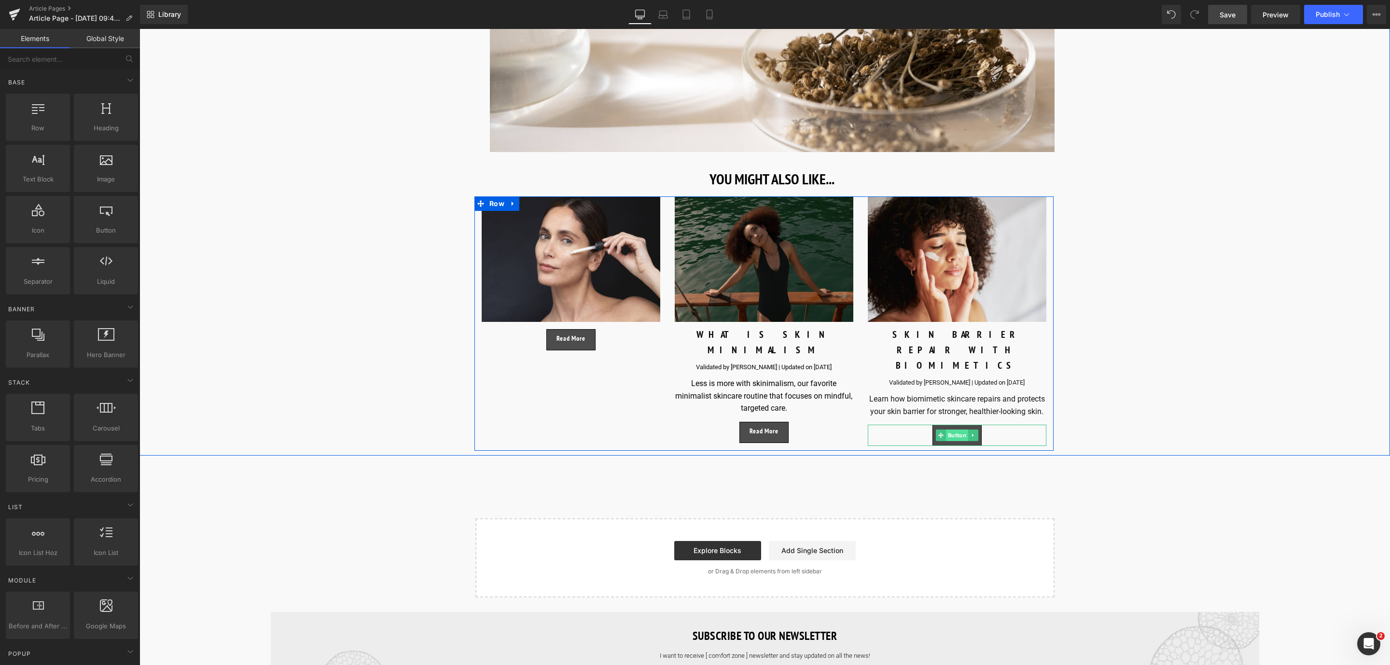
click at [955, 430] on span "Button" at bounding box center [957, 436] width 22 height 12
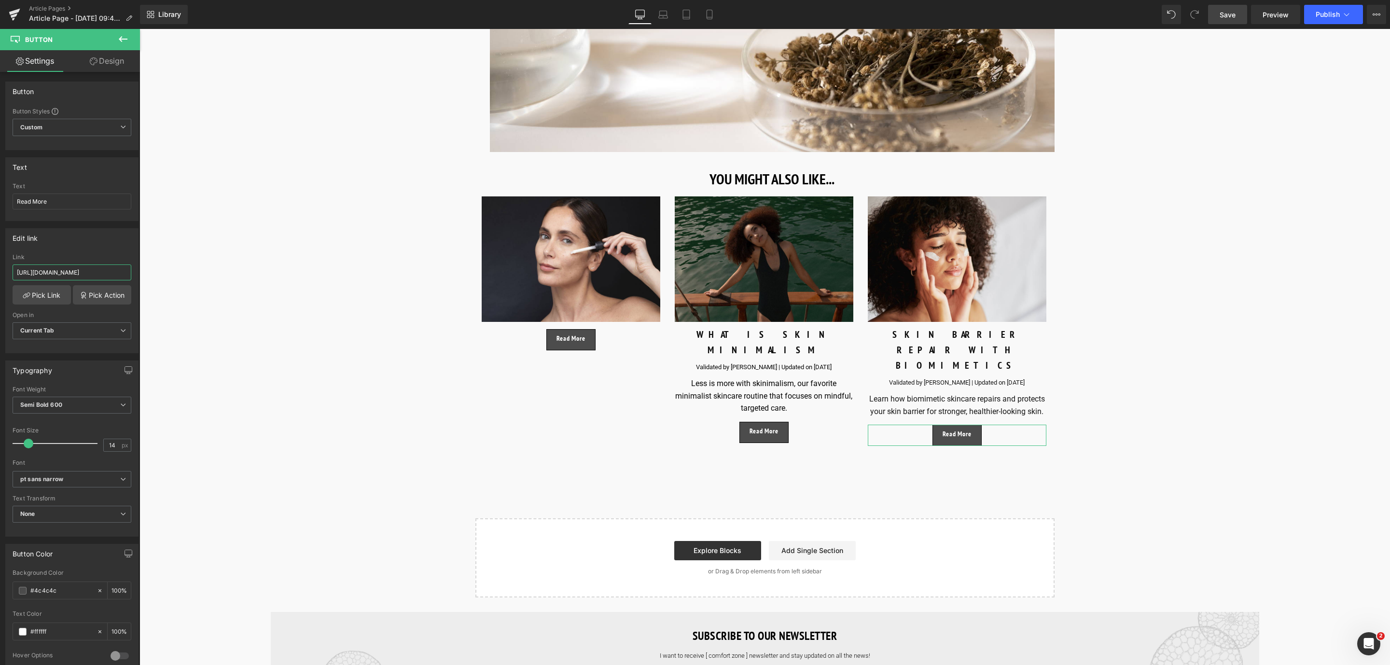
scroll to position [0, 109]
drag, startPoint x: 157, startPoint y: 306, endPoint x: 201, endPoint y: 276, distance: 53.4
paste input "https://world.comfortzoneskin.com/blogs/blog/skin-barrier-repair-with-biomimeti…"
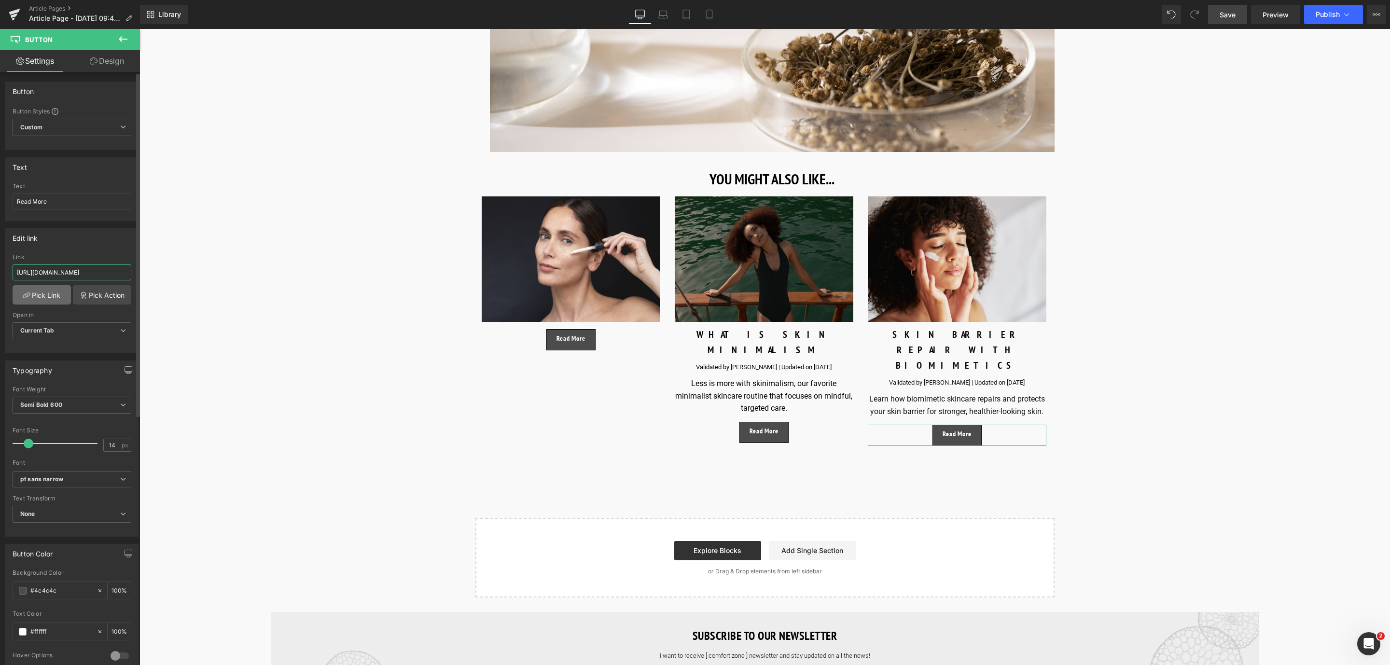
type input "https://world.comfortzoneskin.com/blogs/blog/skin-barrier-repair-with-biomimeti…"
click at [58, 297] on link "Pick Link" at bounding box center [42, 294] width 58 height 19
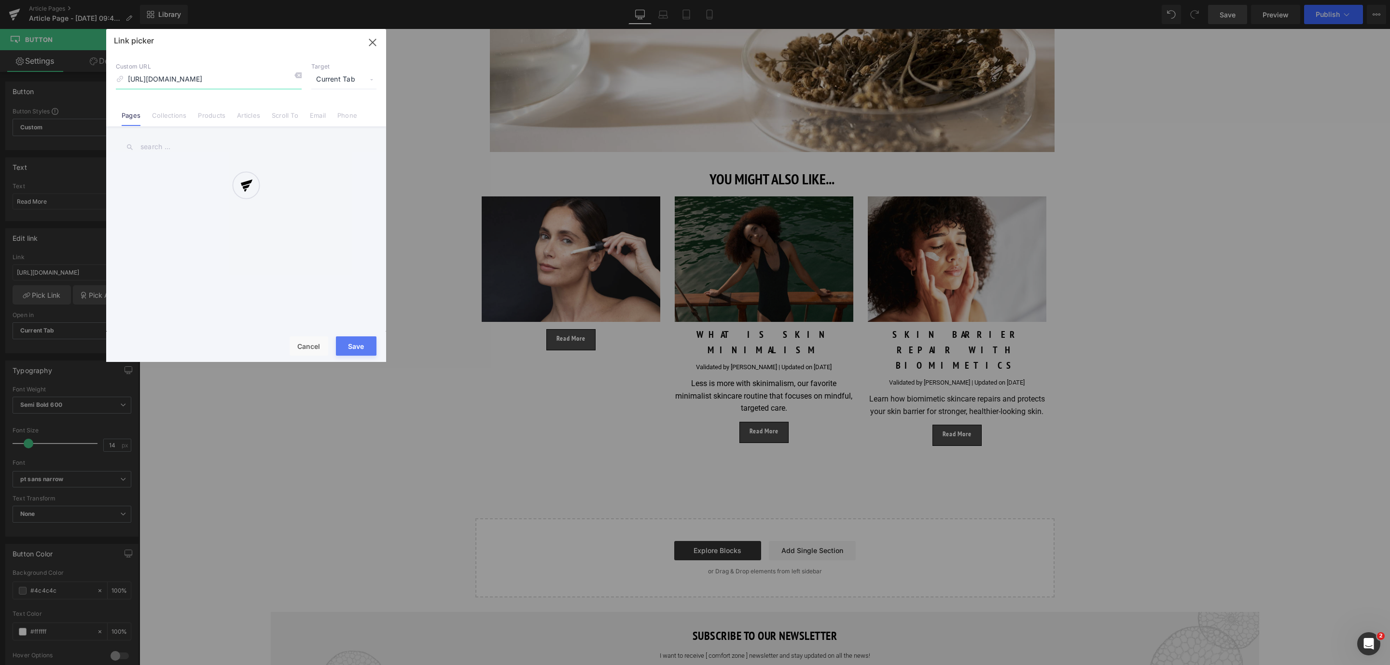
scroll to position [0, 99]
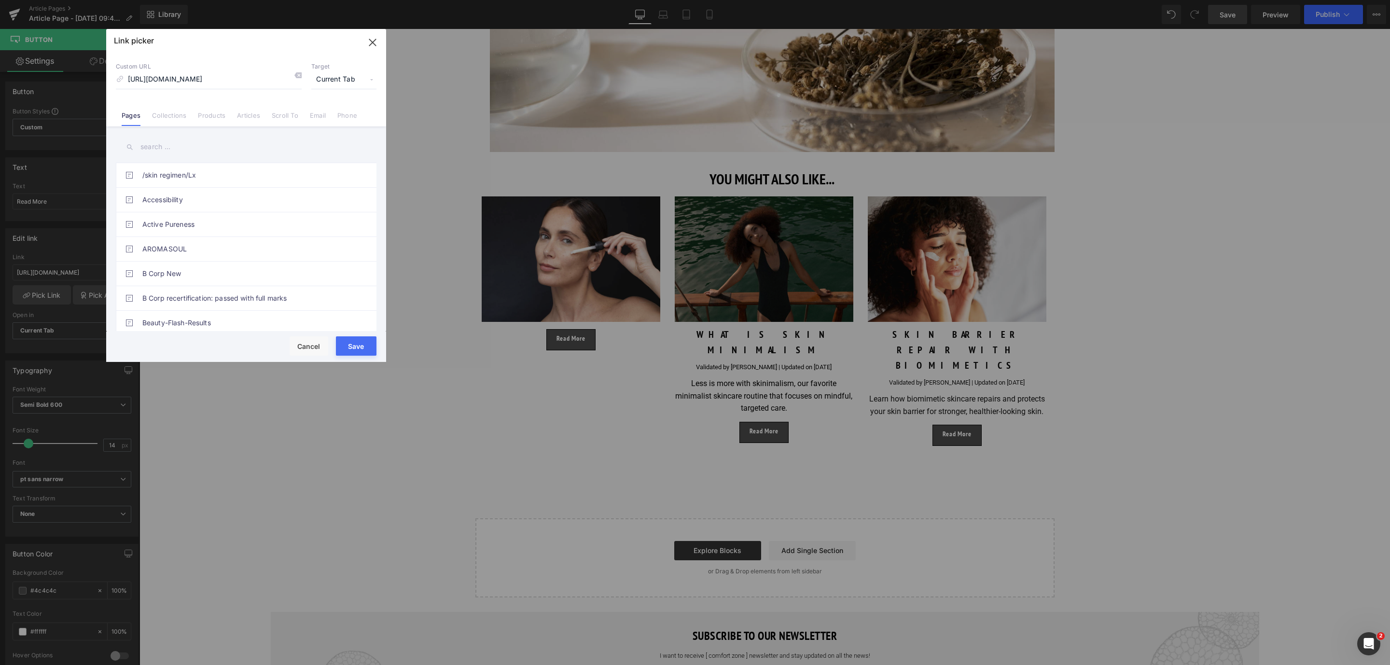
click at [355, 342] on button "Save" at bounding box center [356, 345] width 41 height 19
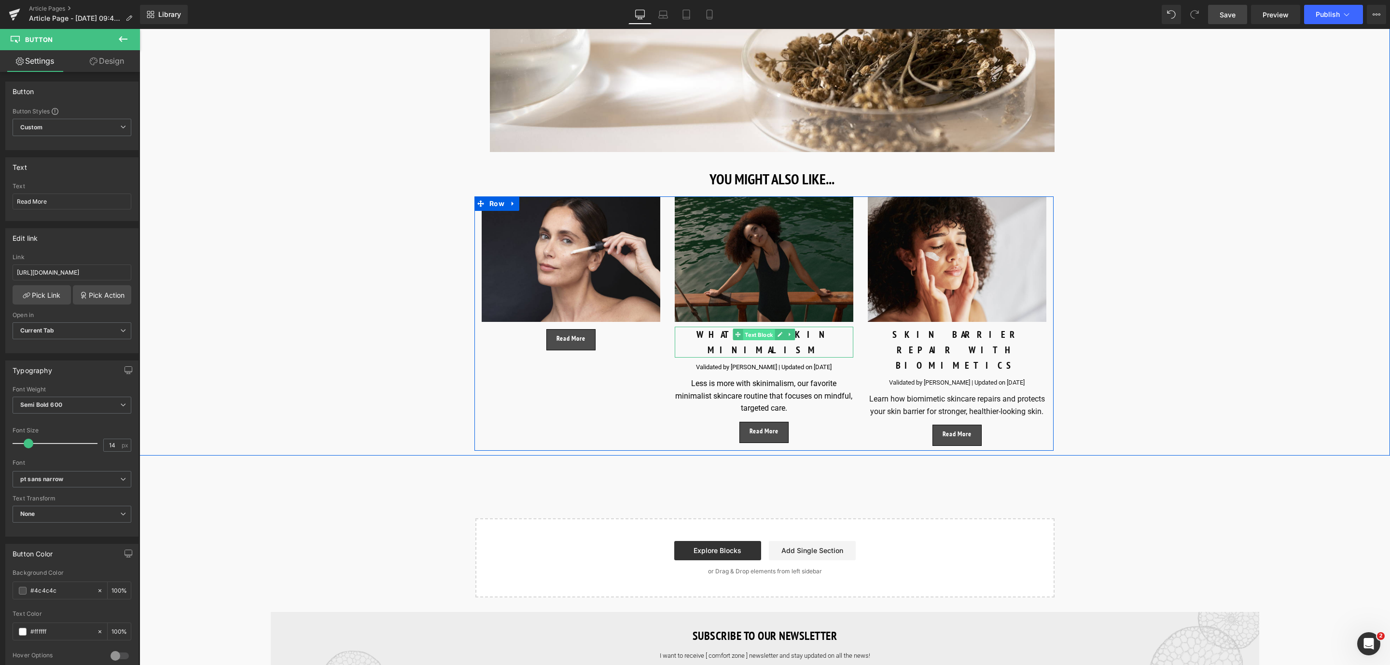
click at [760, 341] on span "Text Block" at bounding box center [759, 335] width 32 height 12
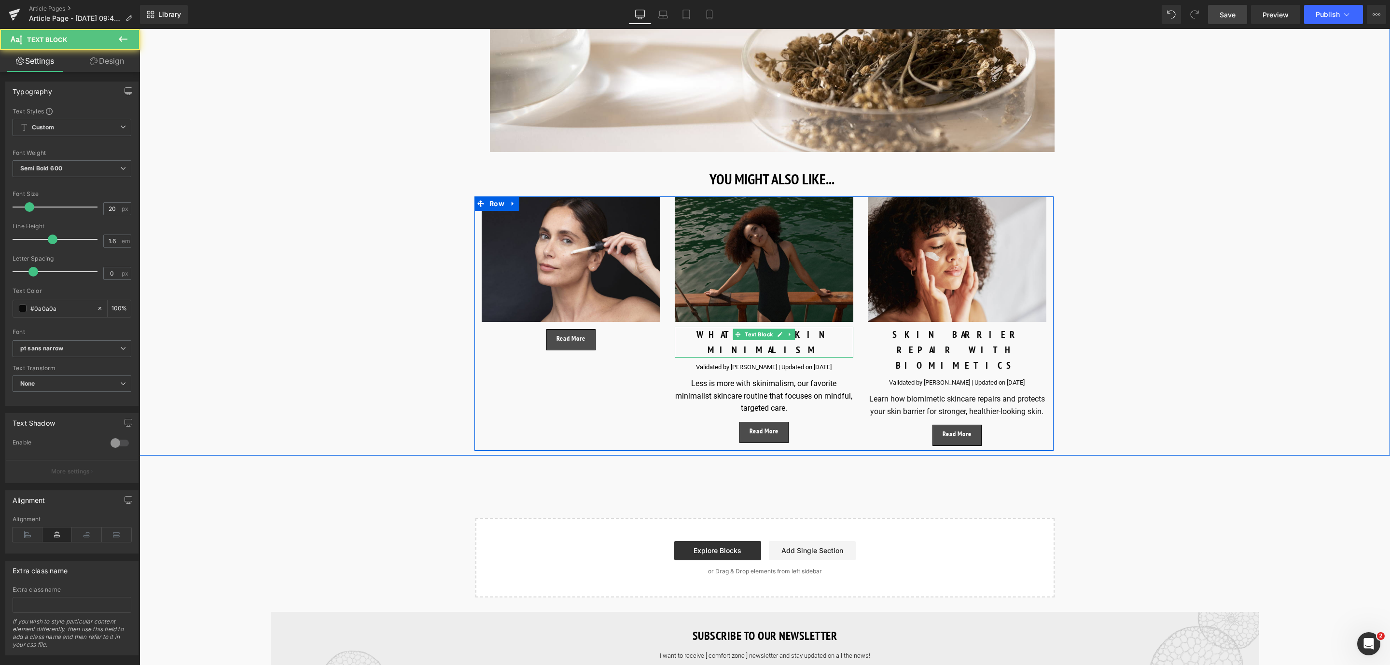
click at [827, 347] on div "WHAT IS SKIN MINIMALISM" at bounding box center [764, 342] width 179 height 31
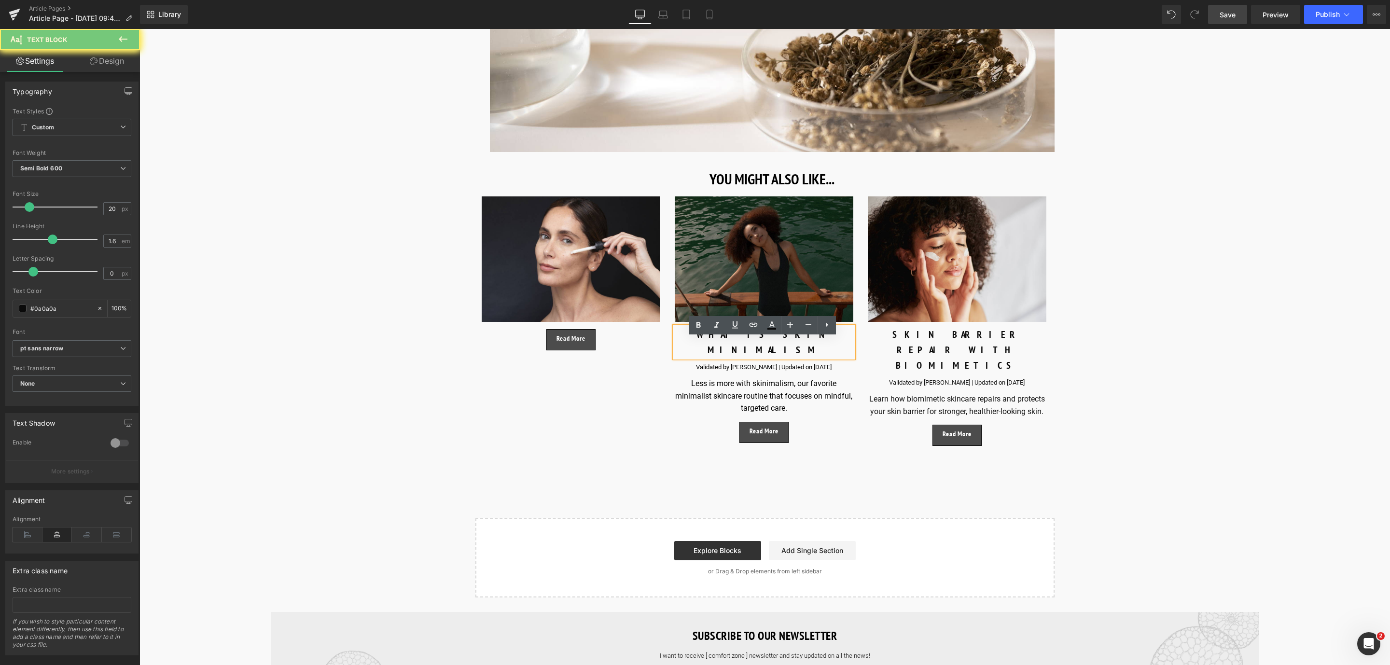
drag, startPoint x: 828, startPoint y: 347, endPoint x: 758, endPoint y: 348, distance: 70.0
click at [824, 347] on div "WHAT IS SKIN MINIMALISM" at bounding box center [764, 342] width 179 height 31
drag, startPoint x: 758, startPoint y: 348, endPoint x: 715, endPoint y: 348, distance: 43.0
click at [722, 348] on div "WHAT IS SKIN MINIMALISM" at bounding box center [764, 342] width 179 height 31
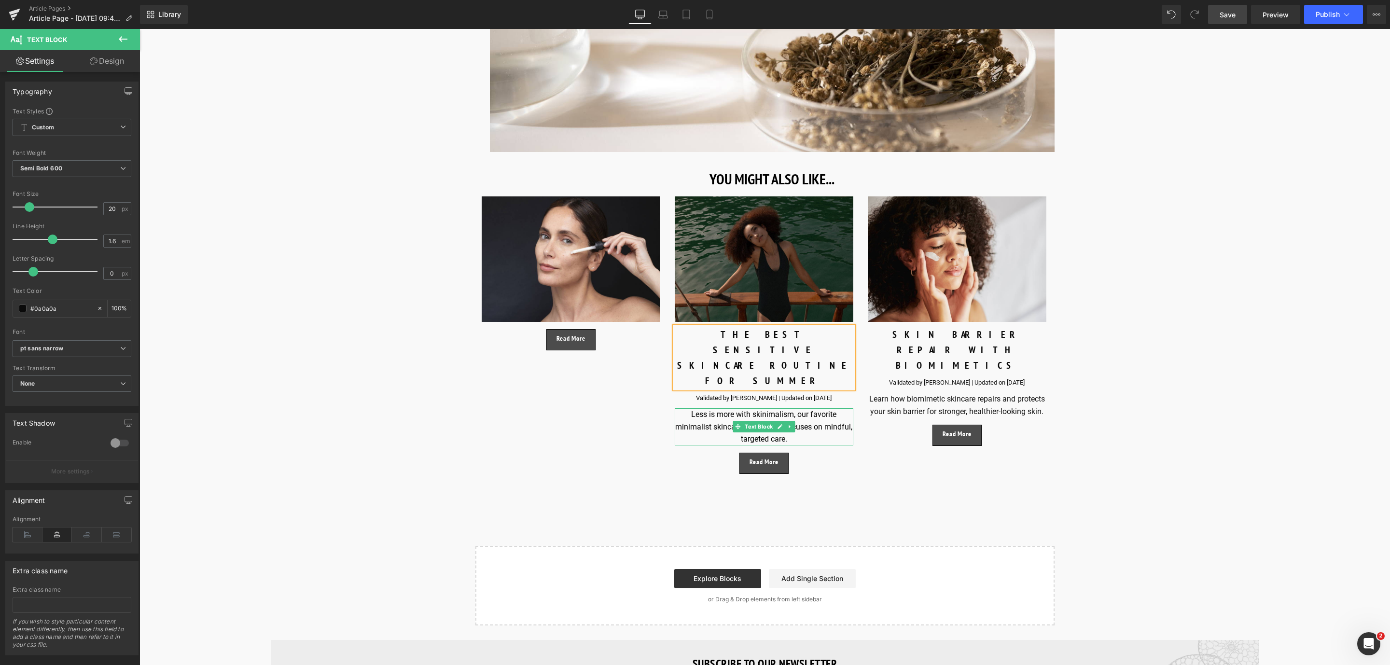
click at [703, 408] on div "Less is more with skinimalism, our favorite minimalist skincare routine that fo…" at bounding box center [764, 426] width 179 height 37
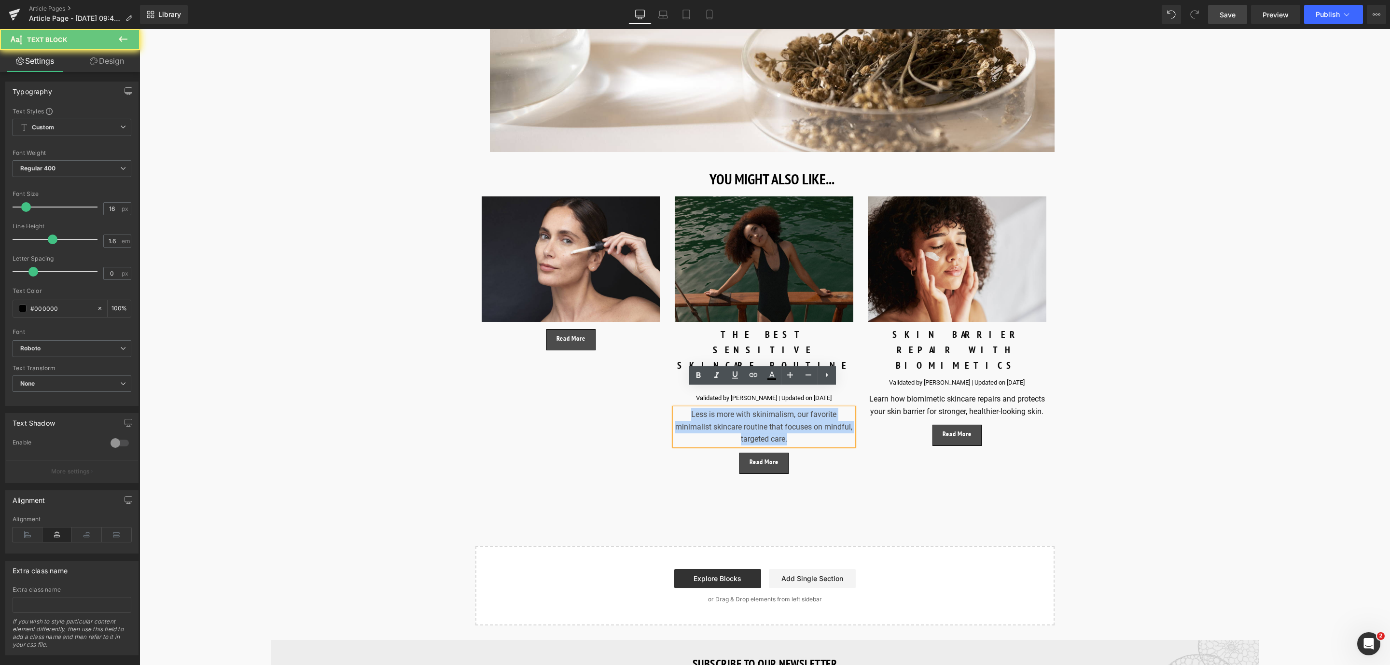
drag, startPoint x: 689, startPoint y: 393, endPoint x: 800, endPoint y: 421, distance: 114.6
click at [800, 421] on div "Less is more with skinimalism, our favorite minimalist skincare routine that fo…" at bounding box center [764, 426] width 179 height 37
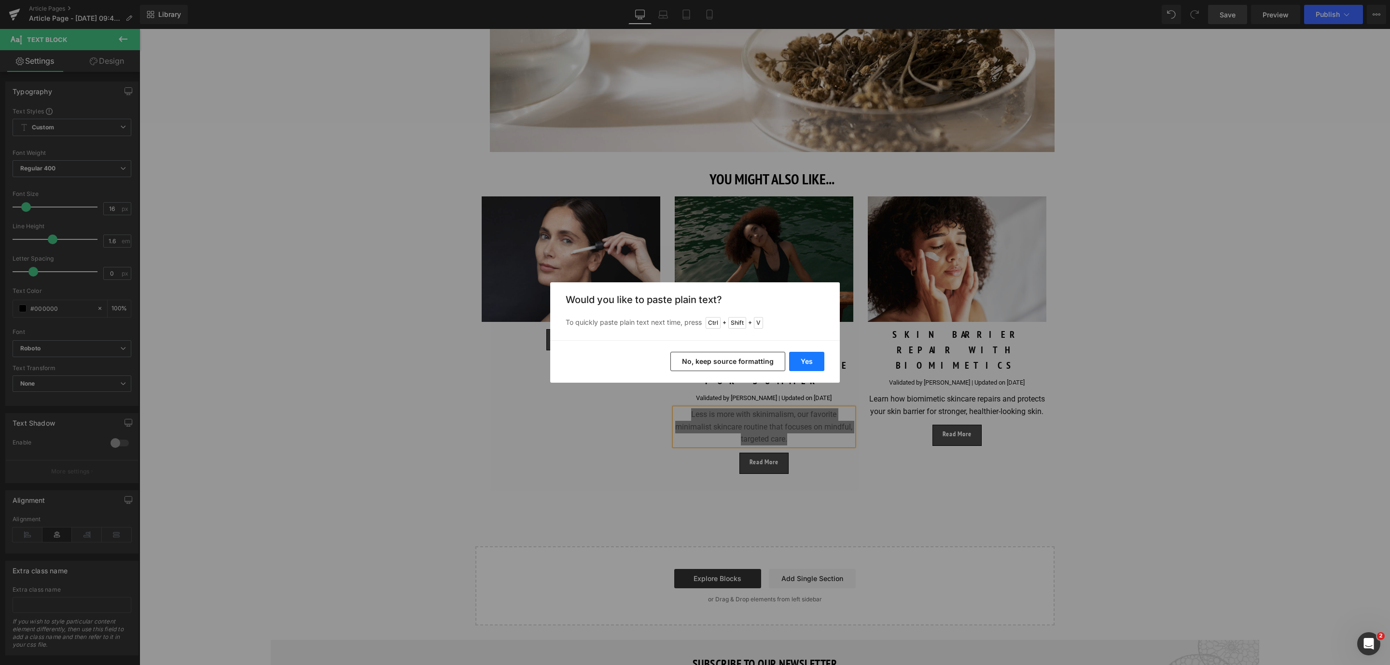
click at [794, 363] on button "Yes" at bounding box center [806, 361] width 35 height 19
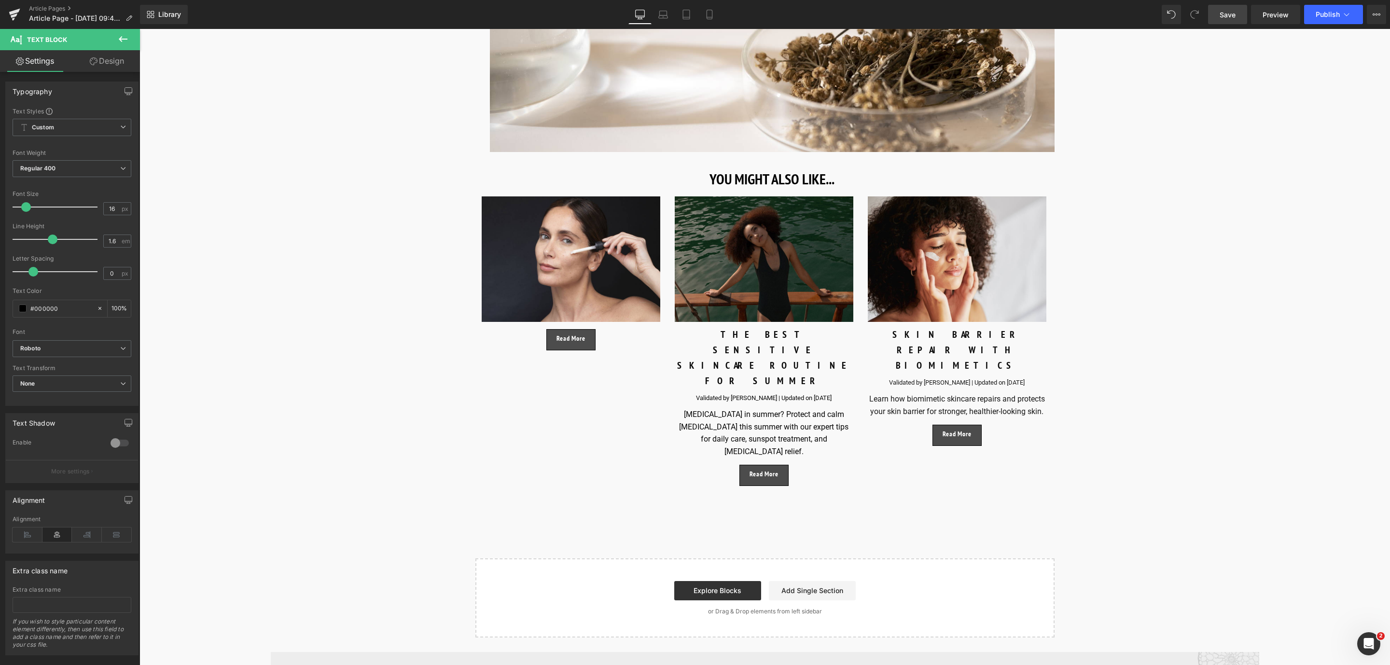
click at [1237, 14] on link "Save" at bounding box center [1227, 14] width 39 height 19
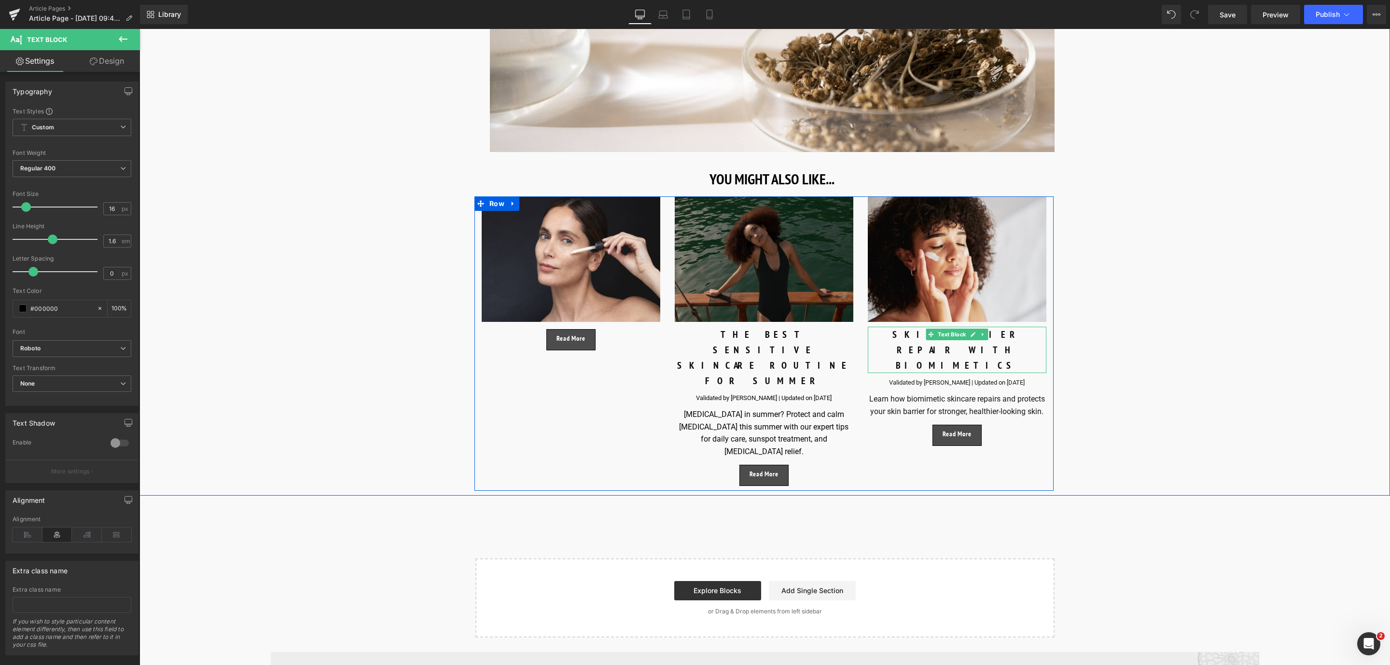
click at [1005, 344] on div "SKIN BARRIER REPAIR WITH BIOMIMETICS" at bounding box center [957, 350] width 179 height 46
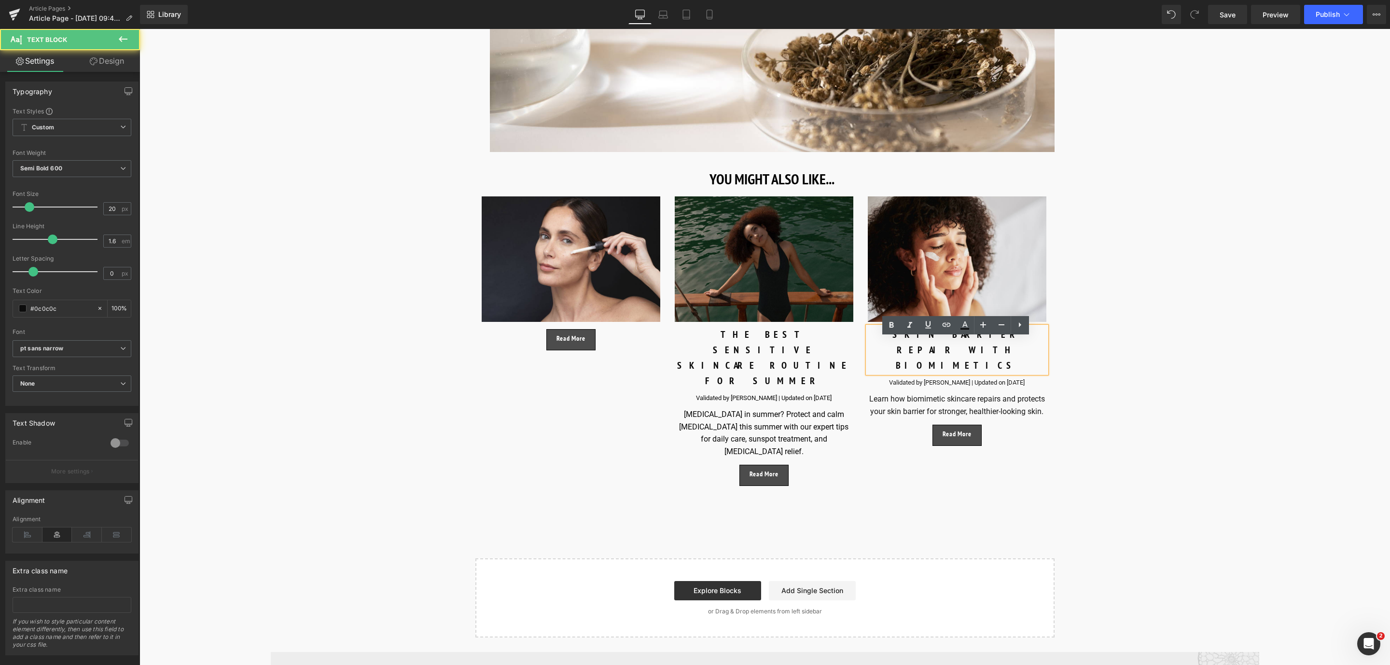
click at [980, 350] on div "SKIN BARRIER REPAIR WITH BIOMIMETICS" at bounding box center [957, 350] width 179 height 46
click at [1243, 8] on link "Save" at bounding box center [1227, 14] width 39 height 19
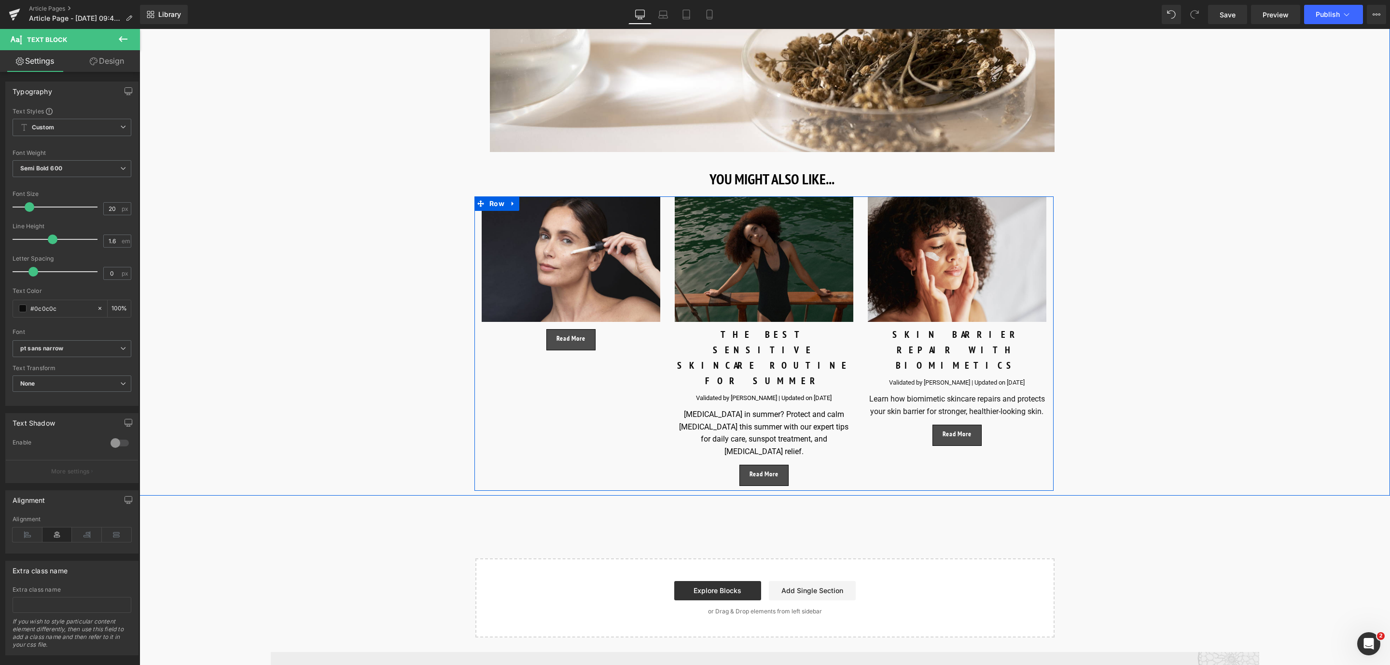
click at [735, 396] on icon at bounding box center [737, 399] width 5 height 6
click at [825, 393] on div "Validated by [PERSON_NAME] | Updated on [DATE]" at bounding box center [764, 398] width 179 height 10
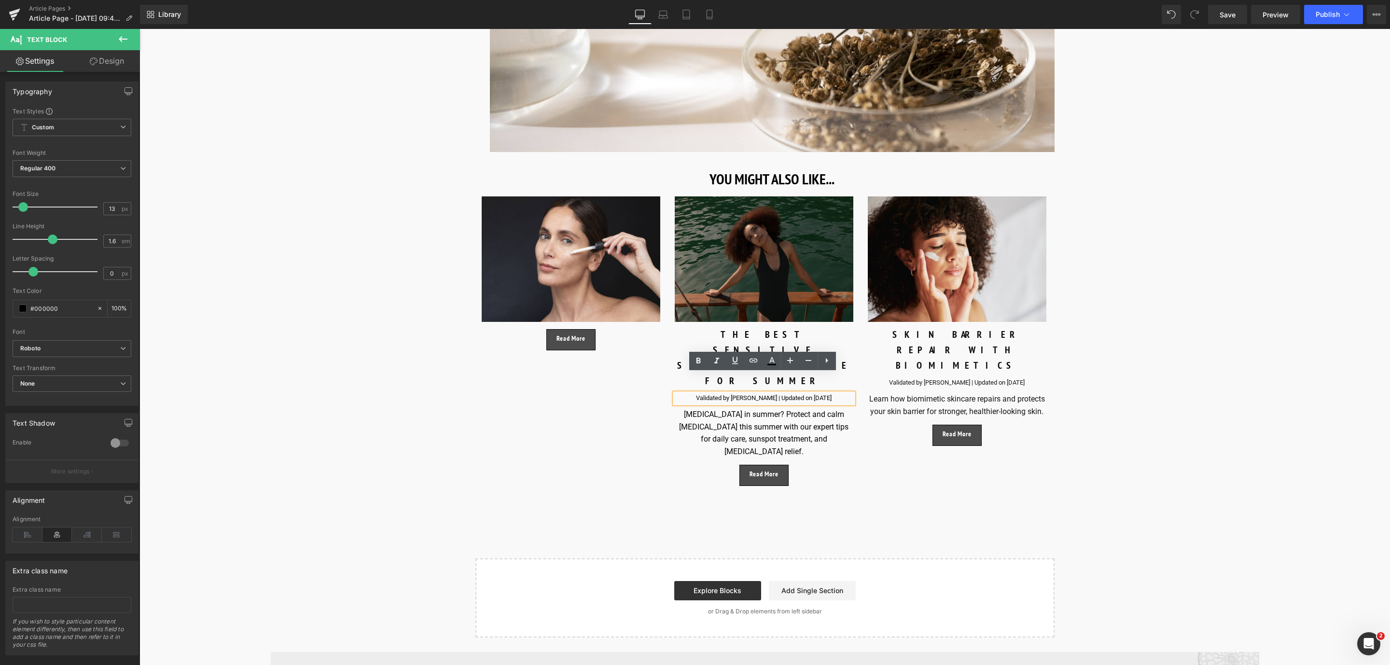
click at [832, 393] on div "Validated by [PERSON_NAME] | Updated on [DATE]" at bounding box center [764, 398] width 179 height 10
click at [1237, 14] on link "Save" at bounding box center [1227, 14] width 39 height 19
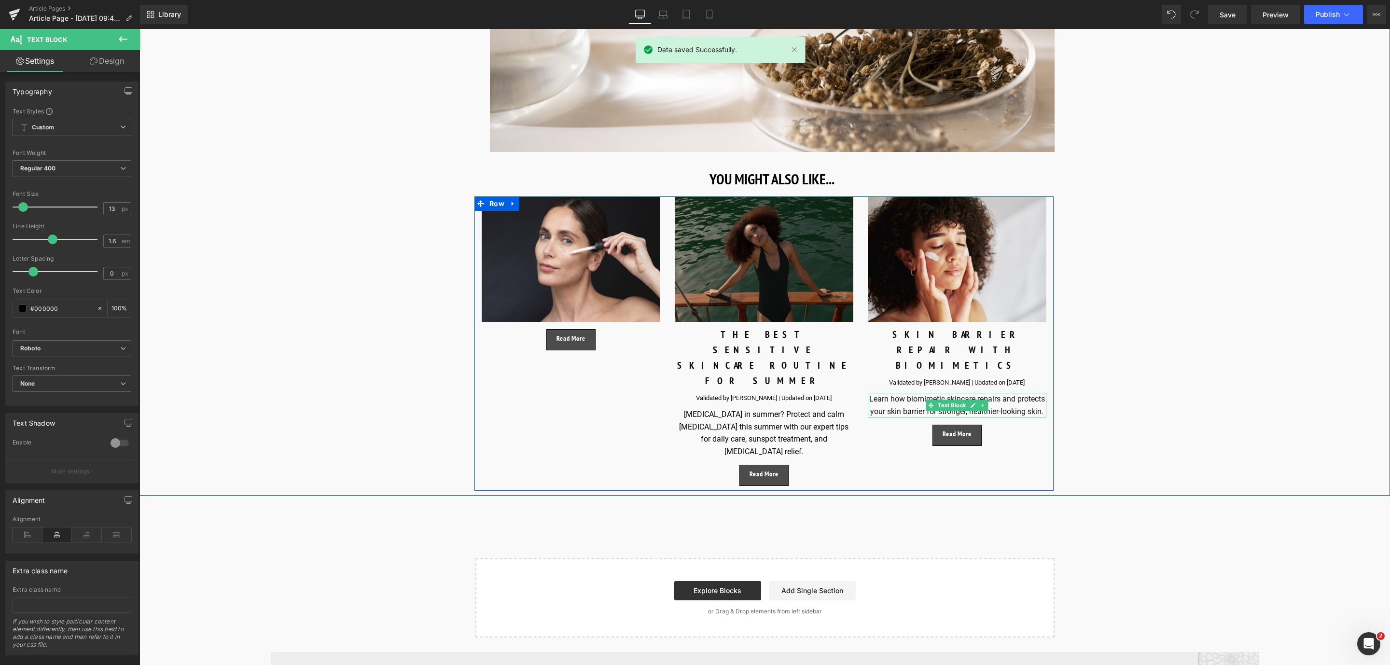
click at [1040, 399] on p "Learn how biomimetic skincare repairs and protects your skin barrier for strong…" at bounding box center [957, 405] width 179 height 25
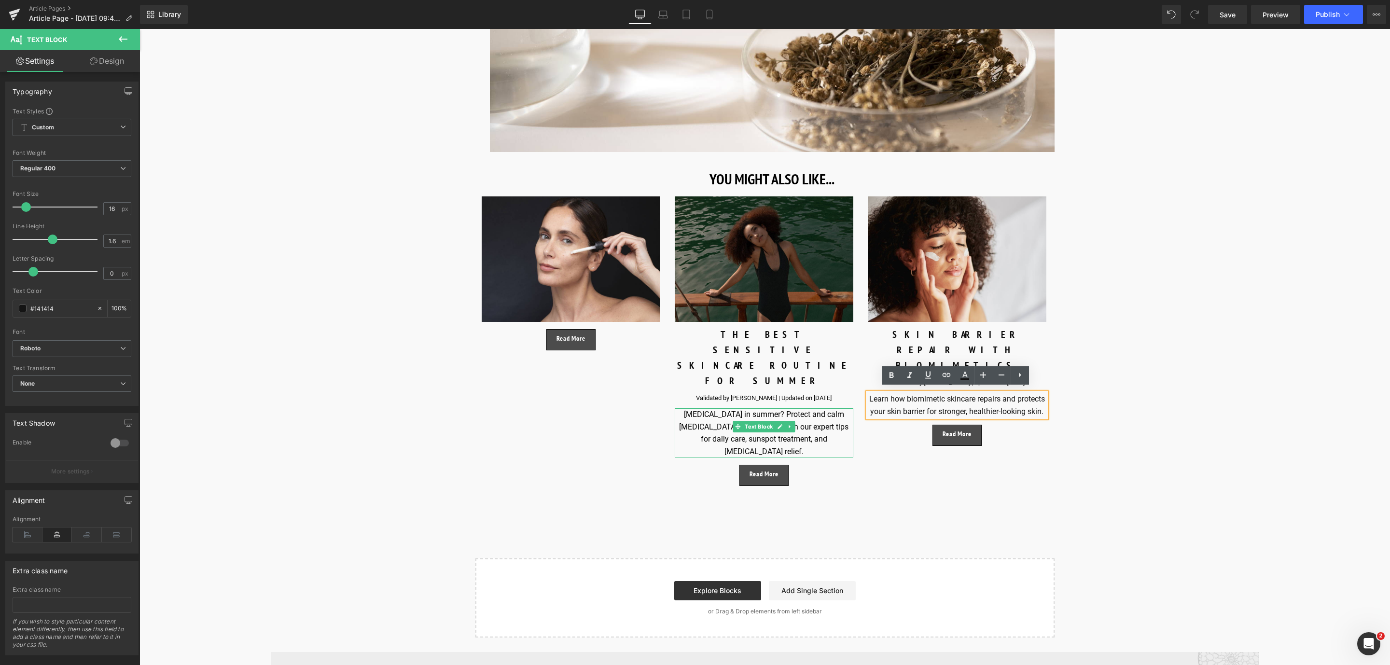
click at [780, 408] on div "Sensitive skin in summer? Protect and calm sensitive skin this summer with our …" at bounding box center [764, 432] width 179 height 49
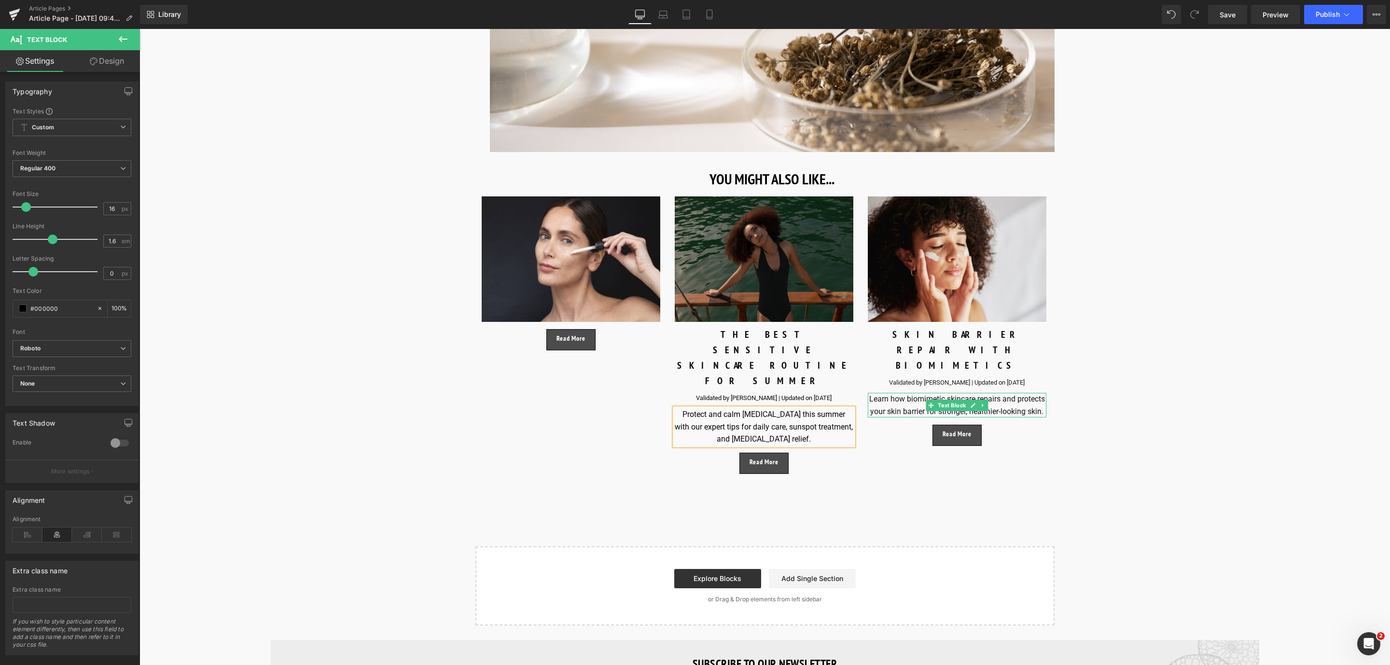
click at [1029, 408] on p "Learn how biomimetic skincare repairs and protects your skin barrier for strong…" at bounding box center [957, 405] width 179 height 25
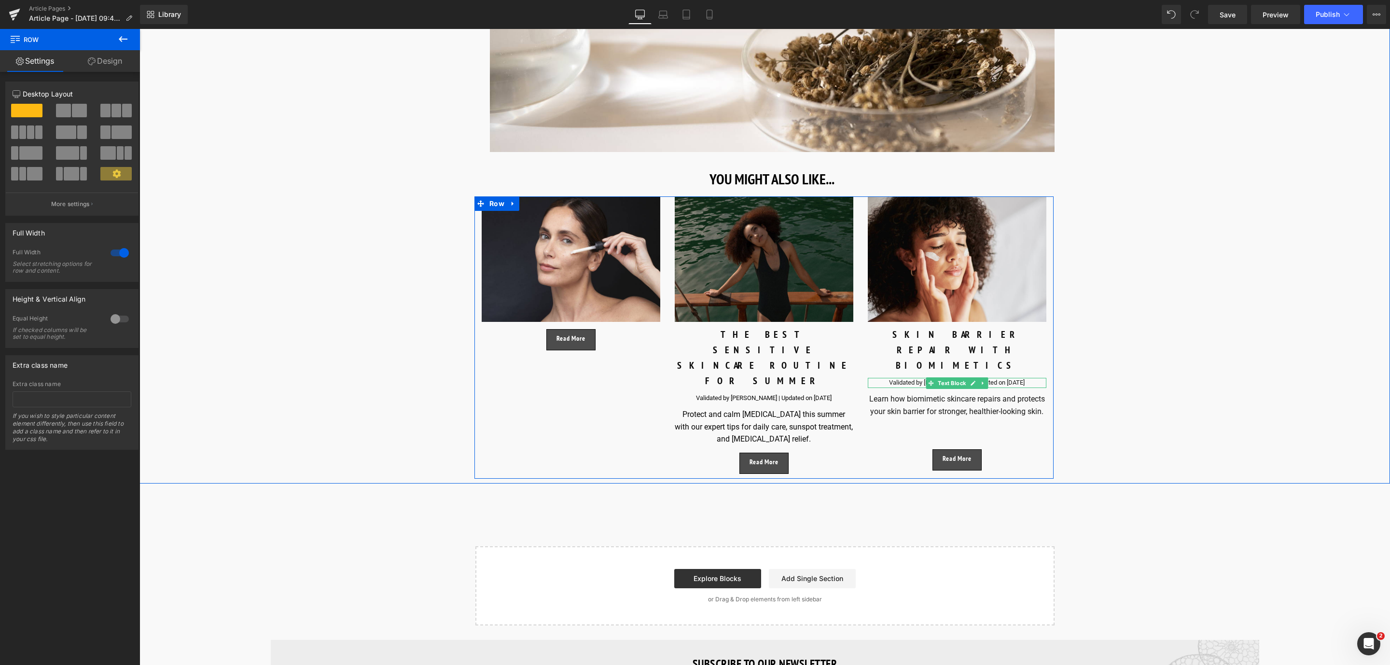
click at [1019, 378] on p "Validated by [PERSON_NAME] | Updated on [DATE]" at bounding box center [957, 383] width 179 height 10
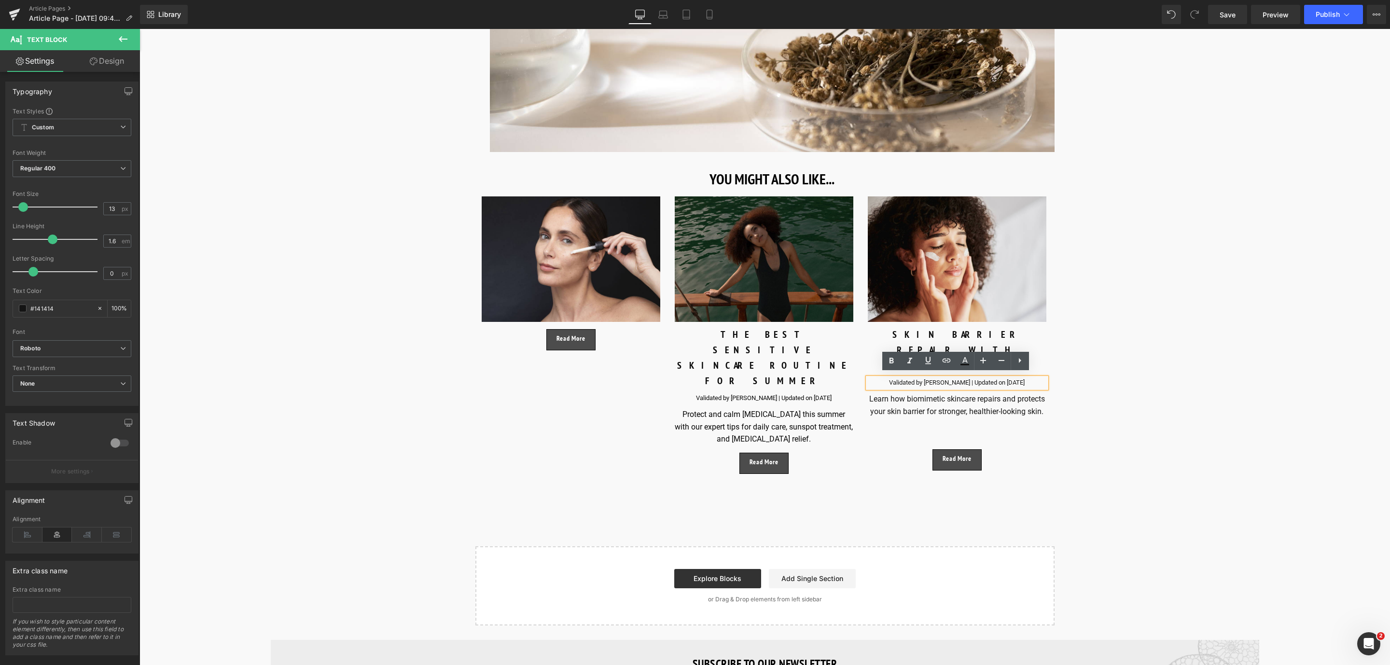
click at [1022, 380] on p "Validated by [PERSON_NAME] | Updated on [DATE]" at bounding box center [957, 383] width 179 height 10
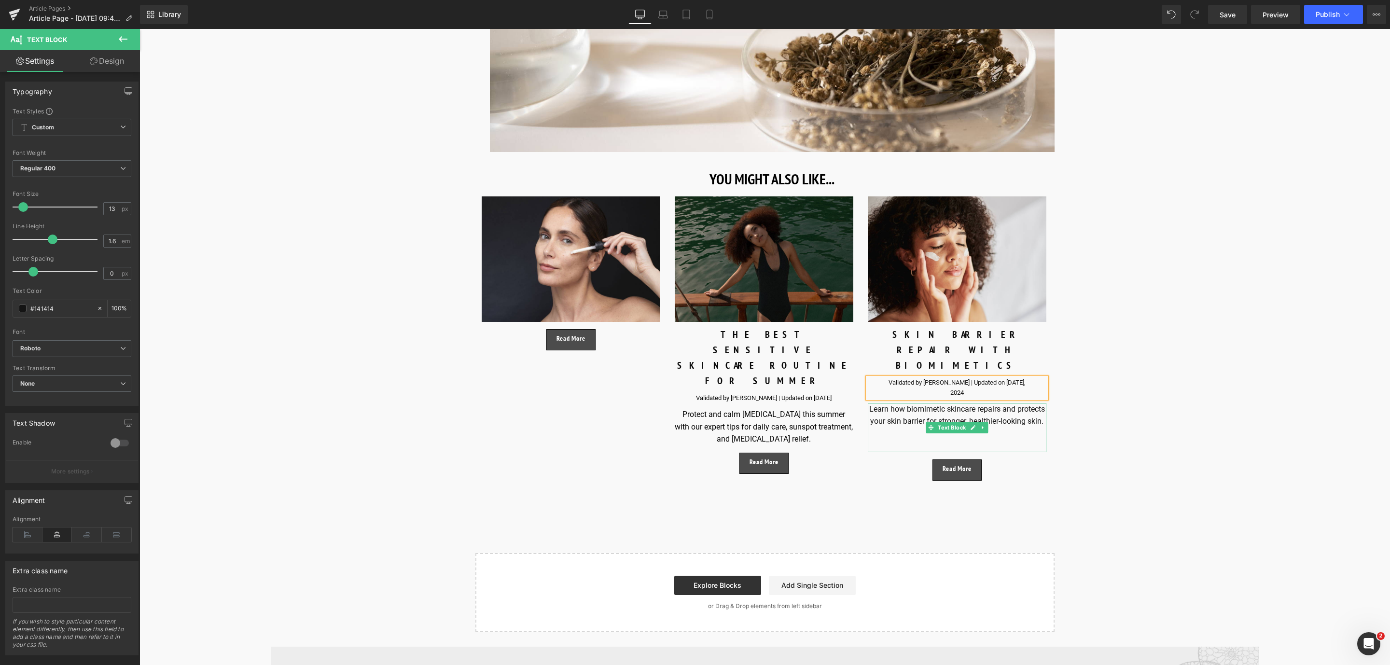
click at [938, 440] on p at bounding box center [957, 446] width 179 height 13
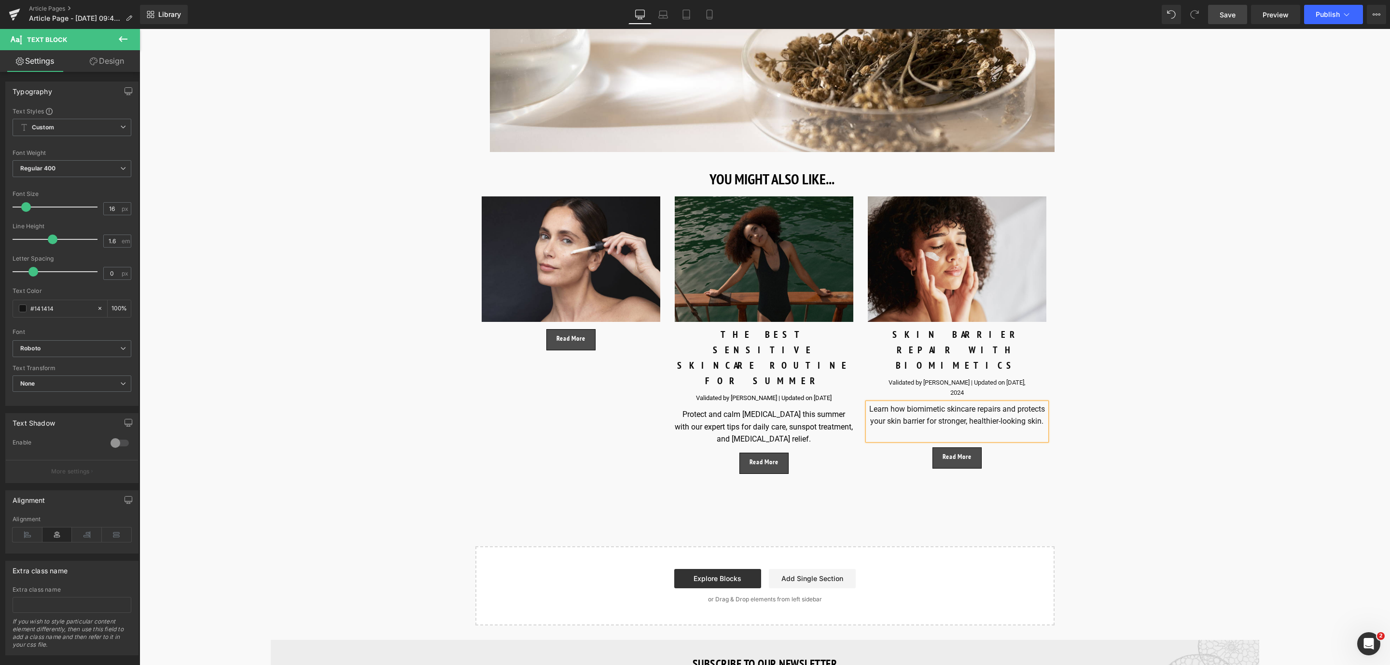
click at [1237, 6] on link "Save" at bounding box center [1227, 14] width 39 height 19
click at [1236, 12] on span "Save" at bounding box center [1228, 15] width 16 height 10
click at [1239, 16] on link "Save" at bounding box center [1227, 14] width 39 height 19
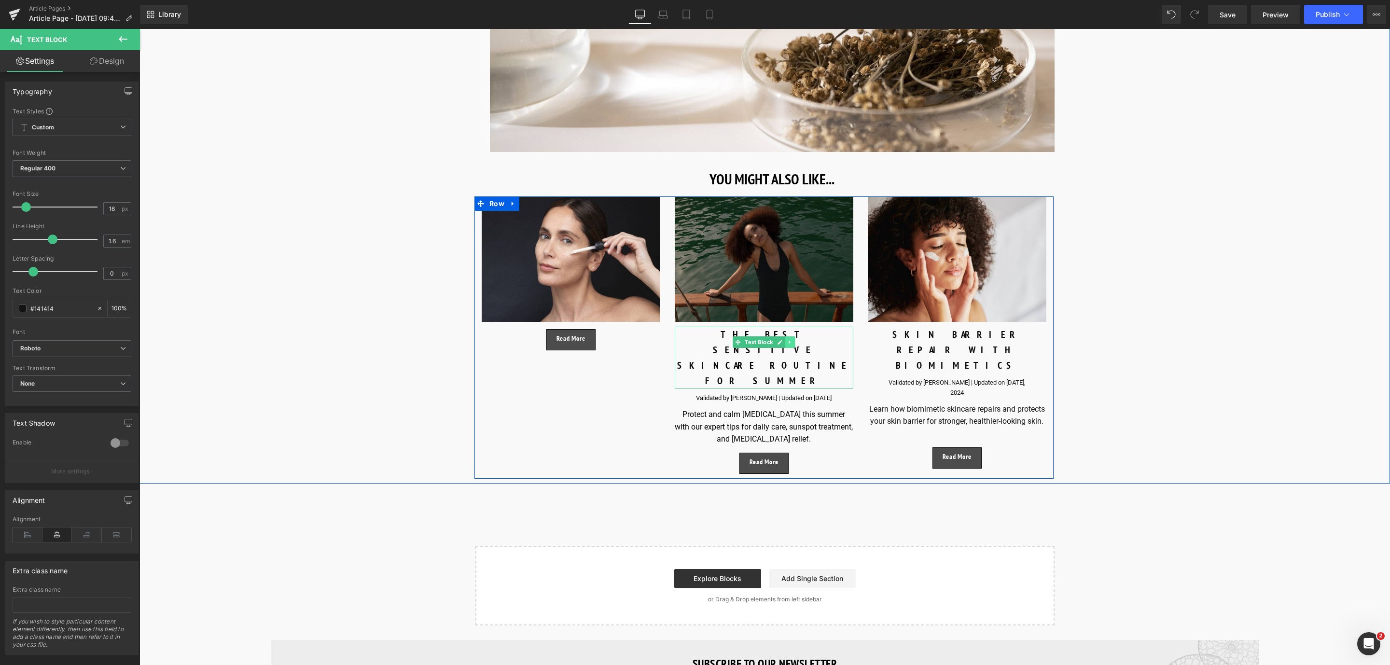
click at [785, 348] on link at bounding box center [790, 342] width 10 height 12
click at [786, 348] on link at bounding box center [785, 342] width 10 height 12
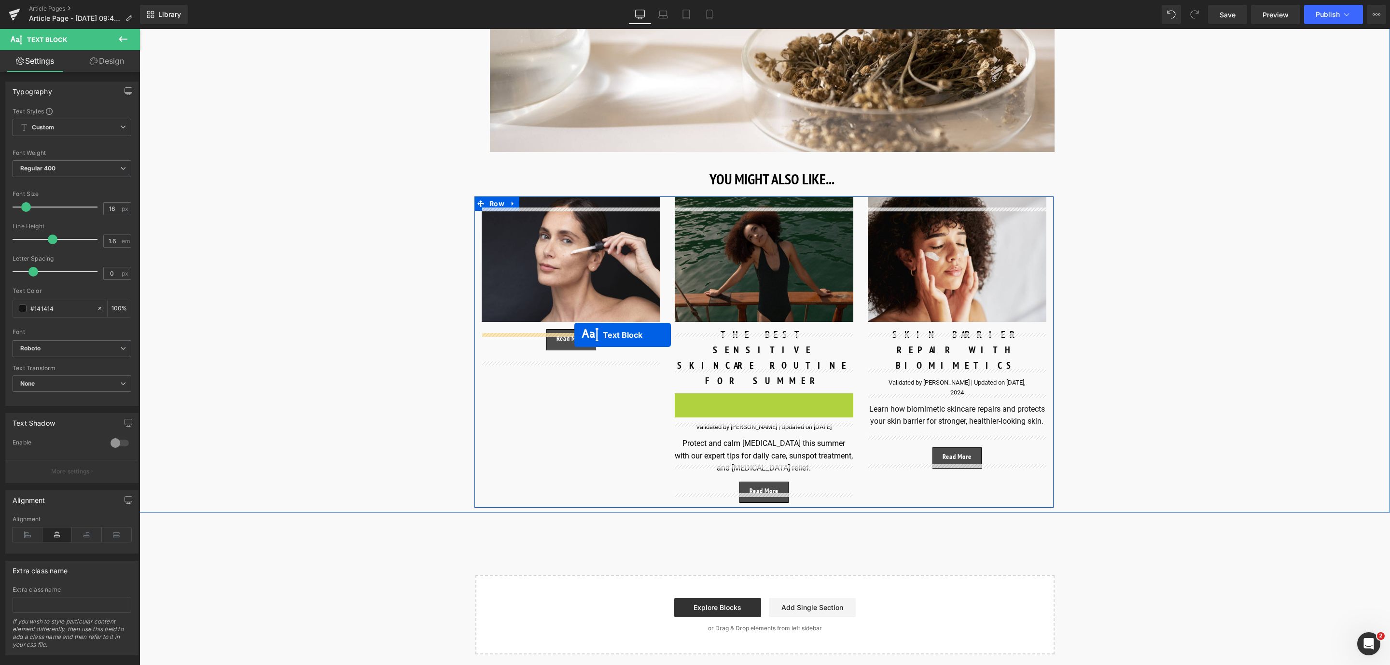
drag, startPoint x: 735, startPoint y: 391, endPoint x: 574, endPoint y: 335, distance: 170.2
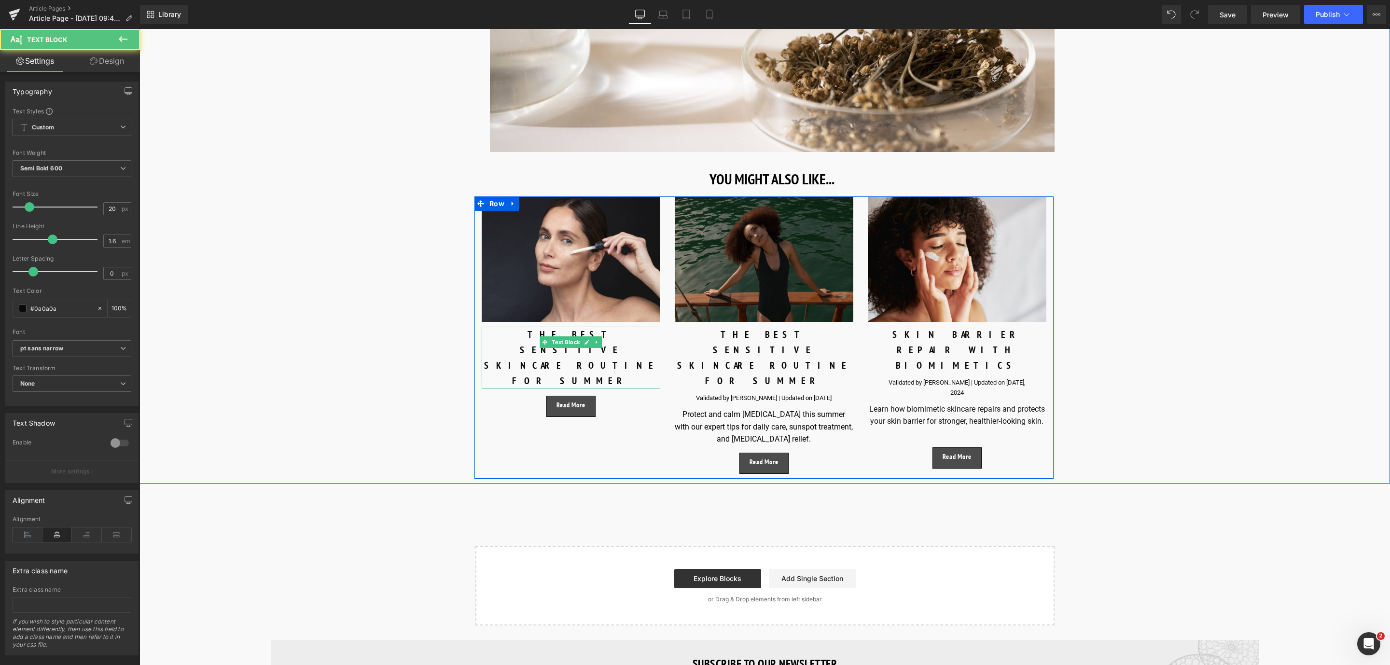
click at [511, 345] on div "THE BEST SENSITIVE SKINCARE ROUTINE FOR SUMMER" at bounding box center [571, 358] width 179 height 62
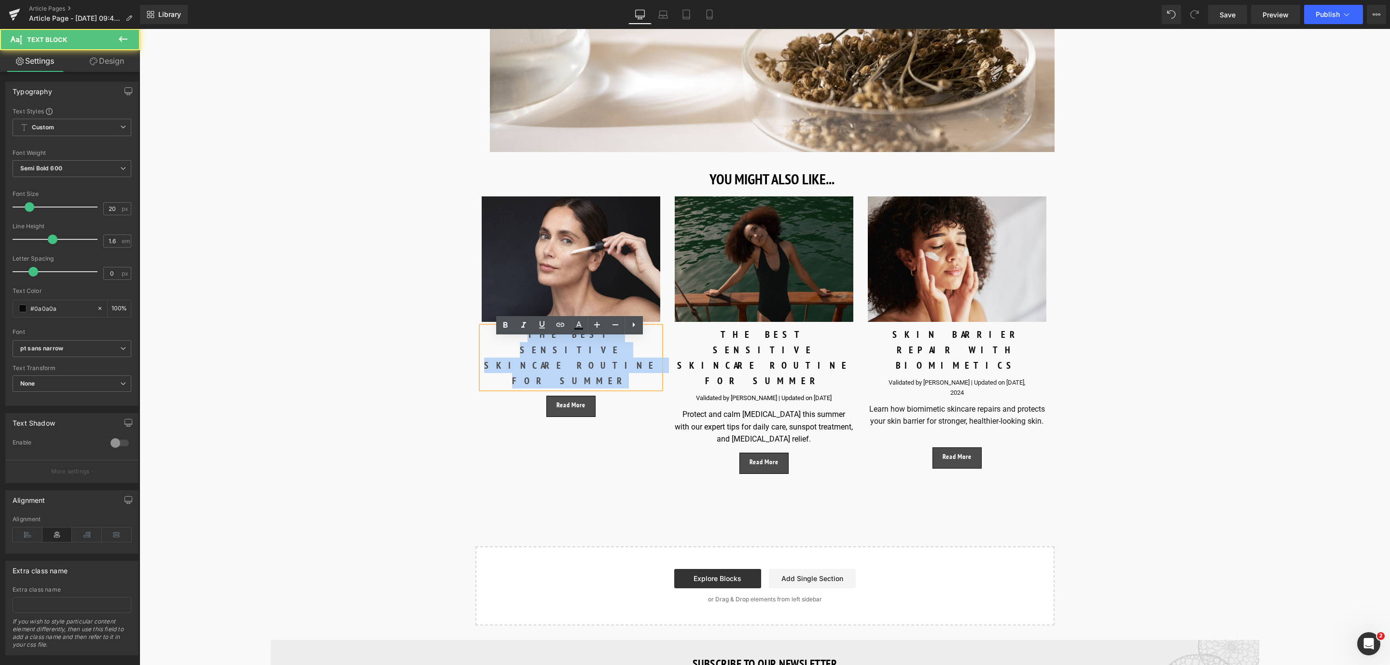
drag, startPoint x: 606, startPoint y: 361, endPoint x: 481, endPoint y: 347, distance: 125.4
click at [482, 347] on div "THE BEST SENSITIVE SKINCARE ROUTINE FOR SUMMER" at bounding box center [571, 358] width 179 height 62
paste div
drag, startPoint x: 616, startPoint y: 362, endPoint x: 489, endPoint y: 348, distance: 127.7
click at [489, 348] on div "Understanding Collagen: The Protein Behind Firm, Healthy Skin" at bounding box center [571, 358] width 179 height 62
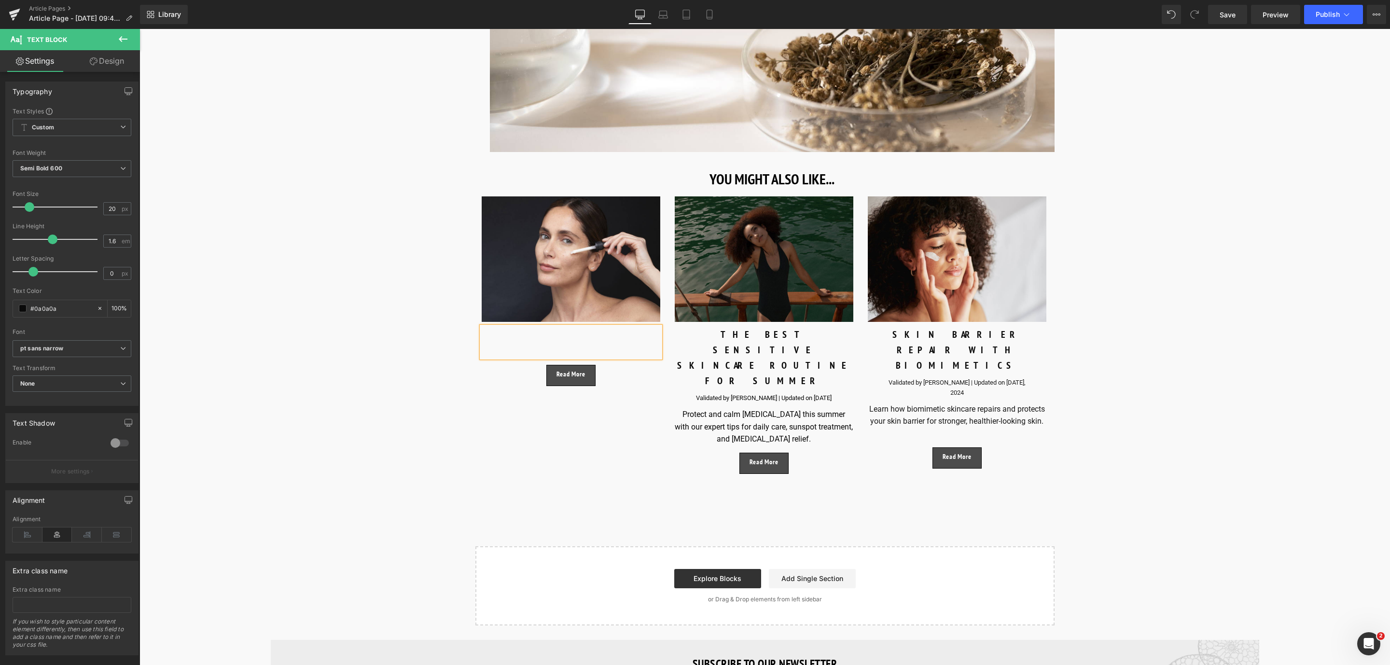
click at [555, 344] on div at bounding box center [571, 342] width 179 height 31
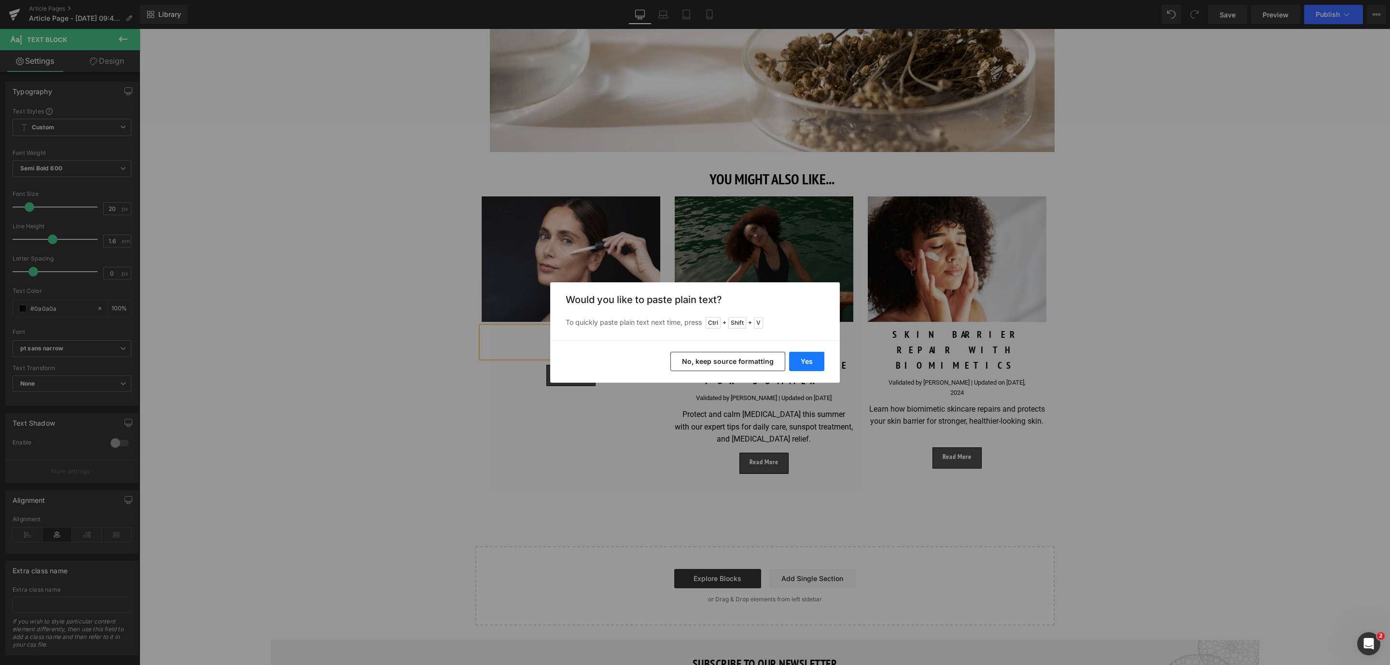
click at [803, 364] on button "Yes" at bounding box center [806, 361] width 35 height 19
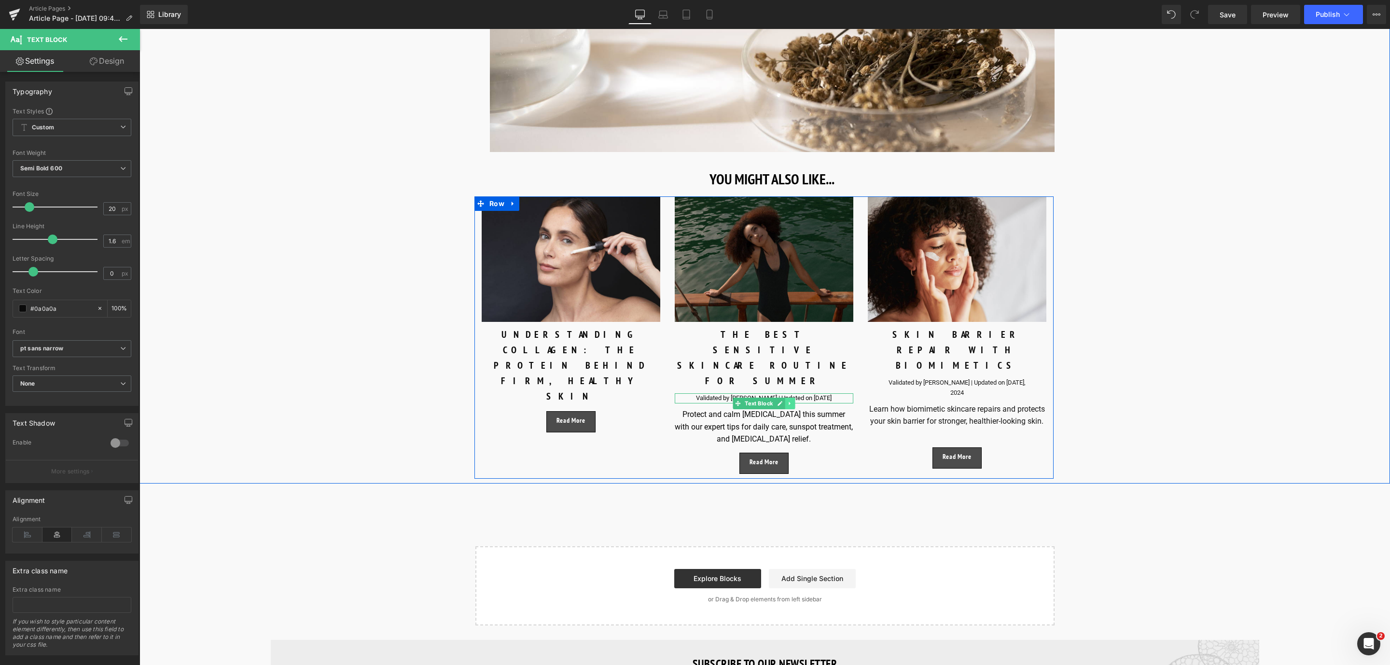
click at [787, 398] on link at bounding box center [790, 404] width 10 height 12
click at [787, 398] on link at bounding box center [785, 404] width 10 height 12
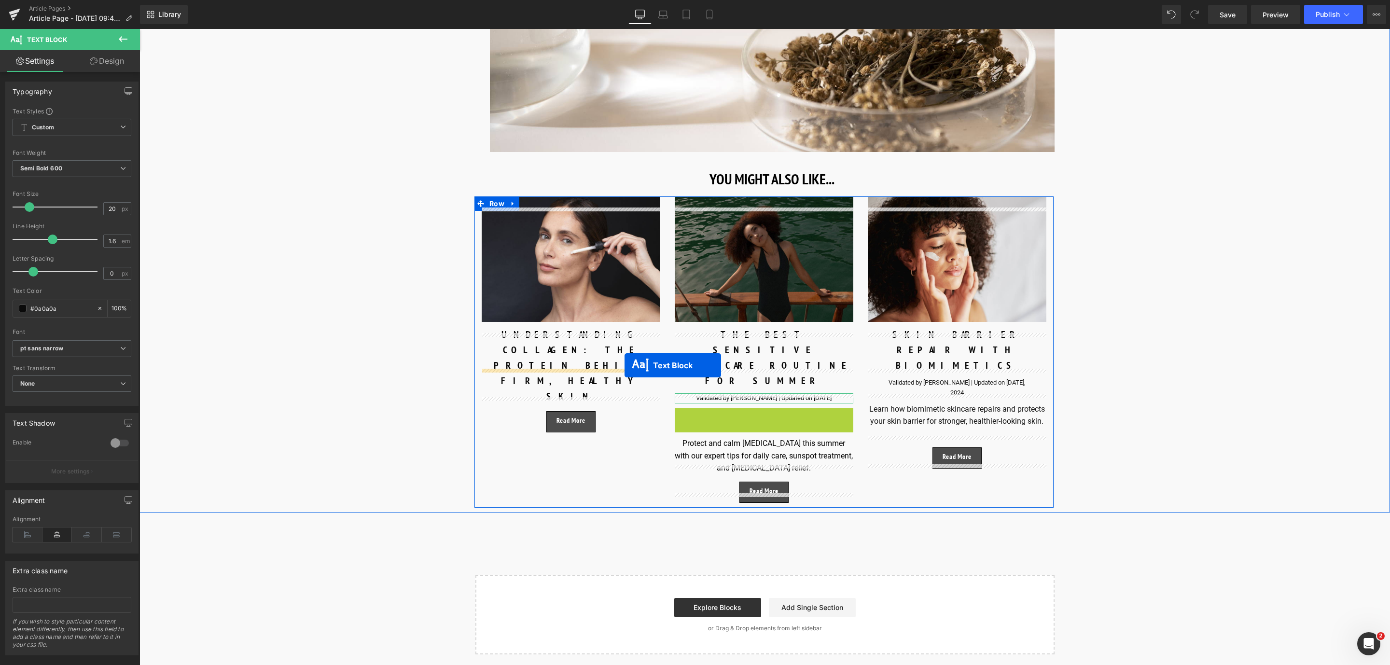
drag, startPoint x: 736, startPoint y: 410, endPoint x: 625, endPoint y: 365, distance: 120.0
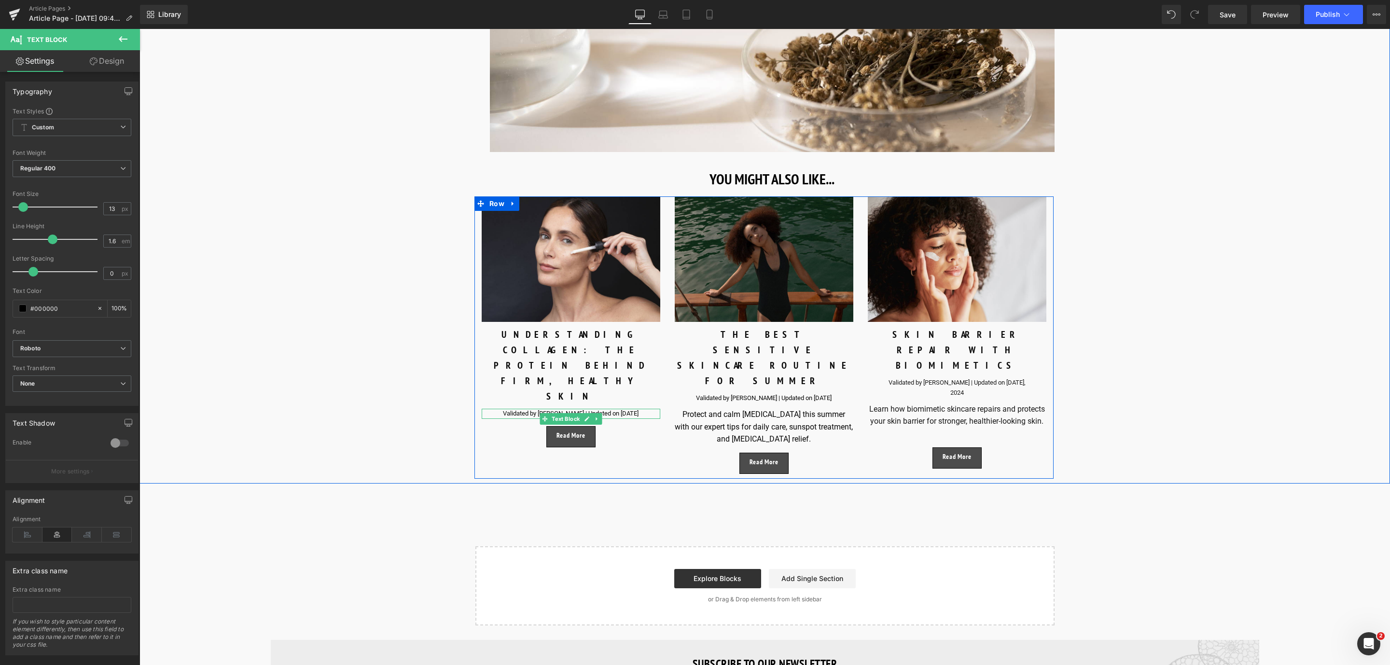
click at [515, 409] on div "Validated by Maria Giulia Simonazzi | Updated on August 20, 2025" at bounding box center [571, 414] width 179 height 10
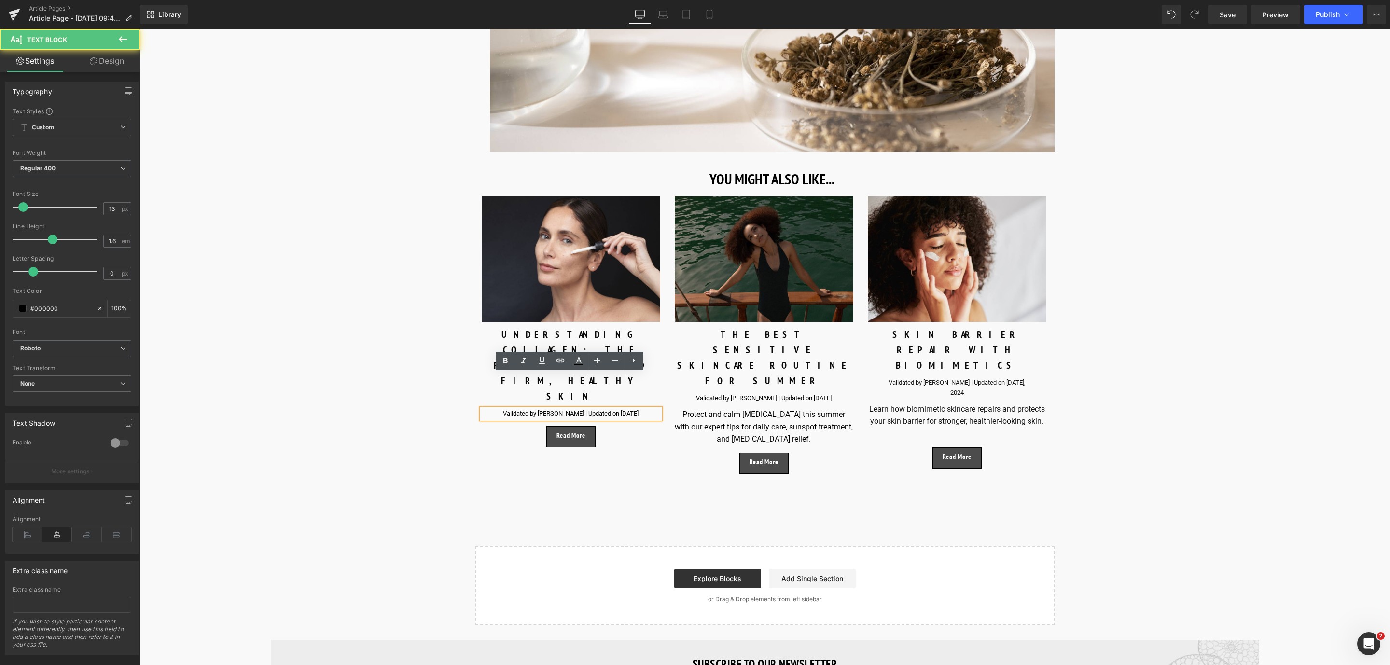
click at [638, 409] on div "Validated by Maria Giulia Simonazzi | Updated on August 20, 2025" at bounding box center [571, 414] width 179 height 10
click at [570, 432] on span "Button" at bounding box center [571, 438] width 22 height 12
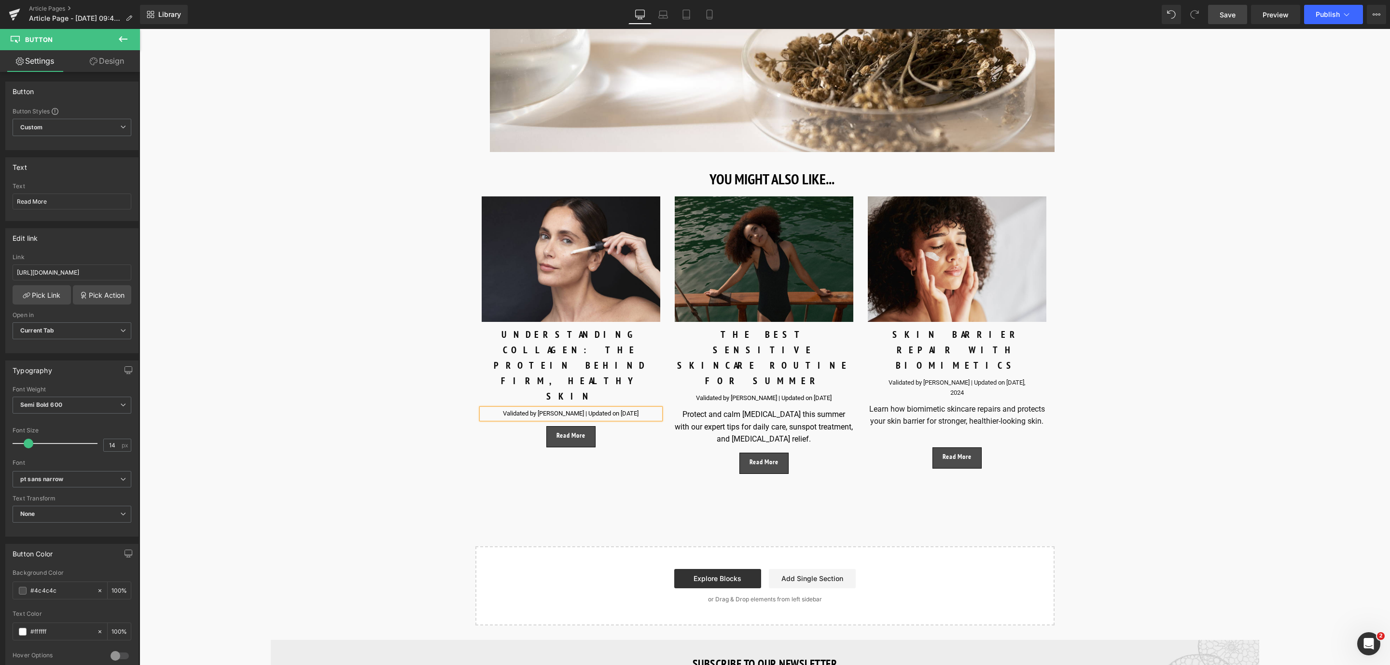
drag, startPoint x: 1231, startPoint y: 24, endPoint x: 754, endPoint y: 239, distance: 523.7
click at [1231, 24] on link "Save" at bounding box center [1227, 14] width 39 height 19
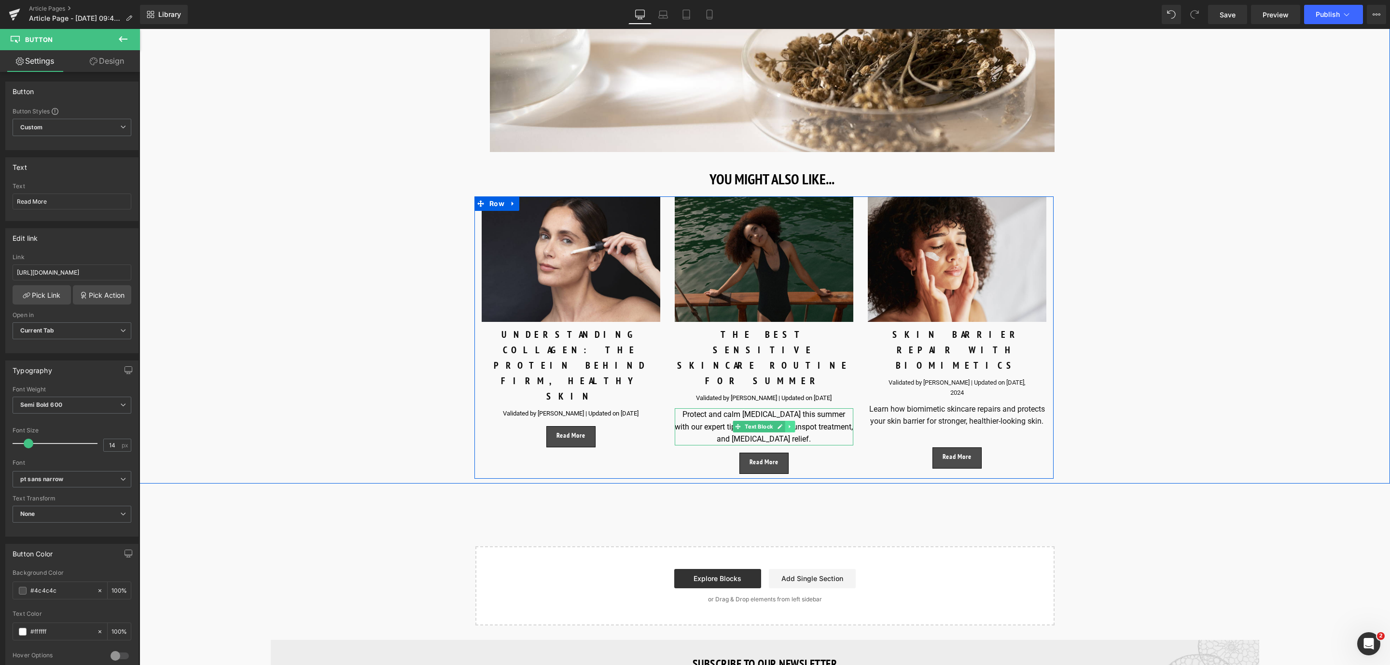
click at [787, 424] on icon at bounding box center [789, 427] width 5 height 6
click at [783, 424] on icon at bounding box center [785, 427] width 5 height 6
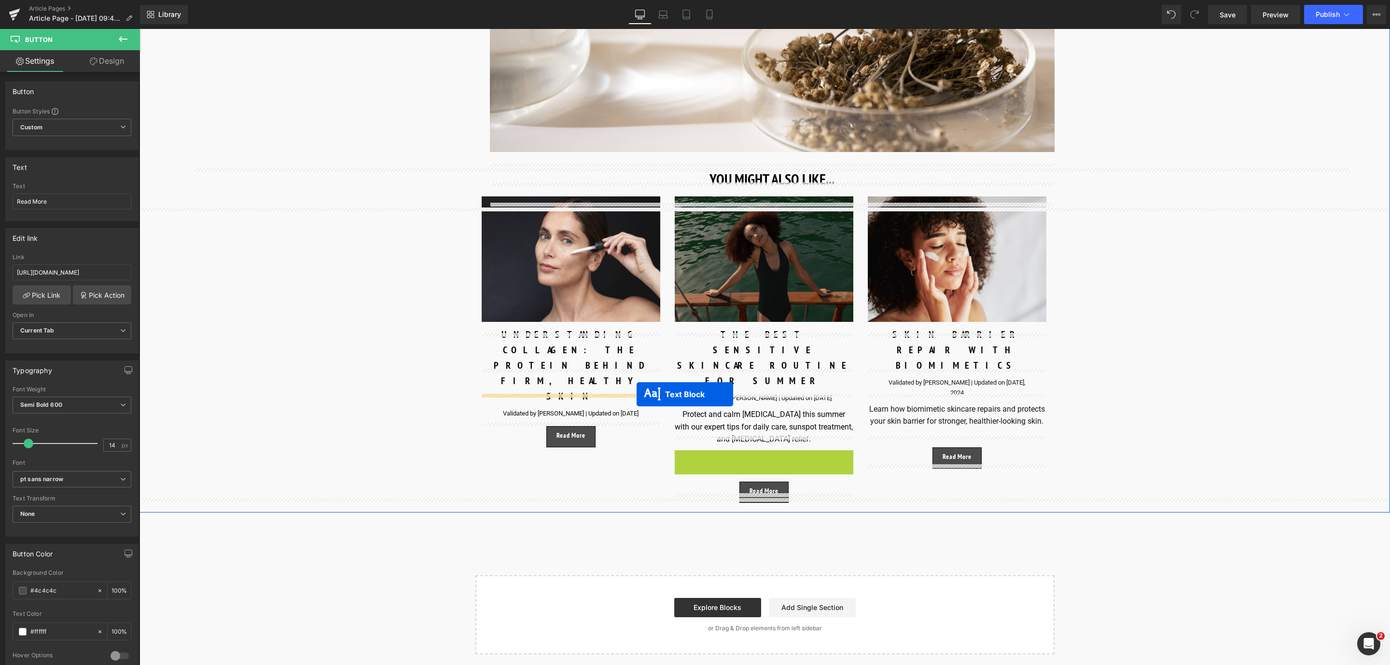
drag, startPoint x: 731, startPoint y: 460, endPoint x: 636, endPoint y: 394, distance: 114.9
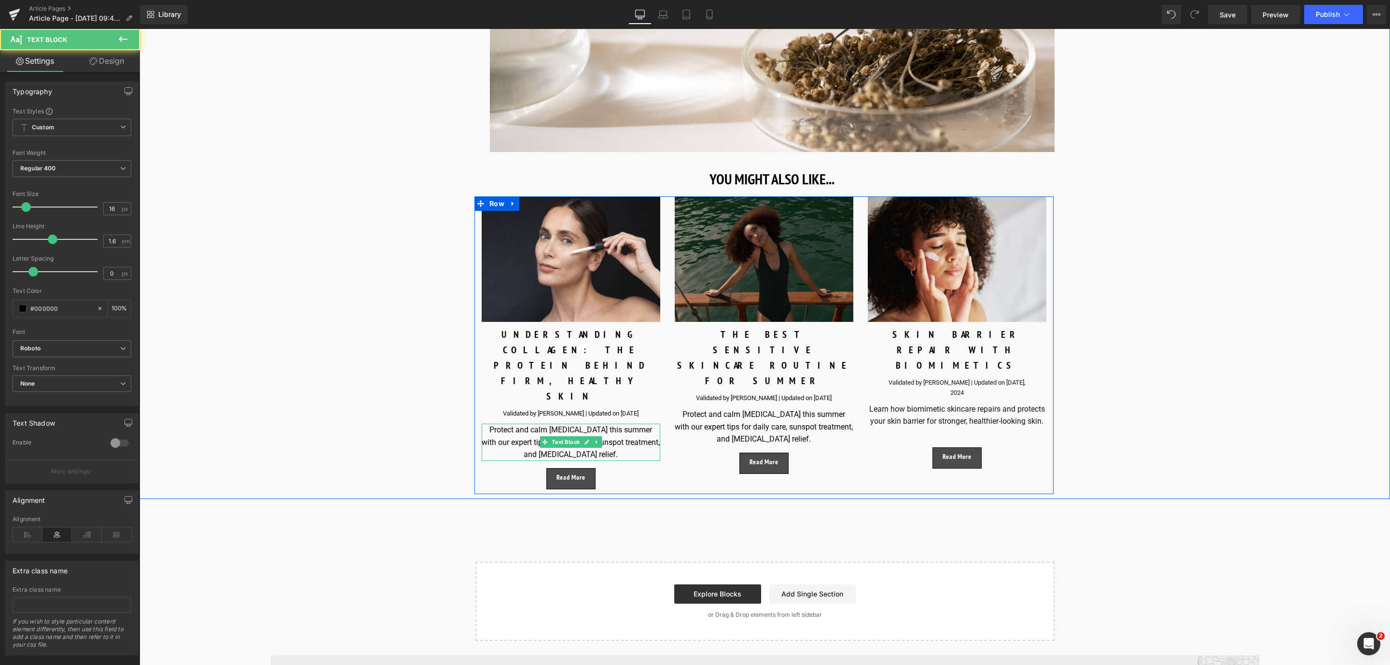
click at [533, 424] on div "Protect and calm sensitive skin this summer with our expert tips for daily care…" at bounding box center [571, 442] width 179 height 37
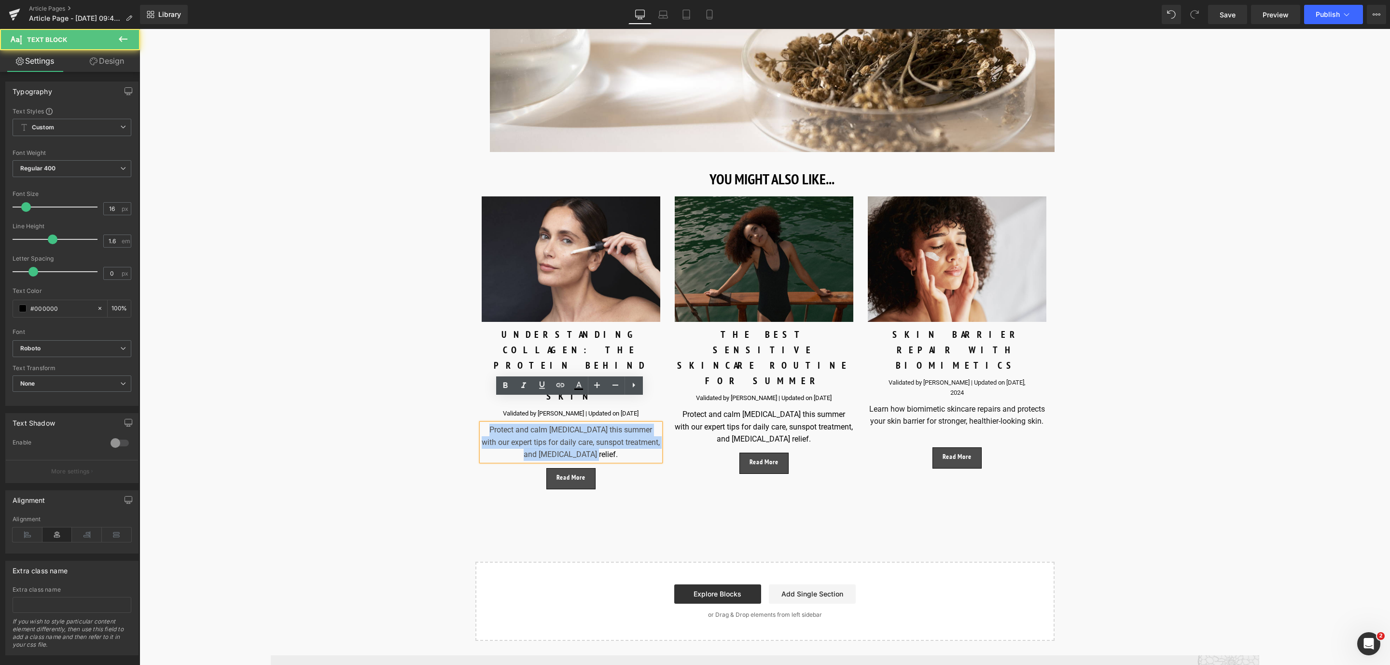
drag, startPoint x: 618, startPoint y: 429, endPoint x: 476, endPoint y: 402, distance: 144.5
click at [476, 402] on div "Image UNDERSTANDING COLLAGEN: THE PROTEIN BEHIND FIRM, HEALTHY SKIN Text Block …" at bounding box center [571, 342] width 193 height 293
paste div
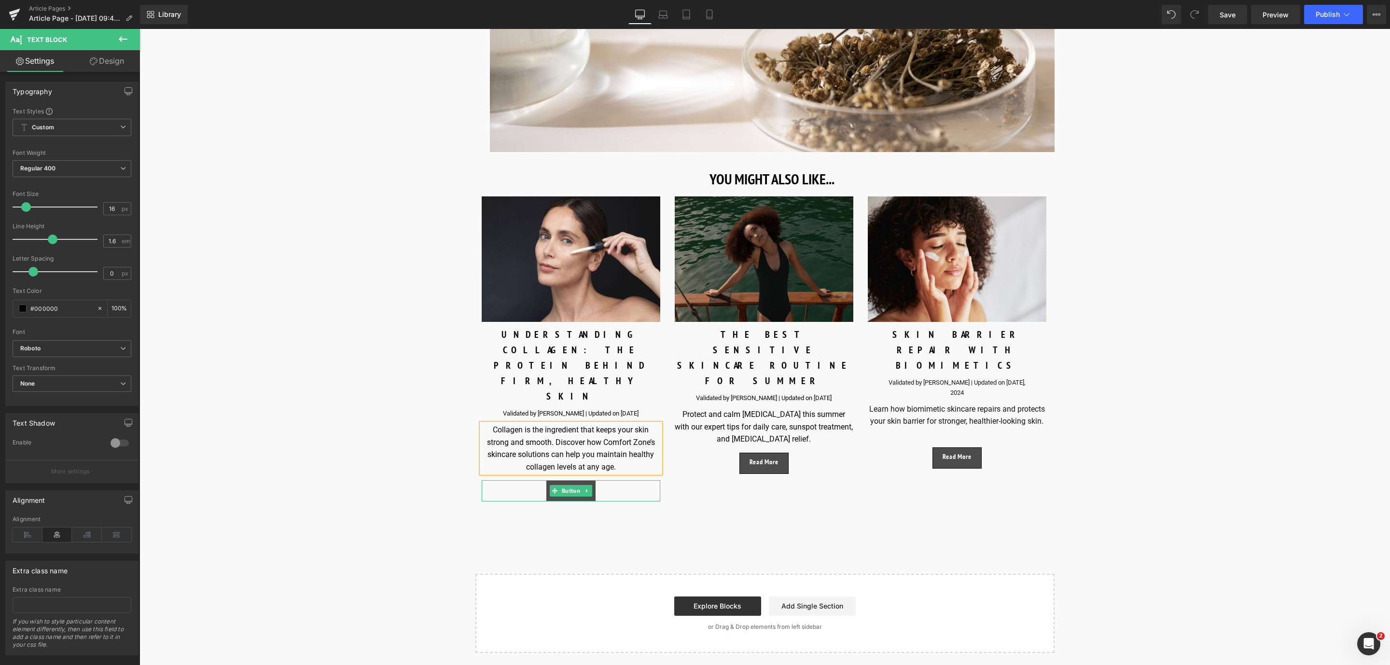
click at [560, 485] on span "Button" at bounding box center [571, 491] width 22 height 12
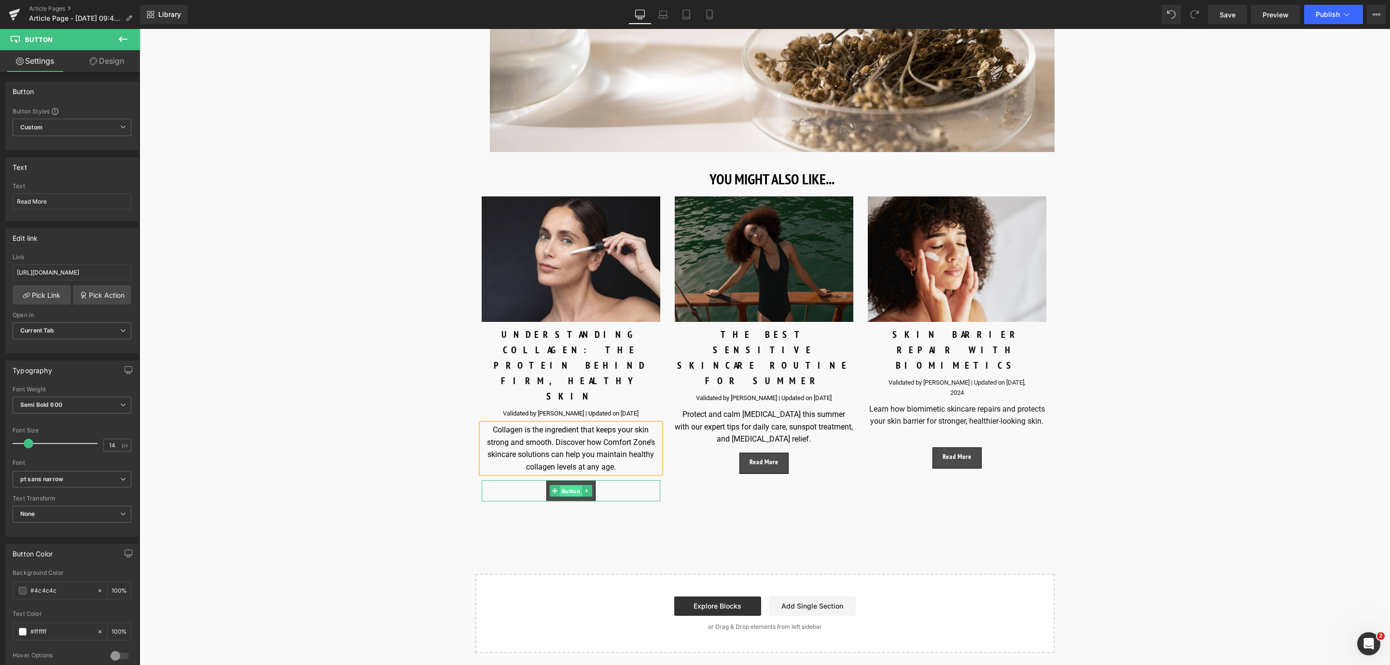
click at [569, 486] on span "Button" at bounding box center [571, 492] width 22 height 12
drag, startPoint x: 155, startPoint y: 303, endPoint x: 228, endPoint y: 280, distance: 76.3
paste input "https://world.comfortzoneskin.com/blogs/blog/what-is-collagen"
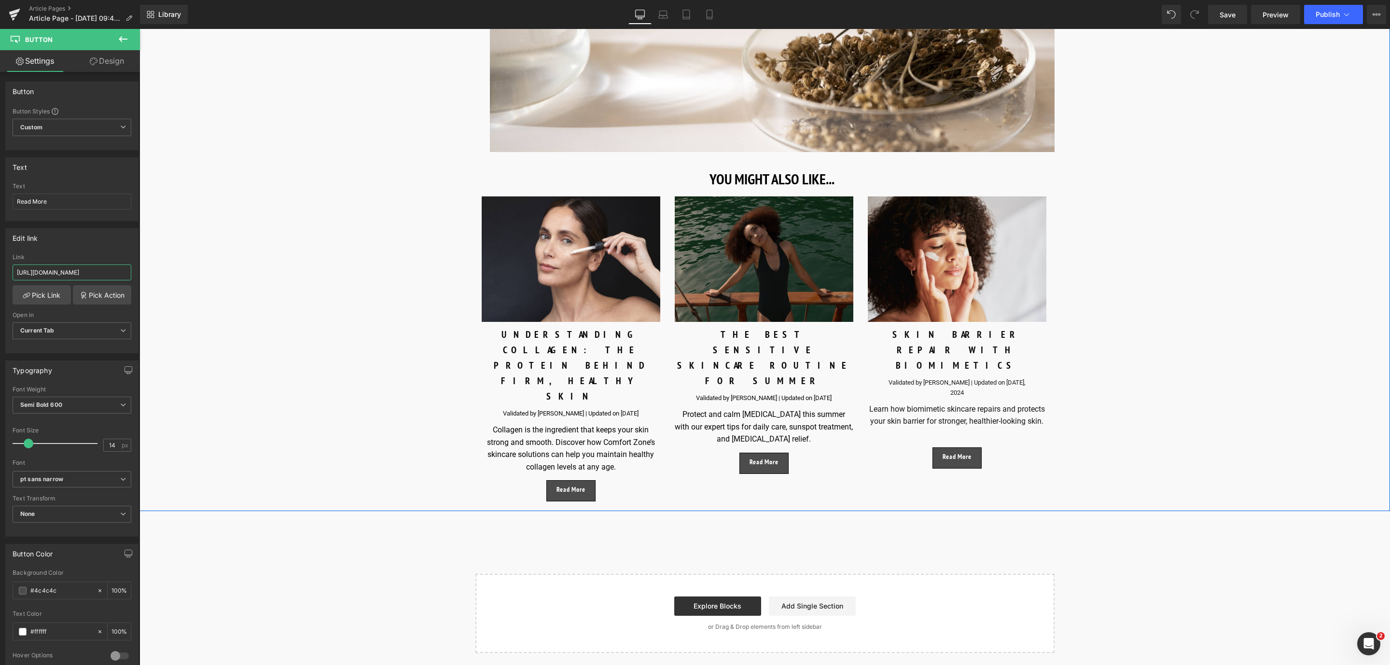
scroll to position [0, 70]
type input "https://world.comfortzoneskin.com/blogs/blog/what-is-collagen"
click at [35, 303] on link "Pick Link" at bounding box center [42, 294] width 58 height 19
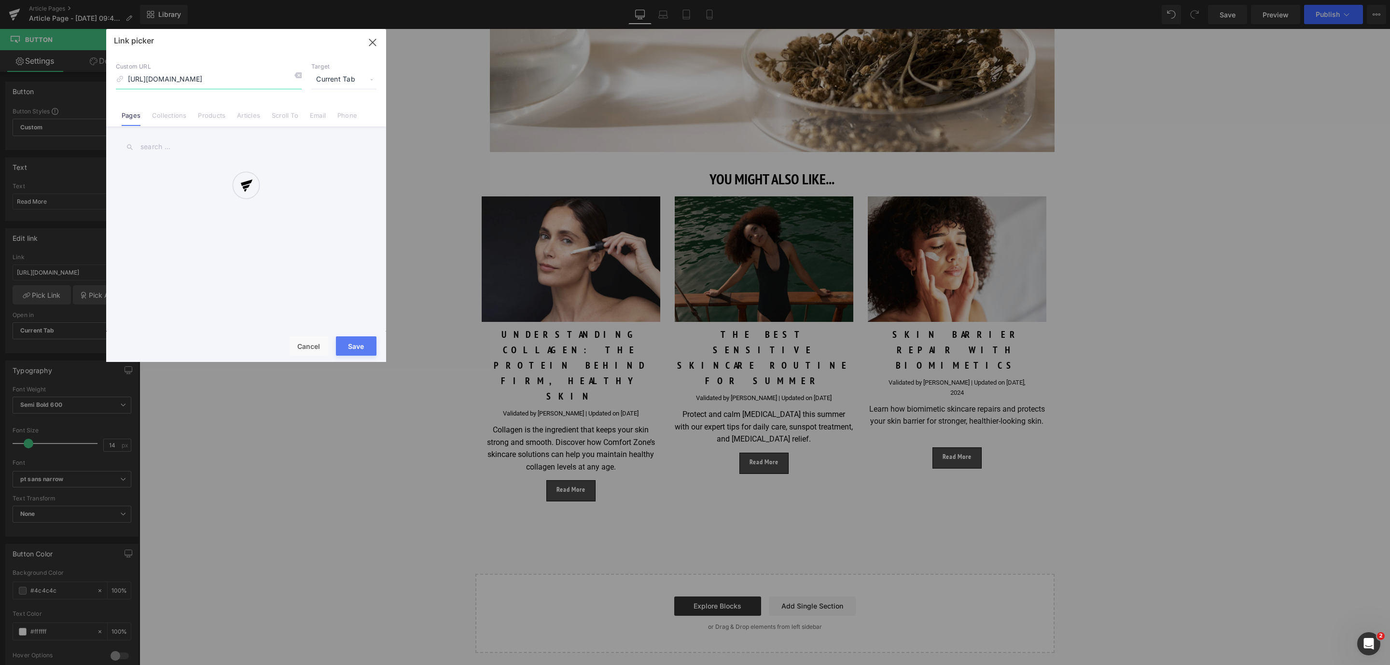
scroll to position [0, 36]
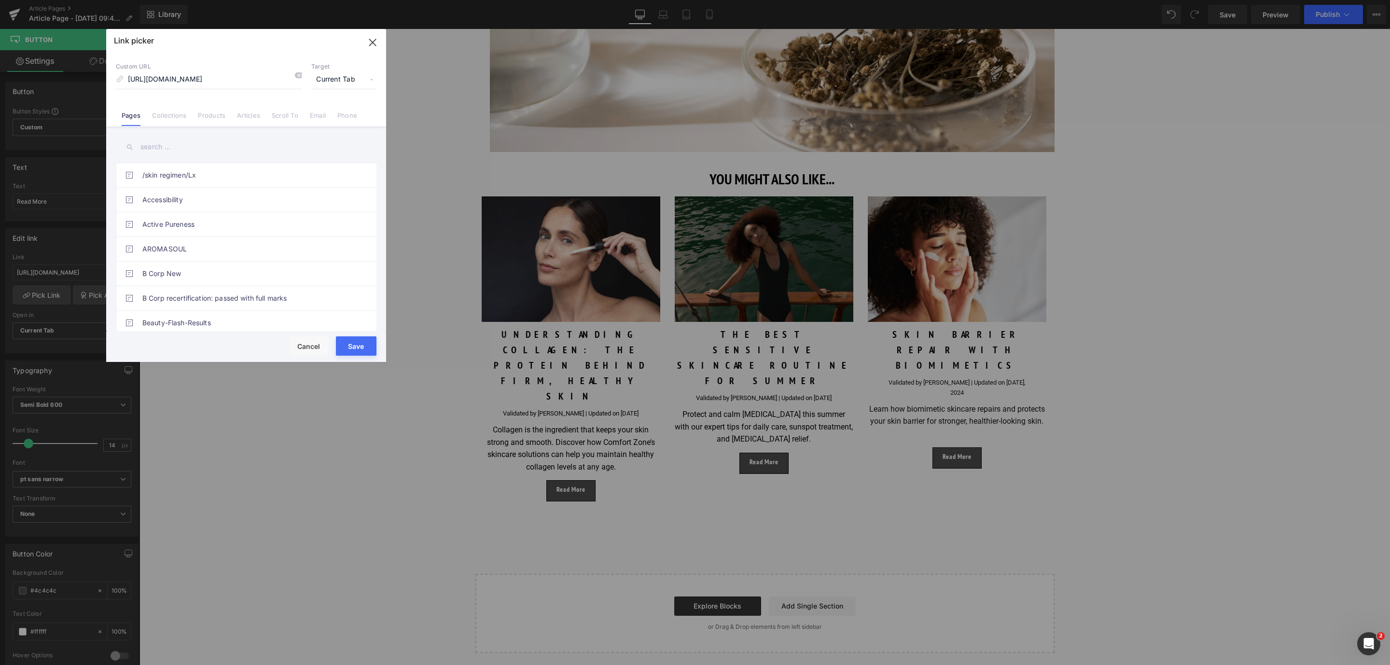
click at [353, 345] on button "Save" at bounding box center [356, 345] width 41 height 19
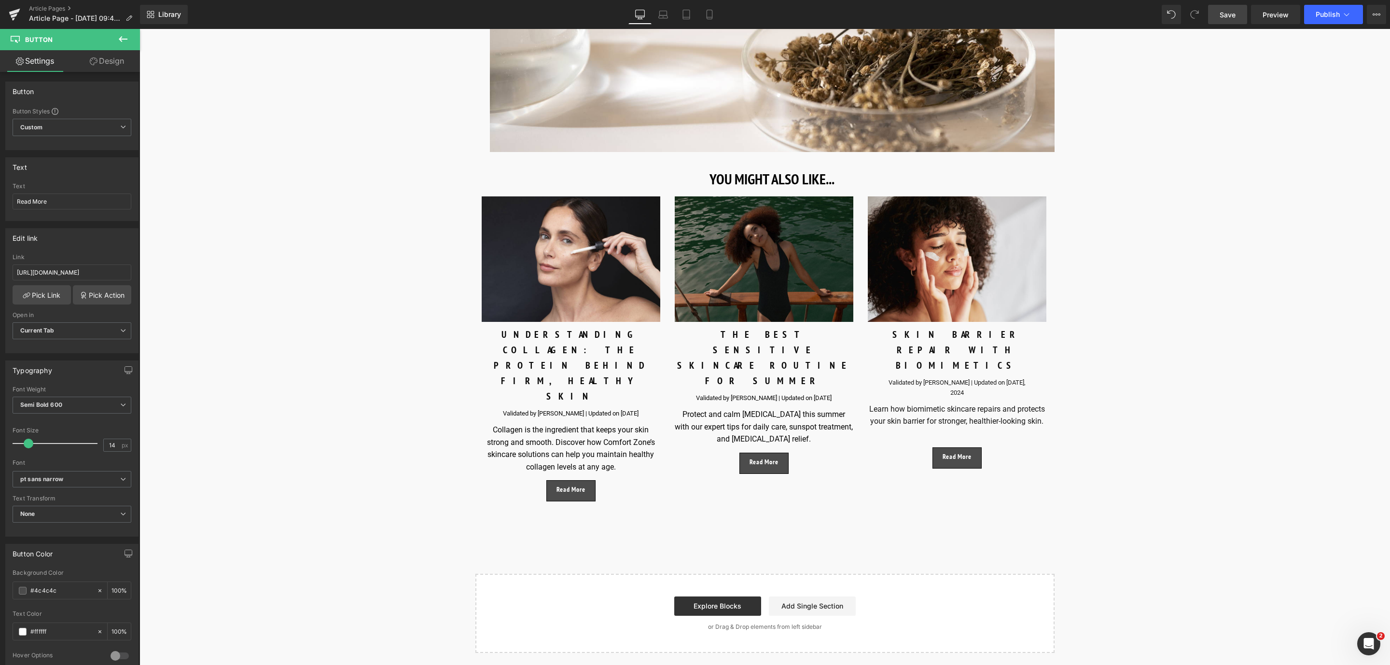
click at [1235, 17] on span "Save" at bounding box center [1228, 15] width 16 height 10
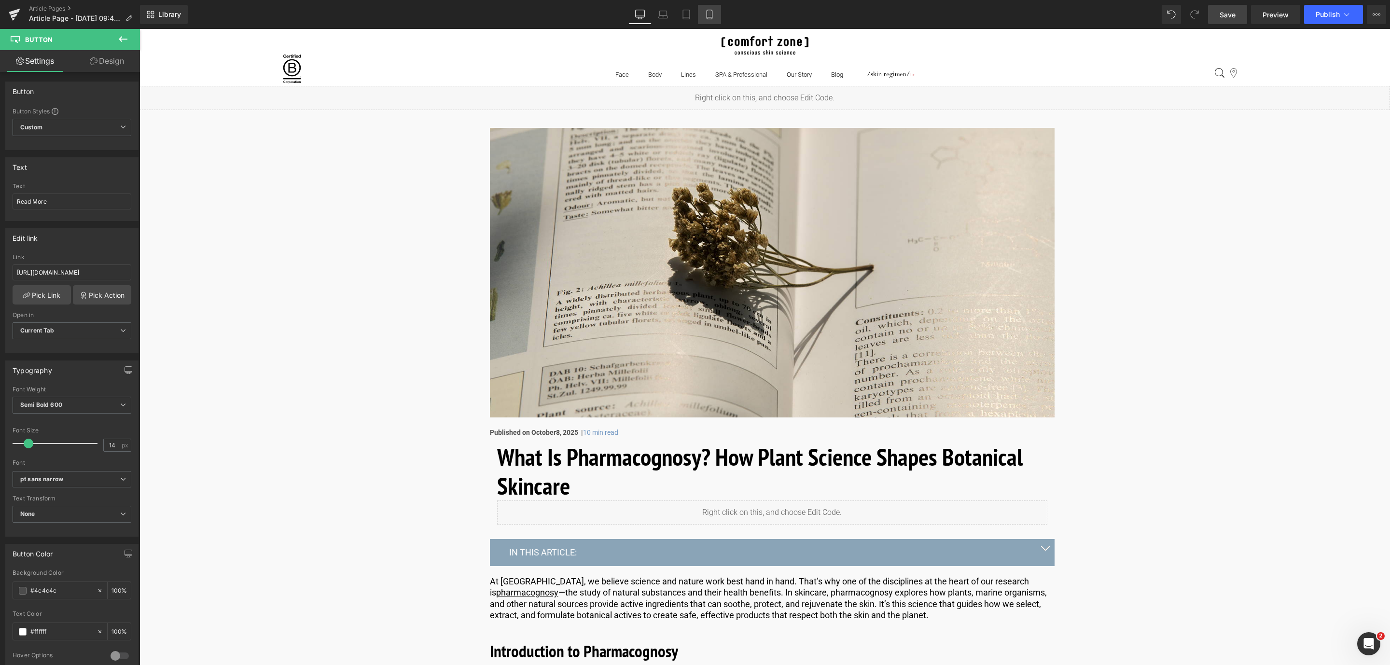
click at [705, 18] on icon at bounding box center [710, 15] width 10 height 10
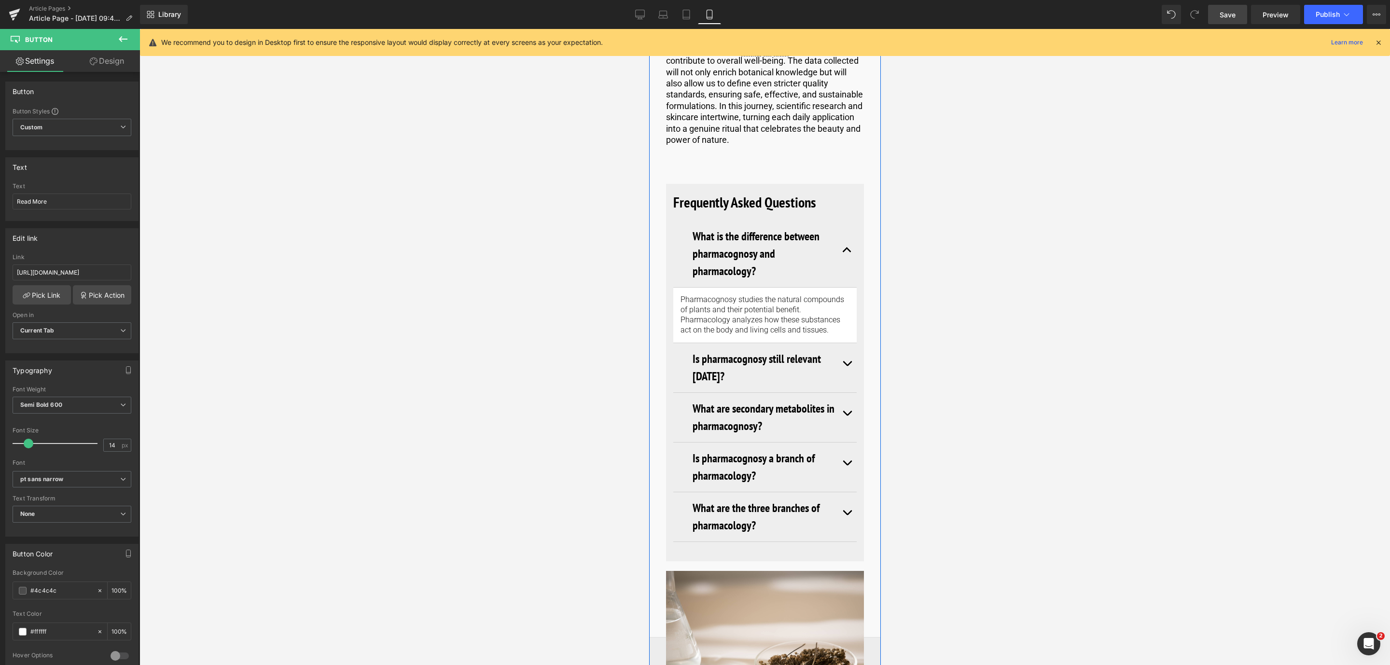
scroll to position [6502, 0]
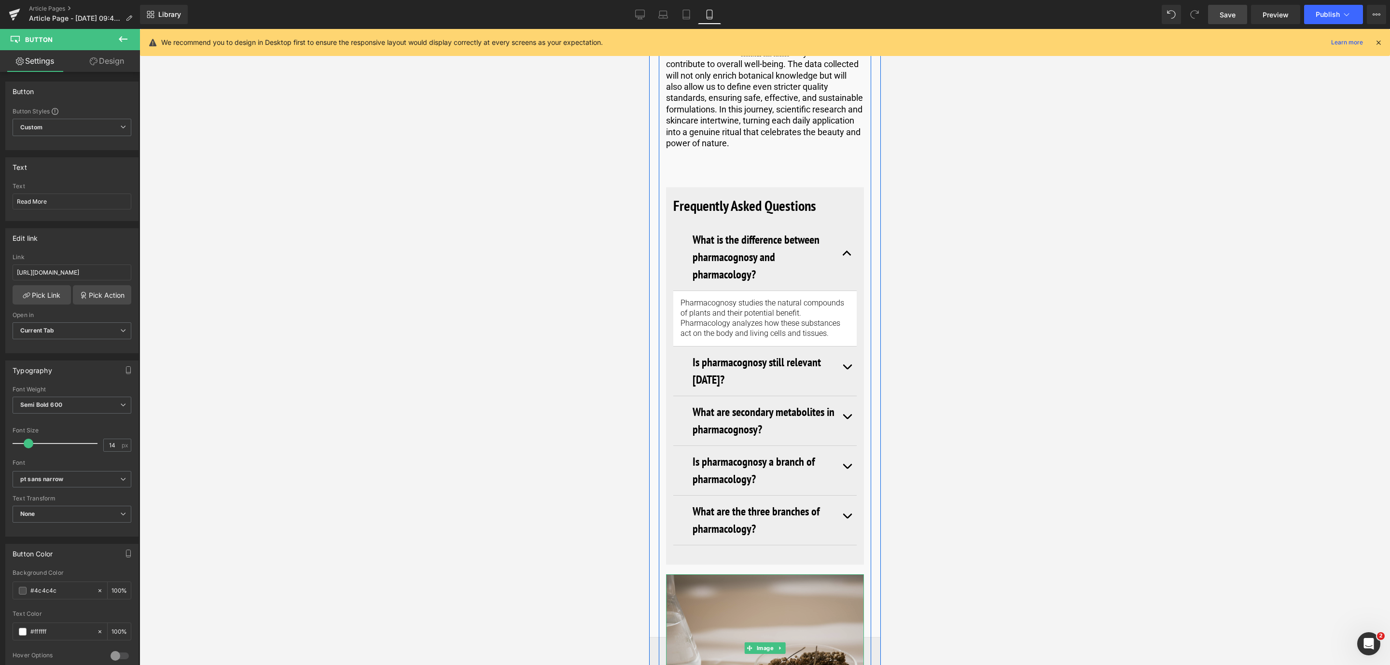
click at [742, 574] on img at bounding box center [765, 648] width 198 height 149
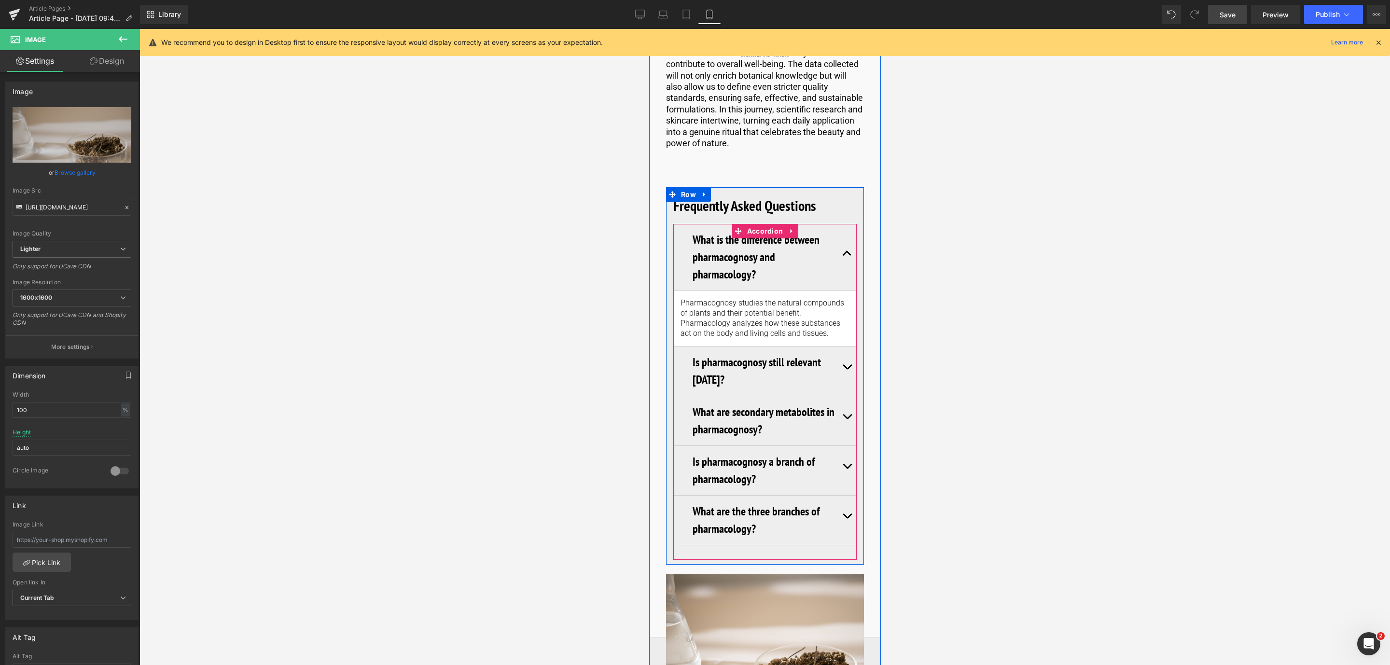
click at [842, 347] on button "button" at bounding box center [846, 371] width 19 height 49
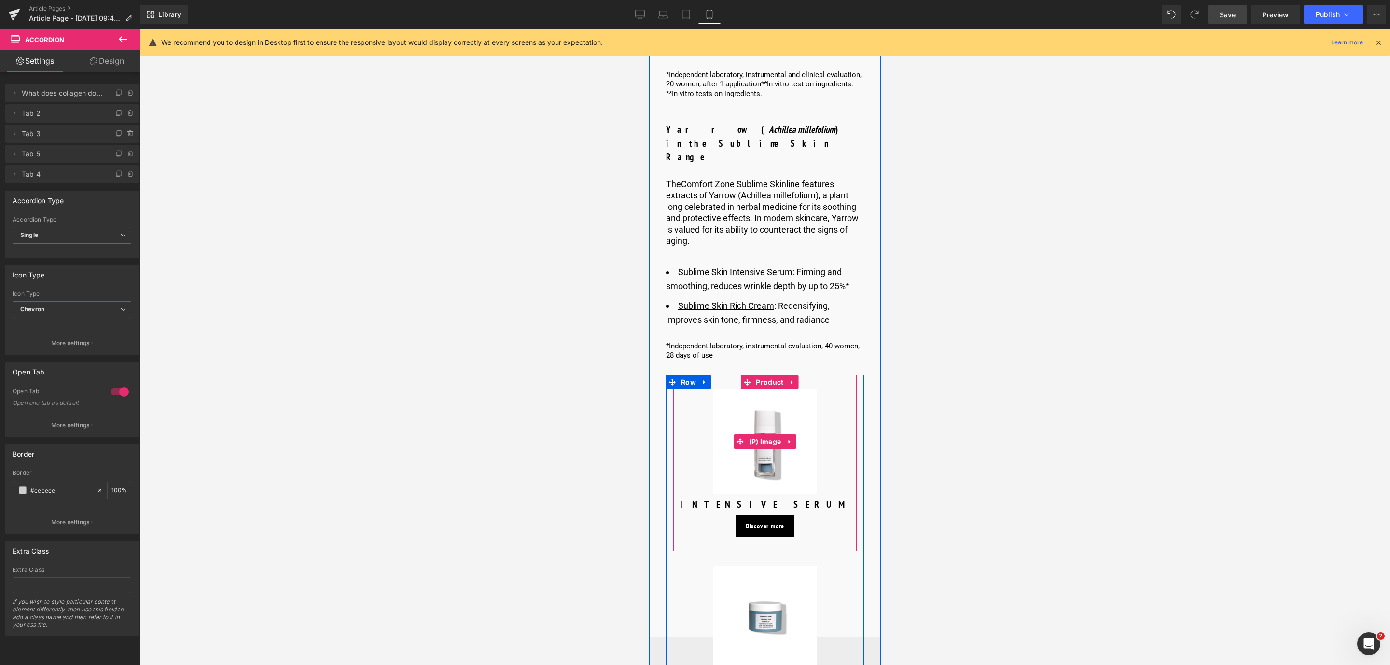
scroll to position [3968, 0]
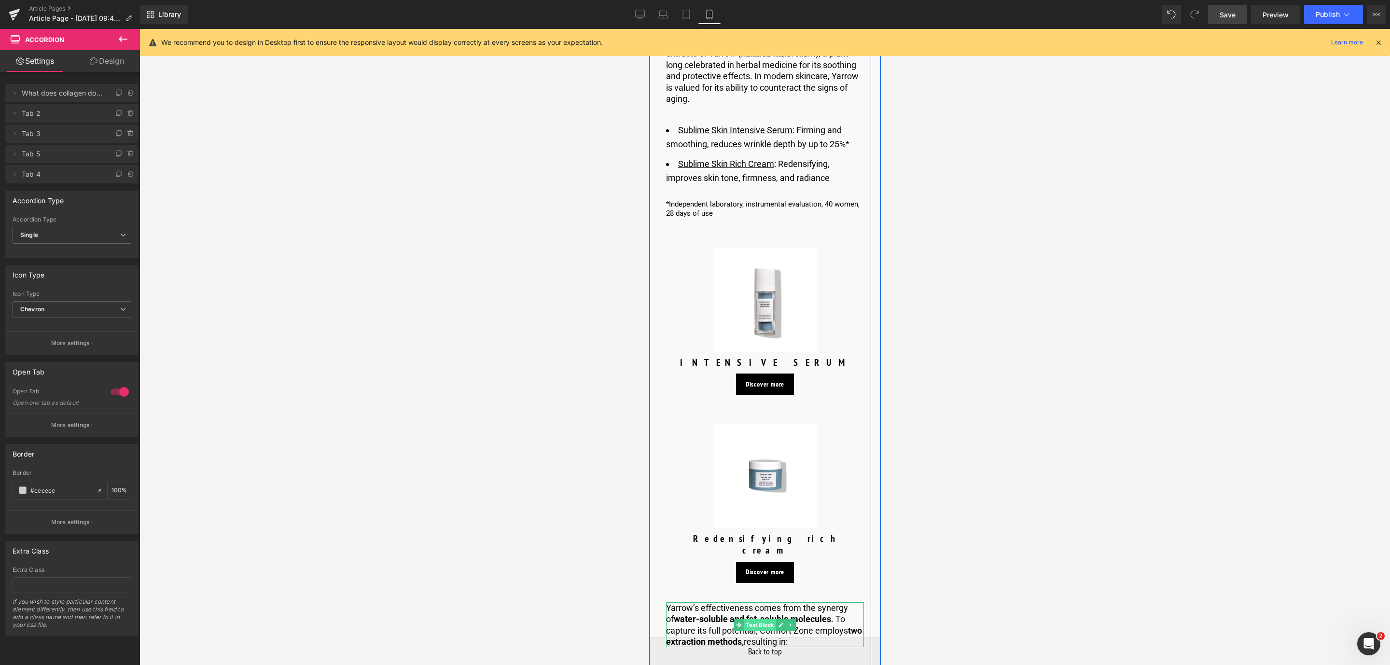
click at [759, 619] on span "Text Block" at bounding box center [759, 625] width 32 height 12
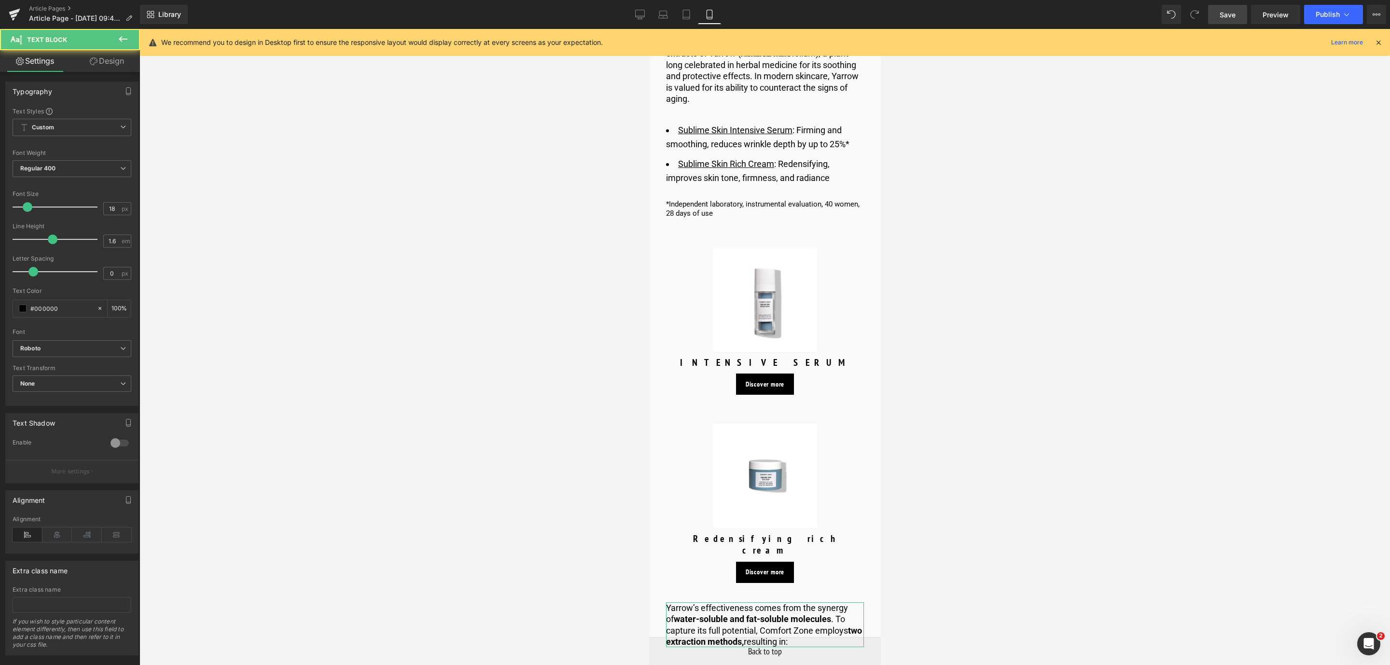
click at [113, 62] on link "Design" at bounding box center [107, 61] width 70 height 22
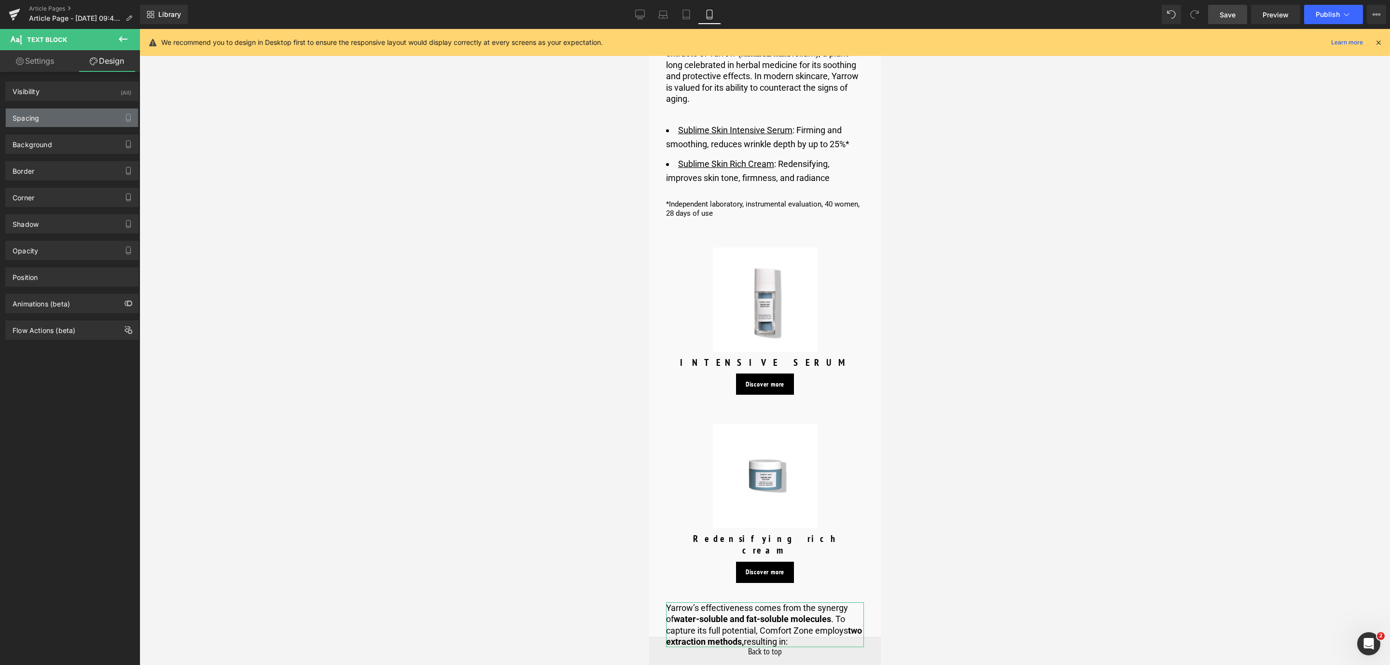
click at [74, 120] on div "Spacing" at bounding box center [72, 118] width 132 height 18
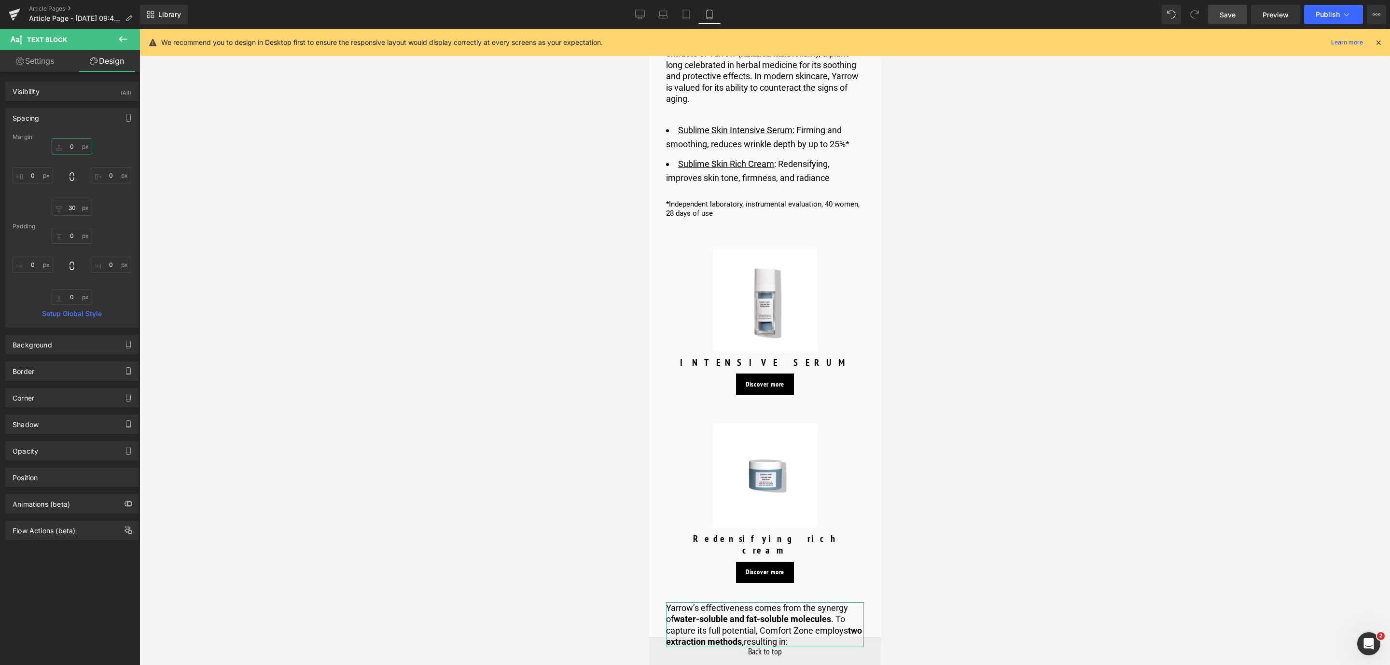
click at [68, 154] on input "0" at bounding box center [72, 147] width 41 height 16
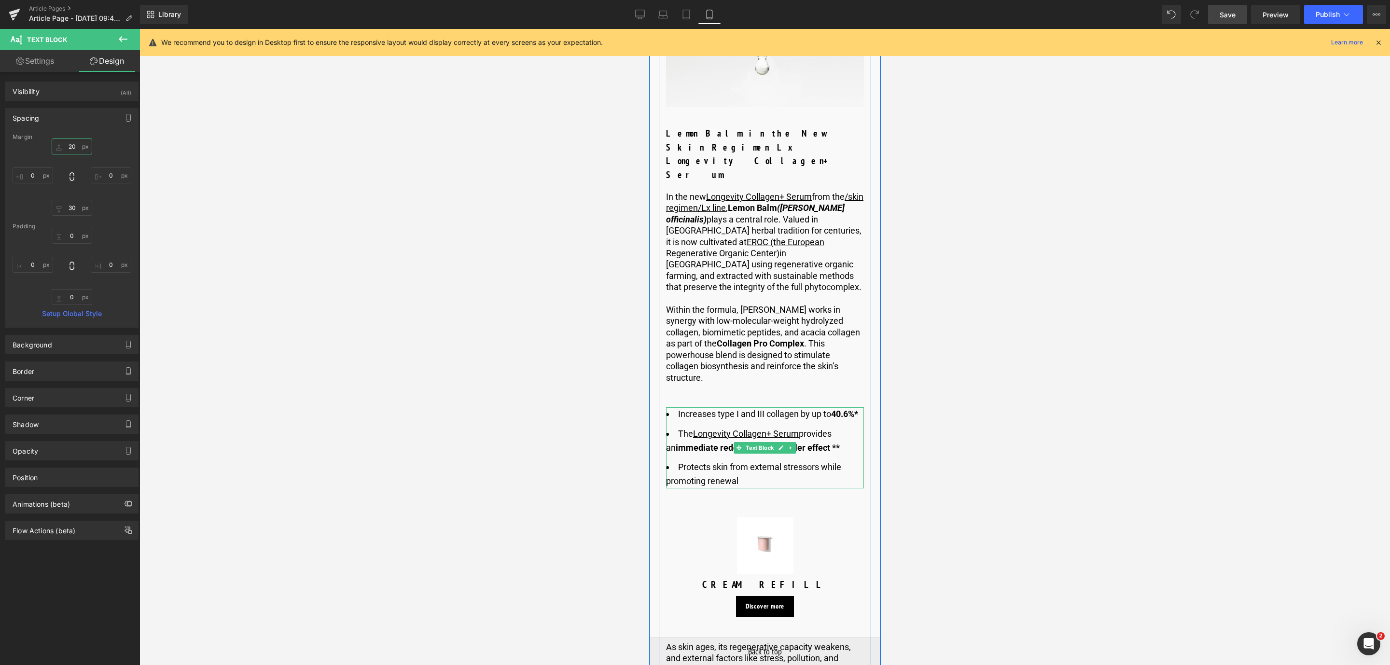
scroll to position [3172, 0]
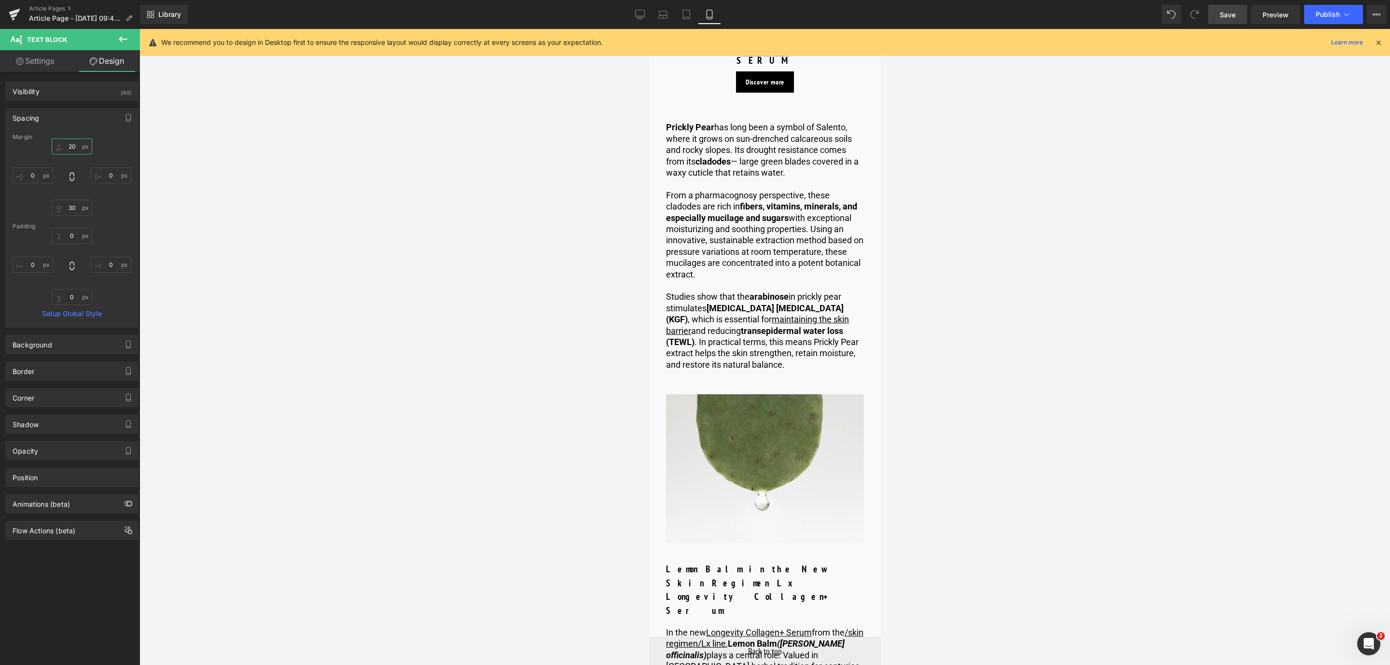
type input "20"
drag, startPoint x: 1244, startPoint y: 4, endPoint x: 144, endPoint y: 206, distance: 1117.9
click at [1244, 5] on link "Save" at bounding box center [1227, 14] width 39 height 19
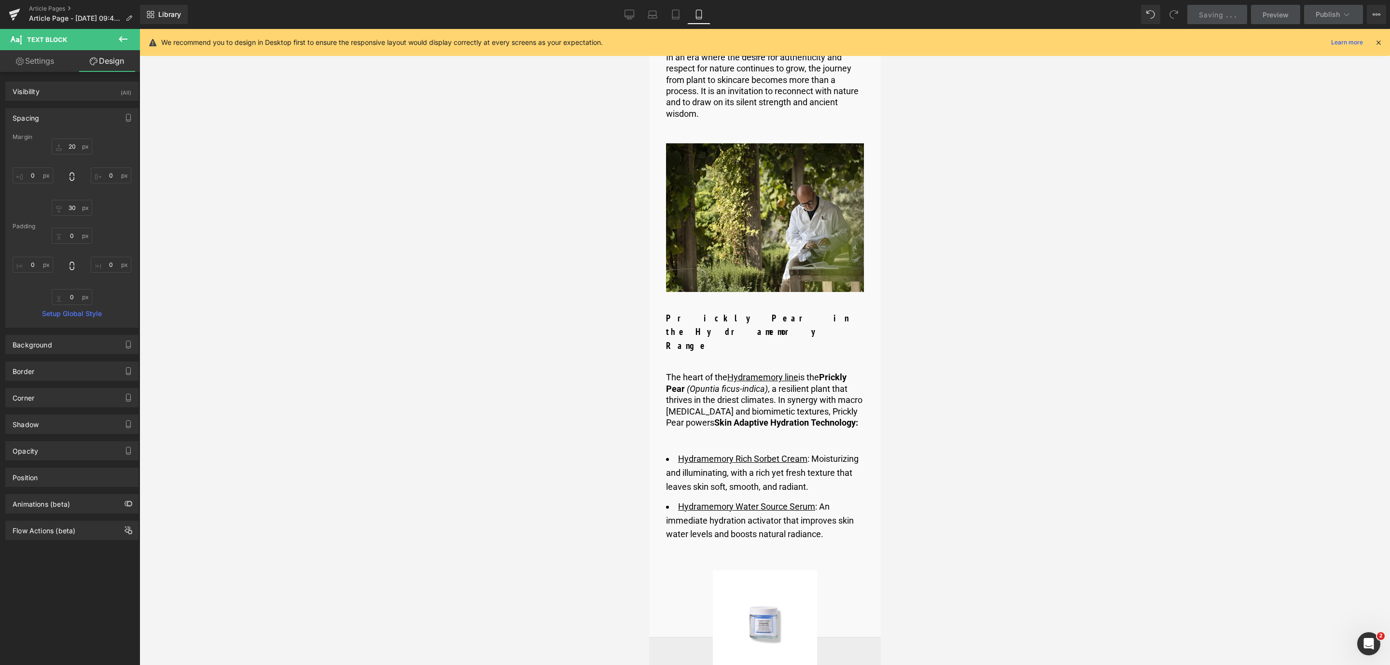
scroll to position [1796, 0]
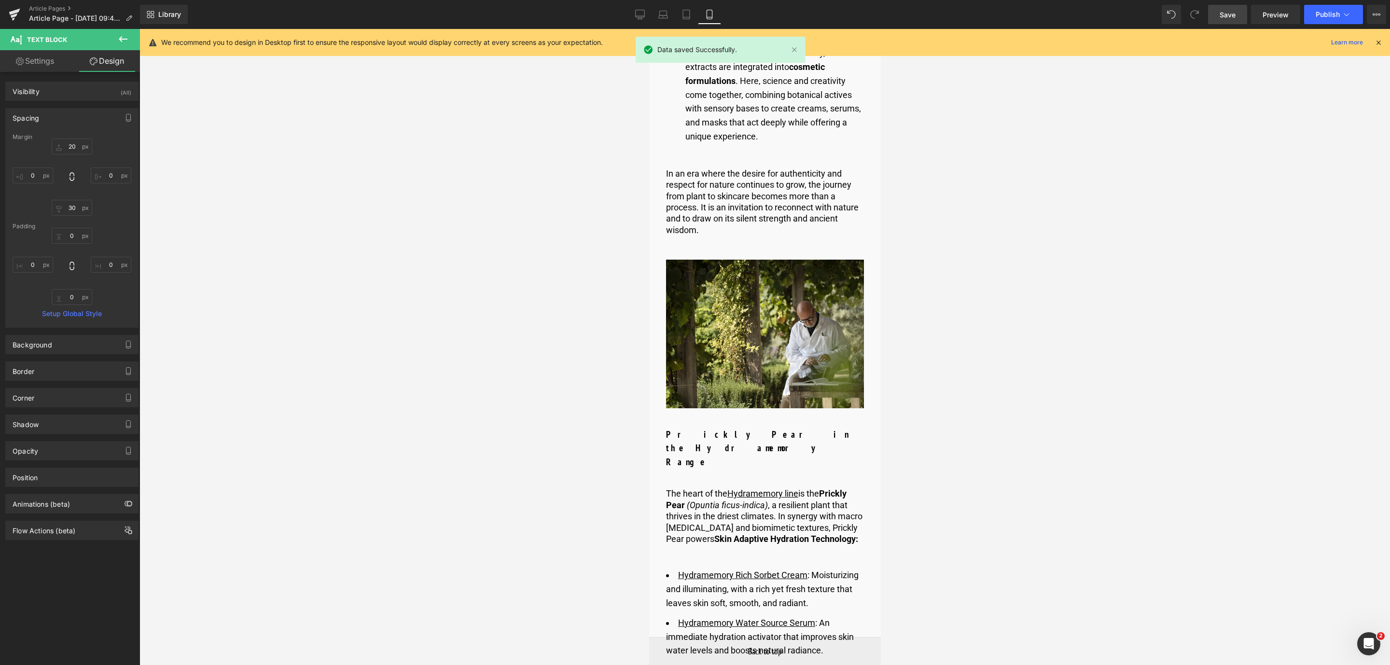
click at [1229, 12] on span "Save" at bounding box center [1228, 15] width 16 height 10
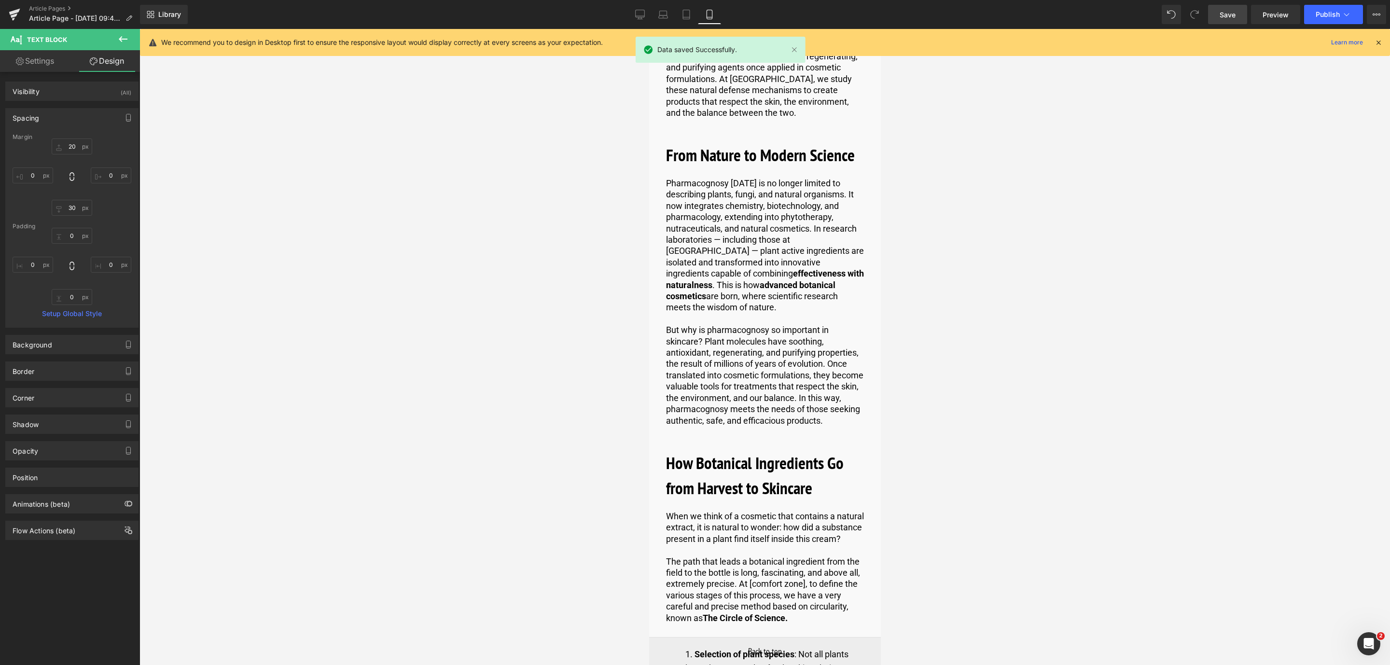
scroll to position [637, 0]
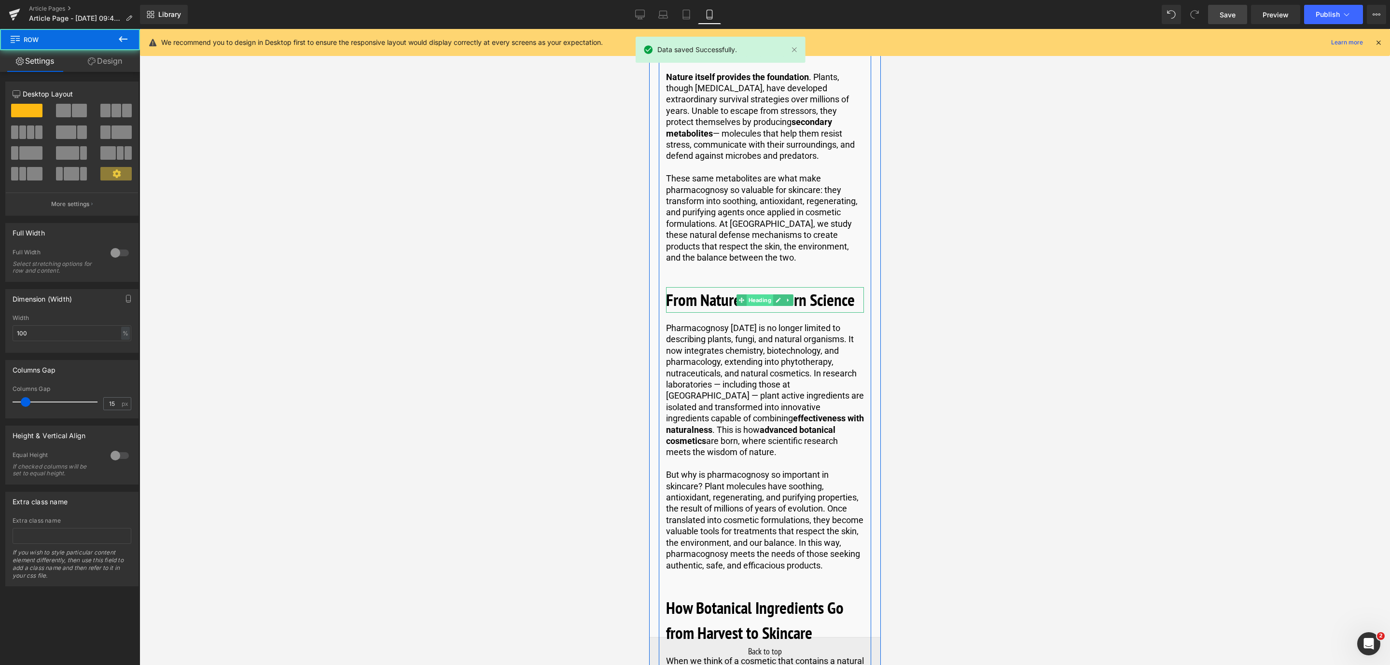
click at [758, 301] on span "Heading" at bounding box center [759, 300] width 27 height 12
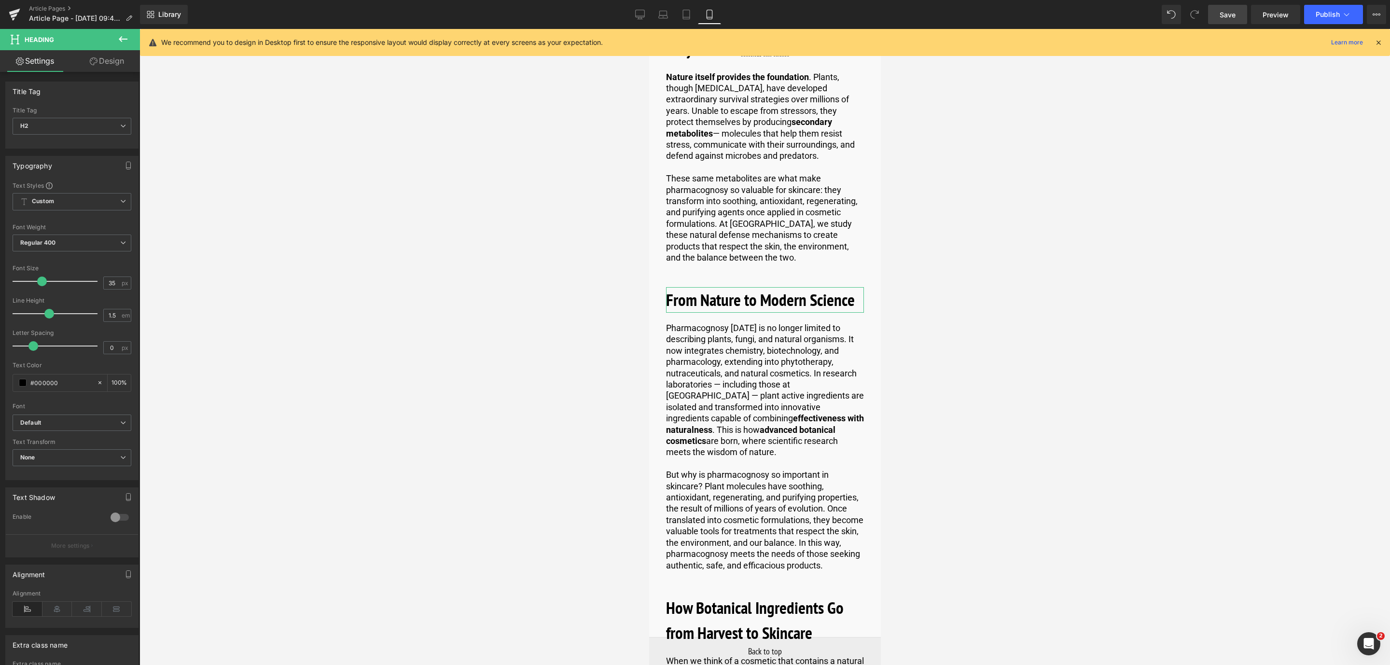
click at [124, 63] on link "Design" at bounding box center [107, 61] width 70 height 22
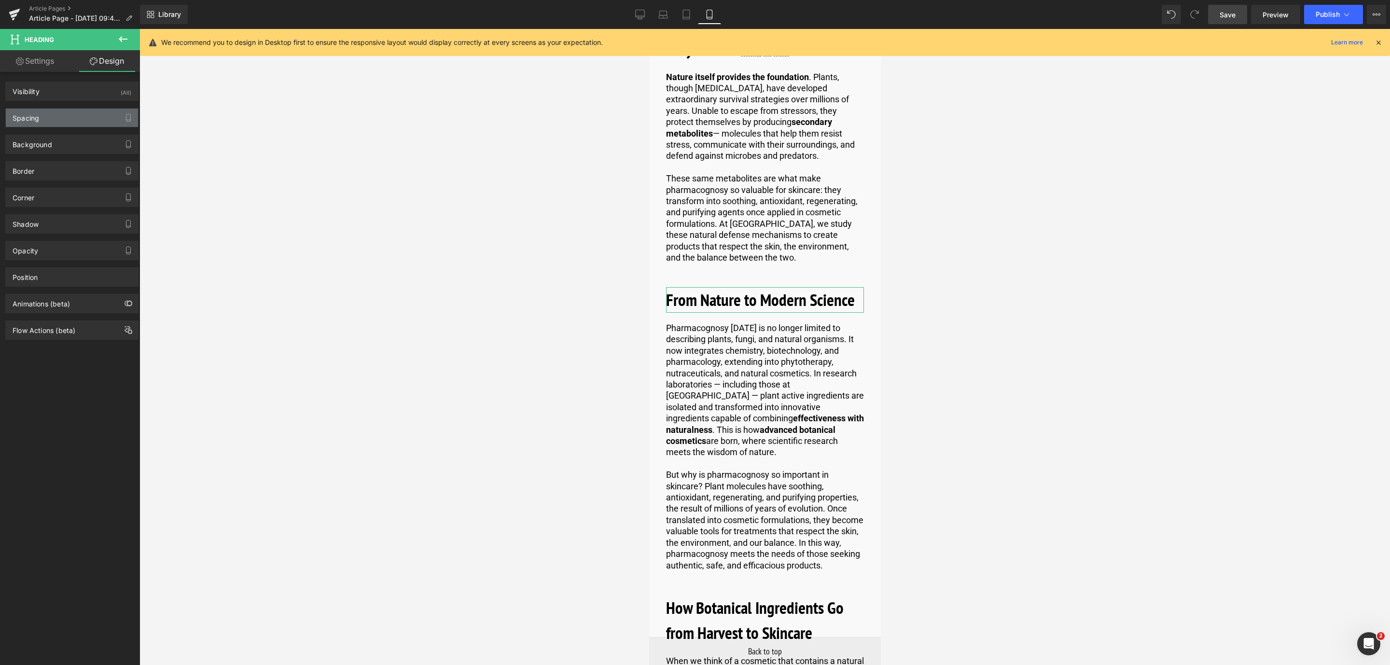
click at [80, 121] on div "Spacing" at bounding box center [72, 118] width 132 height 18
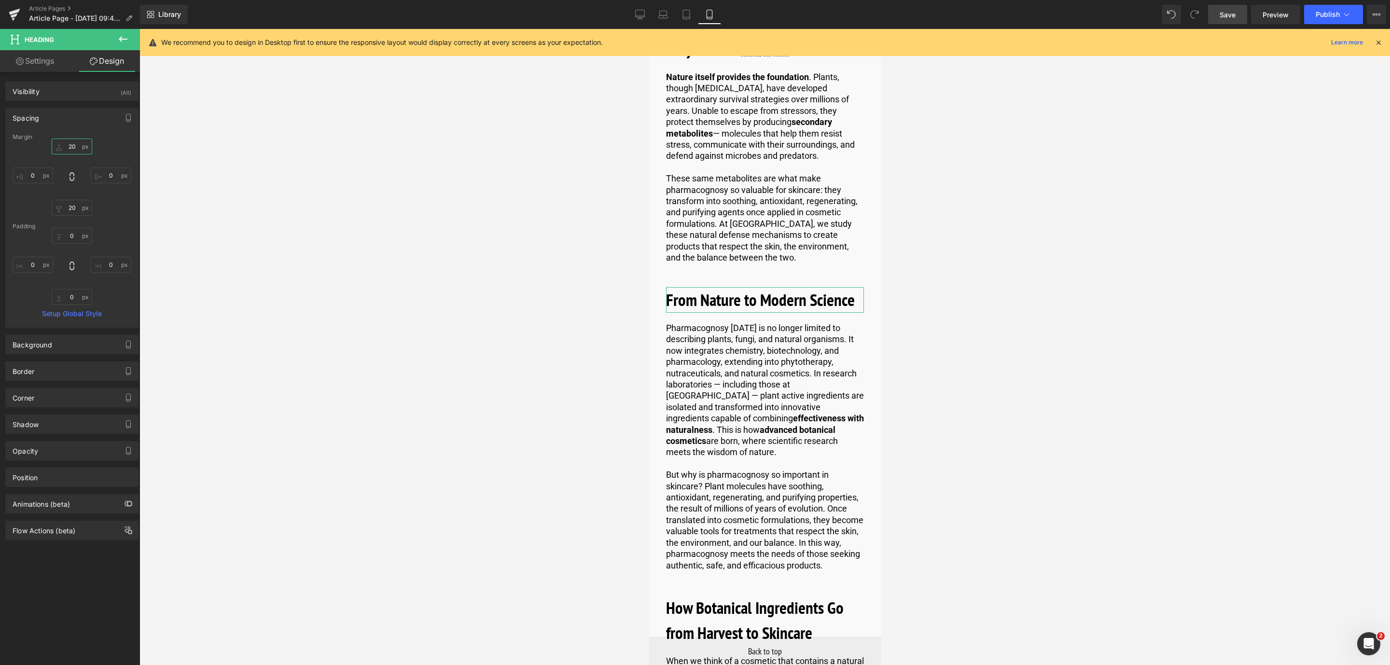
click at [77, 150] on input "20" at bounding box center [72, 147] width 41 height 16
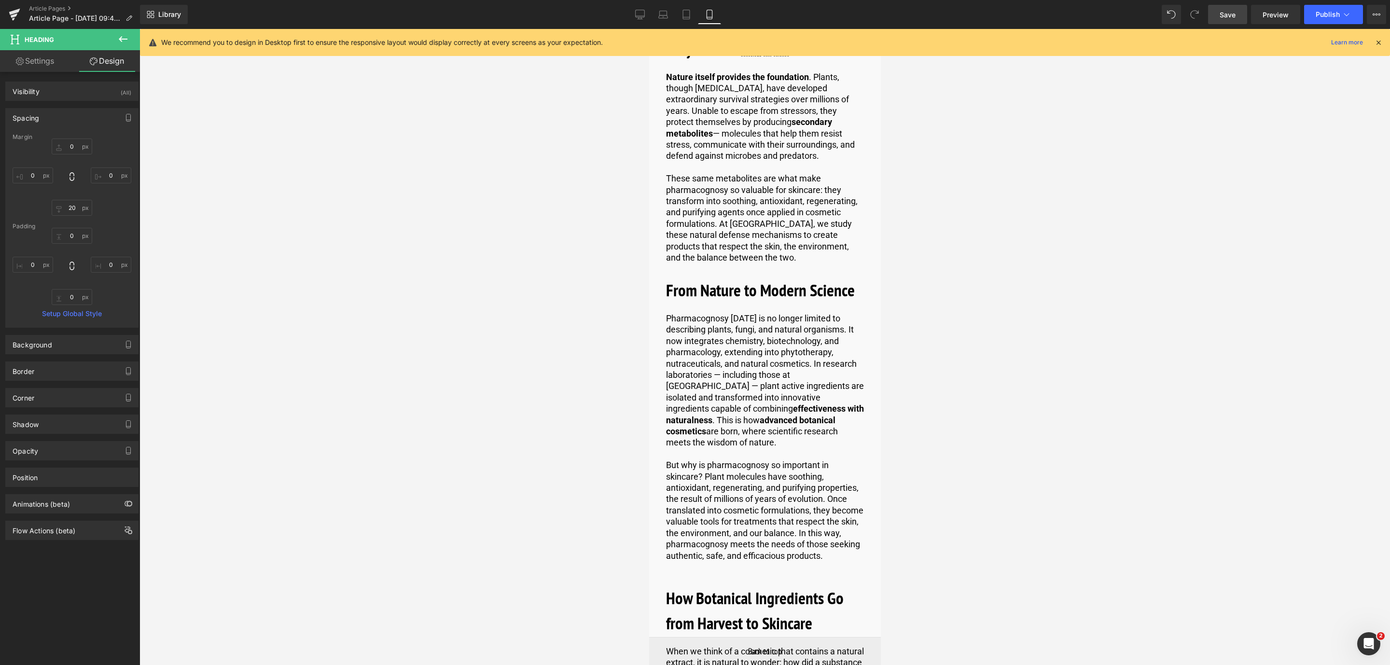
click at [1201, 14] on span at bounding box center [1194, 14] width 19 height 19
drag, startPoint x: 1219, startPoint y: 14, endPoint x: 1198, endPoint y: 38, distance: 31.4
click at [1220, 14] on link "Save" at bounding box center [1227, 14] width 39 height 19
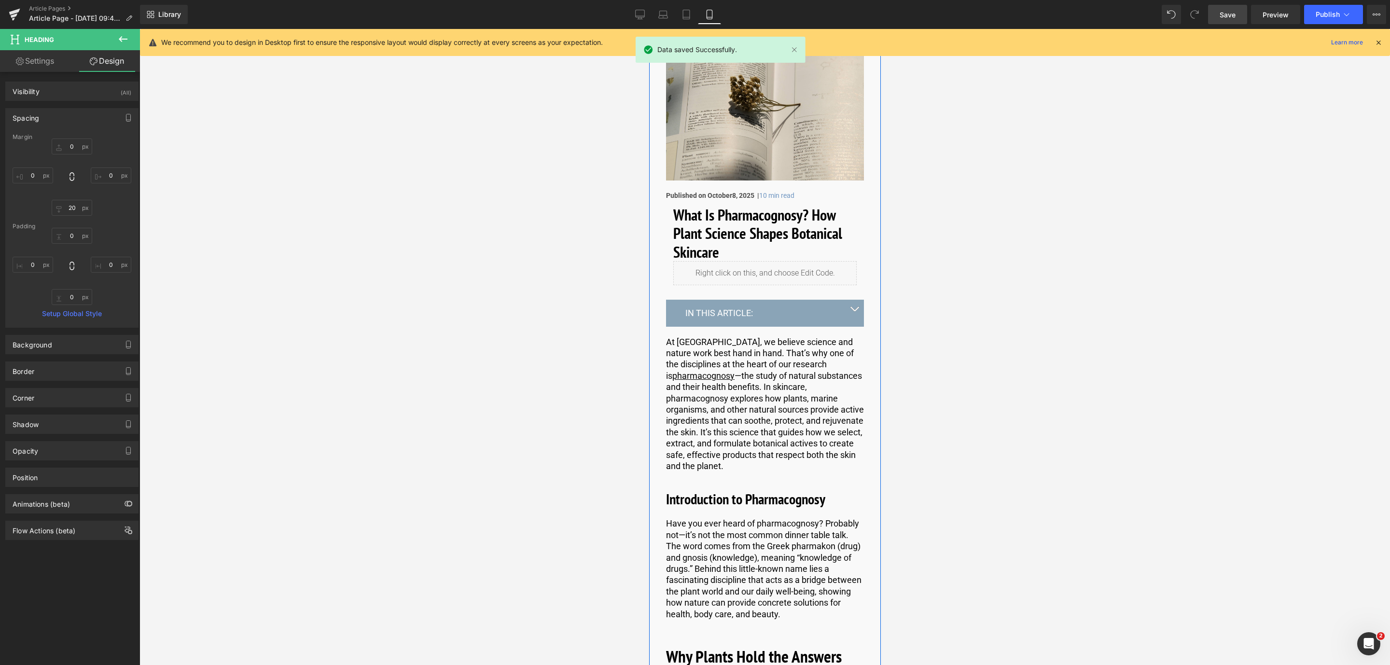
scroll to position [0, 0]
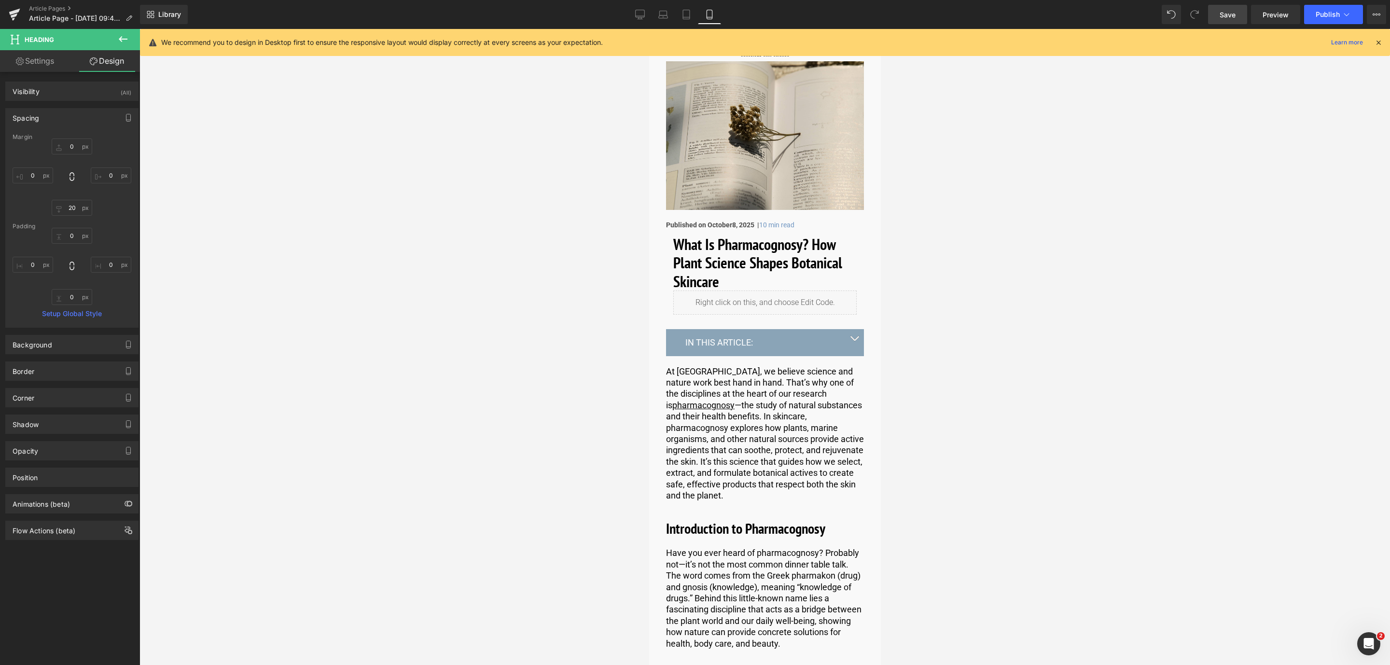
click at [1231, 6] on link "Save" at bounding box center [1227, 14] width 39 height 19
click at [625, 9] on div "Library Mobile Desktop Laptop Tablet Mobile Save Preview Publish Scheduled View…" at bounding box center [765, 14] width 1250 height 19
click at [635, 15] on link "Desktop" at bounding box center [640, 14] width 23 height 19
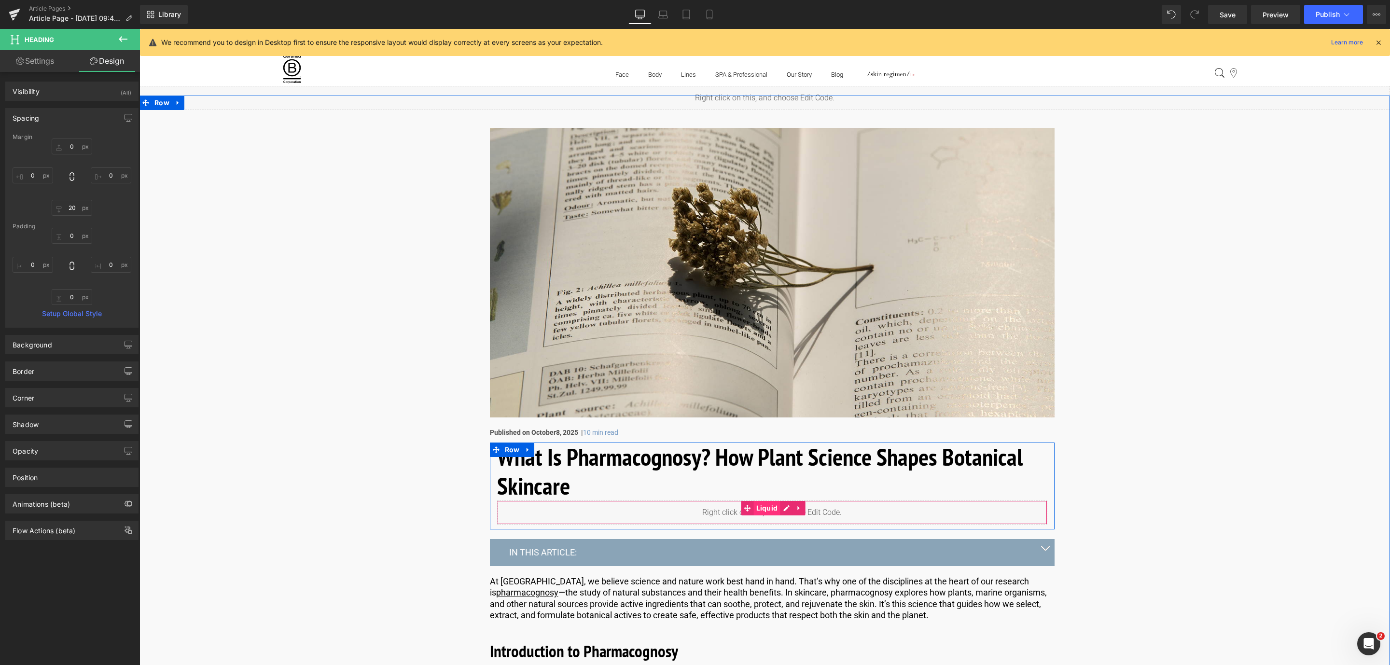
click at [776, 506] on span "Liquid" at bounding box center [767, 508] width 27 height 14
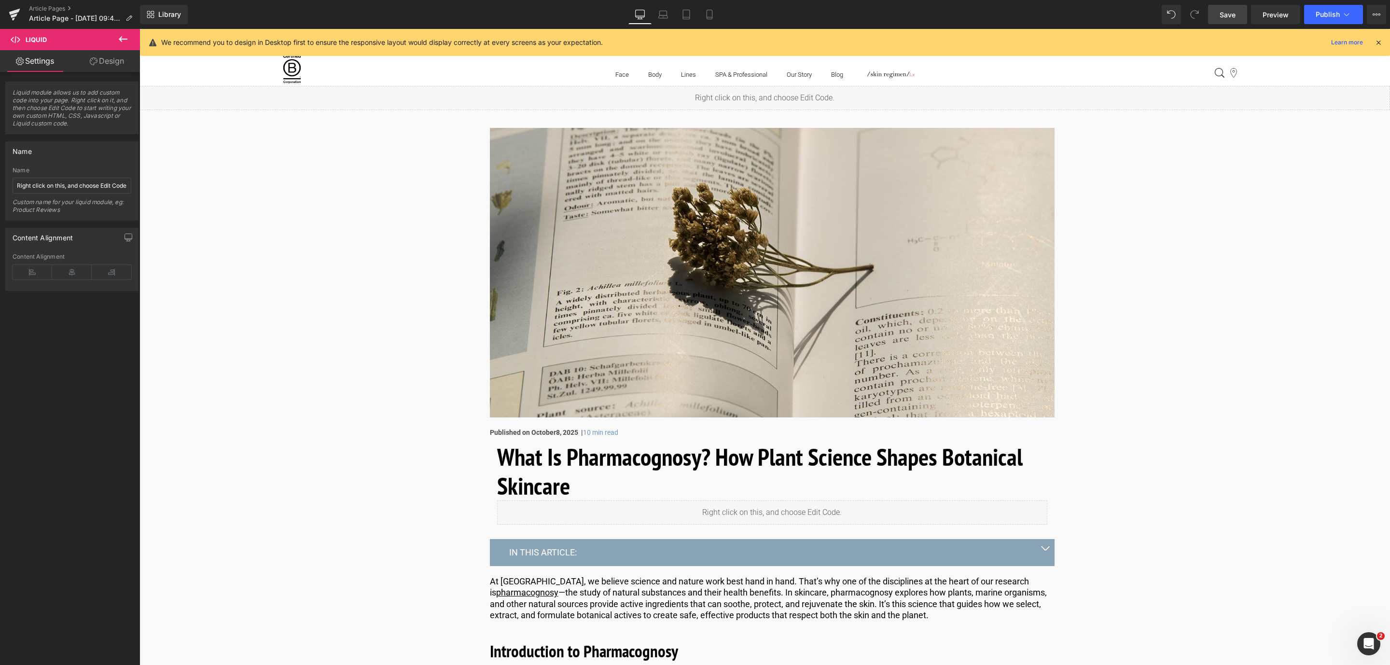
click at [1224, 16] on span "Save" at bounding box center [1228, 15] width 16 height 10
click at [1231, 15] on span "Save" at bounding box center [1228, 15] width 16 height 10
click at [51, 8] on link "Article Pages" at bounding box center [84, 9] width 111 height 8
